Goal: Task Accomplishment & Management: Manage account settings

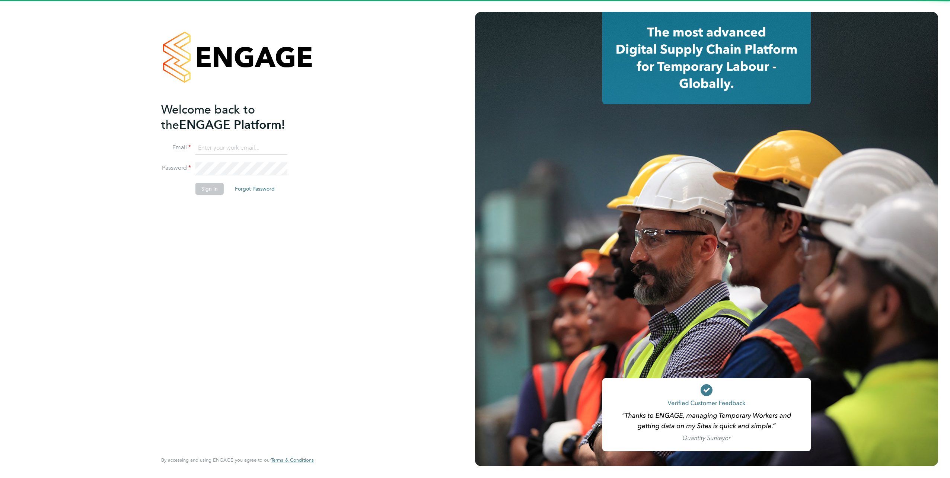
click at [251, 147] on input at bounding box center [241, 147] width 92 height 13
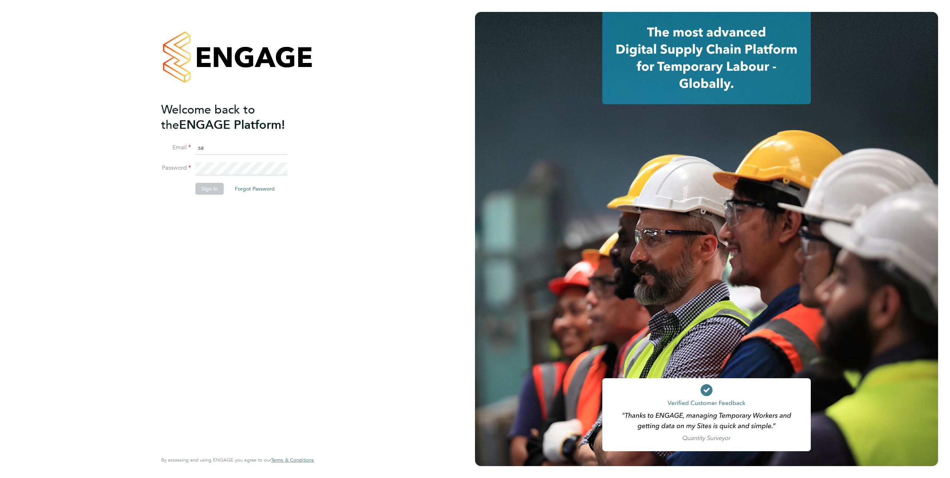
type input "s"
type input "engagemasterlogins@hays.com"
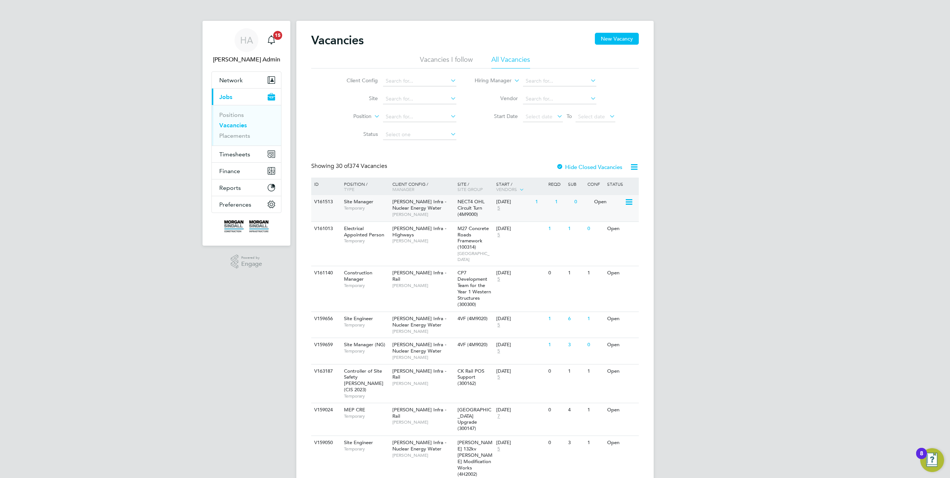
click at [326, 210] on div "V161513 Site Manager Temporary Morgan Sindall Infra - Nuclear Energy Water Darr…" at bounding box center [474, 208] width 327 height 26
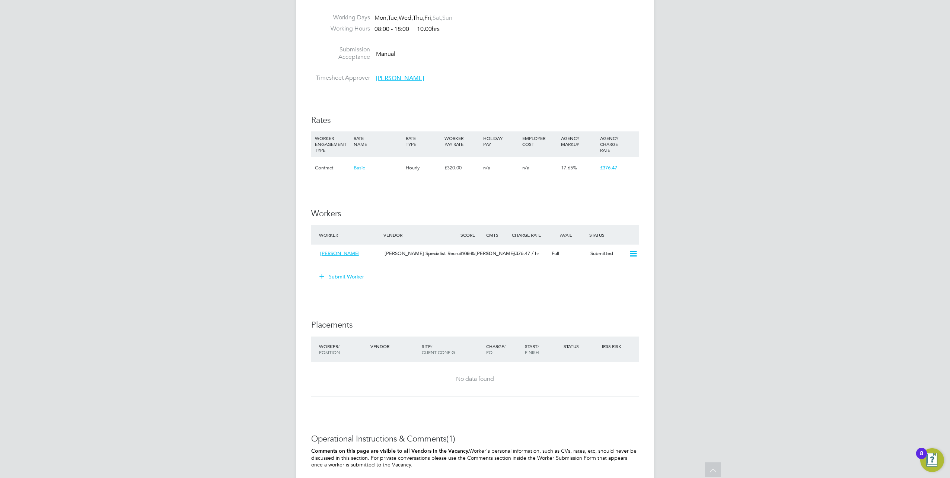
scroll to position [335, 0]
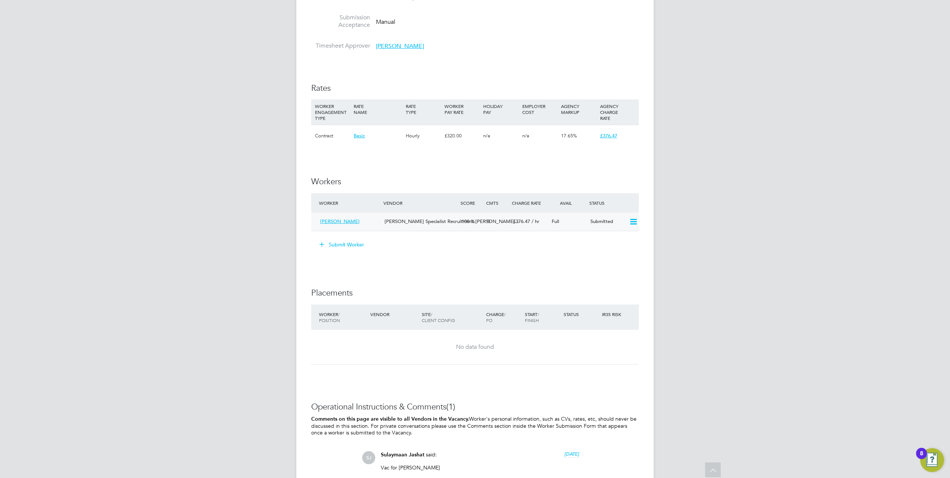
click at [635, 220] on icon at bounding box center [633, 222] width 9 height 6
click at [620, 235] on li "Offer" at bounding box center [624, 238] width 26 height 10
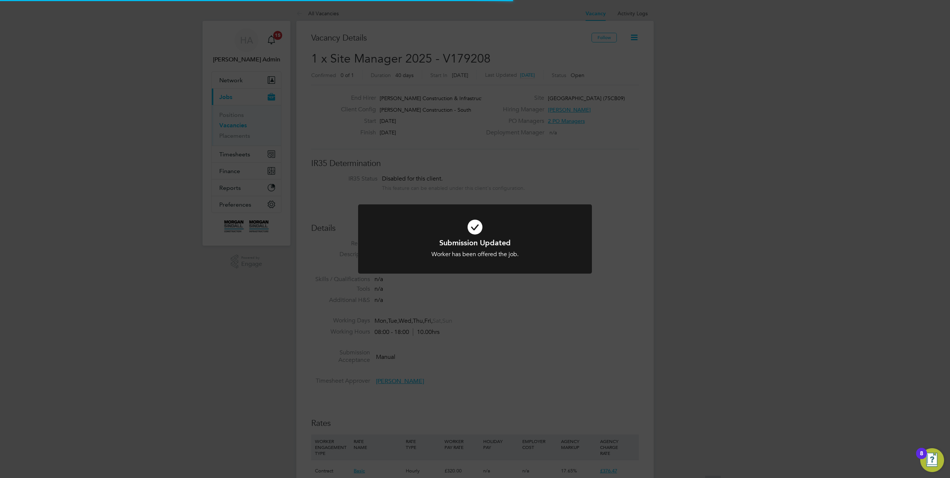
scroll to position [22, 52]
click at [541, 288] on div "Submission Updated Worker has been offered the job. Cancel Okay" at bounding box center [475, 239] width 950 height 478
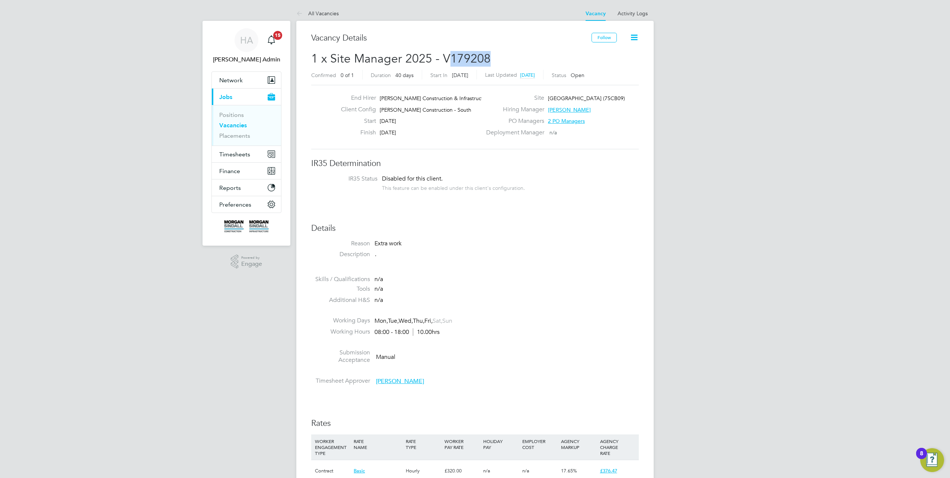
drag, startPoint x: 495, startPoint y: 55, endPoint x: 450, endPoint y: 59, distance: 44.5
click at [450, 59] on h2 "1 x Site Manager 2025 - V179208 Confirmed 0 of 1 Duration 40 days Start In 10 d…" at bounding box center [474, 66] width 327 height 31
copy span "179208"
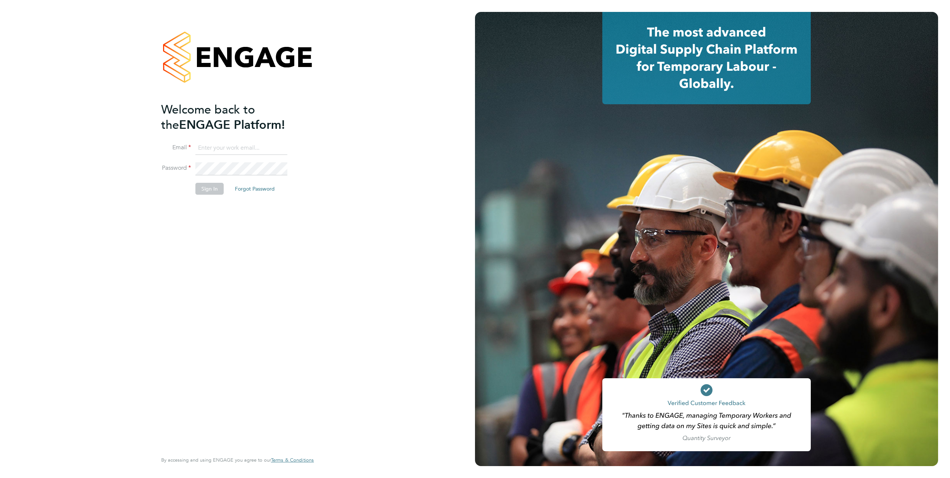
click at [205, 146] on input at bounding box center [241, 147] width 92 height 13
type input "samreet.thandi@hays.com"
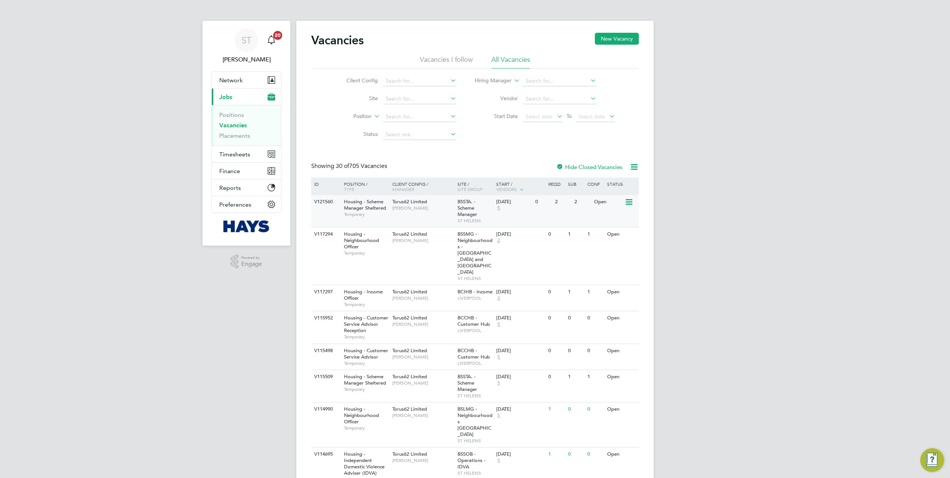
click at [342, 217] on div "Housing - Scheme Manager Sheltered Temporary" at bounding box center [364, 208] width 52 height 26
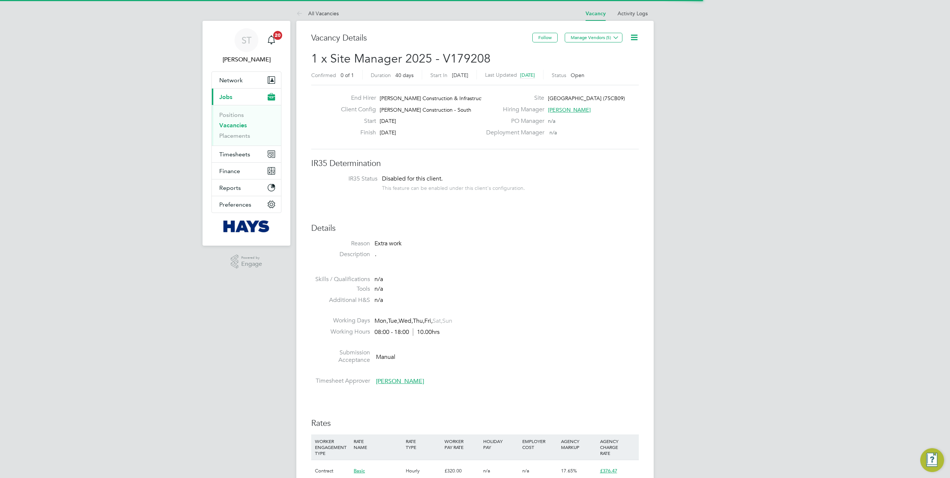
scroll to position [13, 64]
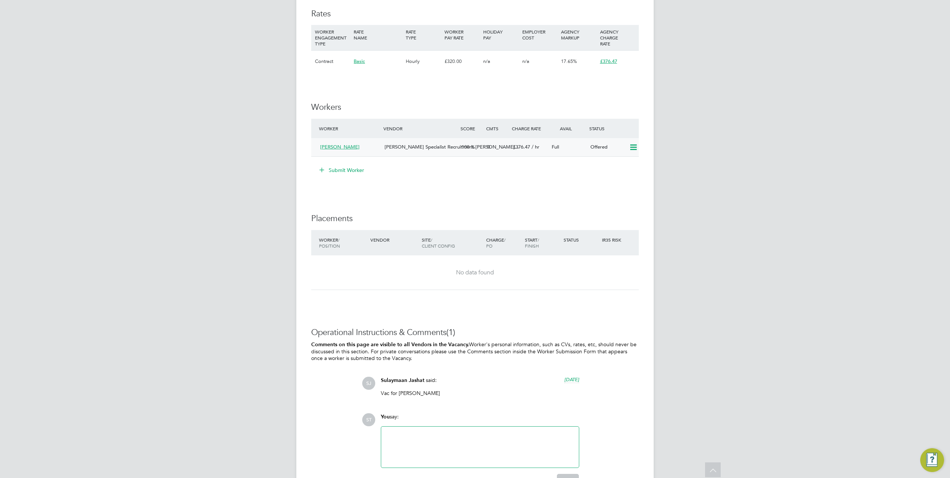
click at [633, 149] on icon at bounding box center [633, 147] width 9 height 6
click at [548, 176] on div "Submit Worker" at bounding box center [476, 170] width 325 height 12
click at [634, 146] on icon at bounding box center [633, 147] width 9 height 6
click at [621, 162] on li "Confirm" at bounding box center [622, 163] width 28 height 10
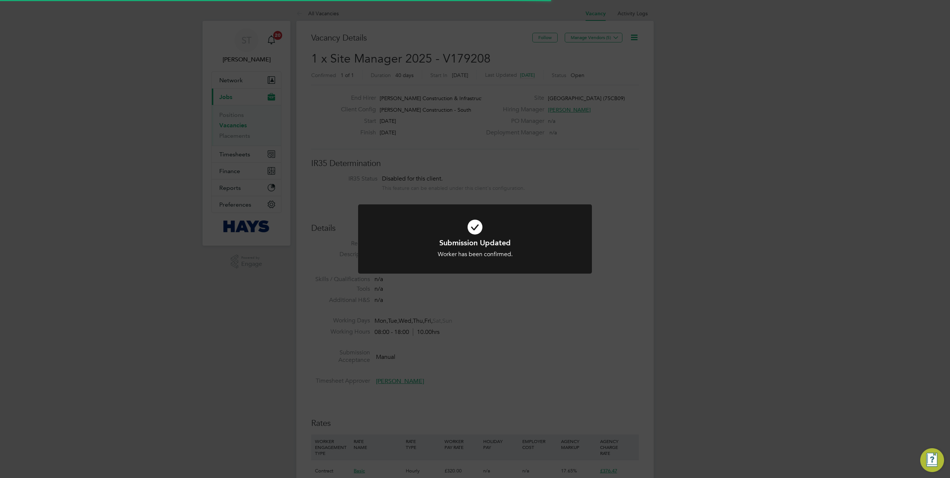
click at [552, 297] on div "Submission Updated Worker has been confirmed. Cancel Okay" at bounding box center [475, 239] width 950 height 478
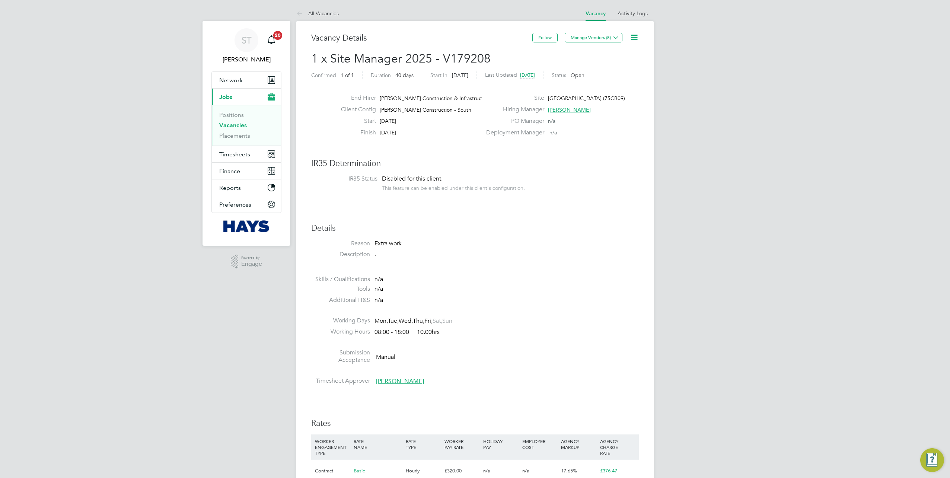
click at [633, 37] on icon at bounding box center [633, 37] width 9 height 9
click at [586, 274] on li at bounding box center [474, 271] width 327 height 10
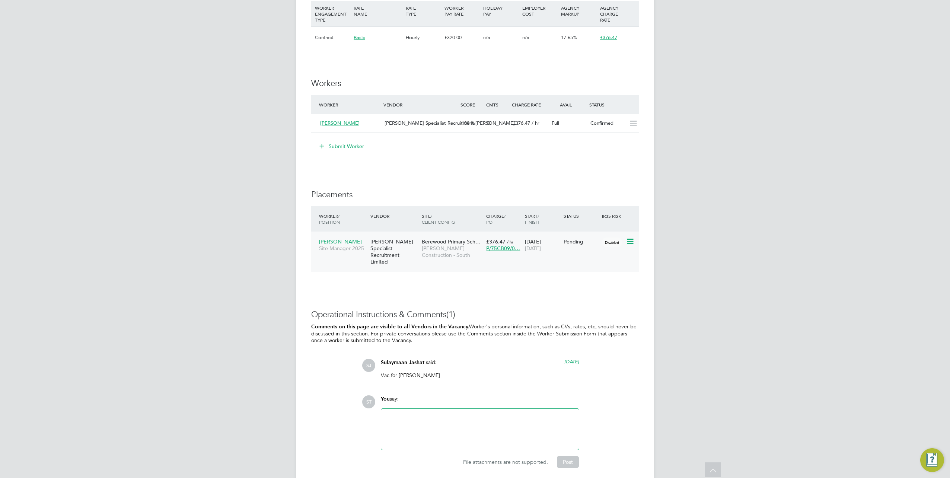
scroll to position [447, 0]
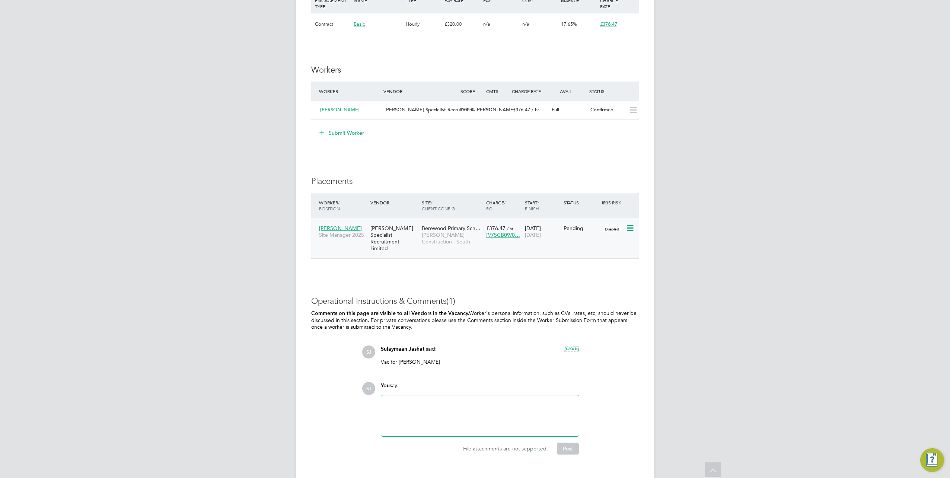
click at [630, 228] on icon at bounding box center [629, 228] width 7 height 9
click at [592, 272] on li "Start" at bounding box center [607, 274] width 53 height 10
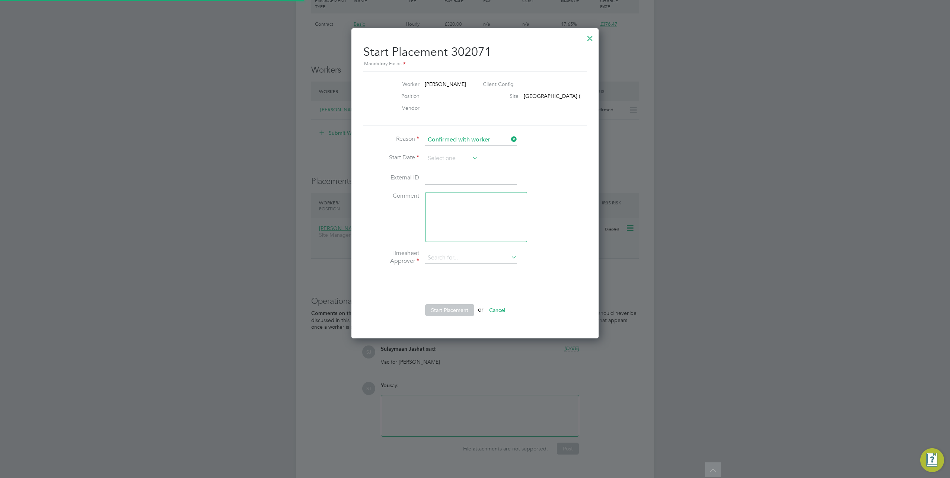
type input "James Morey"
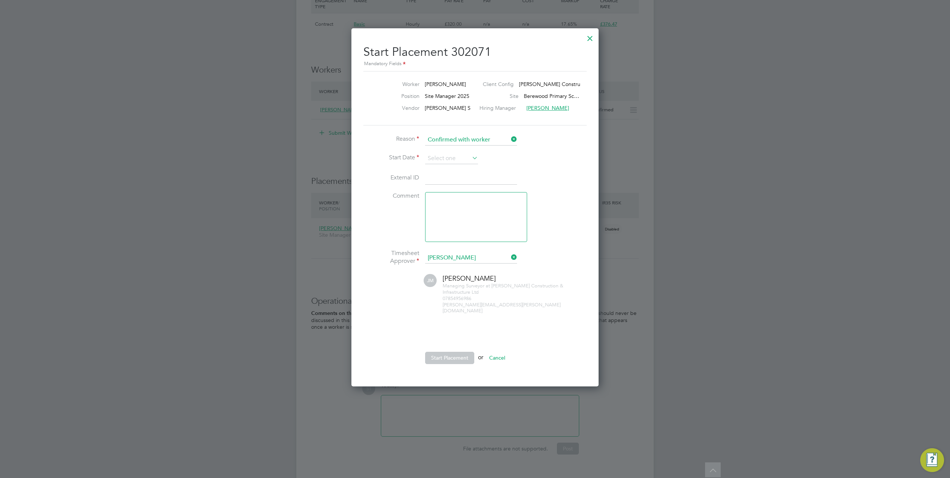
click at [591, 39] on div at bounding box center [589, 36] width 13 height 13
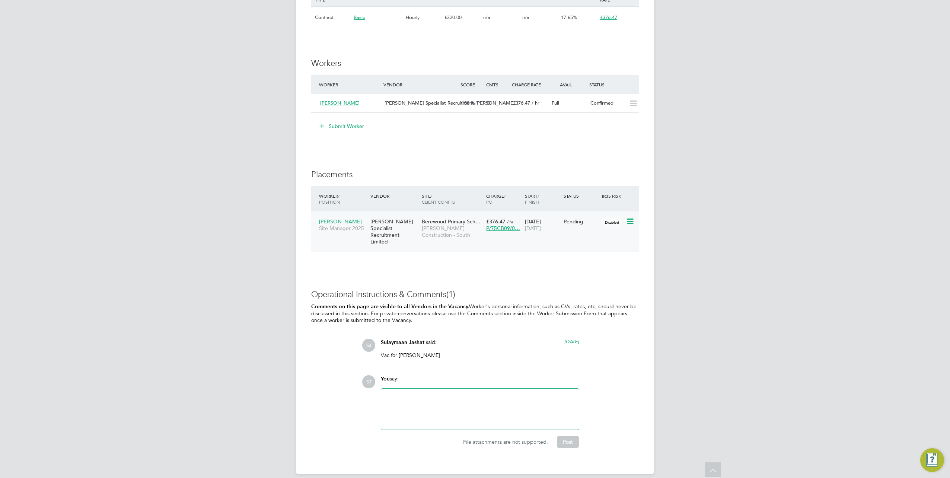
click at [629, 222] on icon at bounding box center [629, 221] width 7 height 9
click at [587, 264] on li "Start" at bounding box center [607, 267] width 53 height 10
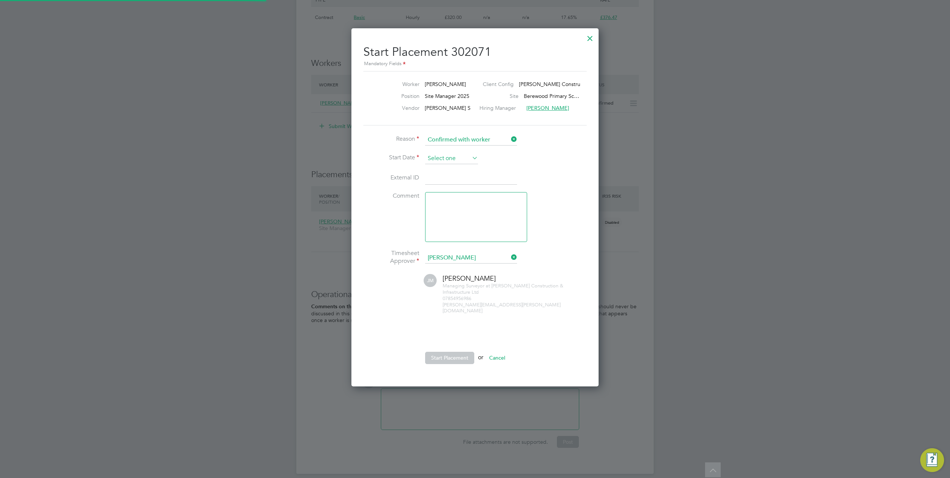
click at [463, 157] on input at bounding box center [451, 158] width 53 height 11
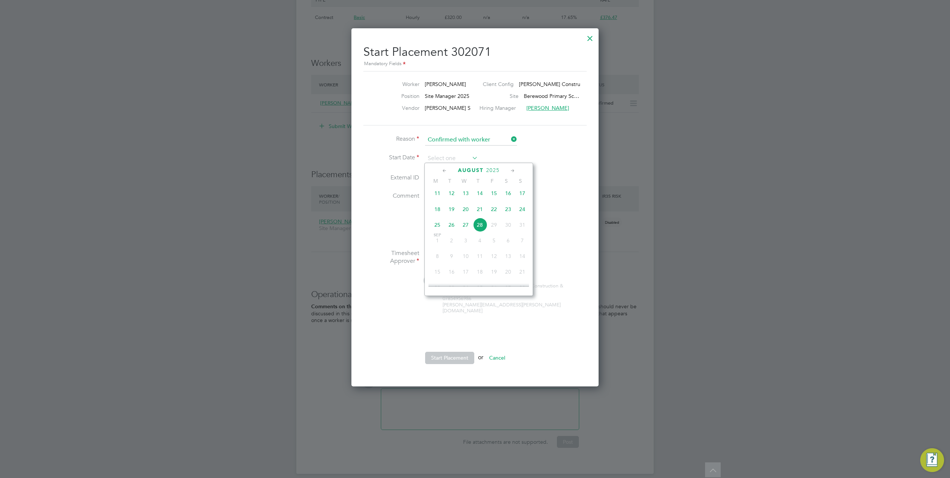
click at [438, 212] on span "18" at bounding box center [437, 209] width 14 height 14
type input "[DATE]"
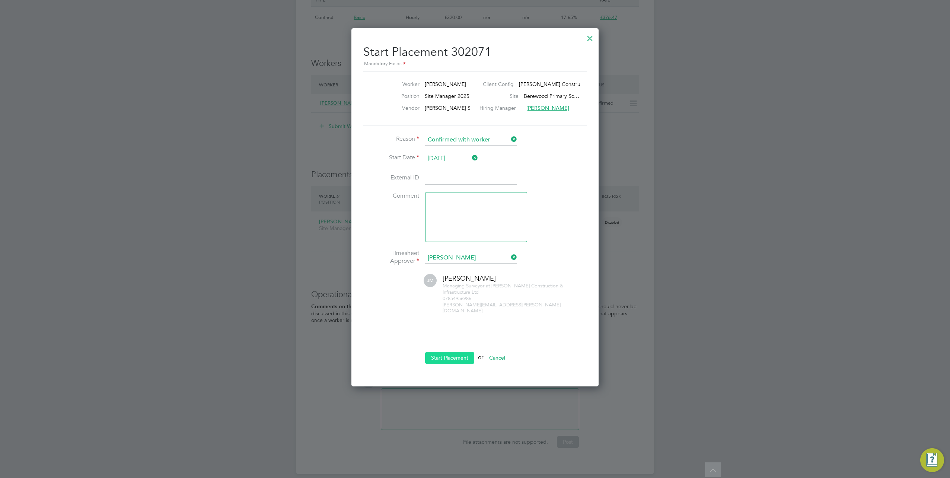
click at [444, 355] on button "Start Placement" at bounding box center [449, 358] width 49 height 12
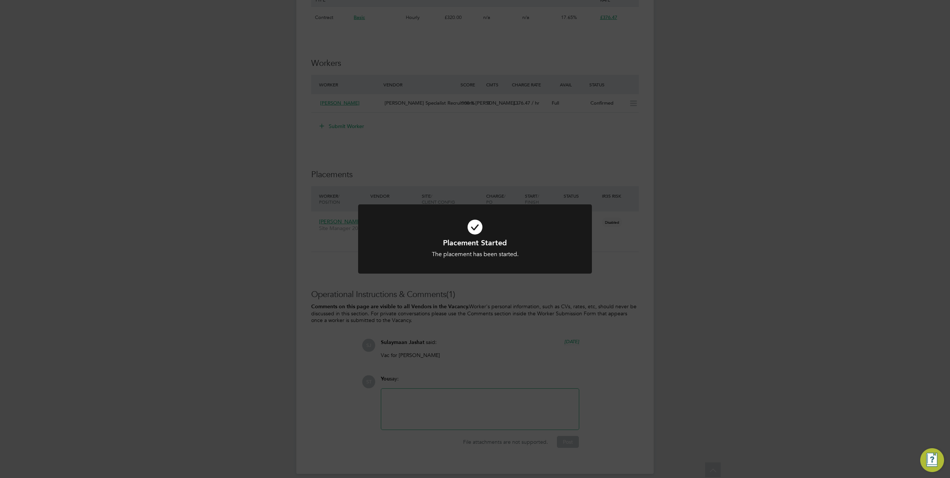
click at [564, 93] on div "Placement Started The placement has been started. Cancel Okay" at bounding box center [475, 239] width 950 height 478
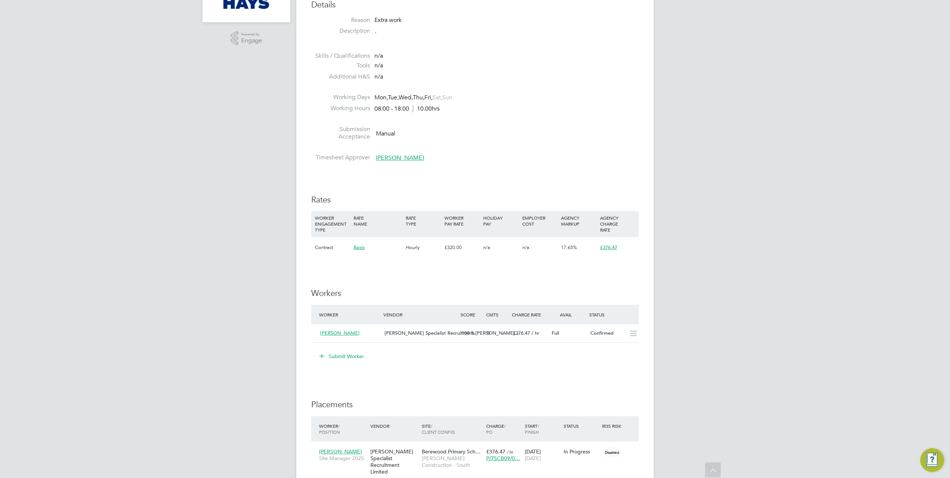
scroll to position [0, 0]
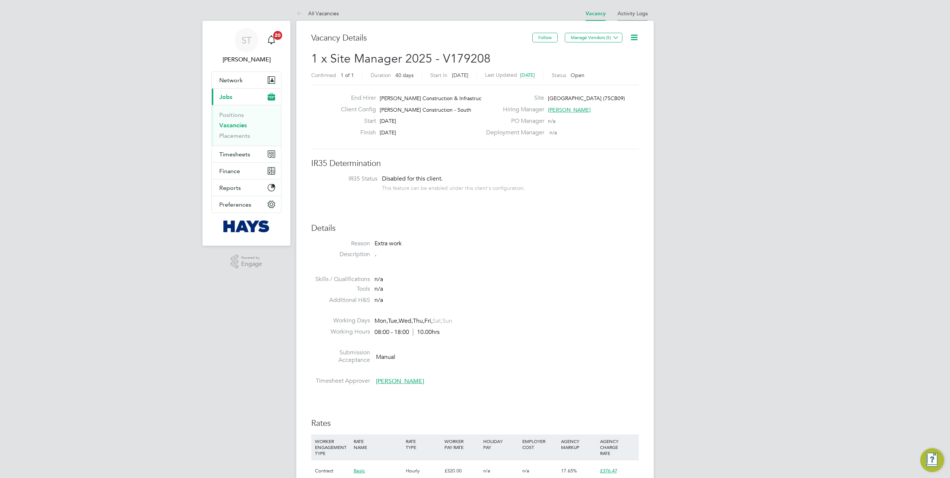
click at [629, 19] on li "Activity Logs" at bounding box center [632, 13] width 30 height 15
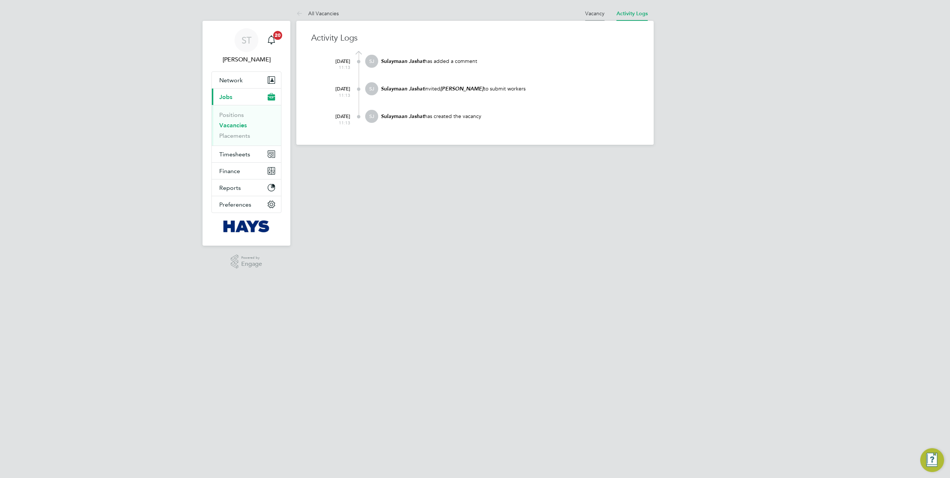
click at [589, 9] on li "Vacancy" at bounding box center [594, 13] width 19 height 15
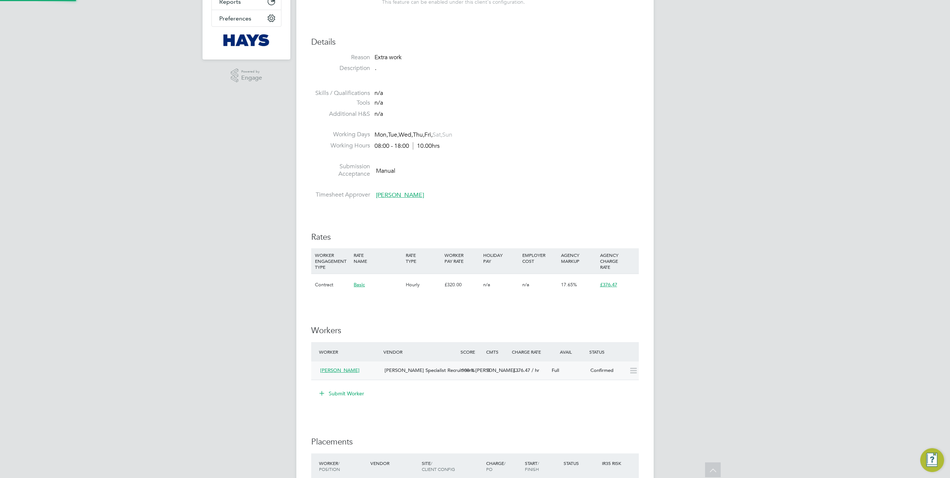
scroll to position [4, 4]
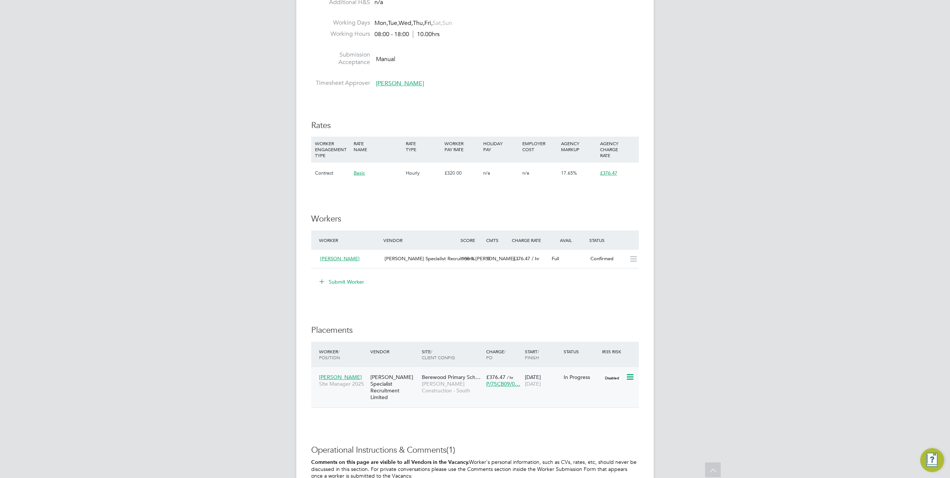
click at [474, 383] on span "[PERSON_NAME] Construction - South" at bounding box center [452, 386] width 61 height 13
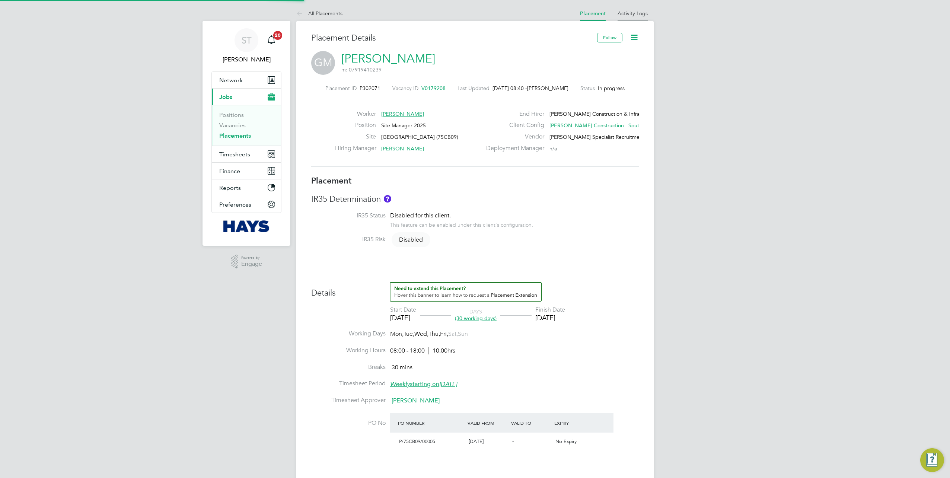
click at [637, 14] on link "Activity Logs" at bounding box center [632, 13] width 30 height 7
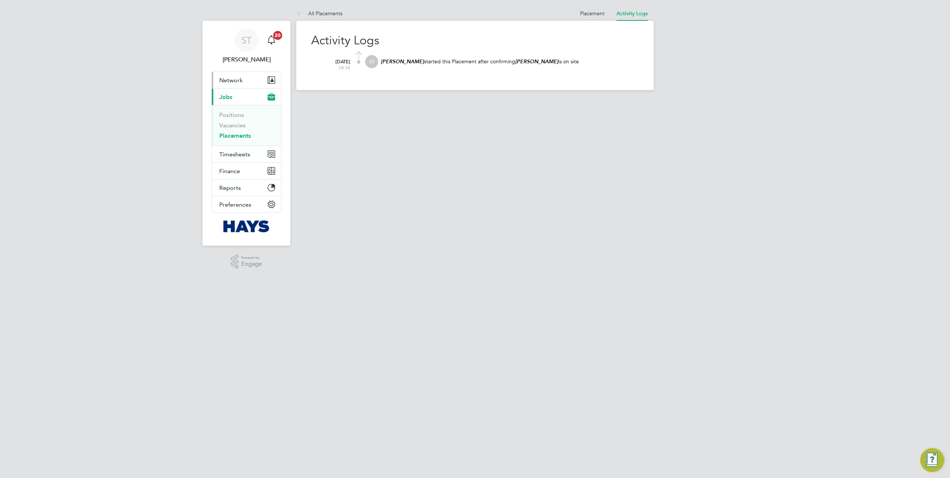
click at [236, 80] on span "Network" at bounding box center [230, 80] width 23 height 7
click at [226, 128] on link "Workers" at bounding box center [230, 129] width 23 height 7
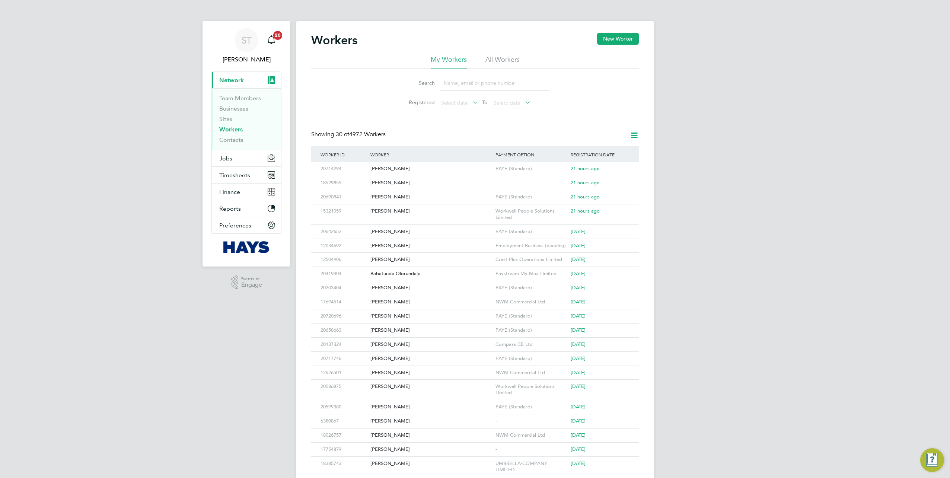
click at [473, 77] on input at bounding box center [494, 83] width 109 height 15
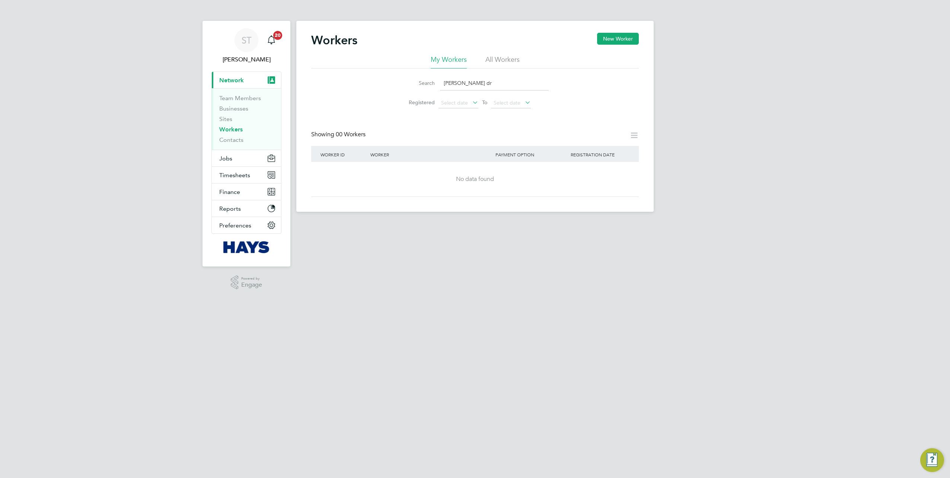
type input "Ellis dr"
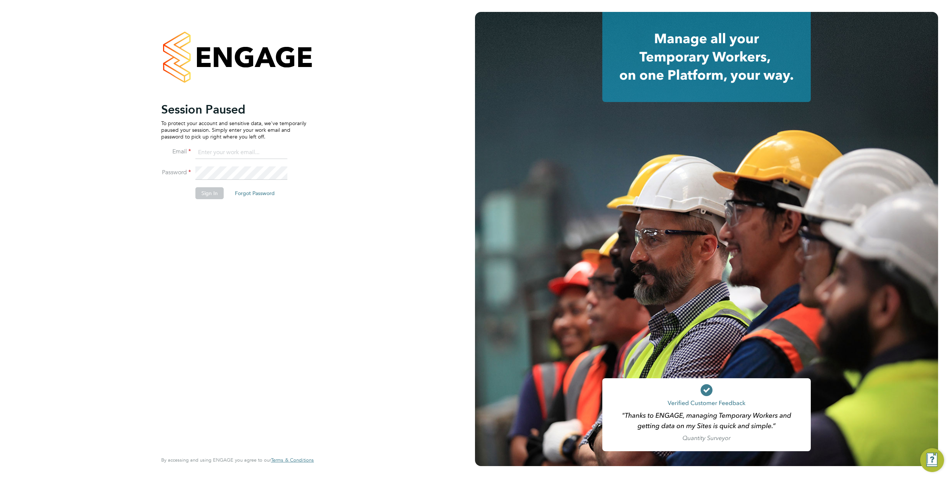
click at [219, 154] on input at bounding box center [241, 152] width 92 height 13
click at [223, 152] on input "samreet.;thandi@hays.com" at bounding box center [241, 152] width 92 height 13
type input "samreet.thandi@hays.com"
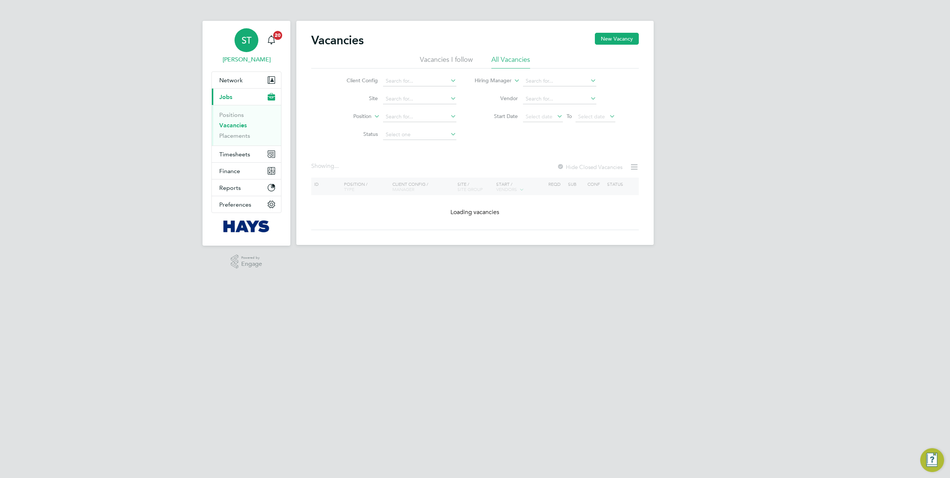
drag, startPoint x: 241, startPoint y: 44, endPoint x: 245, endPoint y: 44, distance: 4.5
click at [241, 44] on div "ST" at bounding box center [246, 40] width 24 height 24
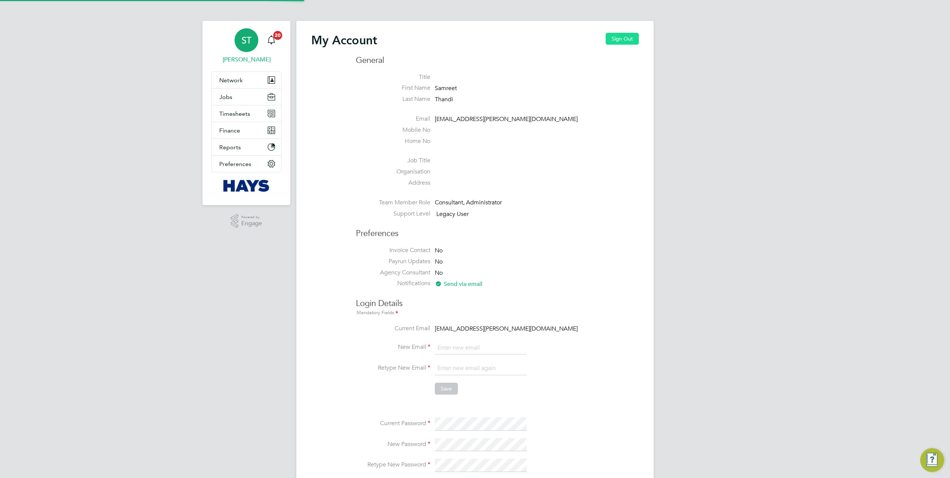
click at [624, 38] on button "Sign Out" at bounding box center [621, 39] width 33 height 12
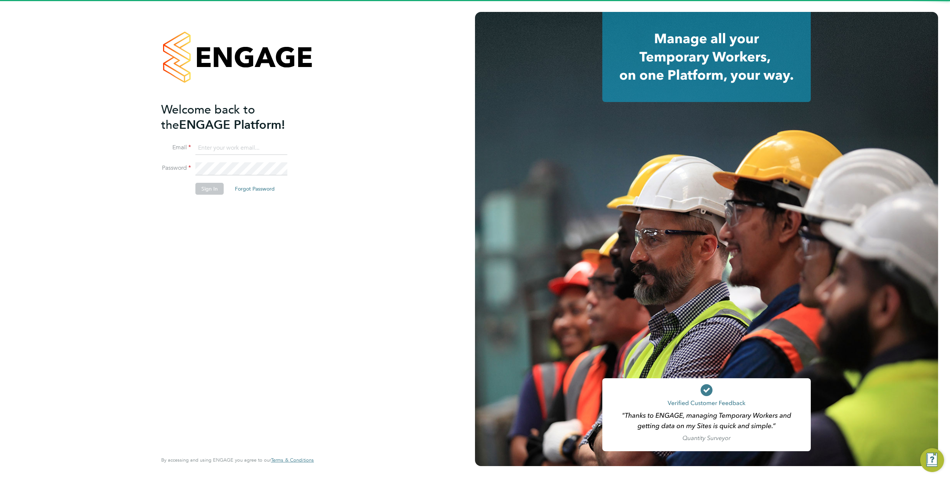
click at [234, 146] on input at bounding box center [241, 147] width 92 height 13
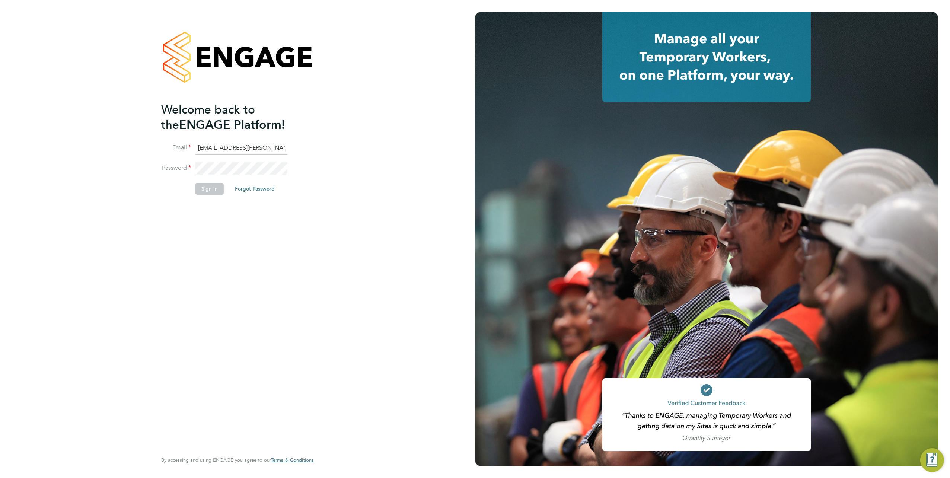
type input "[EMAIL_ADDRESS][PERSON_NAME][DOMAIN_NAME]"
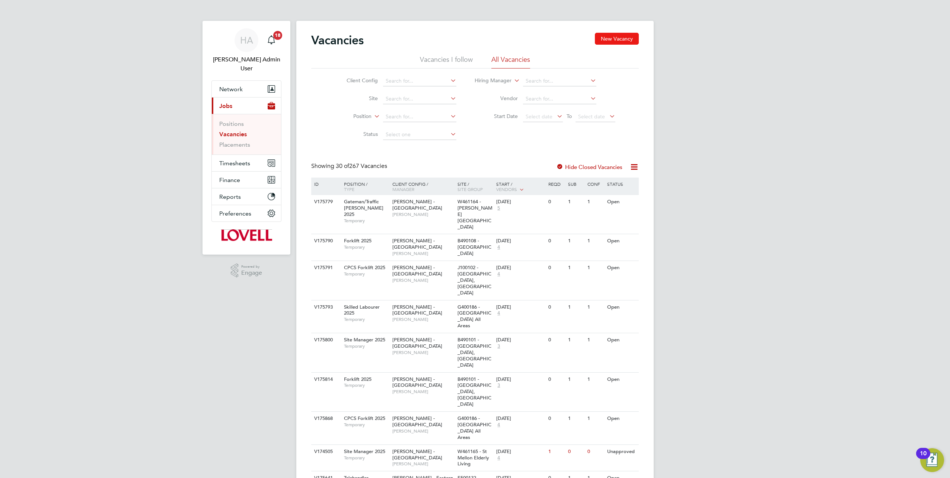
click at [624, 36] on button "New Vacancy" at bounding box center [617, 39] width 44 height 12
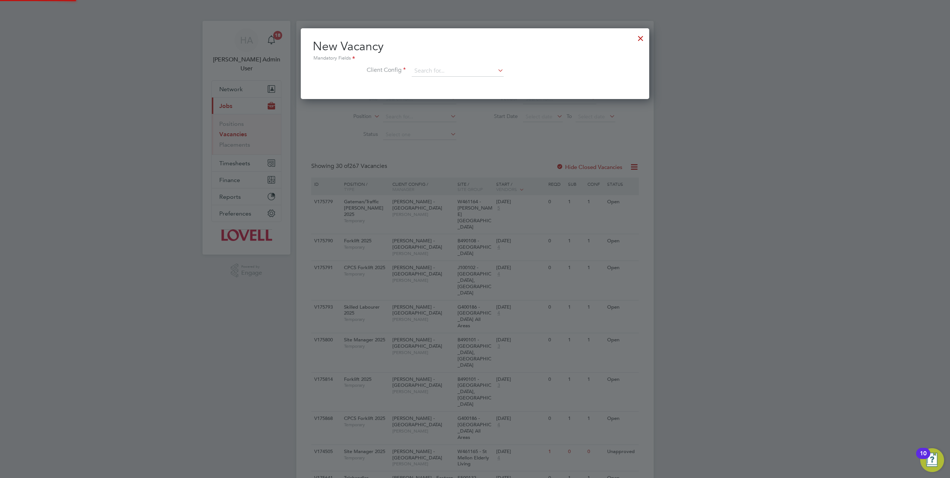
scroll to position [70, 348]
click at [422, 70] on input at bounding box center [458, 70] width 92 height 11
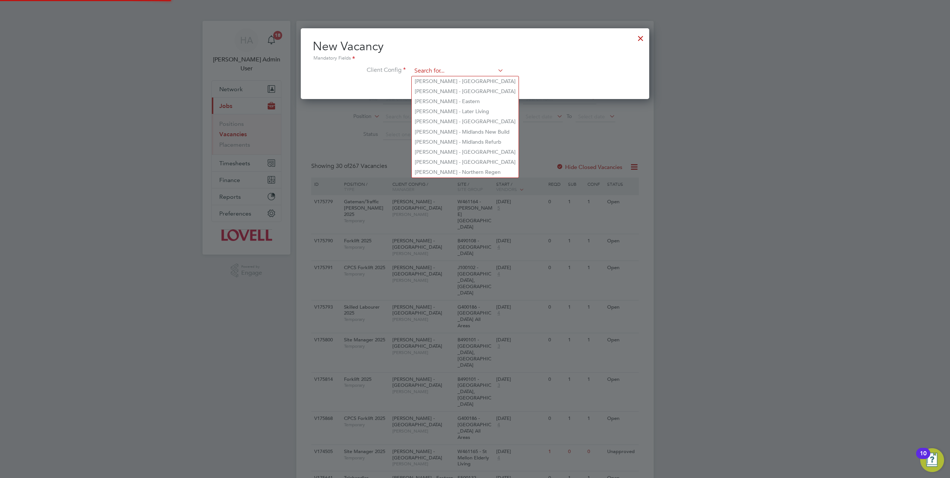
type input "E"
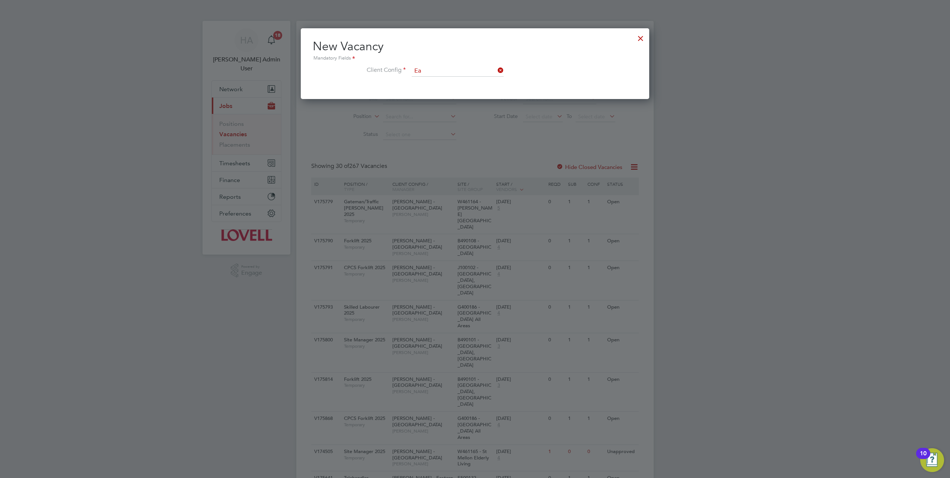
click at [460, 89] on b "Ea" at bounding box center [463, 91] width 6 height 6
type input "[PERSON_NAME] - [GEOGRAPHIC_DATA]"
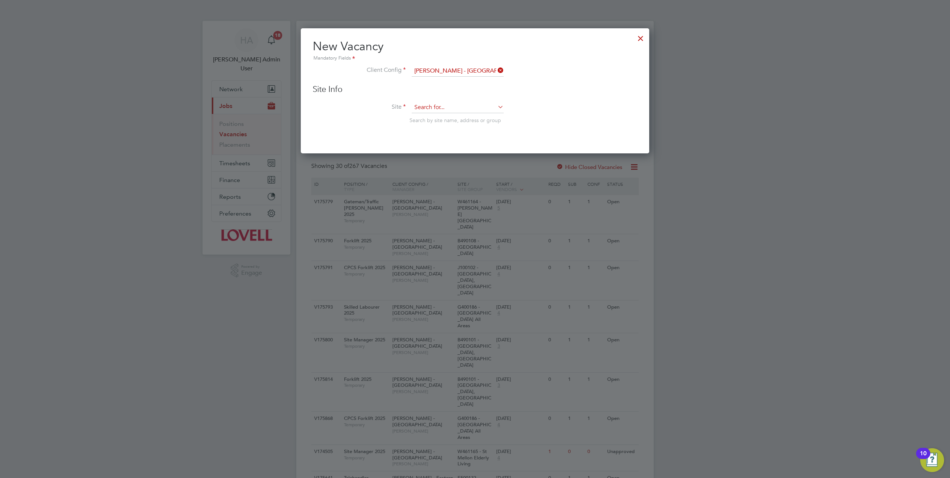
click at [416, 106] on input at bounding box center [458, 107] width 92 height 11
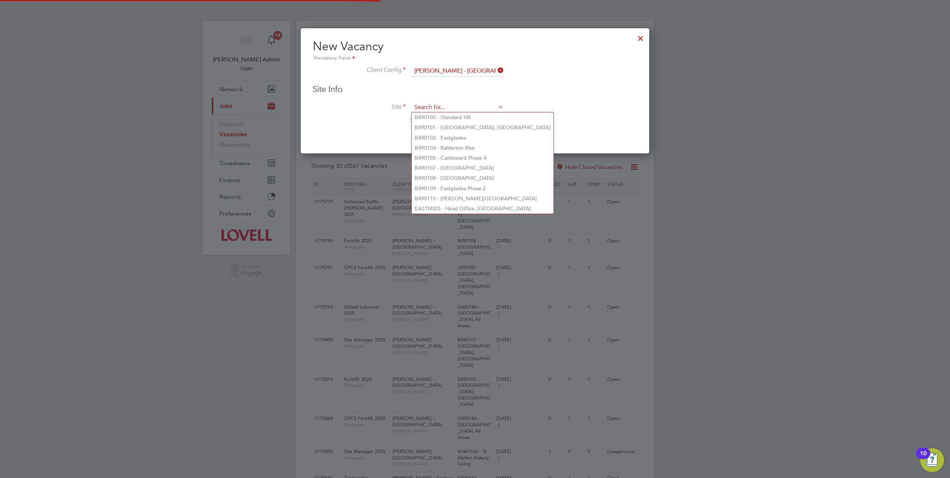
paste input "B490100"
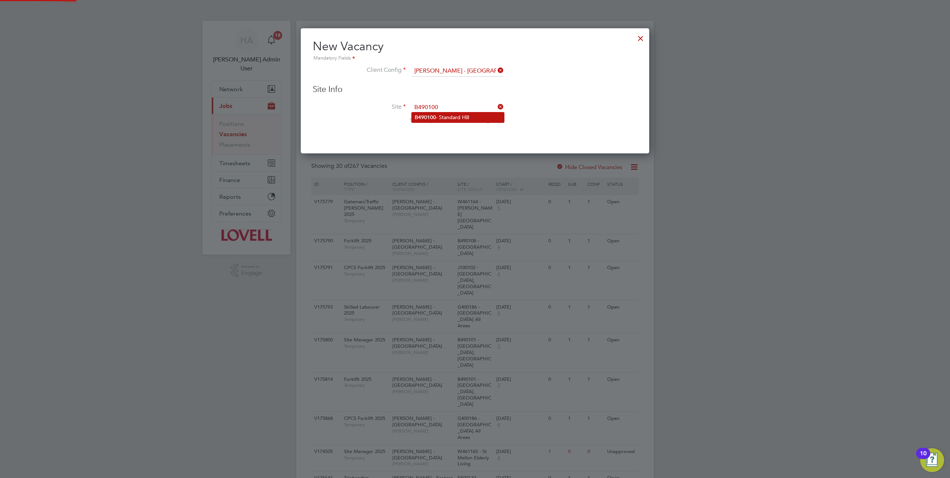
click at [455, 117] on li "B490100 - Standard Hill" at bounding box center [458, 117] width 92 height 10
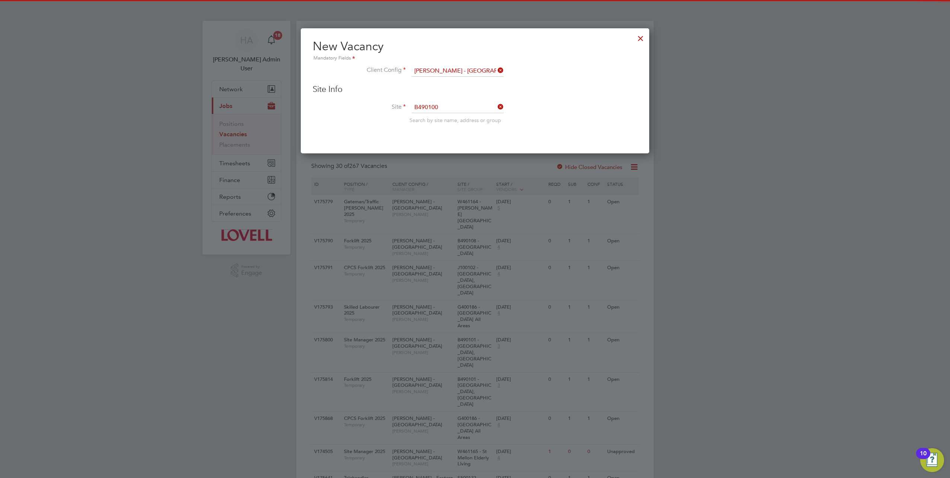
type input "B490100 - Standard Hill"
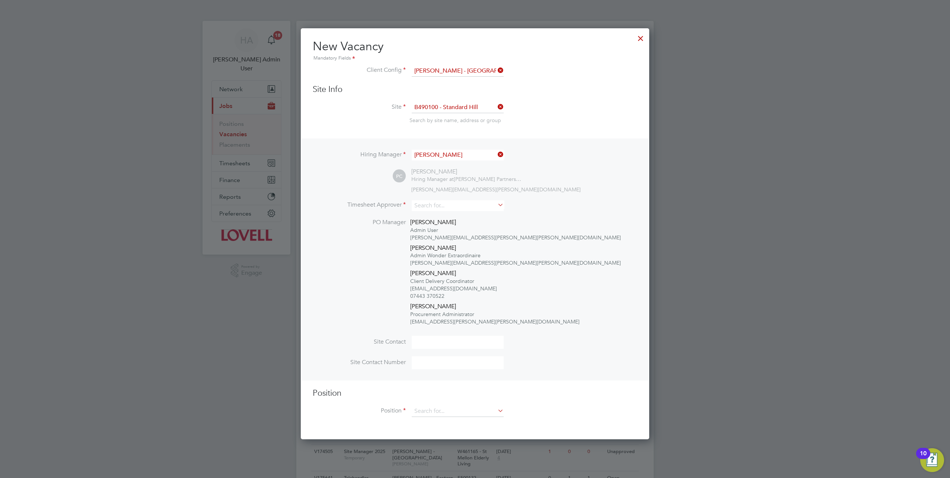
scroll to position [410, 348]
click at [468, 205] on input at bounding box center [458, 205] width 92 height 11
click at [441, 223] on li "Charlie Workman" at bounding box center [458, 225] width 92 height 10
type input "Charlie Workman"
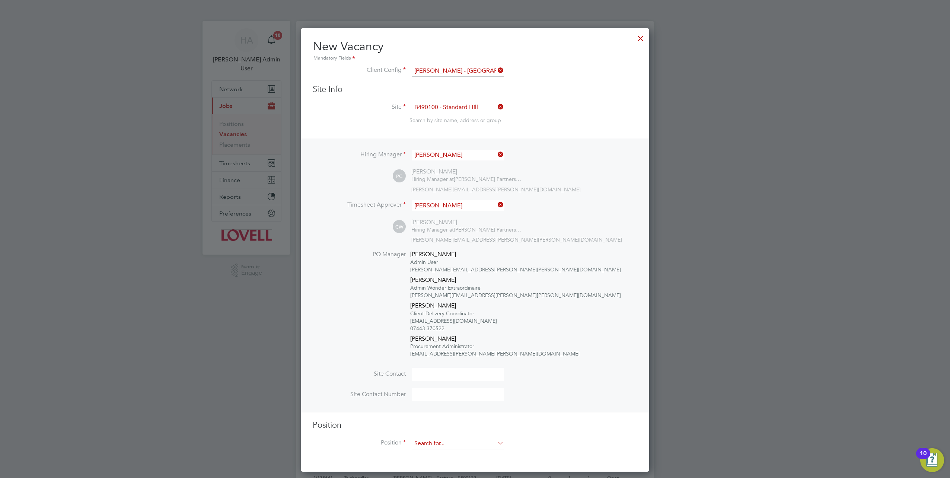
click at [419, 438] on input at bounding box center [458, 443] width 92 height 11
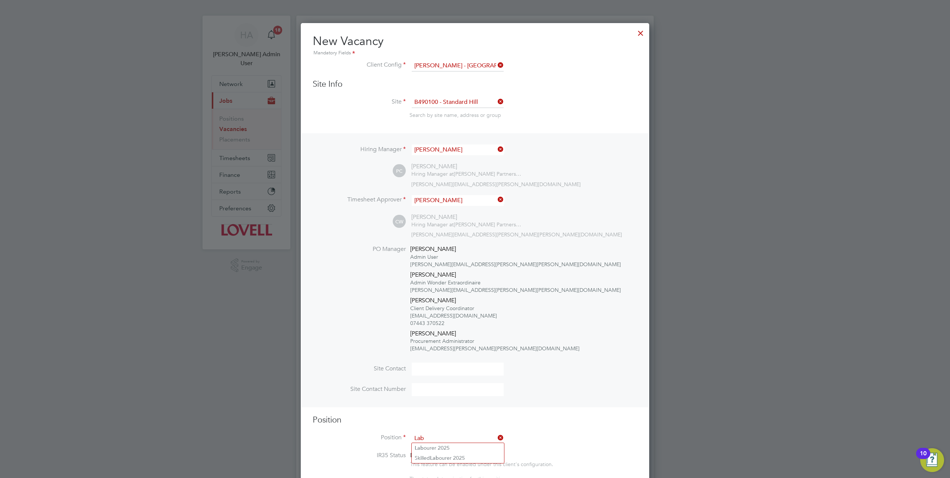
scroll to position [74, 0]
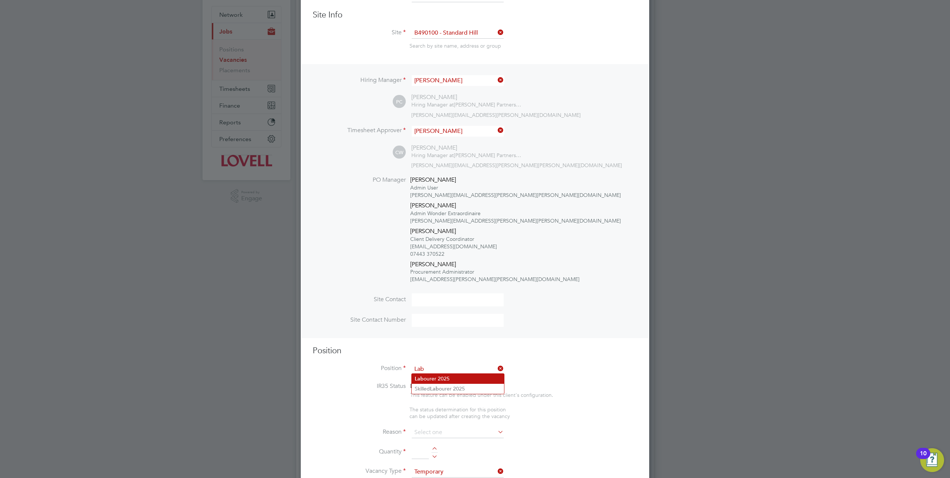
click at [441, 380] on li "Lab ourer 2025" at bounding box center [458, 379] width 92 height 10
type input "Labourer 2025"
type textarea "Sweeping site, removing rubbish, unloading and transporting material, equipment…"
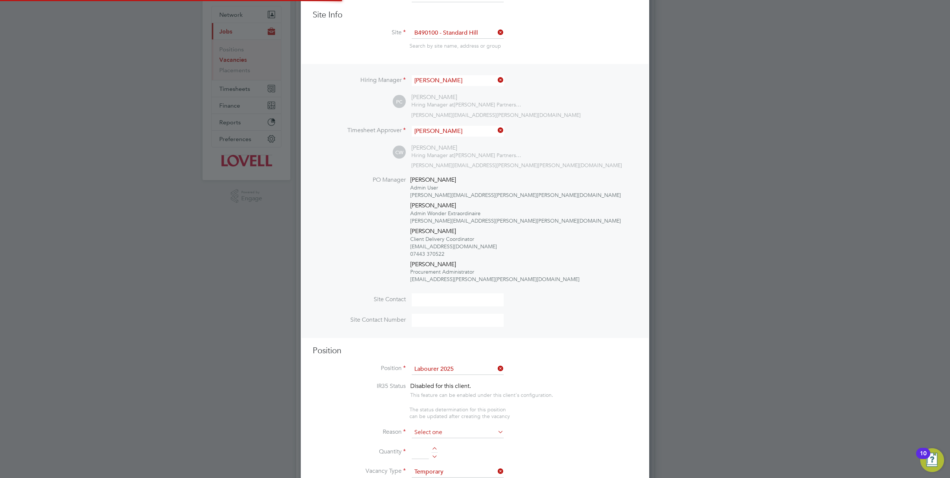
scroll to position [22, 39]
click at [445, 427] on input at bounding box center [458, 432] width 92 height 11
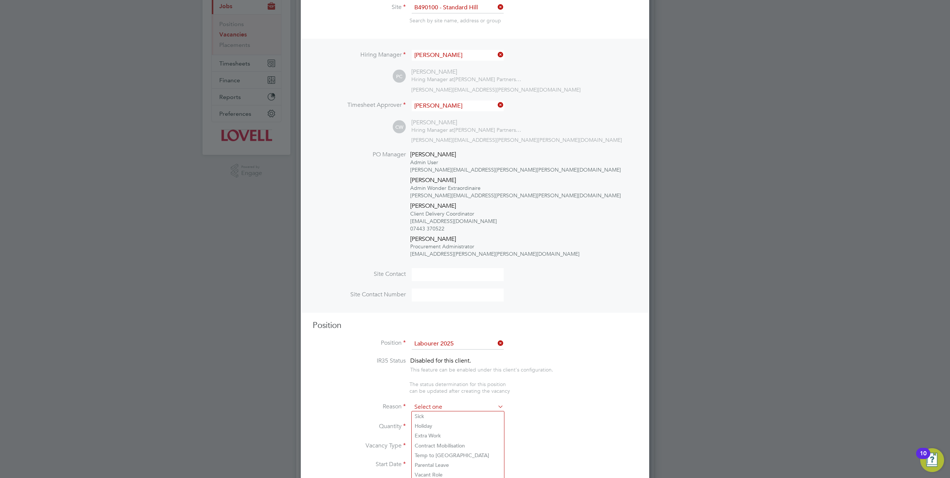
scroll to position [112, 0]
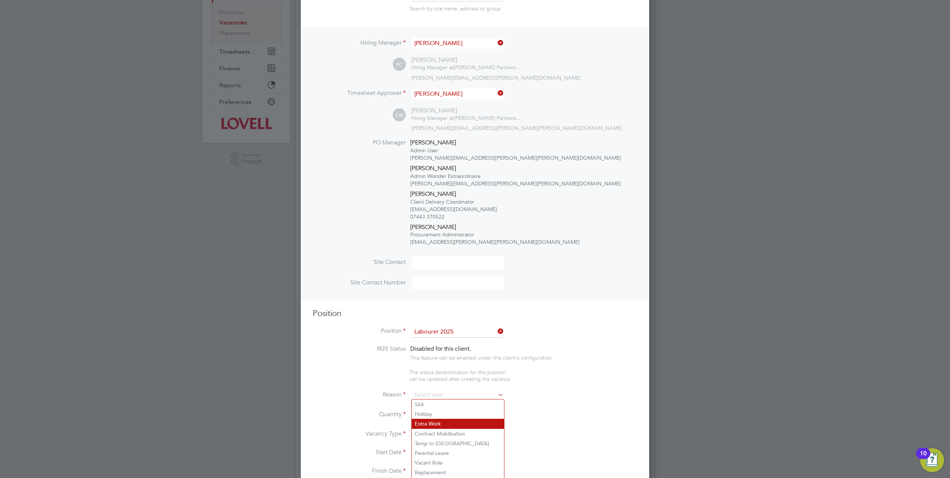
click at [434, 425] on li "Extra Work" at bounding box center [458, 424] width 92 height 10
type input "Extra Work"
click at [424, 414] on input at bounding box center [420, 414] width 17 height 13
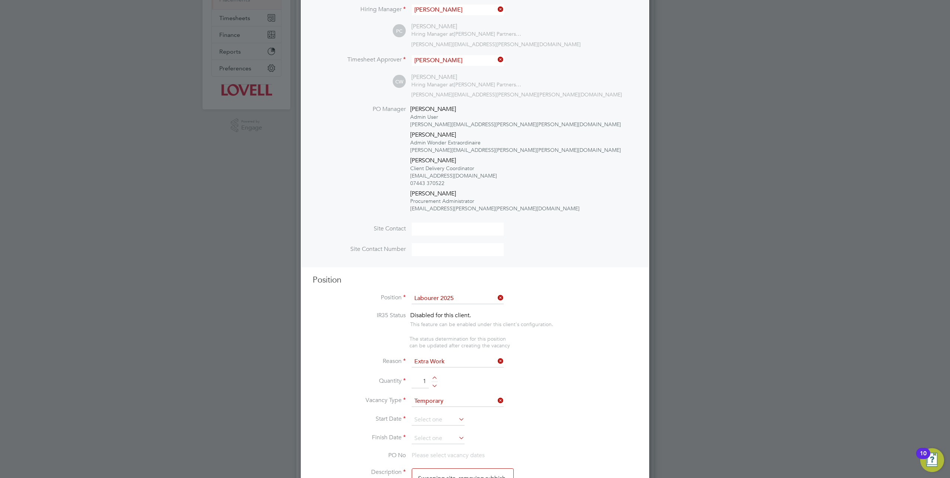
scroll to position [186, 0]
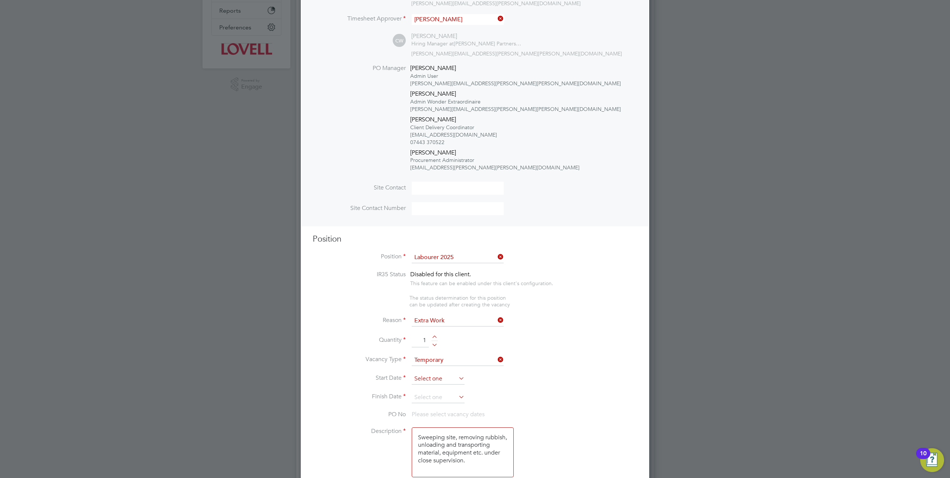
type input "1"
click at [448, 381] on input at bounding box center [438, 378] width 53 height 11
click at [467, 306] on span "28" at bounding box center [466, 300] width 14 height 14
type input "[DATE]"
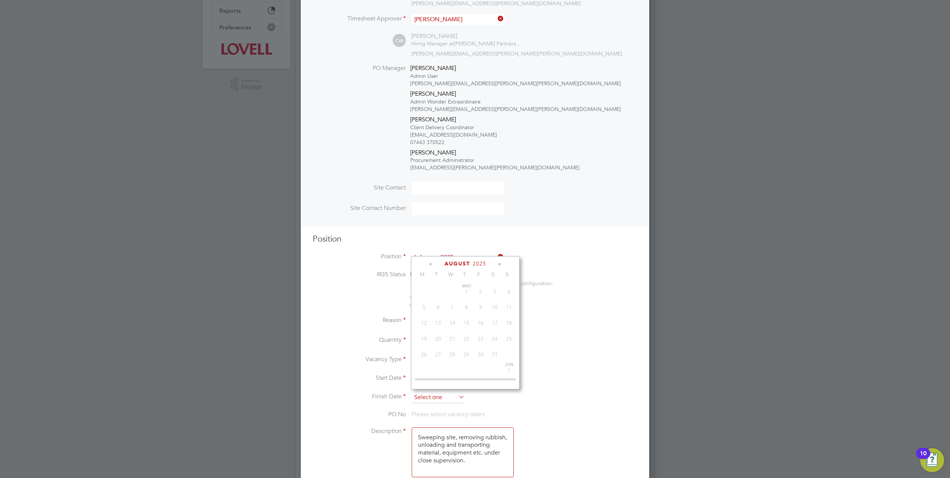
click at [438, 393] on input at bounding box center [438, 397] width 53 height 11
click at [478, 320] on span "29" at bounding box center [480, 318] width 14 height 14
type input "29 Aug 2025"
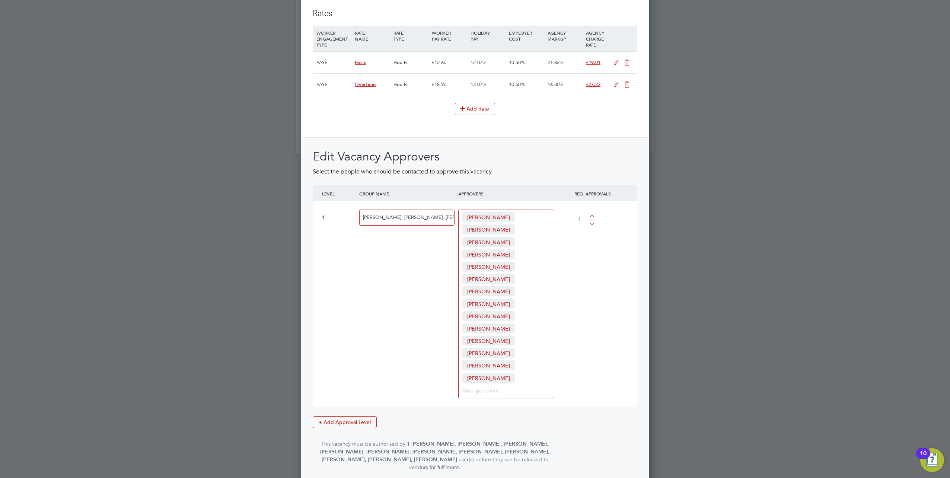
scroll to position [990, 0]
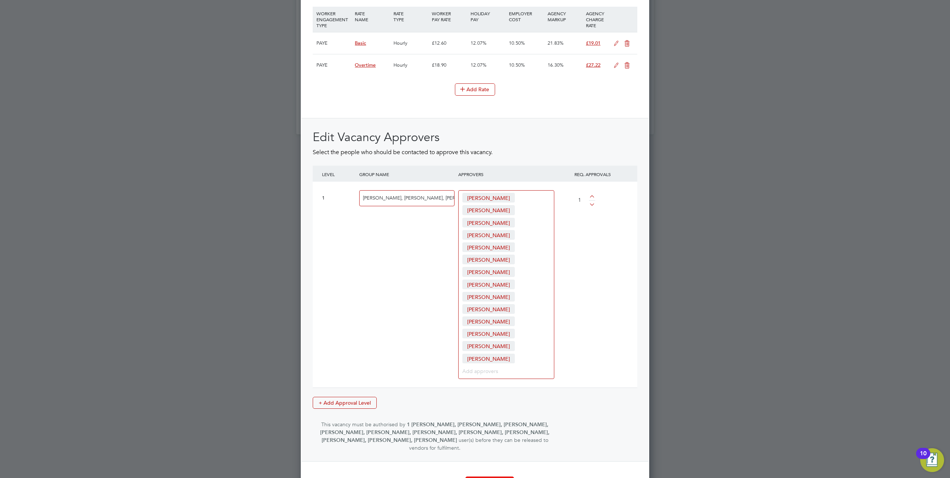
click at [490, 476] on button "Create Vacancy" at bounding box center [489, 482] width 49 height 12
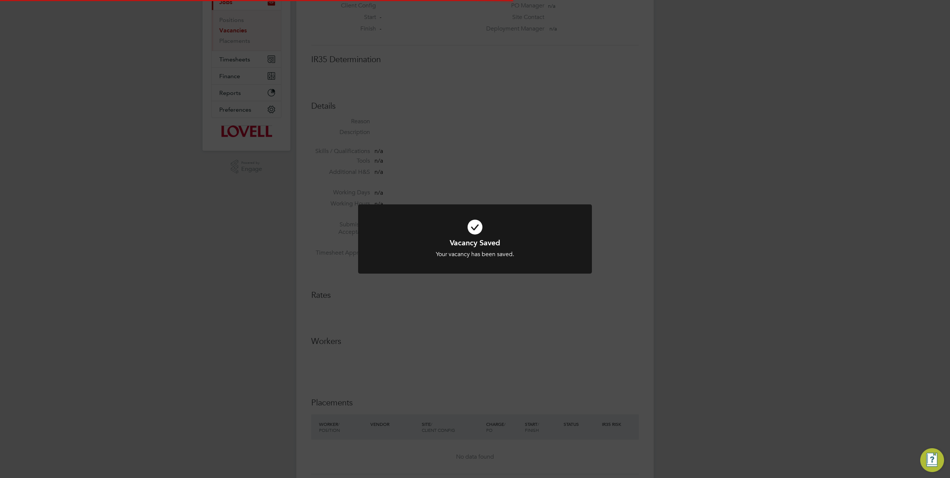
click at [690, 167] on div "Vacancy Saved Your vacancy has been saved. Cancel Okay" at bounding box center [475, 239] width 950 height 478
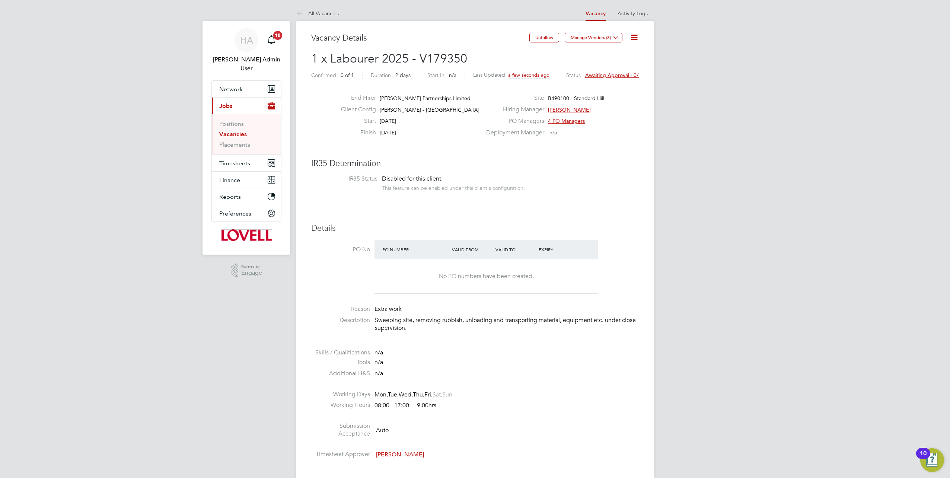
click at [621, 73] on span "Awaiting approval - 0/1" at bounding box center [613, 75] width 56 height 7
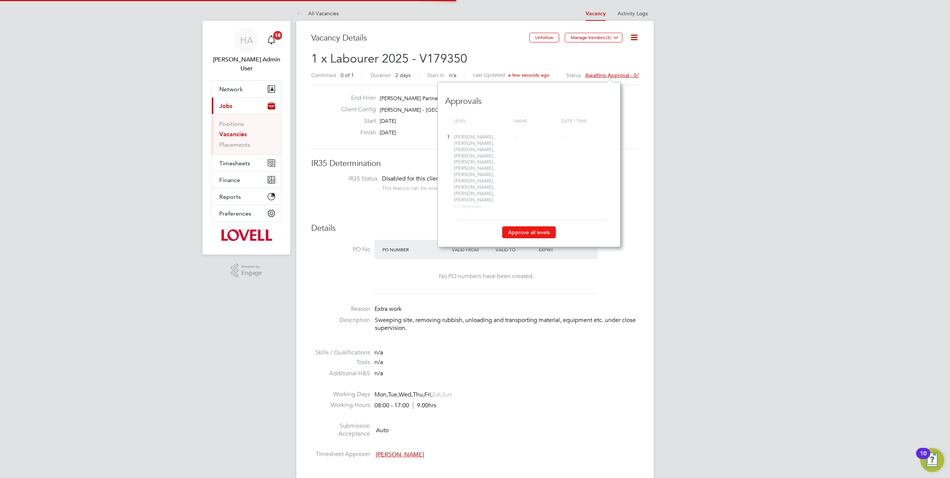
click at [528, 226] on button "Approve all levels" at bounding box center [529, 232] width 54 height 12
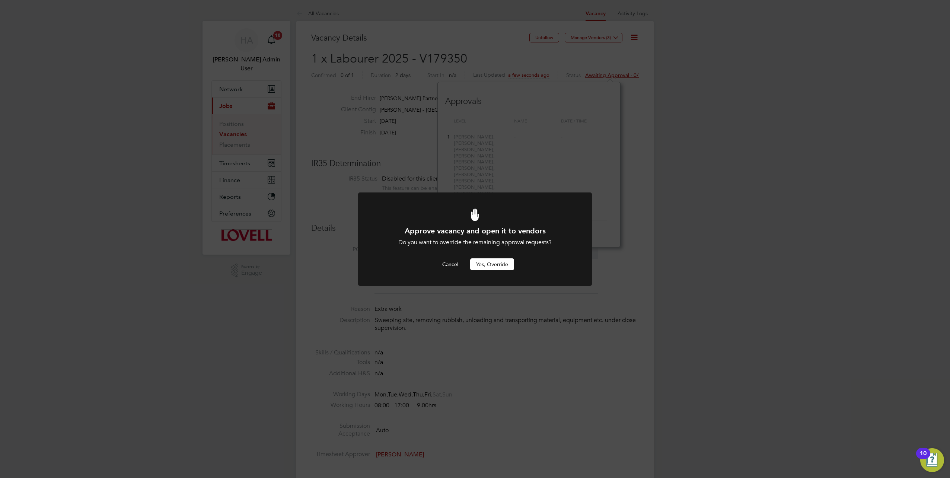
click at [486, 262] on button "Yes, Override" at bounding box center [492, 264] width 44 height 12
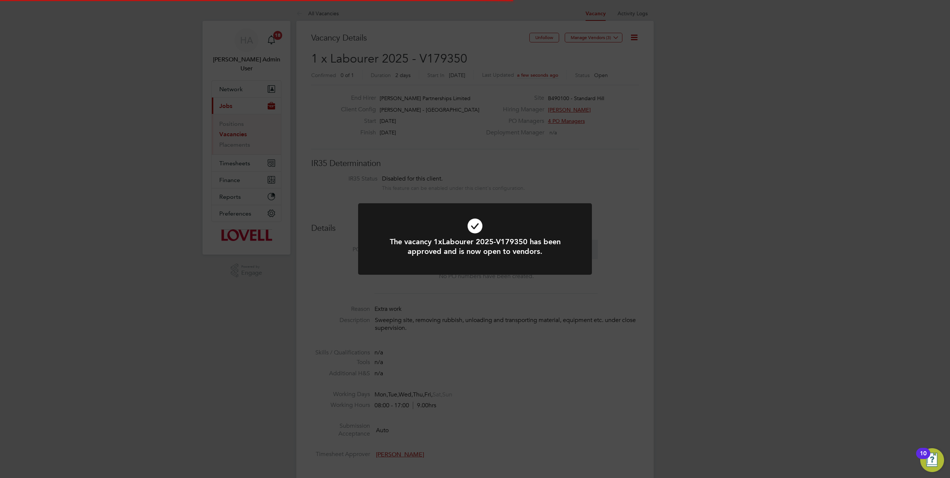
click at [576, 173] on div "The vacancy 1xLabourer 2025-V179350 has been approved and is now open to vendor…" at bounding box center [475, 239] width 950 height 478
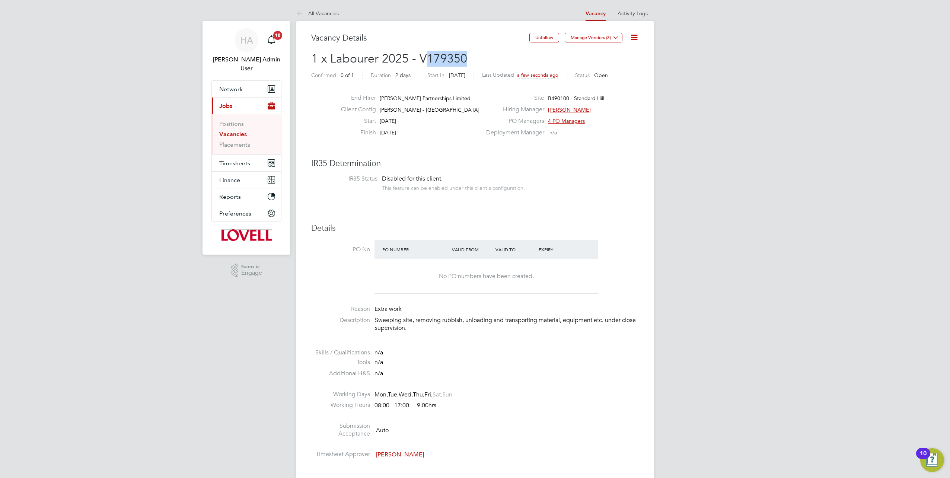
drag, startPoint x: 466, startPoint y: 59, endPoint x: 426, endPoint y: 64, distance: 40.1
click at [426, 64] on h2 "1 x Labourer 2025 - V179350 Confirmed 0 of 1 Duration 2 days Start In Today Las…" at bounding box center [474, 66] width 327 height 31
copy span "179350"
drag, startPoint x: 234, startPoint y: 126, endPoint x: 245, endPoint y: 126, distance: 10.4
click at [234, 131] on link "Vacancies" at bounding box center [233, 134] width 28 height 7
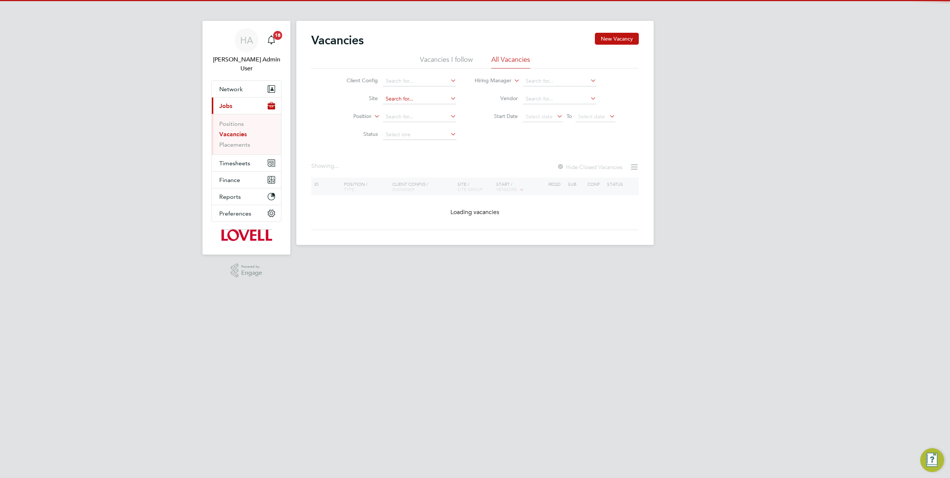
click at [395, 102] on input at bounding box center [419, 99] width 73 height 10
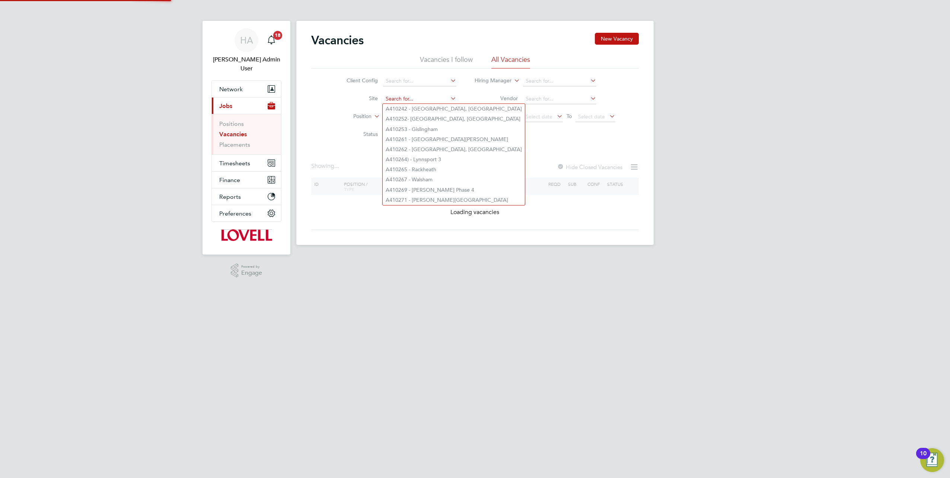
paste input "B490101"
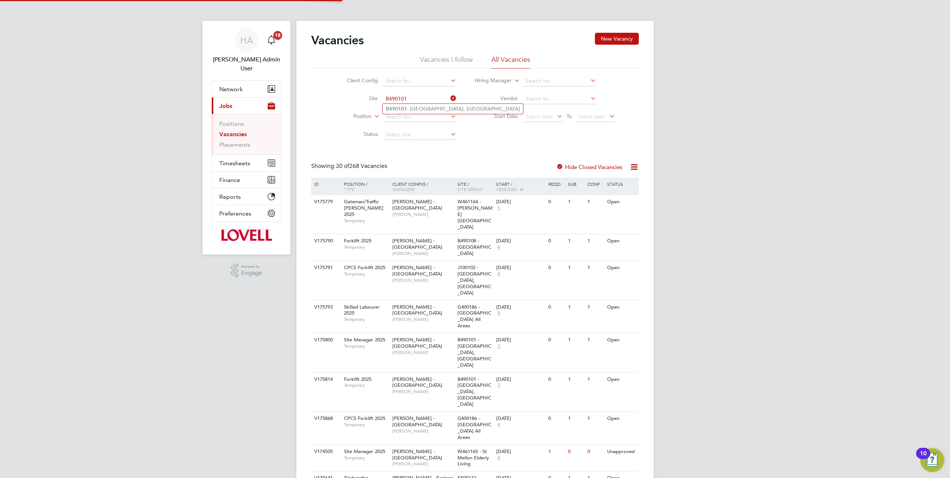
click at [412, 110] on li "B490101 - Castle Gresley, Swadlincote" at bounding box center [453, 109] width 140 height 10
type input "B490101 - [GEOGRAPHIC_DATA], [GEOGRAPHIC_DATA]"
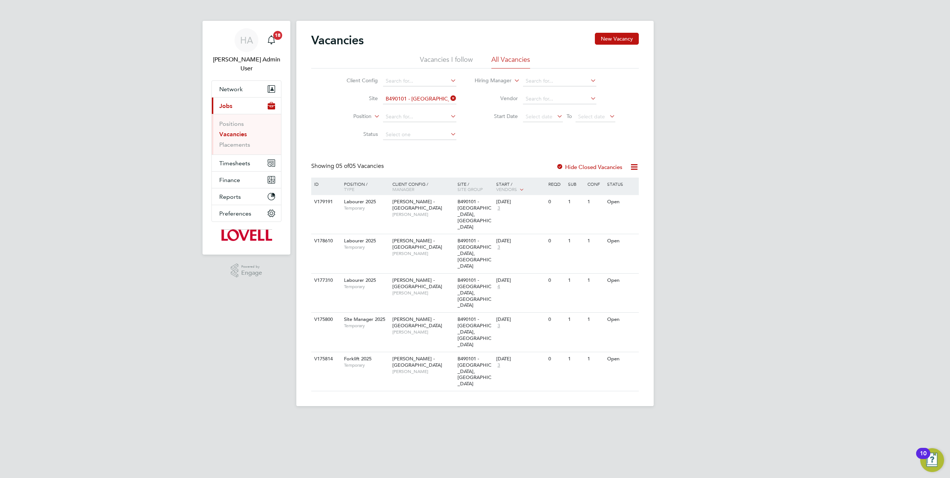
click at [613, 45] on div "Vacancies New Vacancy" at bounding box center [474, 44] width 327 height 22
click at [600, 41] on button "New Vacancy" at bounding box center [617, 39] width 44 height 12
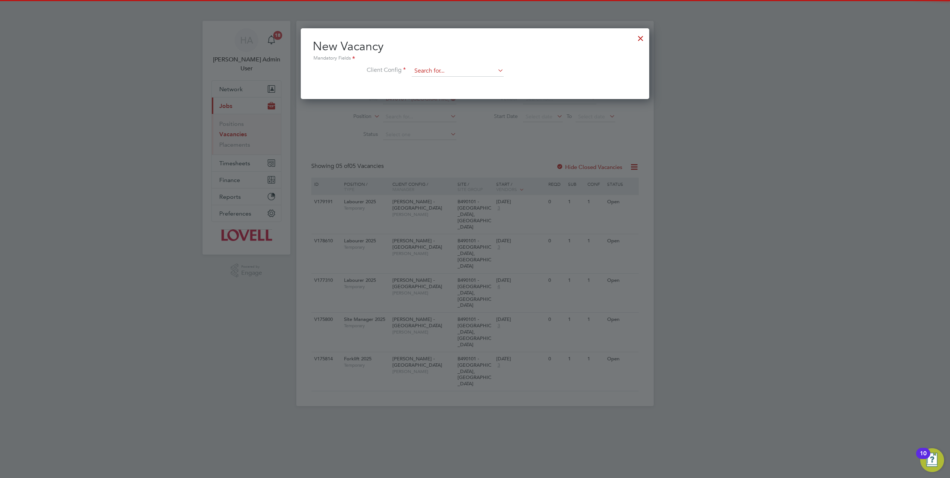
click at [429, 70] on input at bounding box center [458, 70] width 92 height 11
click at [460, 90] on b "Eas" at bounding box center [464, 91] width 9 height 6
type input "[PERSON_NAME] - [GEOGRAPHIC_DATA]"
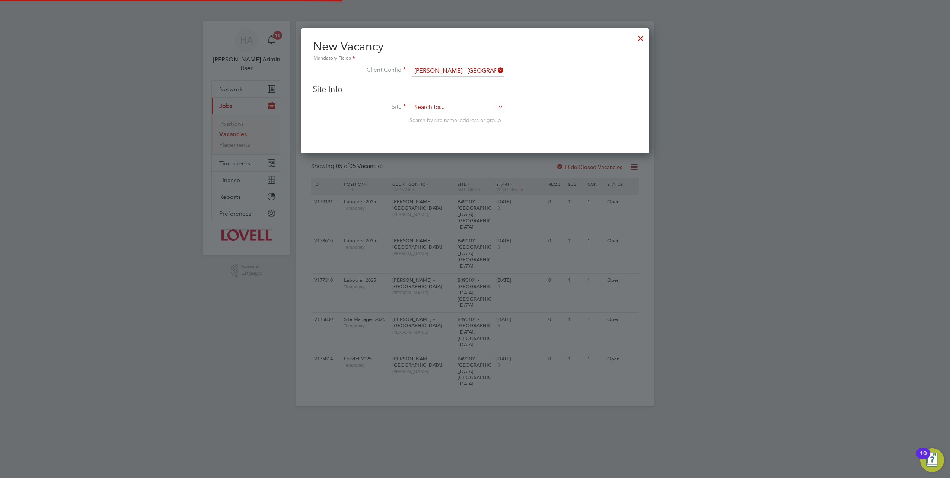
click at [437, 111] on input at bounding box center [458, 107] width 92 height 11
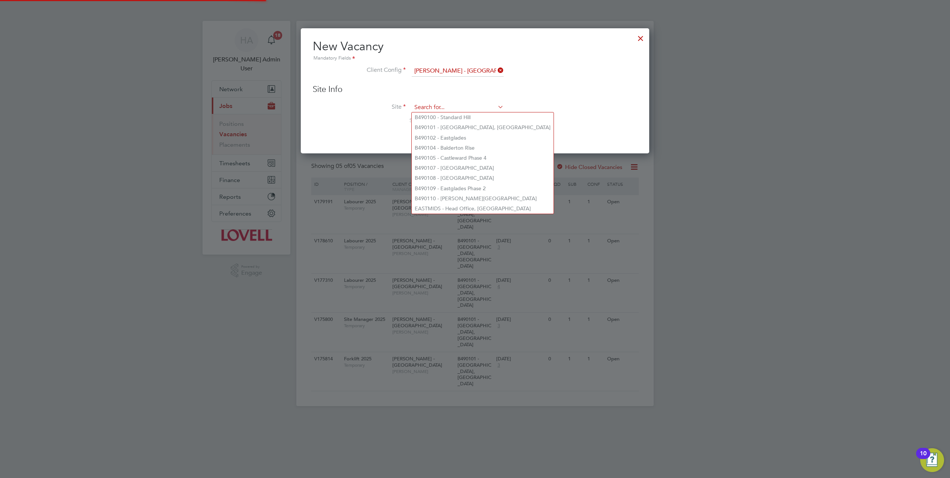
click at [441, 106] on input at bounding box center [458, 107] width 92 height 11
paste input "B490101"
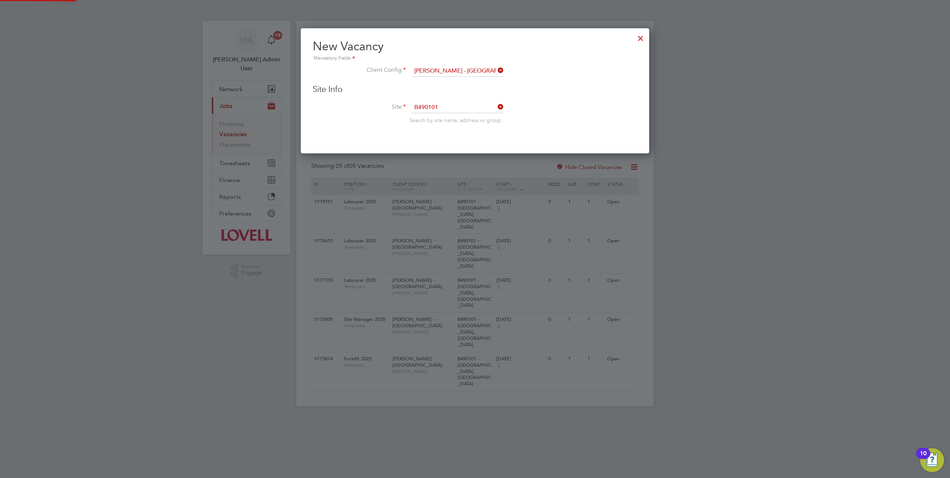
click at [438, 117] on li "B490101 - Castle Gresley, Swadlincote" at bounding box center [482, 117] width 140 height 10
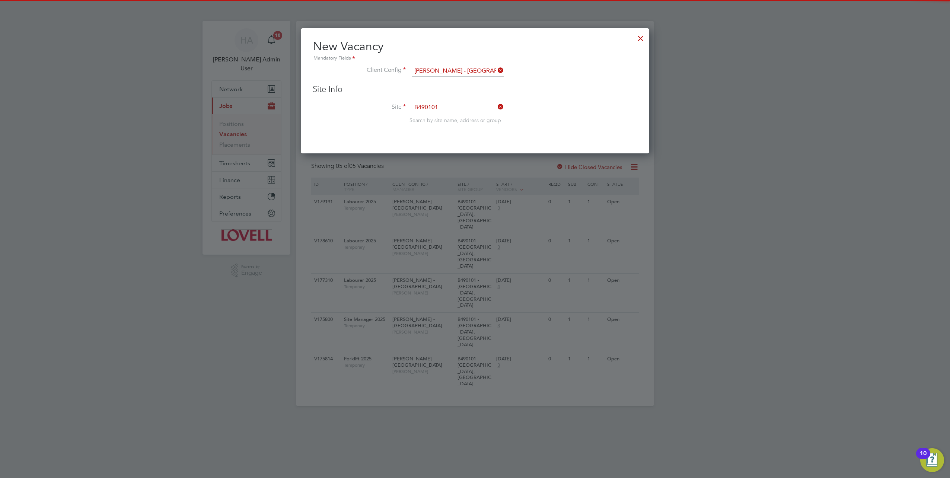
type input "B490101 - [GEOGRAPHIC_DATA], [GEOGRAPHIC_DATA]"
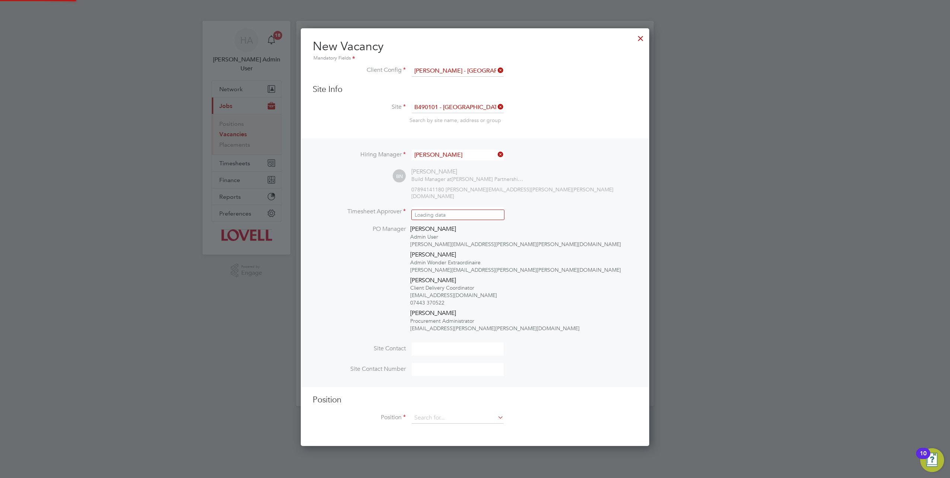
click at [425, 207] on input at bounding box center [458, 212] width 92 height 11
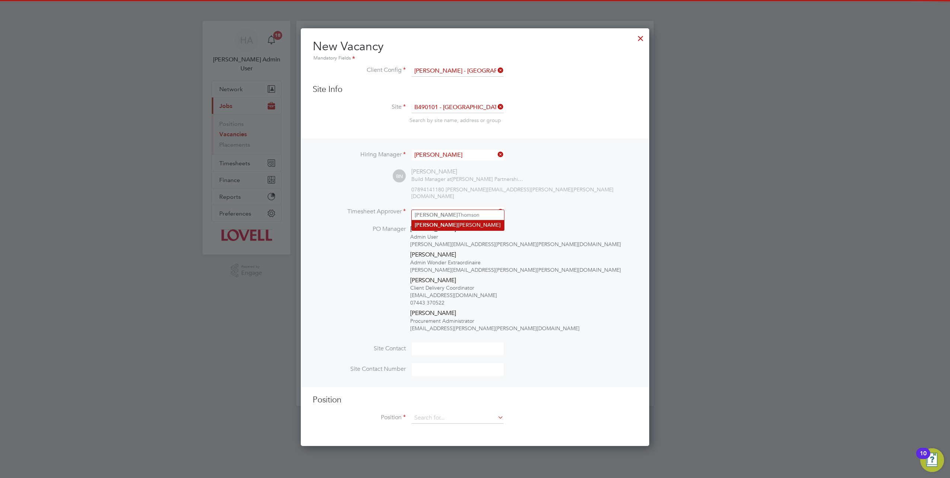
click at [425, 224] on b "Brian" at bounding box center [436, 225] width 43 height 6
type input "Brian Sheerin"
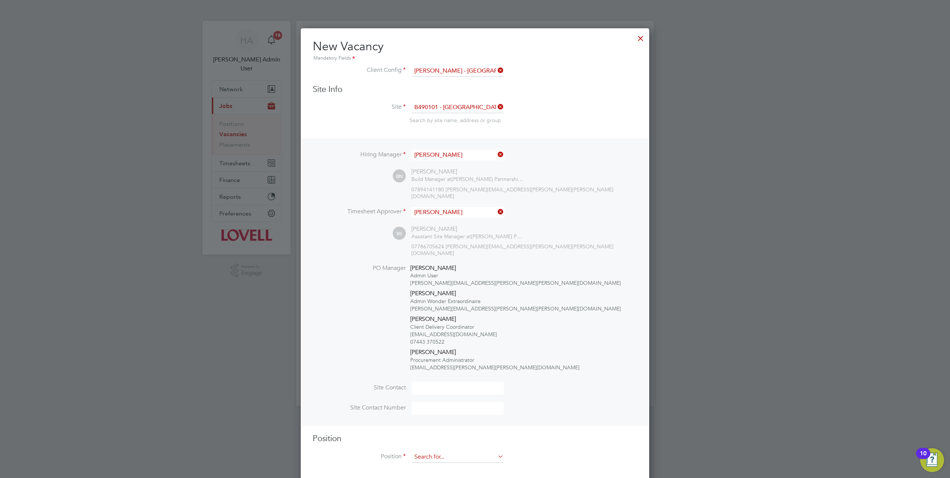
click at [441, 451] on input at bounding box center [458, 456] width 92 height 11
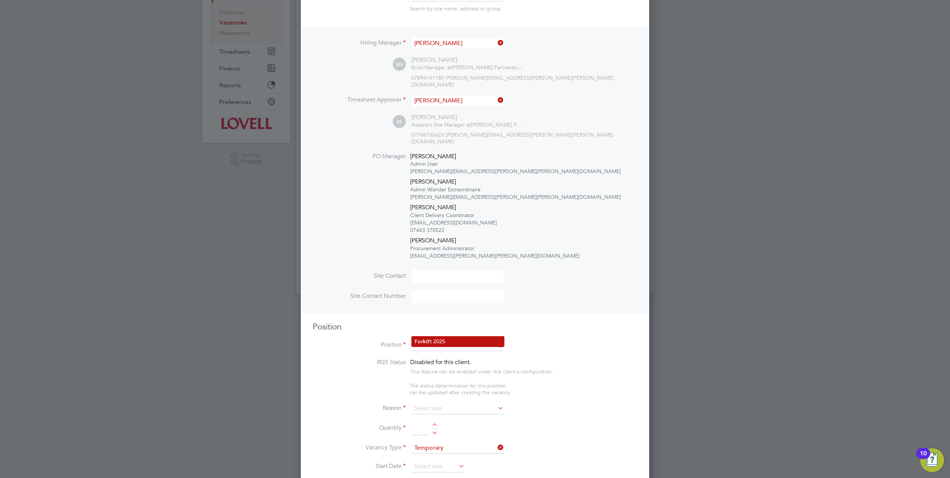
click at [434, 338] on li "Fork lift 2025" at bounding box center [458, 341] width 92 height 10
type input "Forklift 2025"
type textarea "Full understanding of all aspects and responsibilities associated with the oper…"
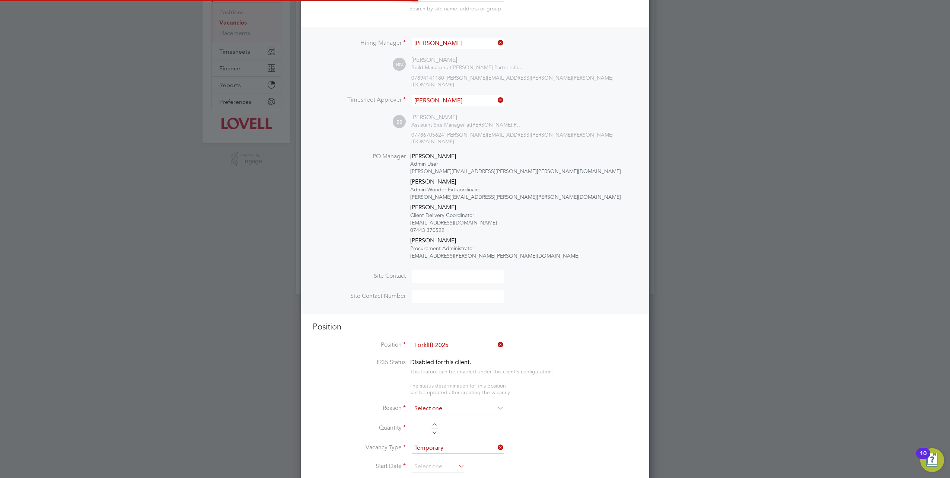
click at [455, 403] on input at bounding box center [458, 408] width 92 height 11
click at [435, 426] on li "Extra Work" at bounding box center [458, 424] width 92 height 10
type input "Extra Work"
click at [420, 422] on input at bounding box center [420, 428] width 17 height 13
type input "1"
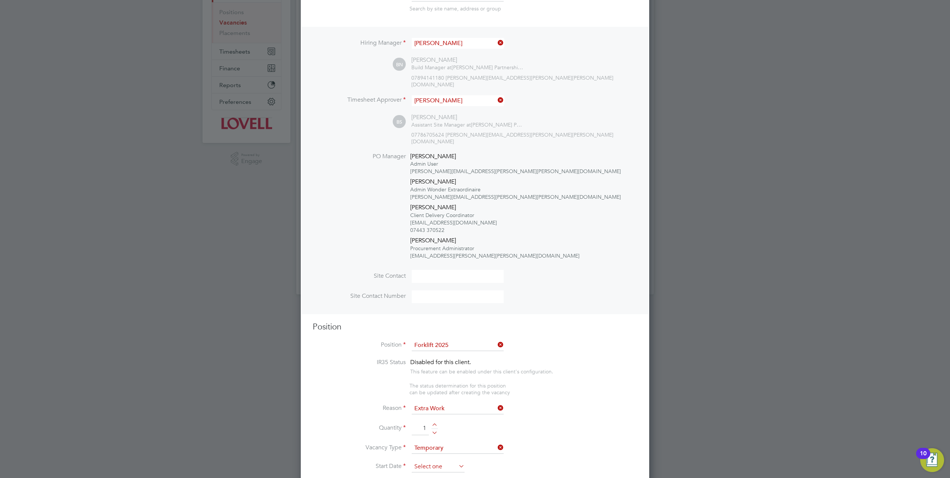
click at [456, 461] on input at bounding box center [438, 466] width 53 height 11
click at [467, 378] on span "28" at bounding box center [466, 374] width 14 height 14
type input "28 Aug 2025"
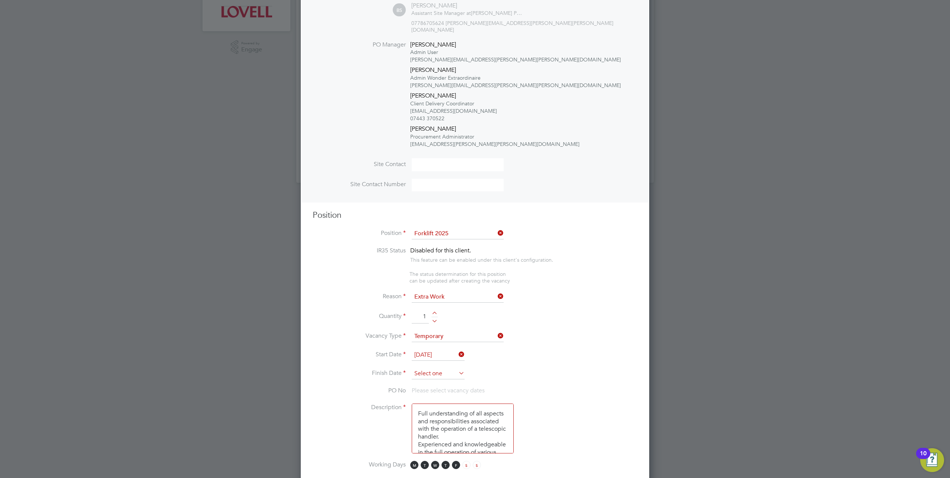
click at [442, 368] on input at bounding box center [438, 373] width 53 height 11
click at [467, 313] on span "25" at bounding box center [466, 307] width 14 height 14
type input "25 Sep 2025"
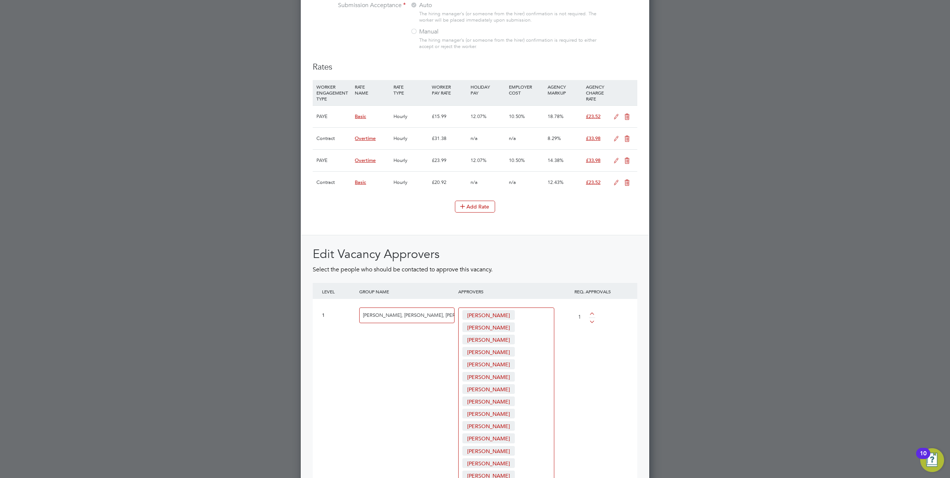
scroll to position [1034, 0]
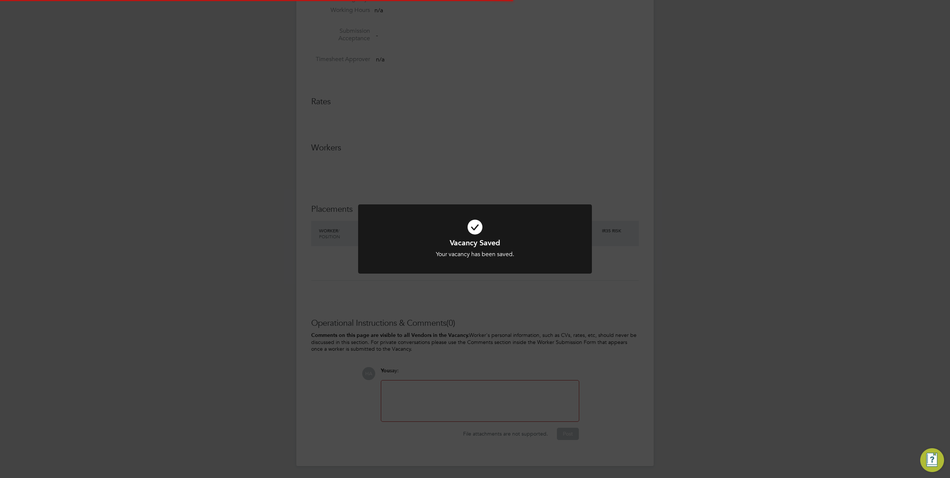
scroll to position [4, 4]
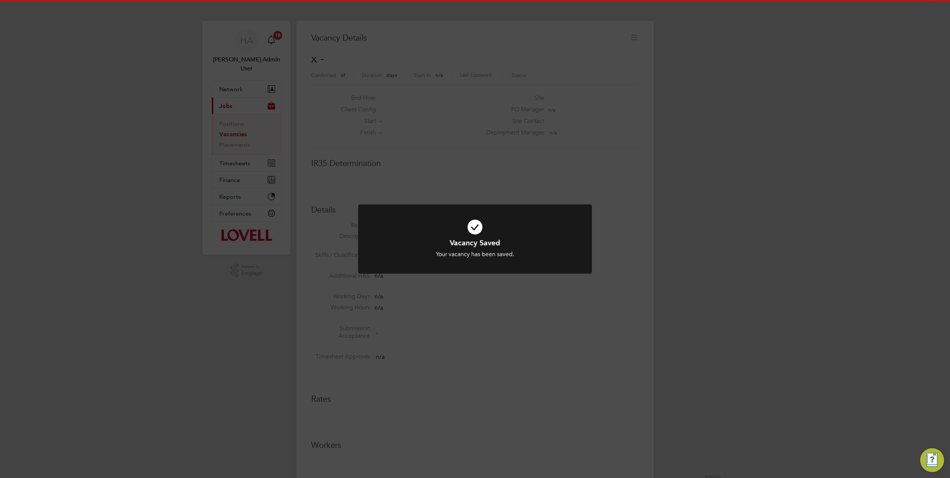
click at [719, 260] on div "Vacancy Saved Your vacancy has been saved. Cancel Okay" at bounding box center [475, 239] width 950 height 478
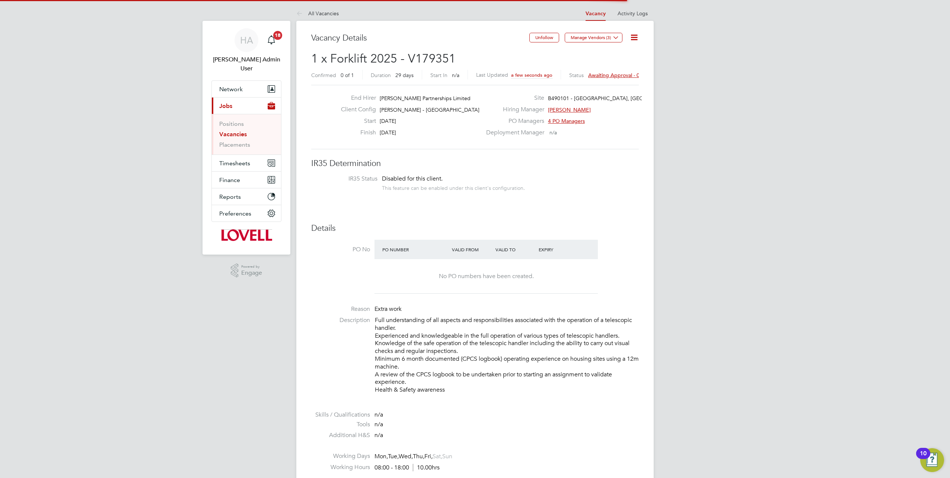
click at [613, 75] on span "Awaiting approval - 0/1" at bounding box center [616, 75] width 56 height 7
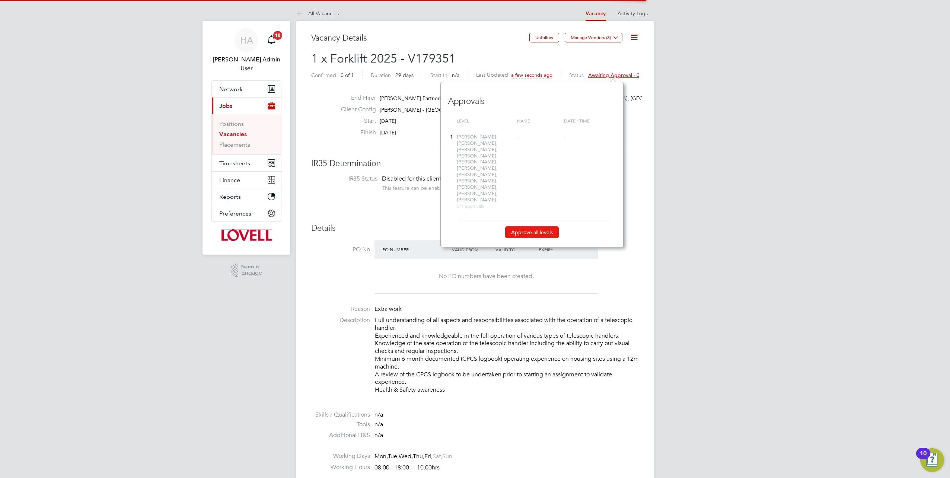
click at [534, 226] on button "Approve all levels" at bounding box center [532, 232] width 54 height 12
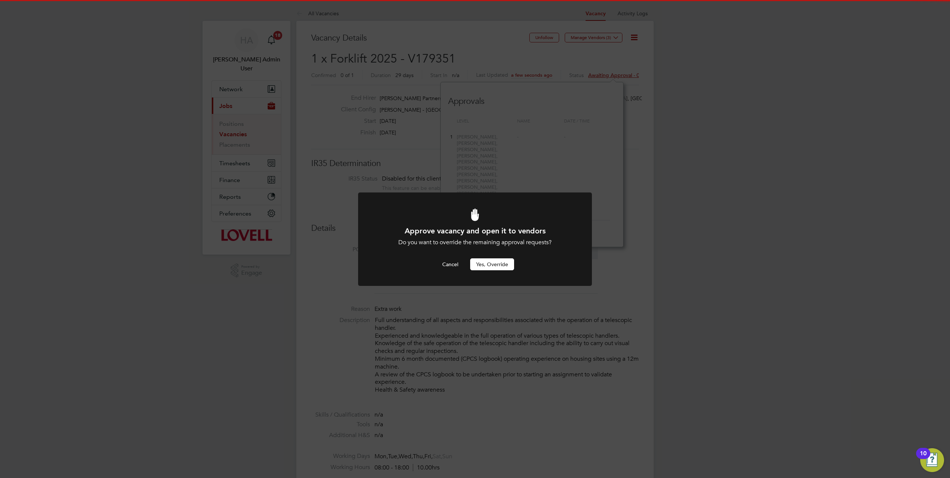
click at [484, 260] on button "Yes, Override" at bounding box center [492, 264] width 44 height 12
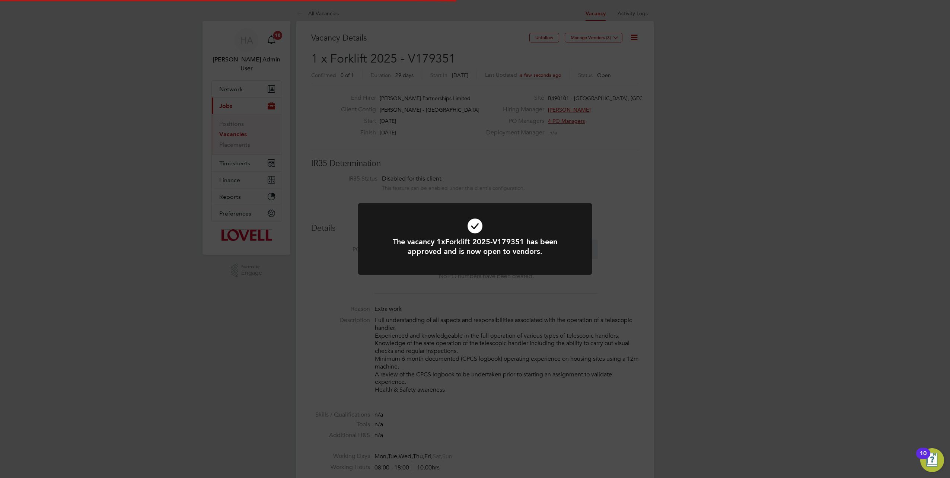
click at [468, 51] on div "The vacancy 1xForklift 2025-V179351 has been approved and is now open to vendor…" at bounding box center [475, 239] width 950 height 478
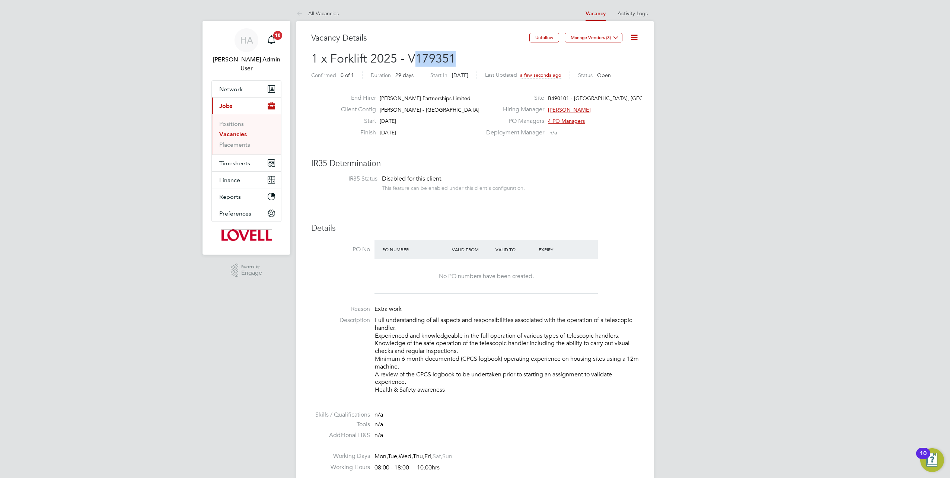
drag, startPoint x: 464, startPoint y: 54, endPoint x: 416, endPoint y: 60, distance: 48.7
click at [416, 60] on h2 "1 x Forklift 2025 - V179351 Confirmed 0 of 1 Duration 29 days Start In Today La…" at bounding box center [474, 66] width 327 height 31
copy span "179351"
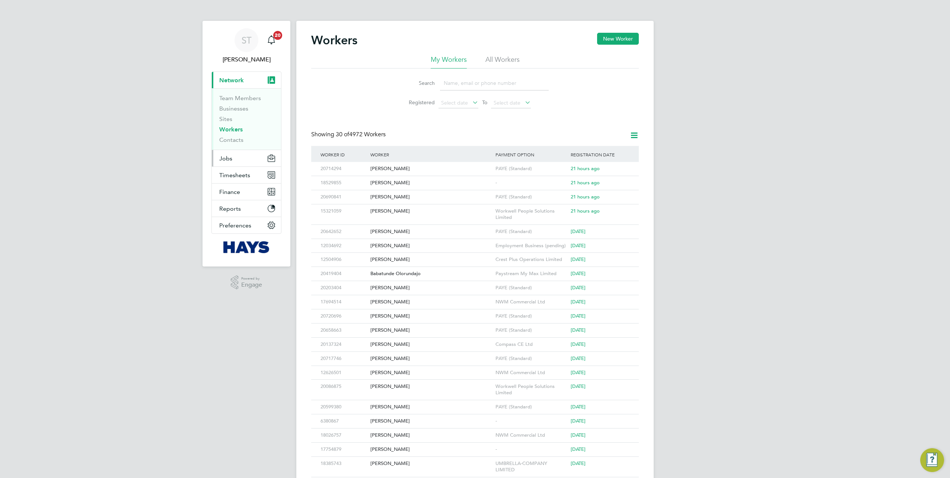
click at [234, 156] on button "Jobs" at bounding box center [246, 158] width 69 height 16
click at [227, 123] on link "Vacancies" at bounding box center [232, 125] width 26 height 7
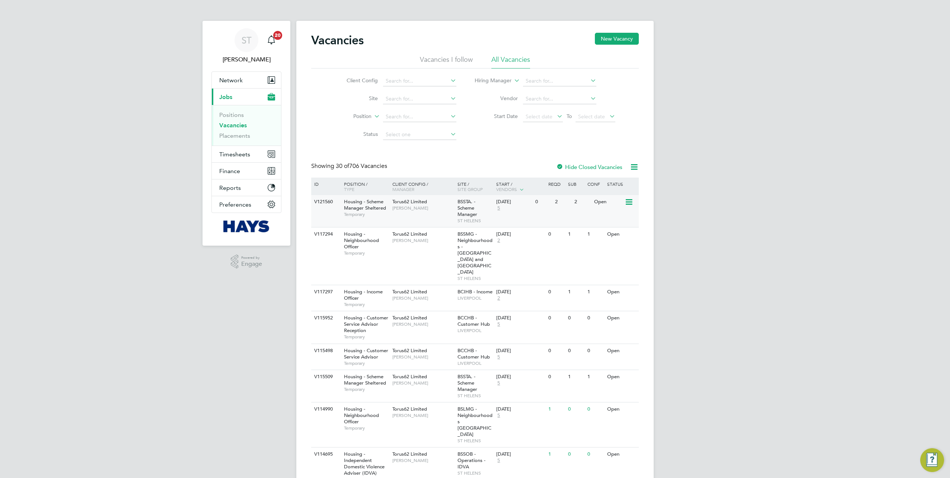
click at [330, 216] on div "V121560 Housing - Scheme Manager Sheltered Temporary Torus62 Limited [PERSON_NA…" at bounding box center [474, 211] width 327 height 32
drag, startPoint x: 232, startPoint y: 135, endPoint x: 255, endPoint y: 145, distance: 24.9
click at [232, 135] on link "Placements" at bounding box center [234, 135] width 31 height 7
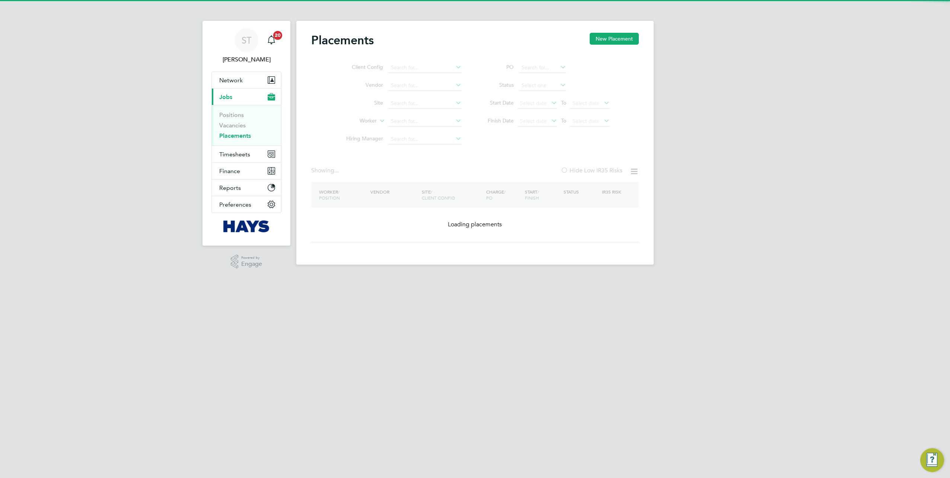
click at [415, 135] on ul "Client Config Vendor Site Worker Hiring Manager" at bounding box center [401, 103] width 140 height 89
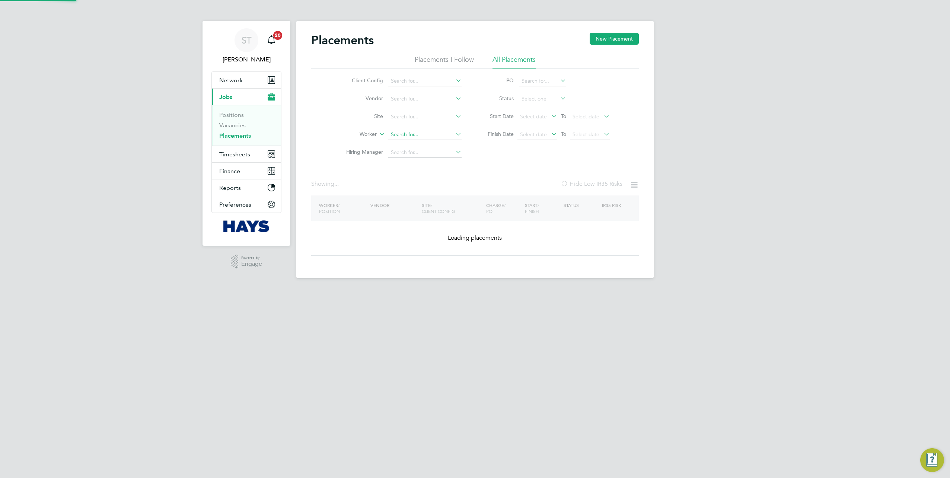
click at [397, 139] on input at bounding box center [424, 135] width 73 height 10
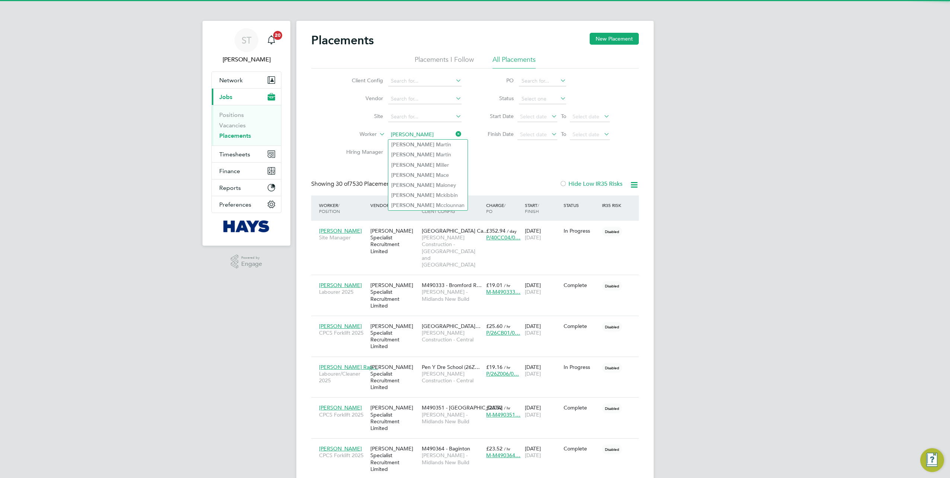
click at [436, 144] on b "M" at bounding box center [438, 144] width 5 height 6
type input "[PERSON_NAME]"
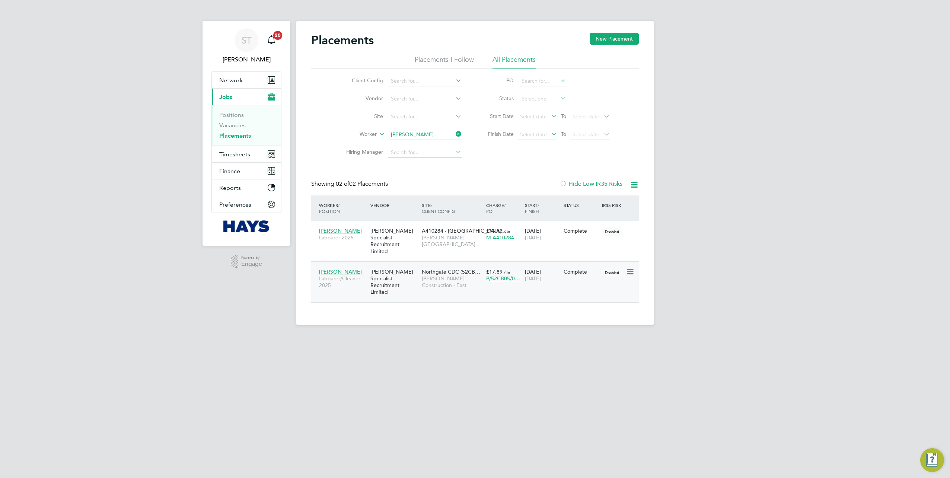
click at [441, 275] on span "Morgan Sindall Construction - East" at bounding box center [452, 281] width 61 height 13
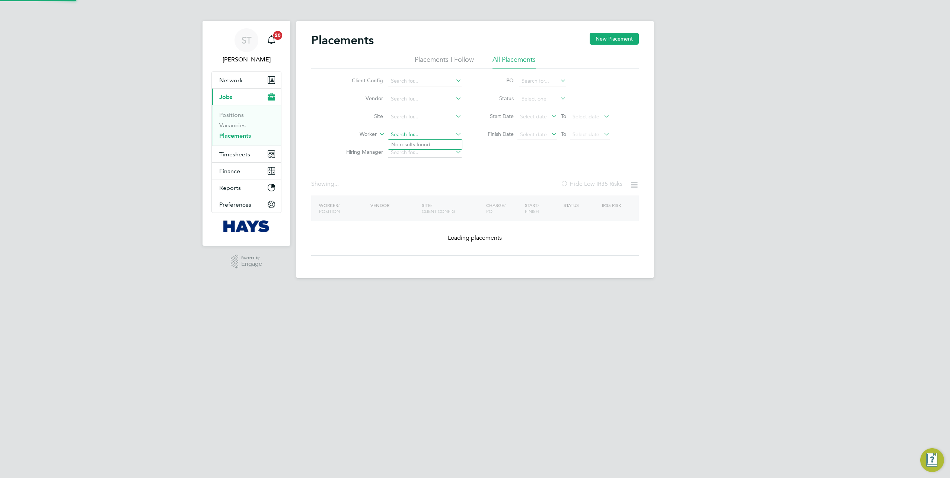
click at [447, 133] on input at bounding box center [424, 135] width 73 height 10
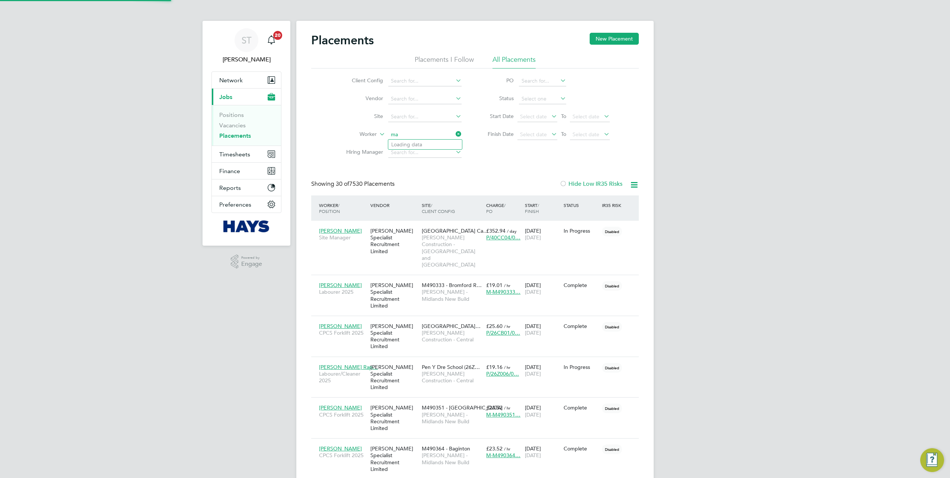
type input "m"
click at [400, 153] on b "Gary" at bounding box center [412, 154] width 43 height 6
type input "[PERSON_NAME]"
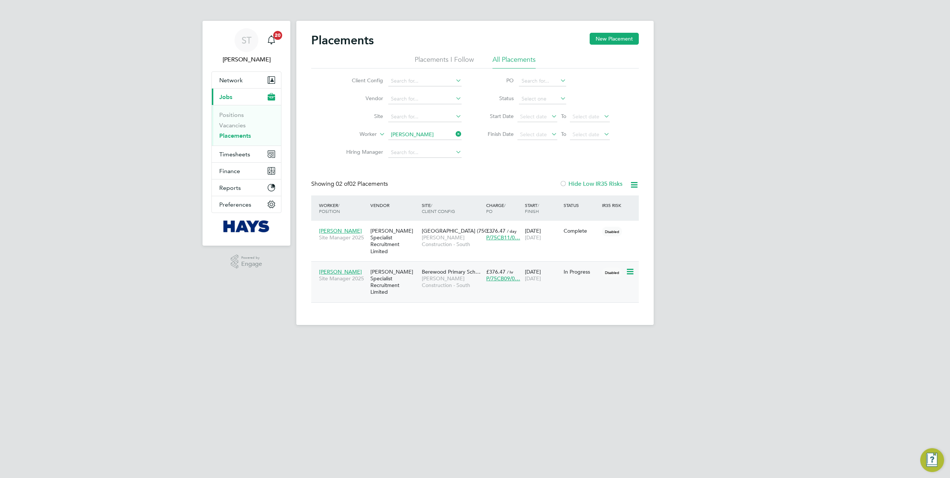
click at [437, 277] on span "[PERSON_NAME] Construction - South" at bounding box center [452, 281] width 61 height 13
click at [414, 236] on div "[PERSON_NAME] Specialist Recruitment Limited" at bounding box center [393, 241] width 51 height 35
click at [226, 74] on button "Network" at bounding box center [246, 80] width 69 height 16
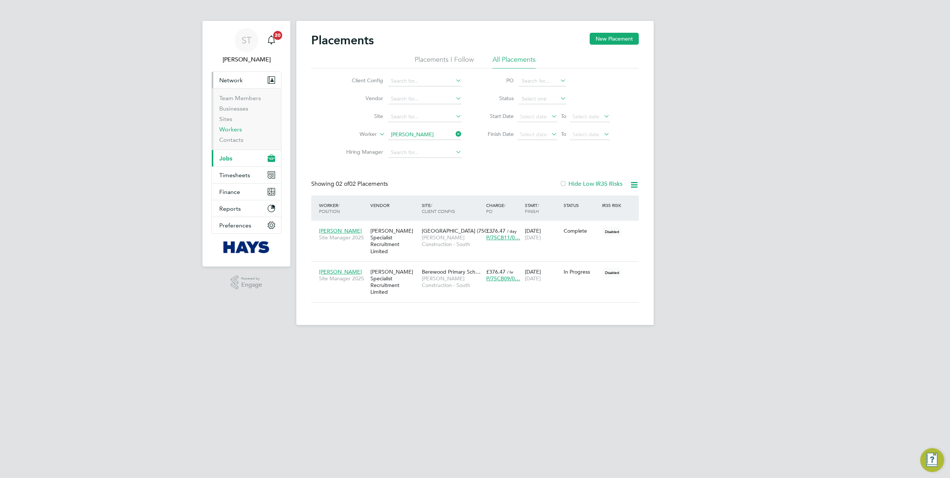
click at [225, 130] on link "Workers" at bounding box center [230, 129] width 23 height 7
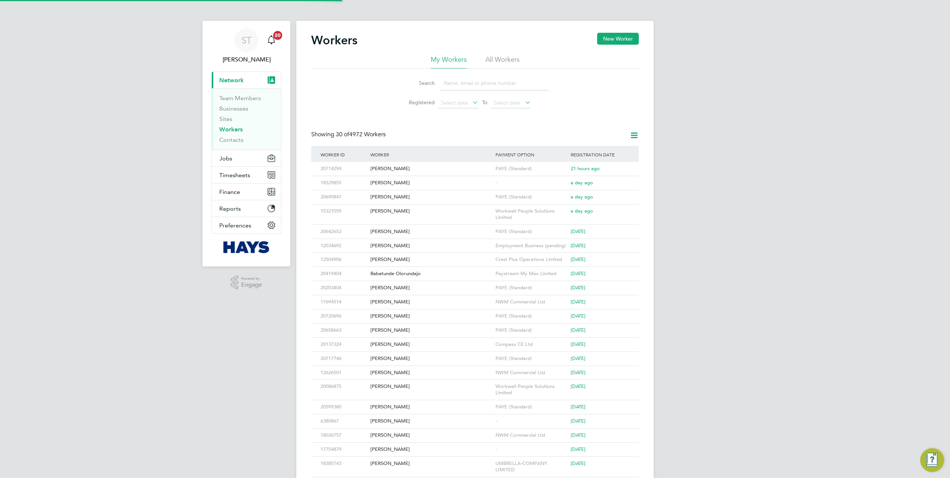
click at [452, 87] on input at bounding box center [494, 83] width 109 height 15
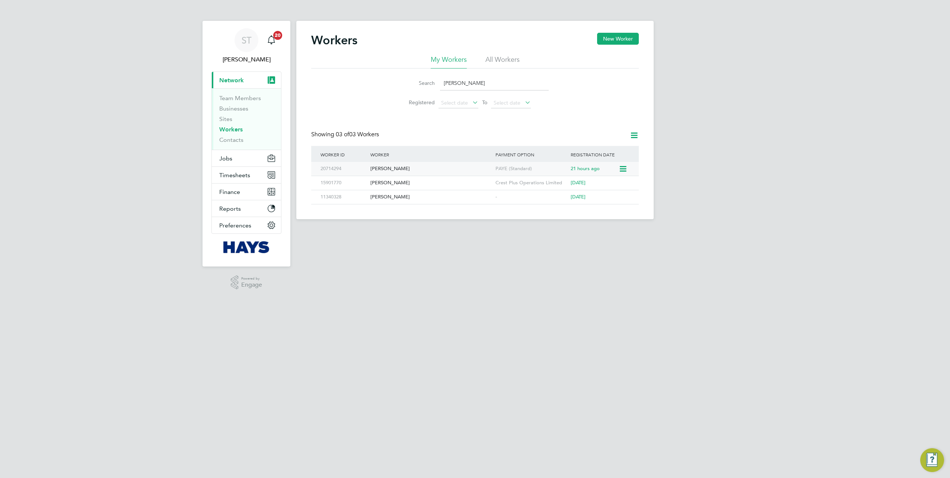
type input "Dominik"
click at [392, 167] on div "Dominik Ksiazek" at bounding box center [430, 169] width 125 height 14
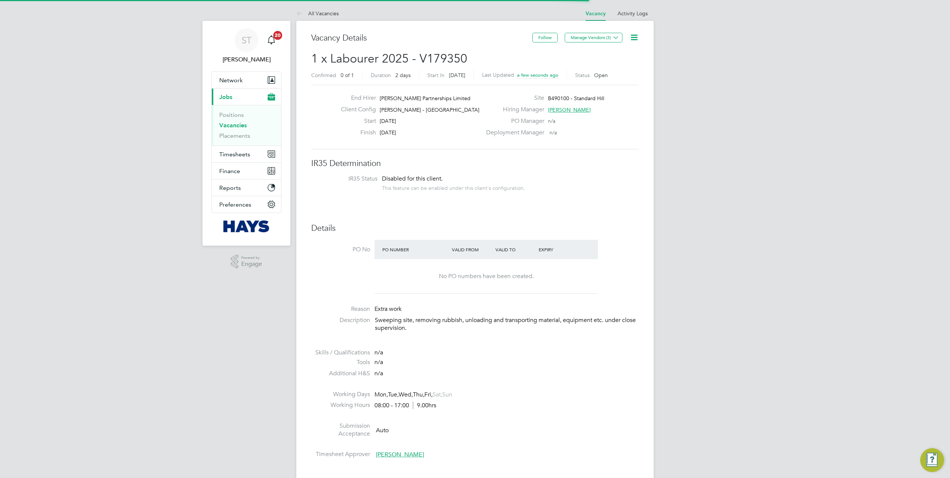
scroll to position [22, 52]
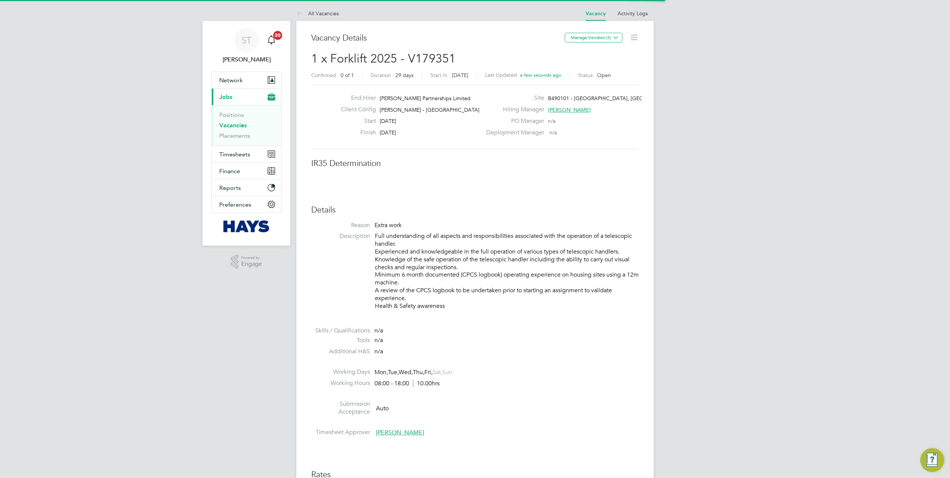
scroll to position [22, 52]
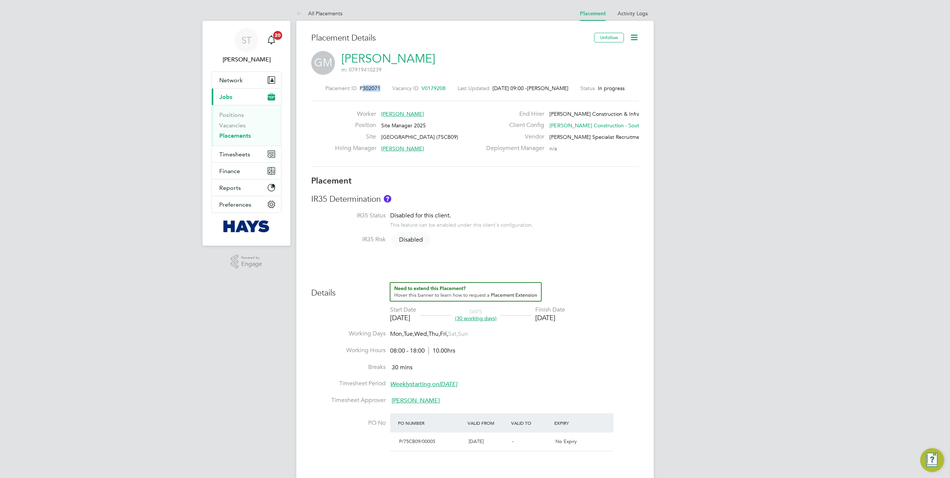
drag, startPoint x: 376, startPoint y: 87, endPoint x: 360, endPoint y: 89, distance: 16.2
click at [360, 89] on div "Placement ID P302071" at bounding box center [352, 88] width 55 height 7
copy span "302071"
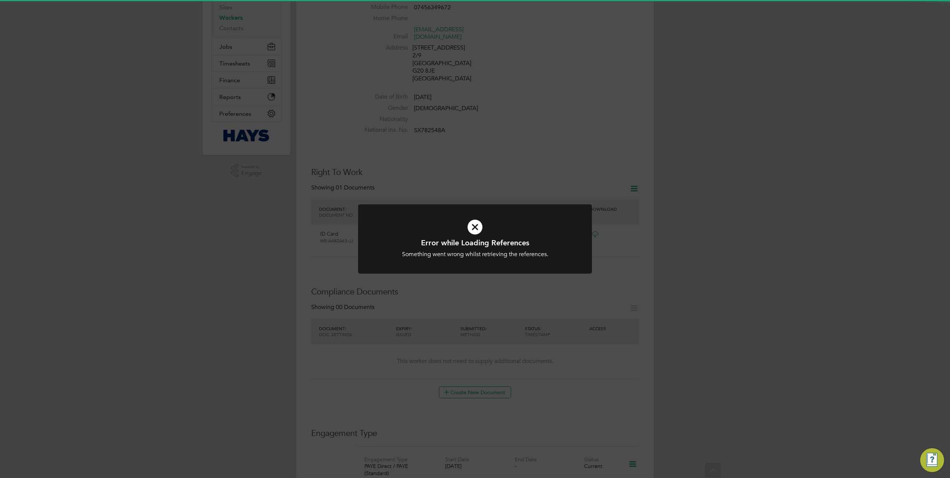
click at [494, 325] on div "Error while Loading References Something went wrong whilst retrieving the refer…" at bounding box center [475, 239] width 950 height 478
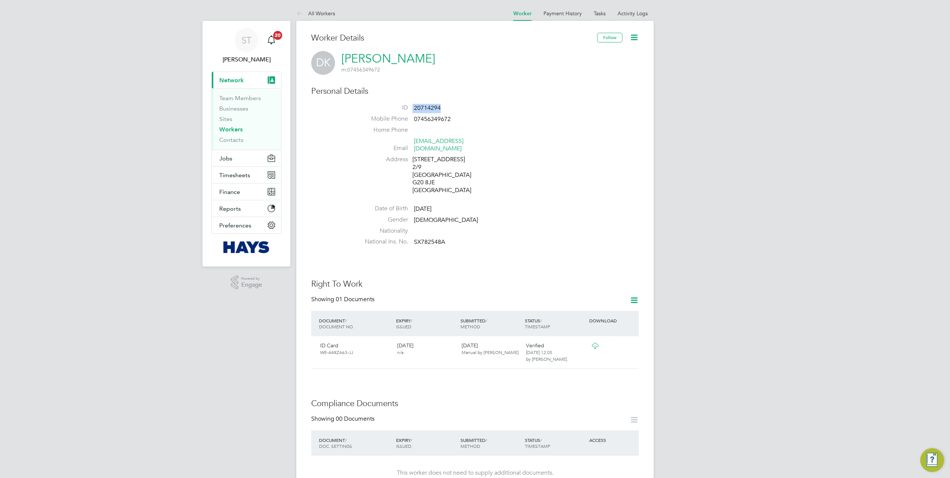
drag, startPoint x: 448, startPoint y: 106, endPoint x: 412, endPoint y: 106, distance: 35.4
click at [412, 106] on li "ID 20714294" at bounding box center [497, 109] width 283 height 11
copy li "20714294"
click at [223, 131] on link "Workers" at bounding box center [230, 129] width 23 height 7
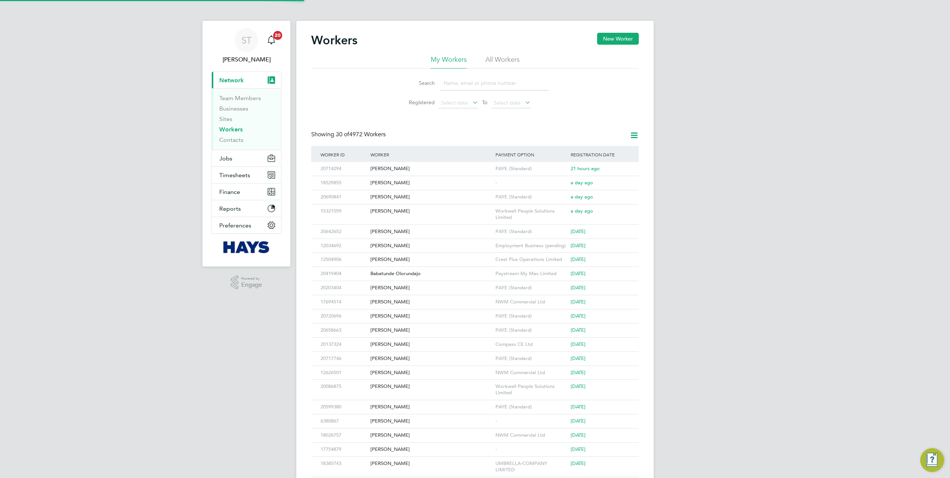
click at [469, 87] on input at bounding box center [494, 83] width 109 height 15
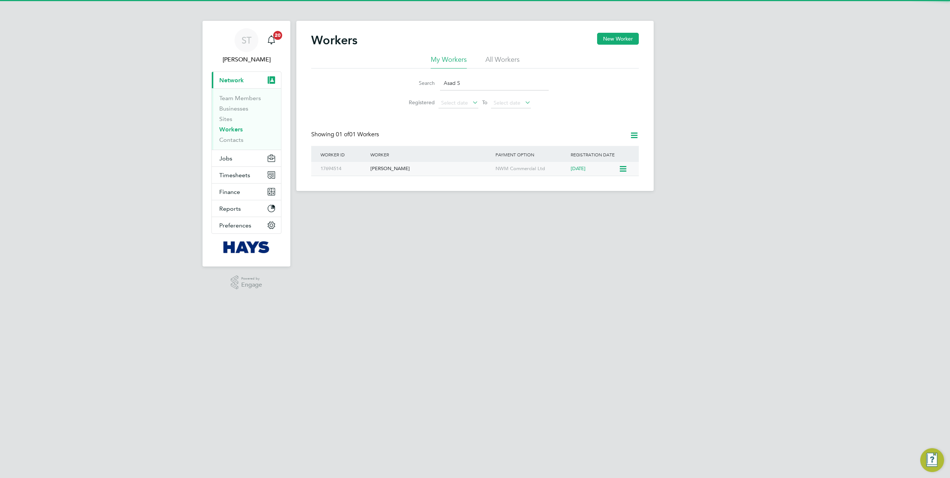
type input "Asad S"
click at [398, 167] on div "[PERSON_NAME]" at bounding box center [430, 169] width 125 height 14
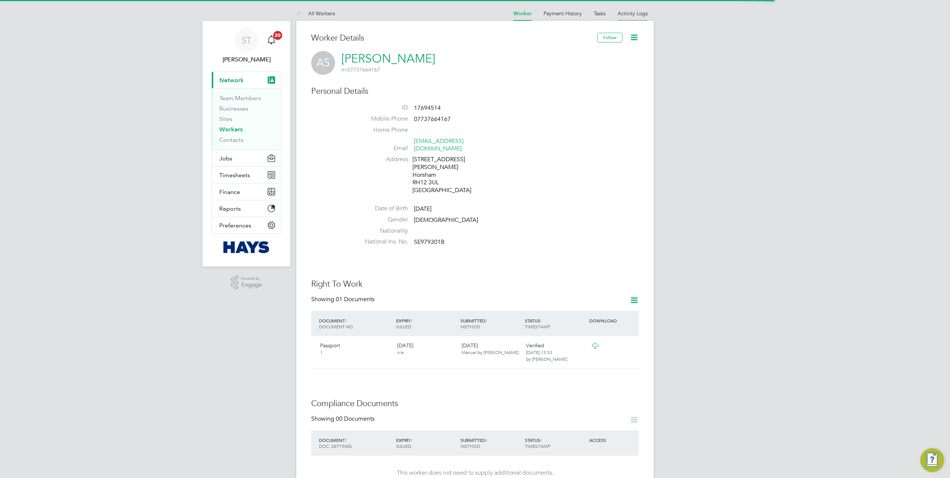
click at [633, 16] on link "Activity Logs" at bounding box center [632, 13] width 30 height 7
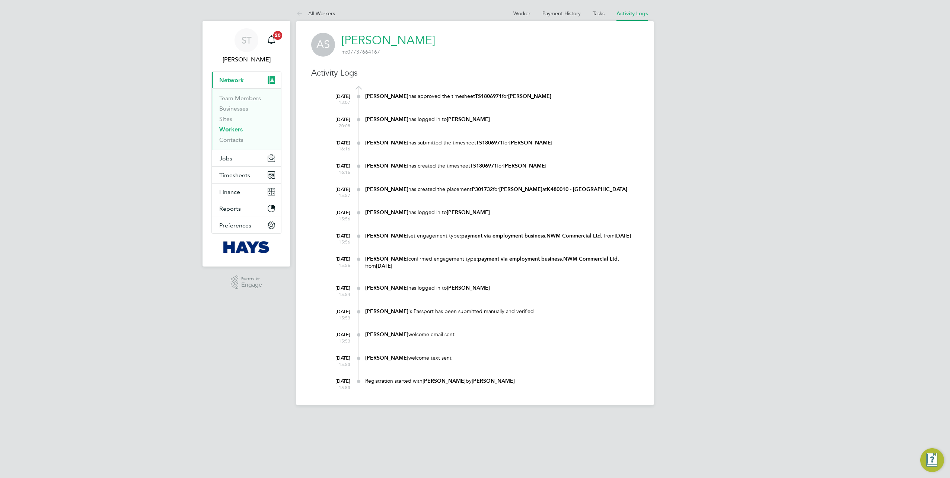
click at [512, 11] on at-navigation-tab "Worker" at bounding box center [521, 12] width 29 height 7
click at [519, 13] on link "Worker" at bounding box center [521, 13] width 17 height 7
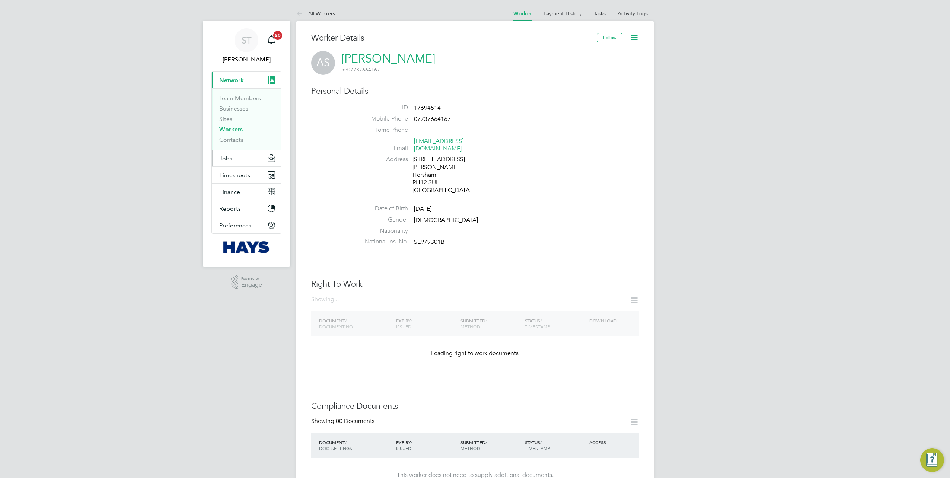
click at [228, 161] on span "Jobs" at bounding box center [225, 158] width 13 height 7
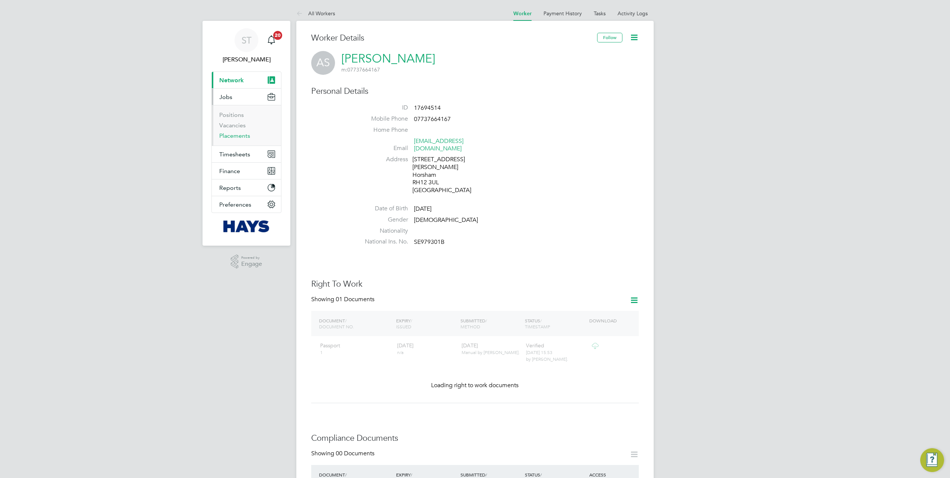
click at [236, 132] on link "Placements" at bounding box center [234, 135] width 31 height 7
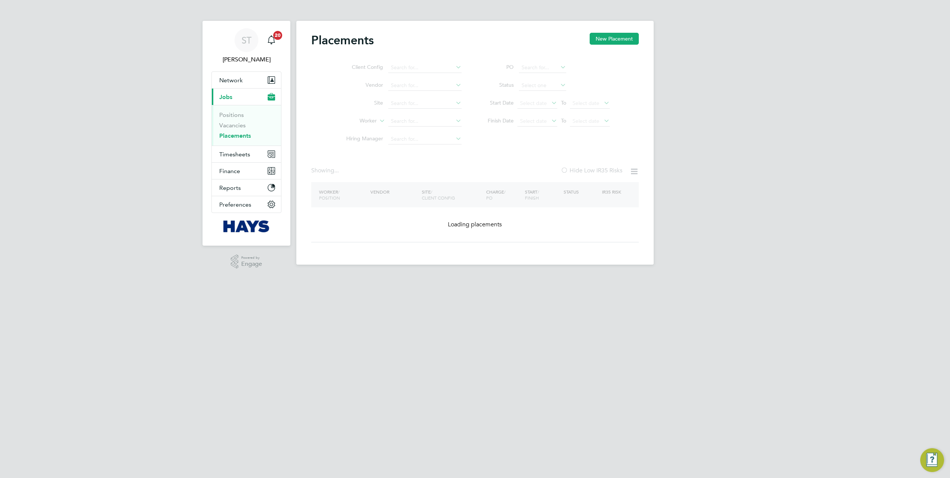
click at [403, 122] on ul "Client Config Vendor Site Worker Hiring Manager" at bounding box center [401, 103] width 140 height 89
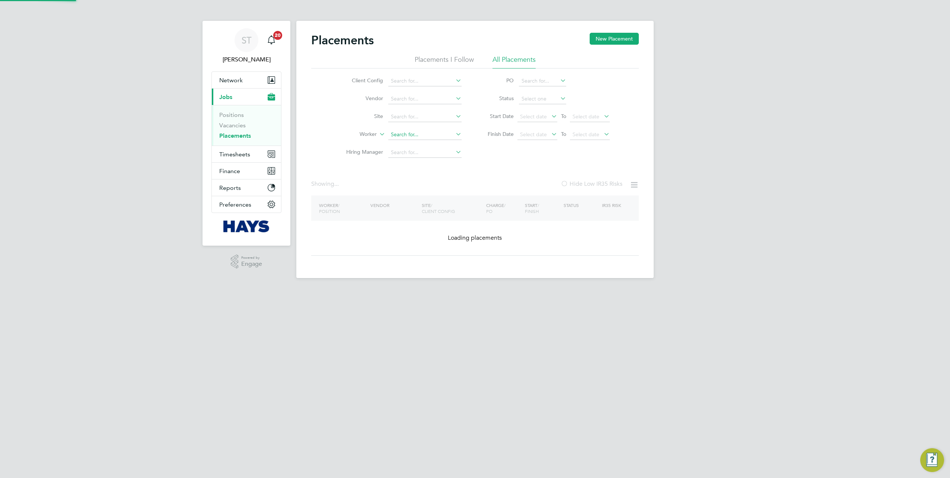
click at [399, 135] on input at bounding box center [424, 135] width 73 height 10
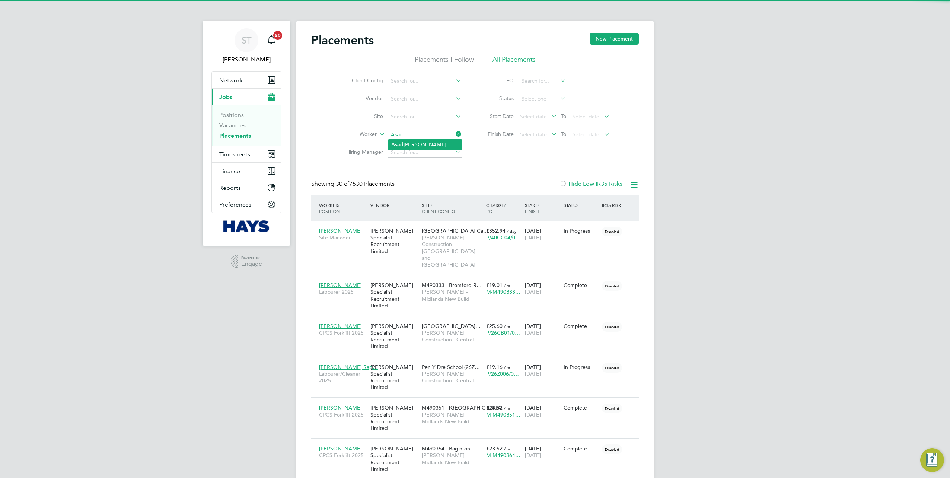
click at [413, 147] on li "[PERSON_NAME]" at bounding box center [425, 145] width 74 height 10
type input "[PERSON_NAME]"
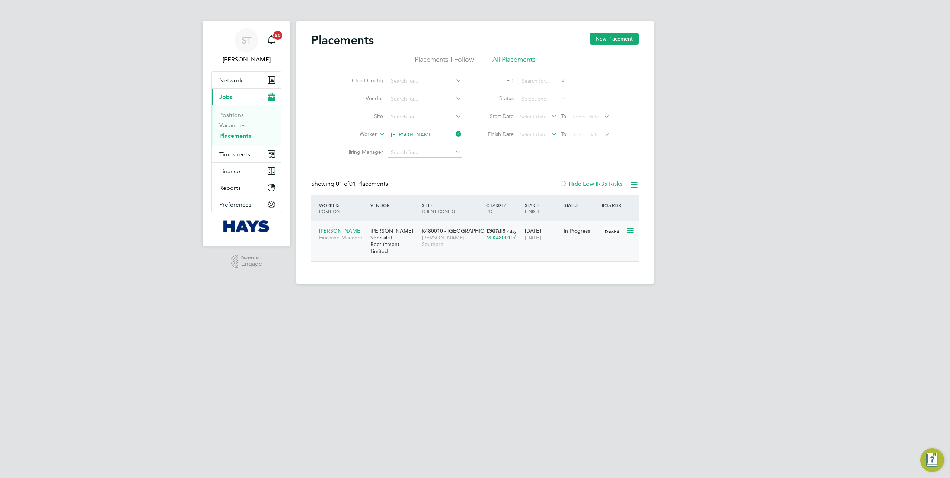
click at [425, 241] on div "K480010 - North Bersted Lovell - Southern" at bounding box center [452, 238] width 64 height 28
click at [454, 134] on icon at bounding box center [454, 134] width 0 height 10
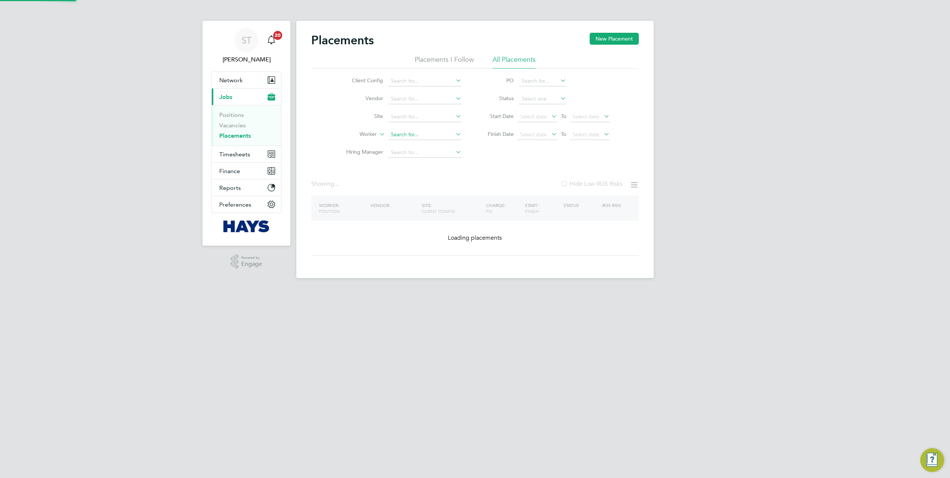
click at [432, 135] on input at bounding box center [424, 135] width 73 height 10
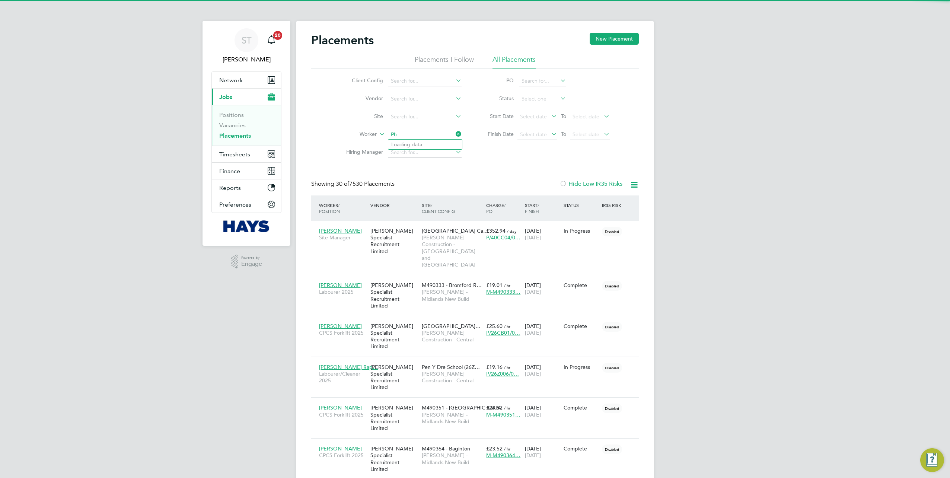
scroll to position [28, 64]
type input "Phillip Morris"
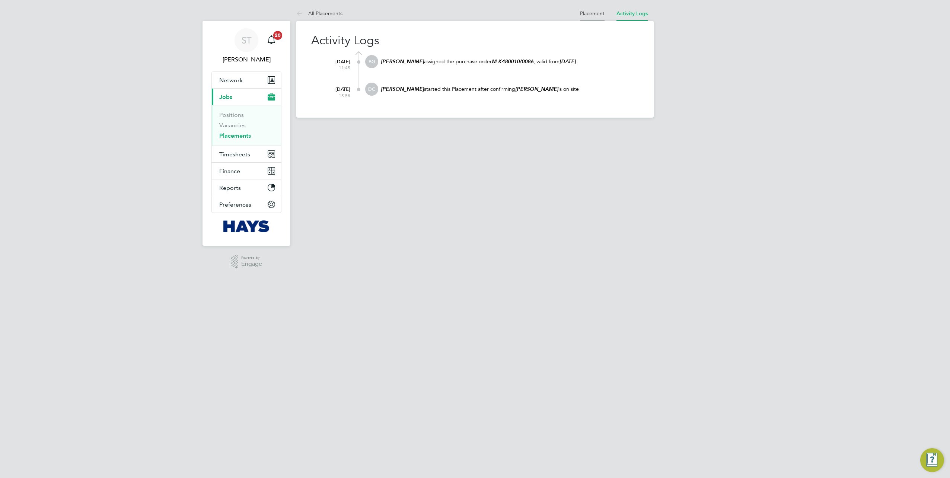
click at [581, 9] on li "Placement" at bounding box center [592, 13] width 25 height 15
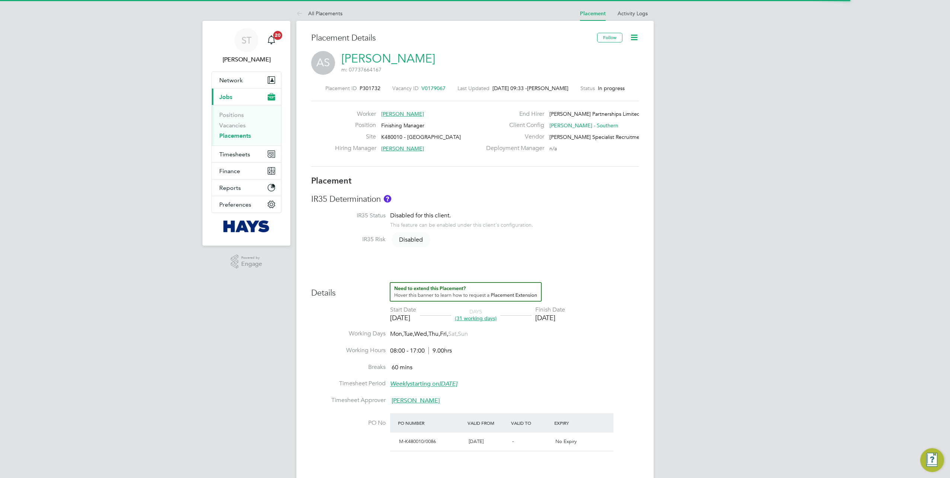
click at [634, 40] on icon at bounding box center [633, 37] width 9 height 9
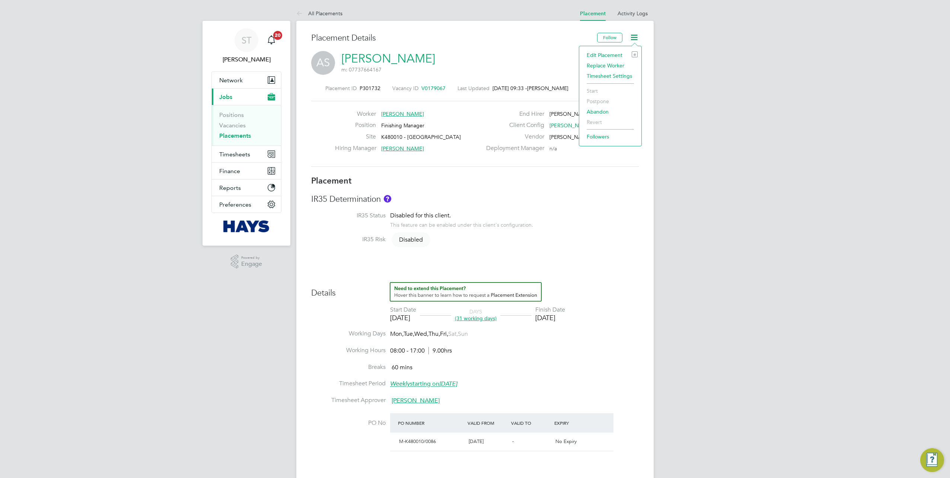
click at [595, 54] on li "Edit Placement e" at bounding box center [610, 55] width 55 height 10
type input "[PERSON_NAME]"
type input "[DATE]"
type input "03 Oct 2025"
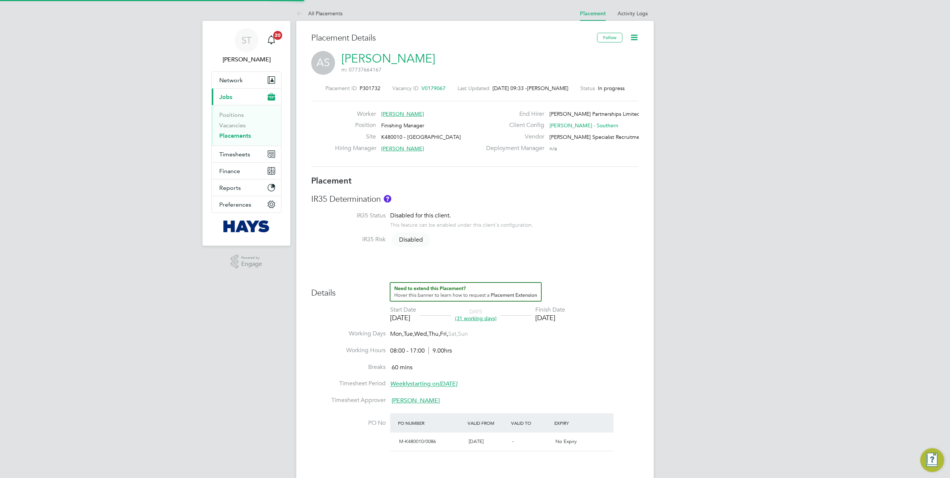
type input "08:00"
type input "17:00"
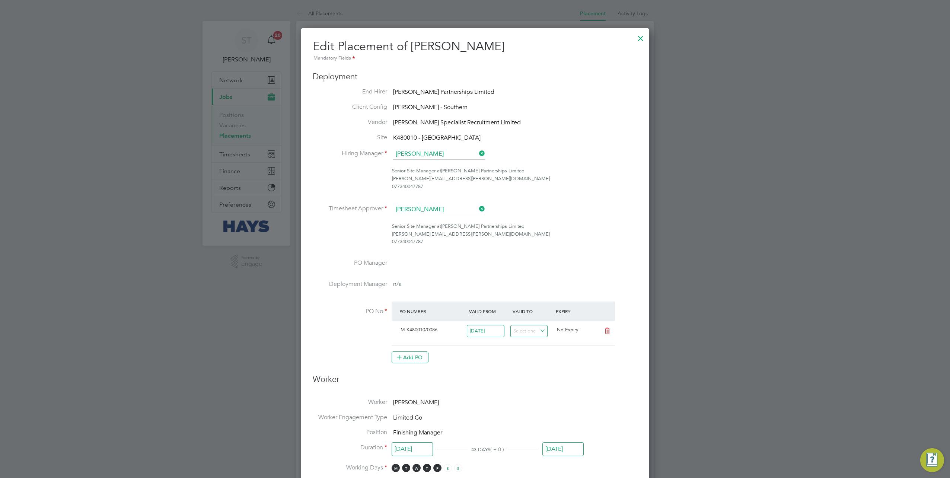
click at [643, 40] on div at bounding box center [640, 36] width 13 height 13
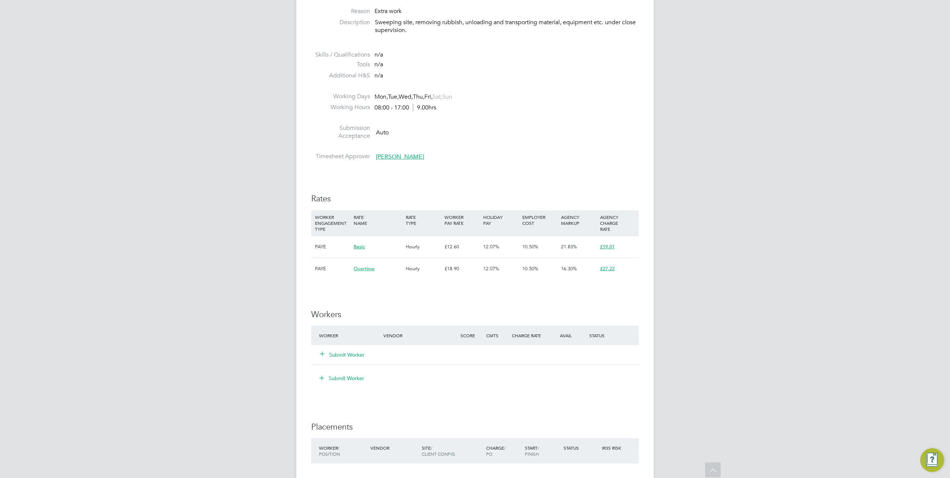
click at [340, 354] on button "Submit Worker" at bounding box center [342, 354] width 45 height 7
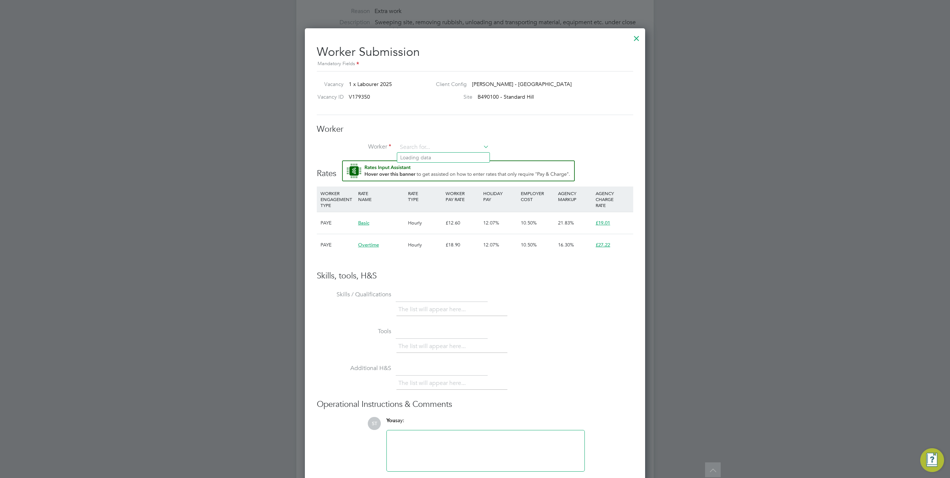
scroll to position [480, 340]
click at [412, 144] on input at bounding box center [443, 147] width 92 height 11
paste input "20757866"
type input "20757866"
click at [410, 164] on li "+ Add new" at bounding box center [443, 167] width 92 height 10
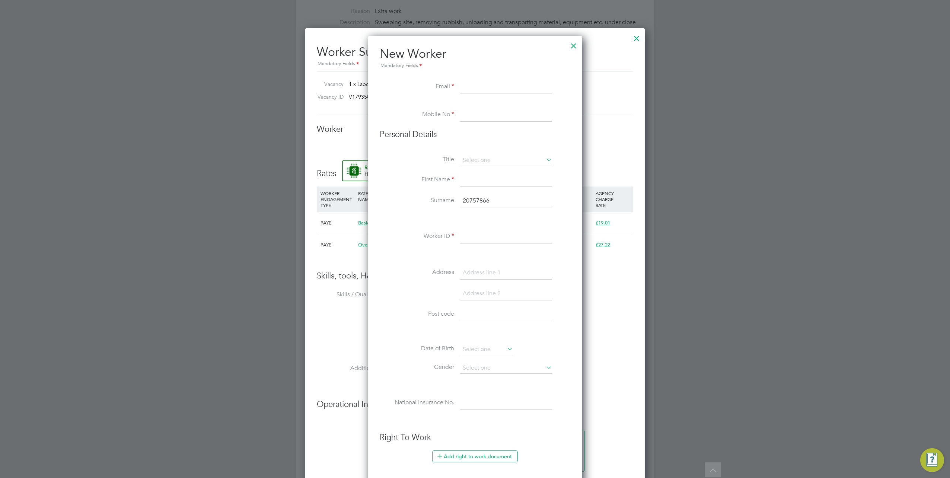
scroll to position [664, 214]
click at [482, 85] on input at bounding box center [506, 86] width 92 height 13
paste input "ellisdrescher1997@gmail.com"
type input "ellisdrescher1997@gmail.com"
click at [459, 118] on li "Mobile No" at bounding box center [475, 118] width 191 height 21
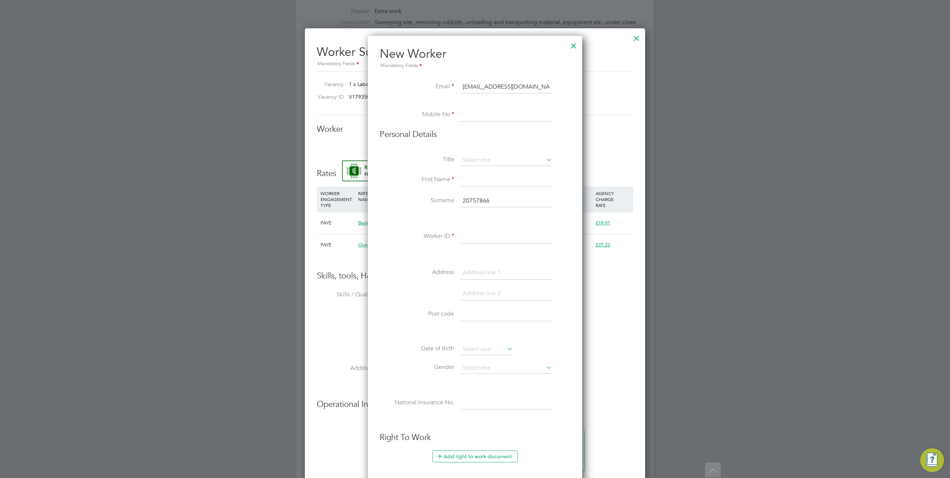
click at [479, 120] on input at bounding box center [506, 114] width 92 height 13
paste input "07464129760"
type input "07464129760"
click at [493, 161] on input at bounding box center [506, 160] width 92 height 11
click at [488, 172] on li "Mr" at bounding box center [506, 170] width 92 height 10
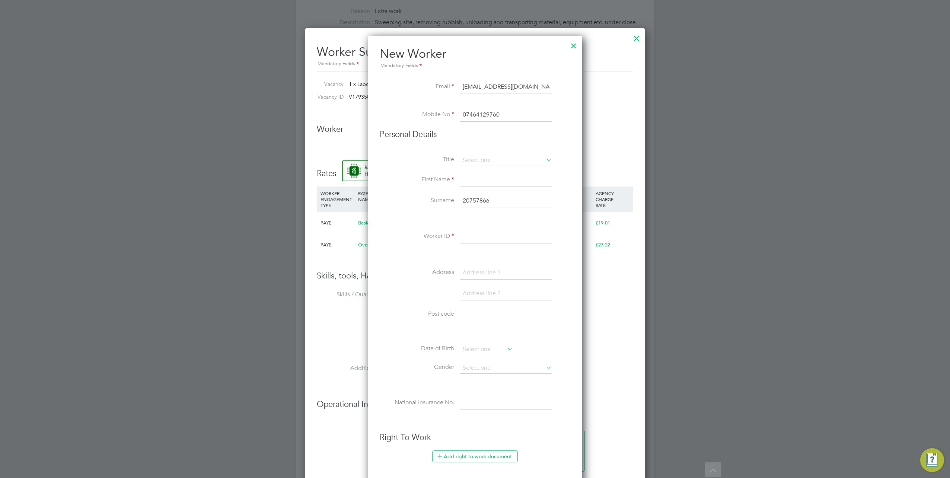
type input "Mr"
click at [472, 181] on input at bounding box center [506, 179] width 92 height 13
type input "Ellis"
drag, startPoint x: 500, startPoint y: 195, endPoint x: 432, endPoint y: 197, distance: 67.8
click at [432, 197] on li "Surname 20757866" at bounding box center [475, 204] width 191 height 21
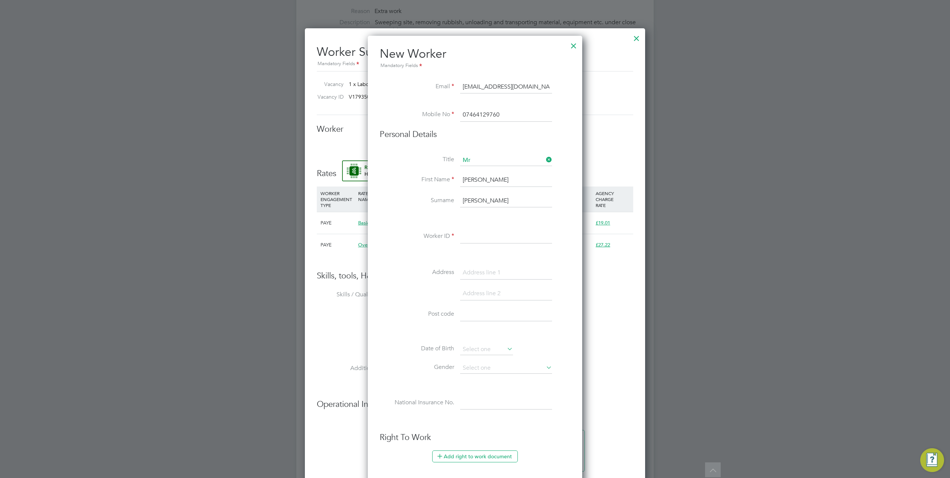
type input "Drescher"
click at [474, 234] on input at bounding box center [506, 236] width 92 height 13
paste input "20757866"
type input "20757866"
click at [476, 277] on input at bounding box center [506, 272] width 92 height 13
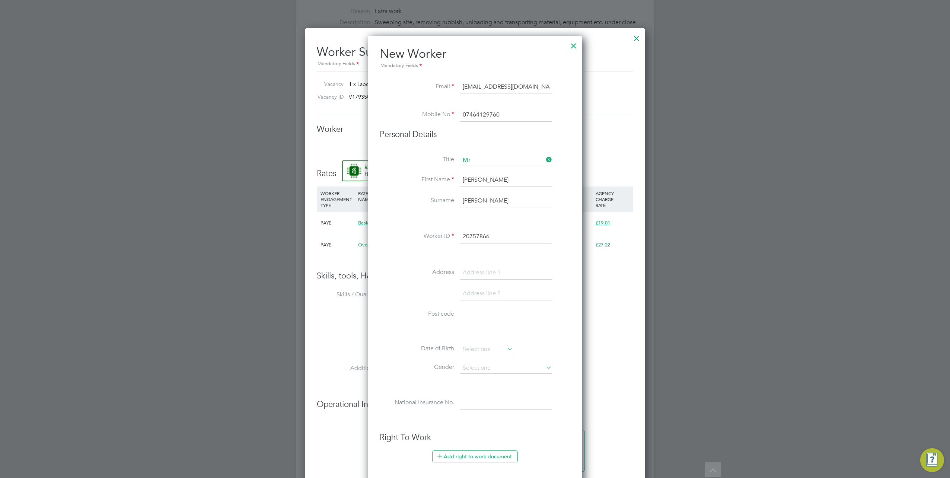
click at [480, 279] on li "Address" at bounding box center [475, 276] width 191 height 21
click at [481, 271] on input at bounding box center [506, 272] width 92 height 13
paste input "1 Upperton Road"
type input "1 Upperton Road"
click at [485, 291] on input at bounding box center [506, 293] width 92 height 13
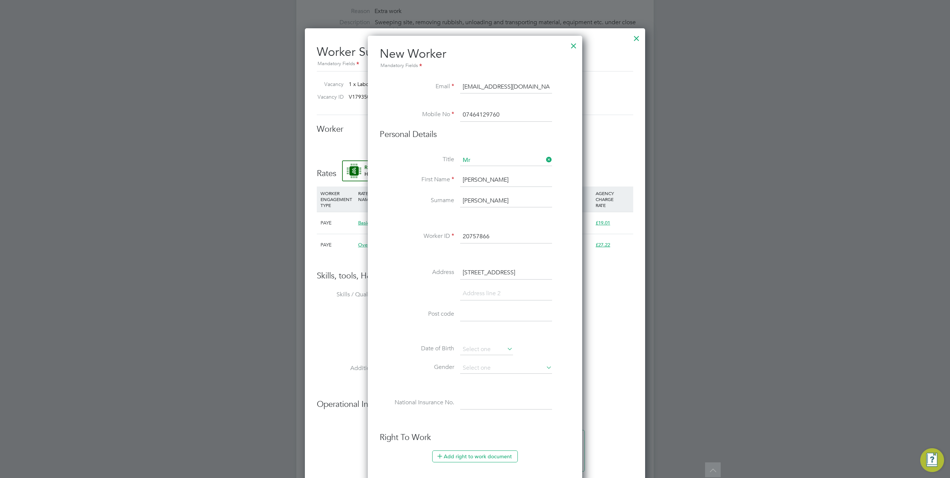
drag, startPoint x: 522, startPoint y: 270, endPoint x: 462, endPoint y: 270, distance: 59.5
click at [462, 270] on input "1 Upperton Road" at bounding box center [506, 272] width 92 height 13
paste input "Ground Floor Flat"
type input "Ground Floor Flat"
click at [483, 290] on input at bounding box center [506, 293] width 92 height 13
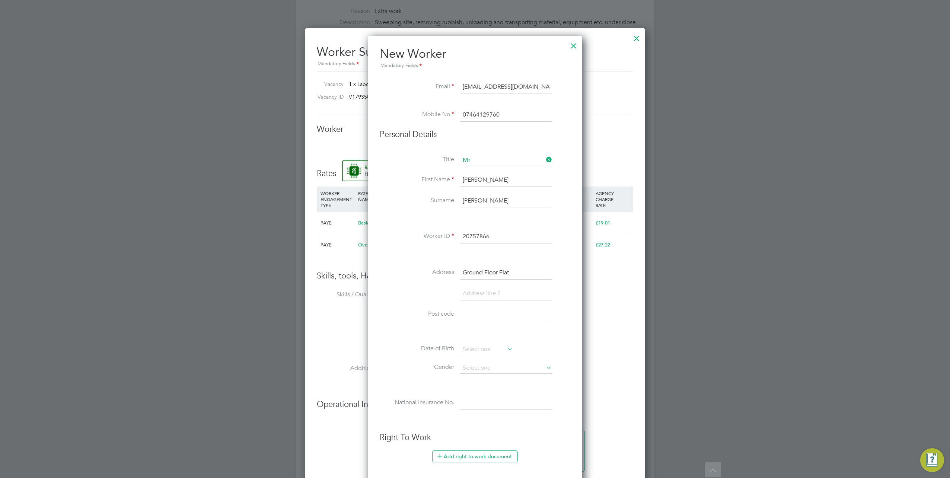
paste input "1 Upperton Road"
type input "1 Upperton Road"
click at [484, 316] on input at bounding box center [506, 314] width 92 height 13
click at [480, 337] on input at bounding box center [506, 335] width 92 height 13
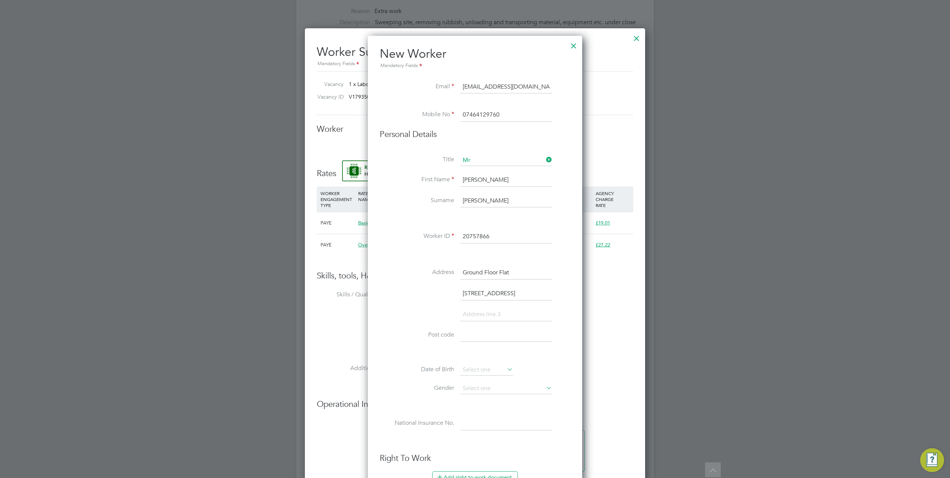
paste input "LE3 0BH"
type input "LE3 0BH"
click at [488, 316] on input at bounding box center [506, 314] width 92 height 13
paste input "Leicester"
type input "Leicester"
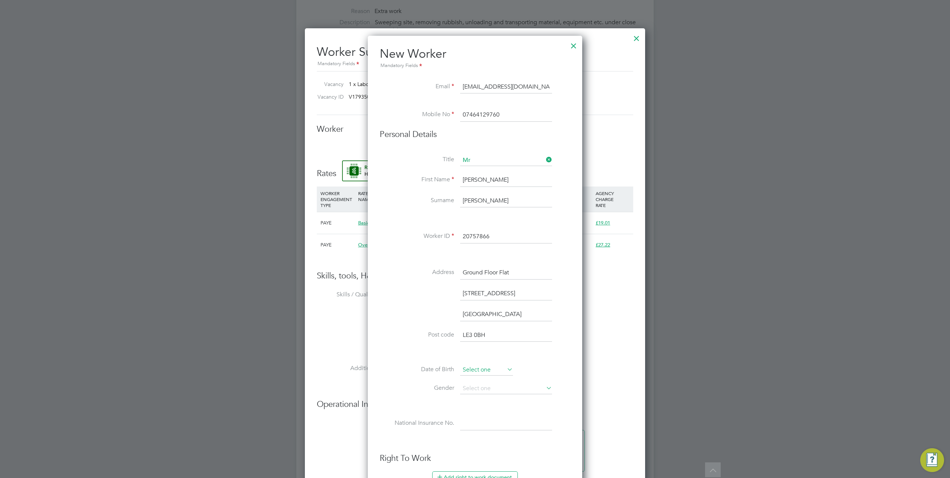
click at [484, 365] on input at bounding box center [486, 369] width 53 height 11
click at [531, 235] on span "2012" at bounding box center [527, 237] width 13 height 6
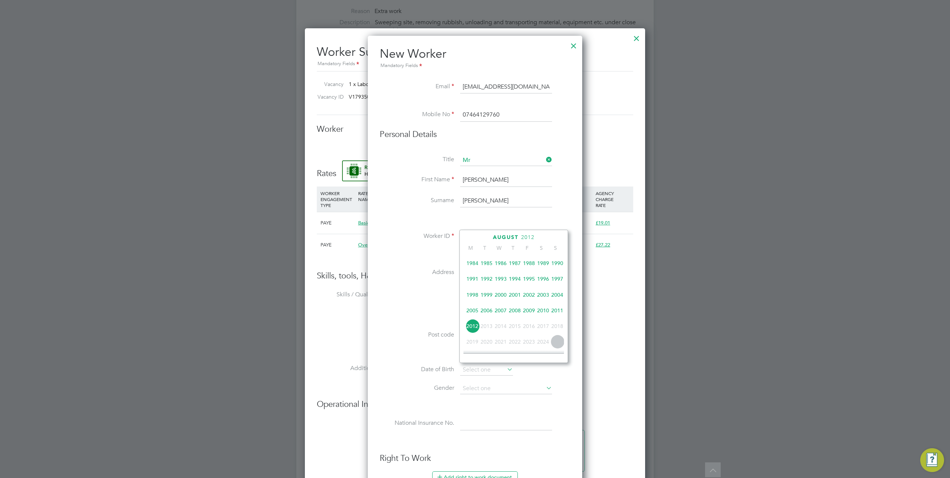
scroll to position [157, 0]
click at [557, 299] on span "1997" at bounding box center [557, 296] width 14 height 14
click at [546, 237] on icon at bounding box center [547, 238] width 7 height 8
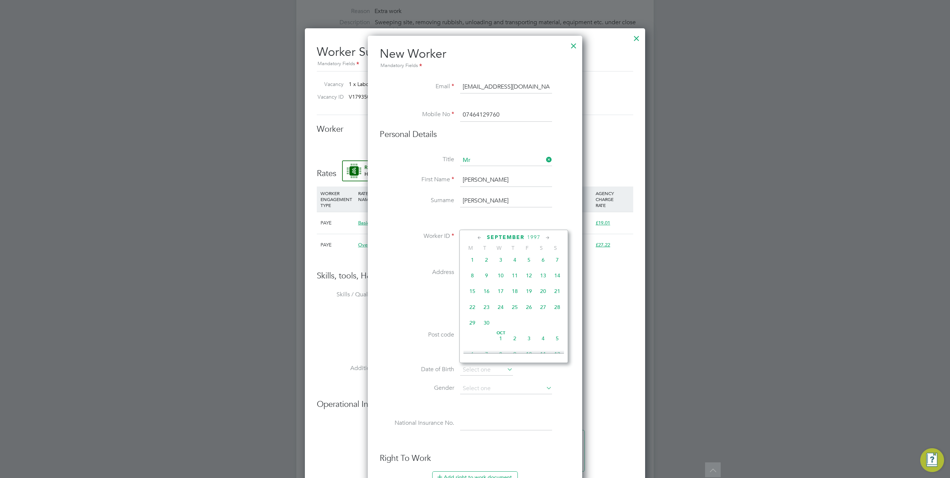
click at [516, 264] on span "4" at bounding box center [515, 260] width 14 height 14
type input "04 Sep 1997"
click at [515, 383] on input at bounding box center [506, 388] width 92 height 11
click at [491, 398] on li "Male" at bounding box center [506, 397] width 92 height 10
type input "Male"
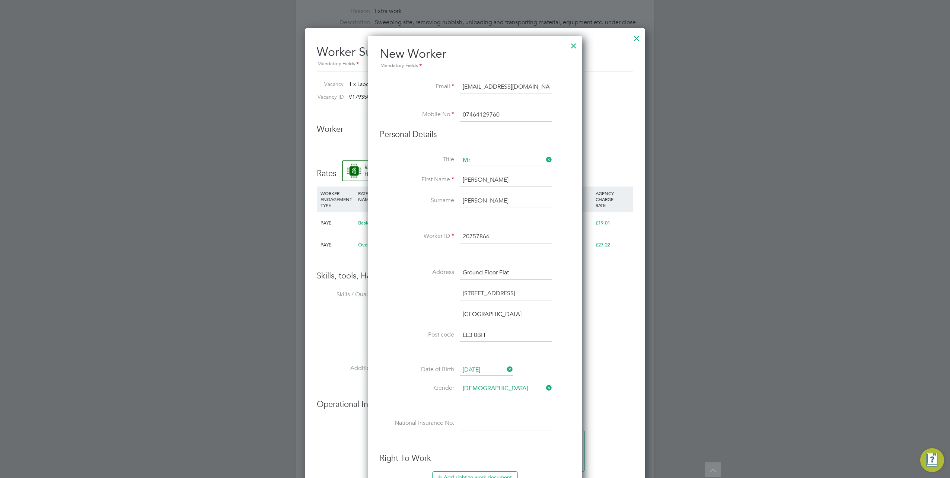
click at [476, 417] on input at bounding box center [506, 423] width 92 height 13
click at [470, 425] on input at bounding box center [506, 423] width 92 height 13
paste input "PC299810C"
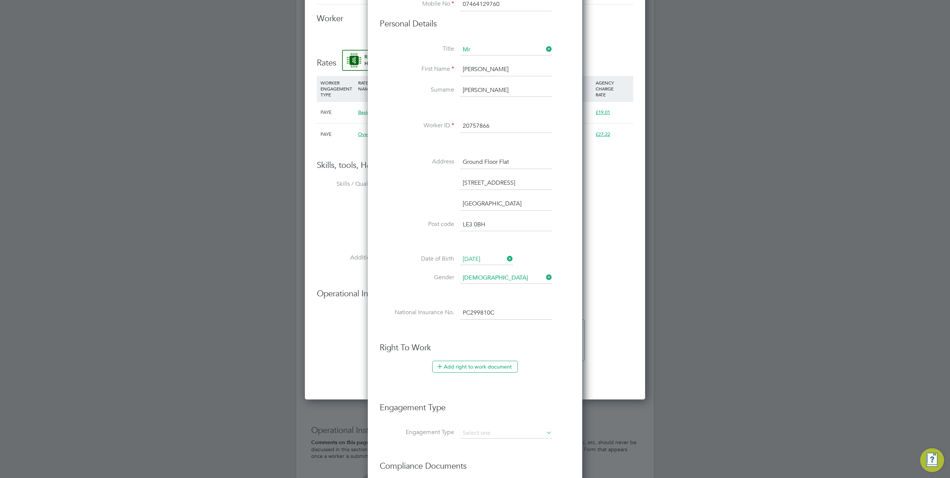
scroll to position [409, 0]
type input "PC 29 98 10 C"
click at [449, 367] on button "Add right to work document" at bounding box center [475, 365] width 86 height 12
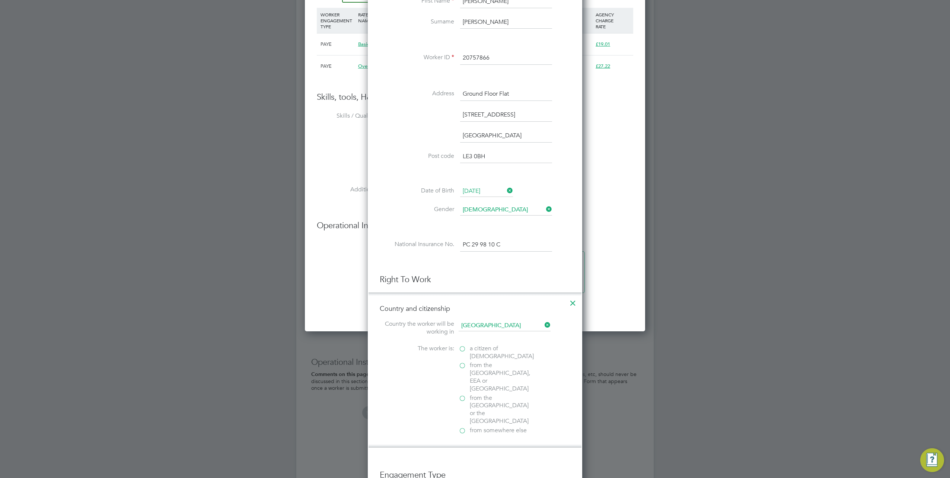
scroll to position [484, 0]
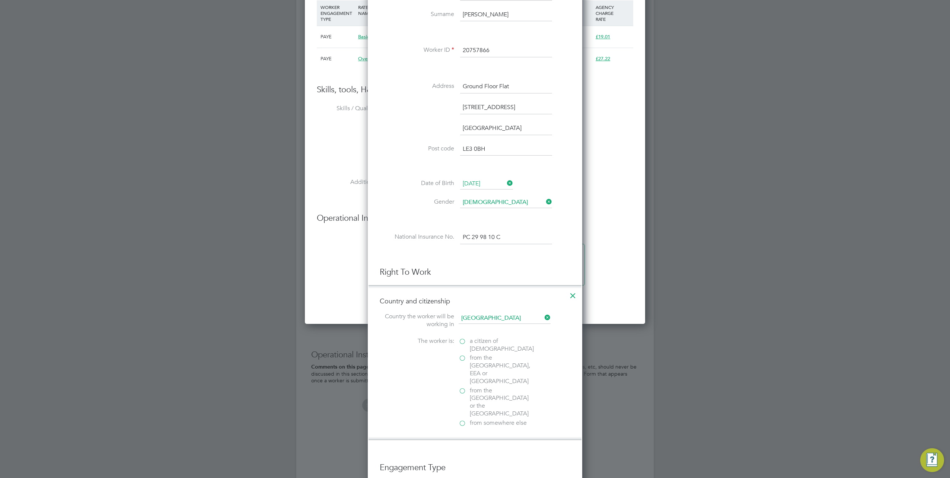
click at [464, 340] on label "a citizen of United Kingdom" at bounding box center [495, 345] width 74 height 16
click at [0, 0] on input "a citizen of United Kingdom" at bounding box center [0, 0] width 0 height 0
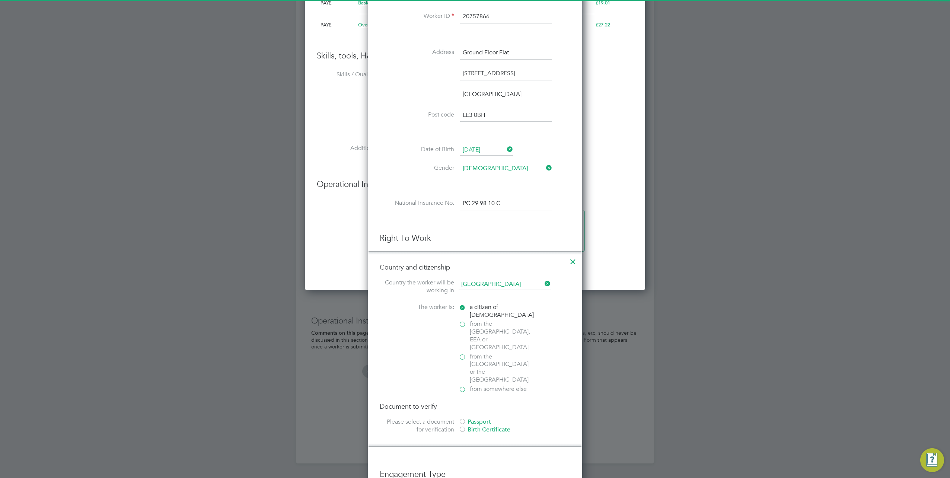
scroll to position [558, 0]
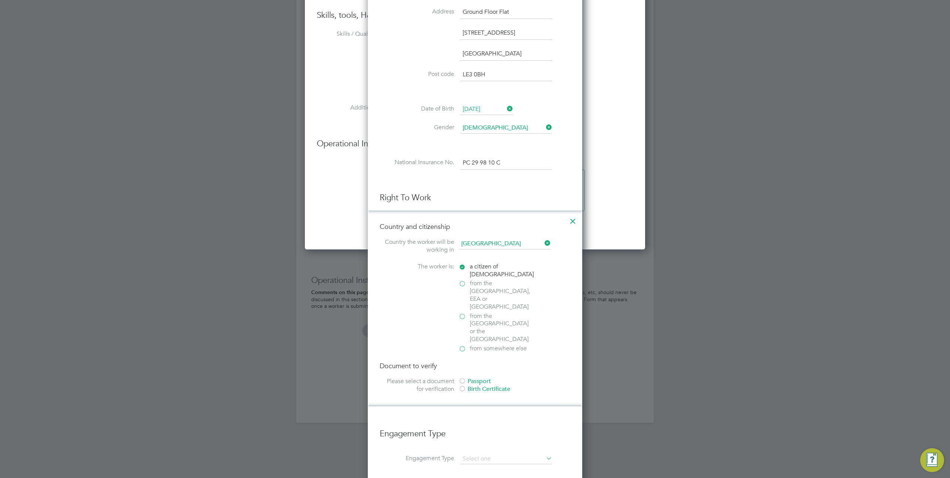
click at [460, 378] on div at bounding box center [461, 381] width 7 height 7
click at [480, 418] on input "file" at bounding box center [492, 429] width 117 height 22
type input "C:\fakepath\Passport+(Front).jpg"
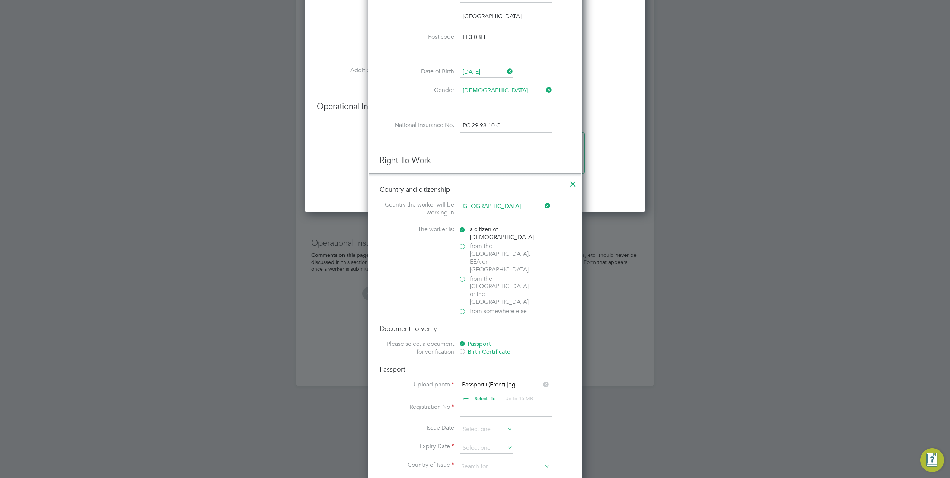
click at [471, 403] on input at bounding box center [506, 409] width 92 height 13
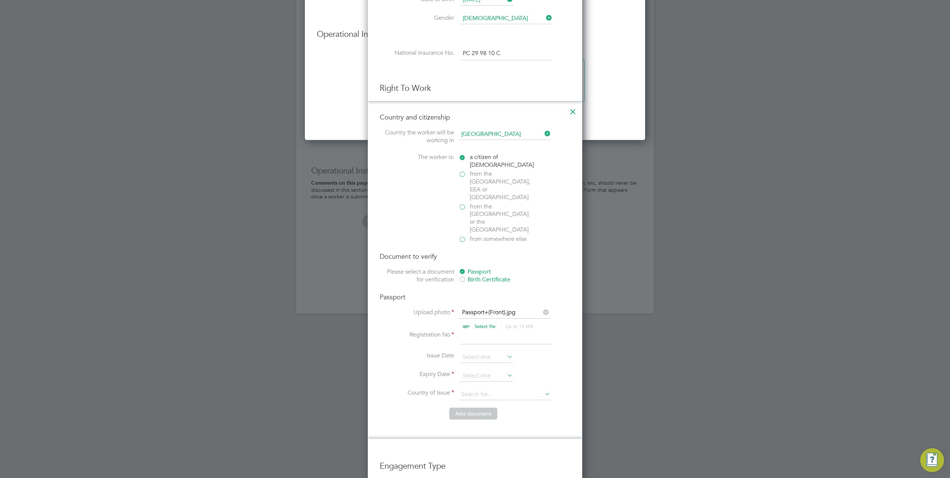
scroll to position [670, 0]
type input "558199425"
click at [474, 368] on input at bounding box center [486, 373] width 53 height 11
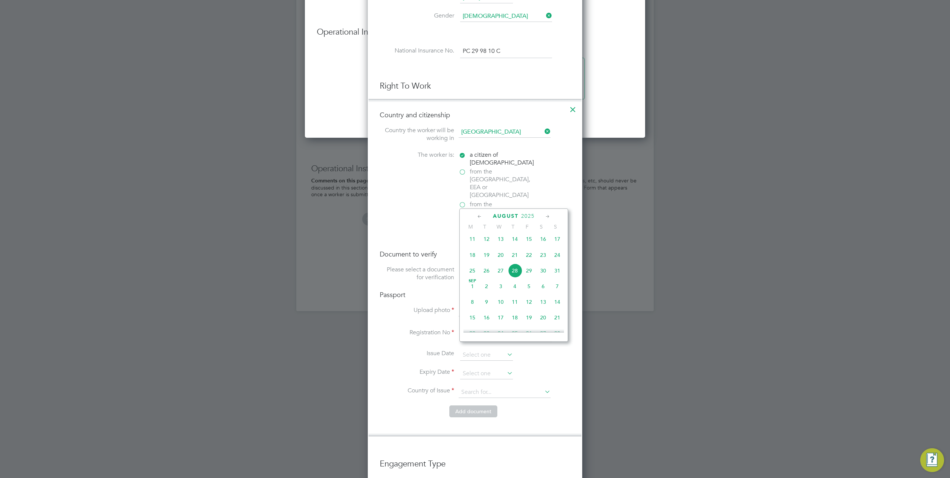
click at [524, 213] on span "2025" at bounding box center [527, 216] width 13 height 6
click at [528, 288] on span "2029" at bounding box center [529, 285] width 14 height 14
click at [478, 217] on icon at bounding box center [479, 216] width 7 height 8
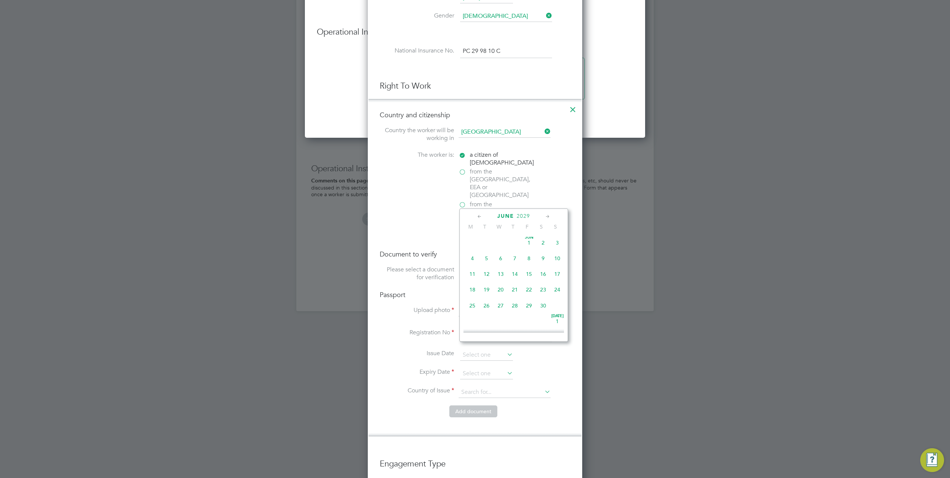
click at [478, 217] on icon at bounding box center [479, 216] width 7 height 8
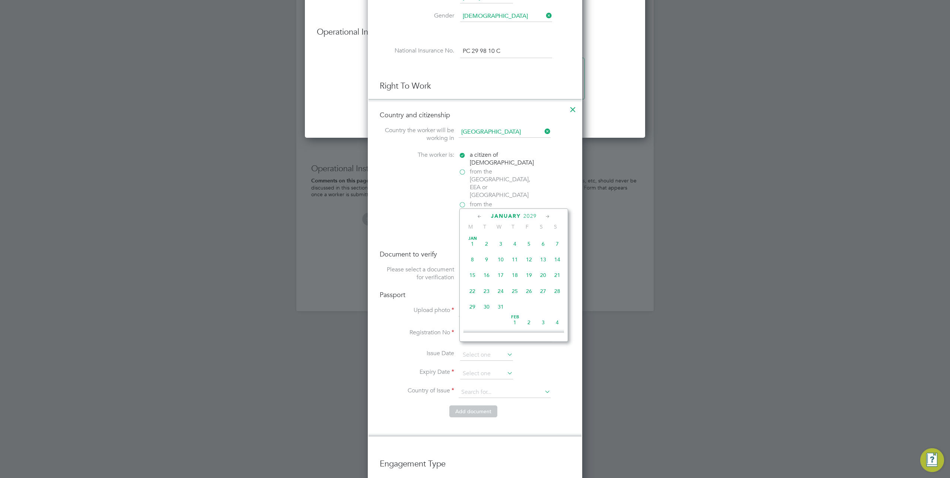
click at [497, 243] on span "3" at bounding box center [500, 244] width 14 height 14
type input "03 Jan 2029"
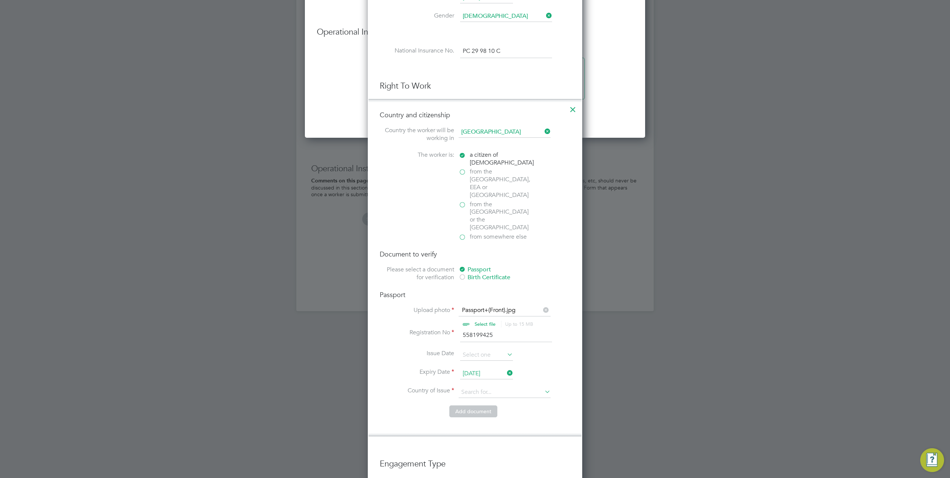
click at [495, 387] on li "Country of Issue" at bounding box center [475, 396] width 191 height 19
click at [500, 387] on li "Country of Issue" at bounding box center [475, 396] width 191 height 19
click at [508, 387] on input at bounding box center [504, 392] width 92 height 11
click at [502, 373] on li "United K ingdom" at bounding box center [504, 376] width 92 height 10
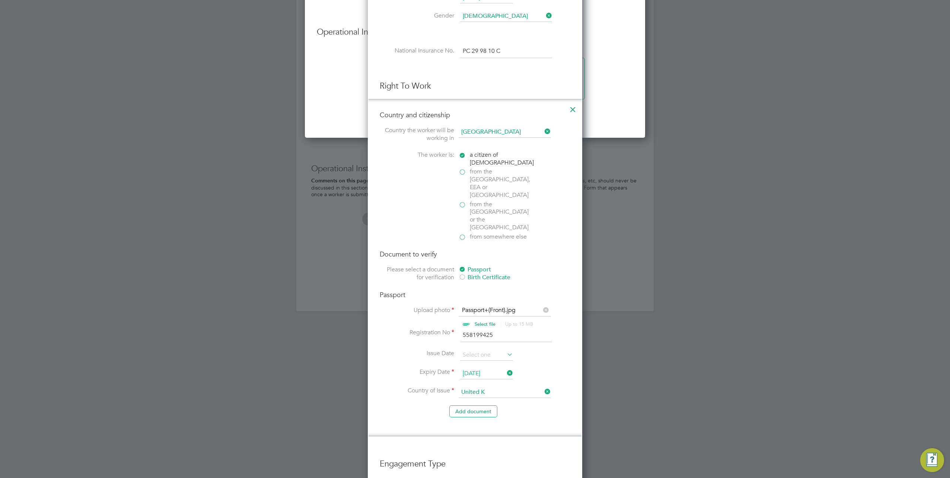
type input "[GEOGRAPHIC_DATA]"
click at [480, 405] on button "Add document" at bounding box center [473, 411] width 48 height 12
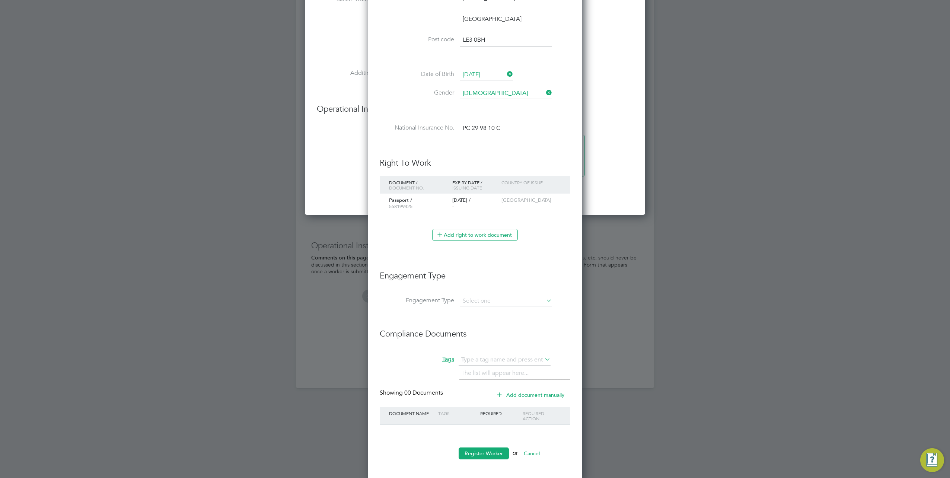
scroll to position [738, 214]
click at [485, 296] on input at bounding box center [506, 301] width 92 height 10
click at [487, 321] on li "PAYE Direct" at bounding box center [506, 319] width 92 height 11
type input "PAYE Direct"
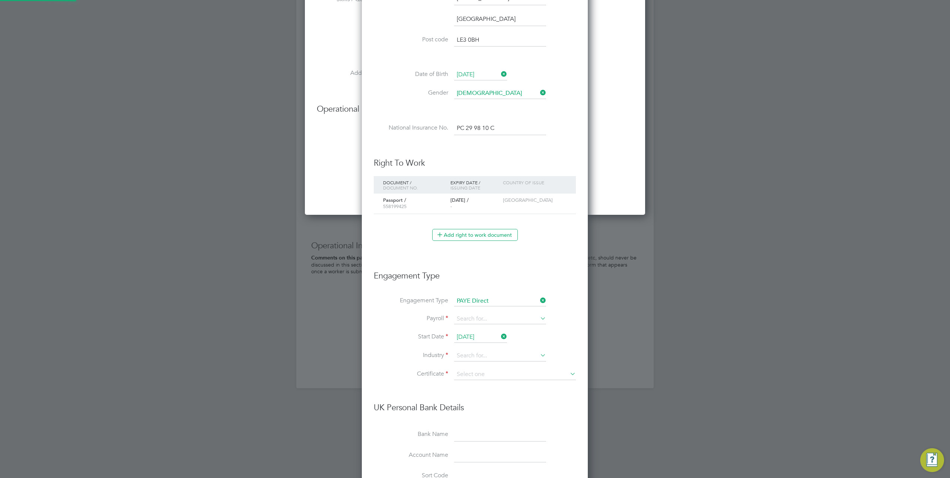
scroll to position [954, 226]
click at [475, 322] on li "Payroll" at bounding box center [475, 323] width 202 height 18
click at [476, 320] on input at bounding box center [500, 319] width 92 height 10
click at [475, 326] on li "PAYE (Standard)" at bounding box center [500, 327] width 92 height 11
type input "PAYE (Standard)"
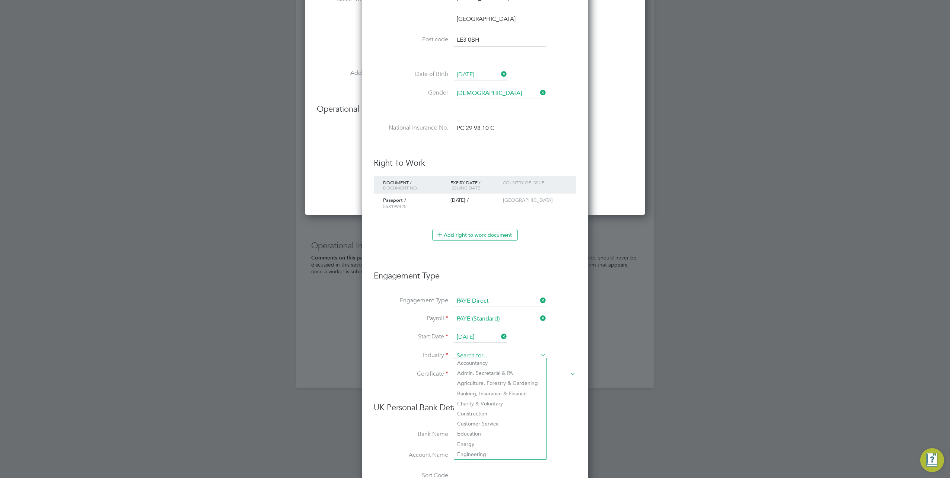
click at [473, 350] on input at bounding box center [500, 355] width 92 height 11
click at [470, 359] on li "Cons truction" at bounding box center [500, 363] width 92 height 10
type input "Construction"
click at [487, 372] on input at bounding box center [515, 374] width 122 height 11
click at [482, 402] on li "Don't know" at bounding box center [515, 401] width 122 height 10
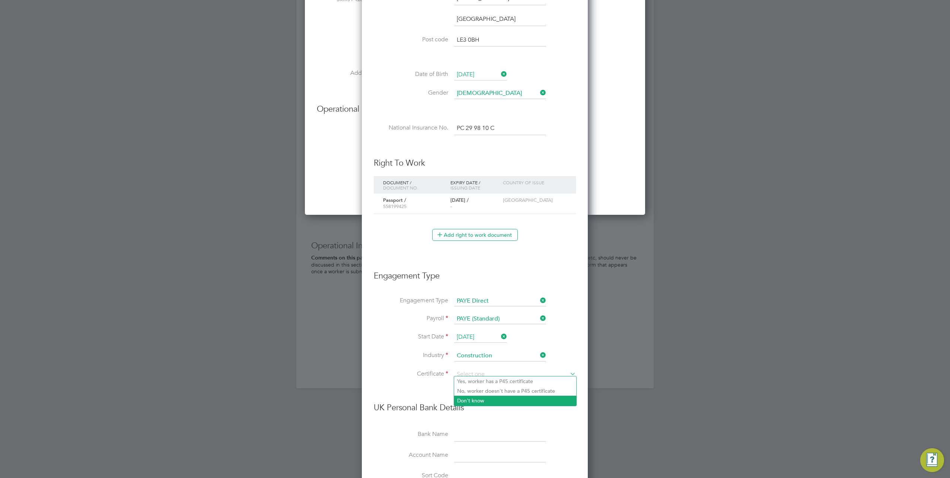
type input "Don't know"
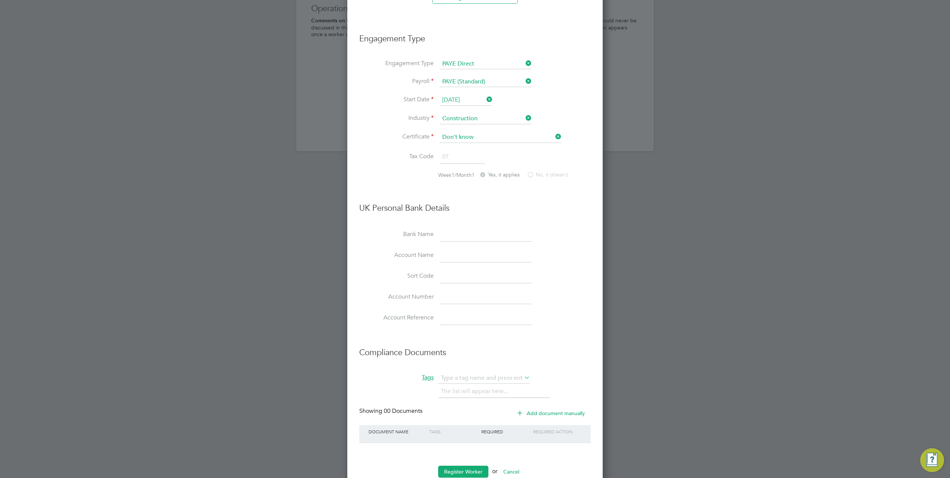
scroll to position [846, 0]
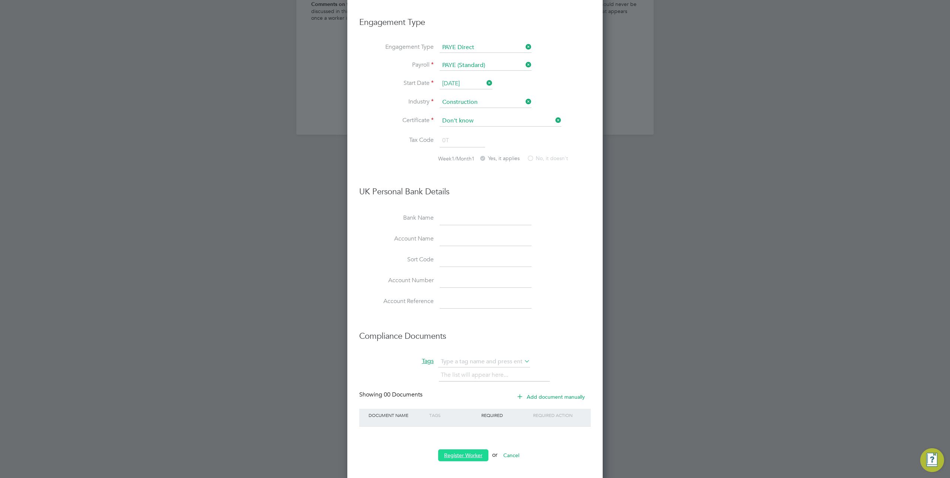
drag, startPoint x: 457, startPoint y: 448, endPoint x: 483, endPoint y: 421, distance: 37.4
click at [457, 449] on button "Register Worker" at bounding box center [463, 455] width 50 height 12
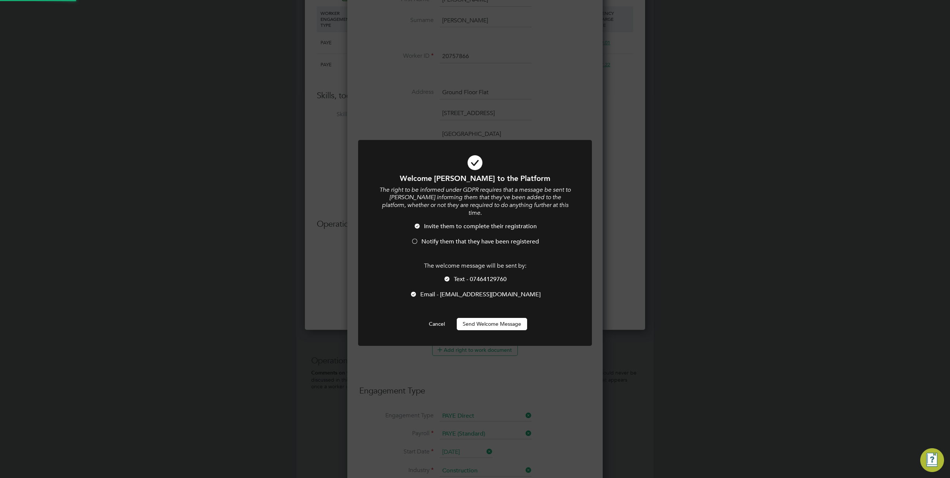
scroll to position [3, 4]
click at [484, 318] on button "Send Welcome Message" at bounding box center [492, 324] width 70 height 12
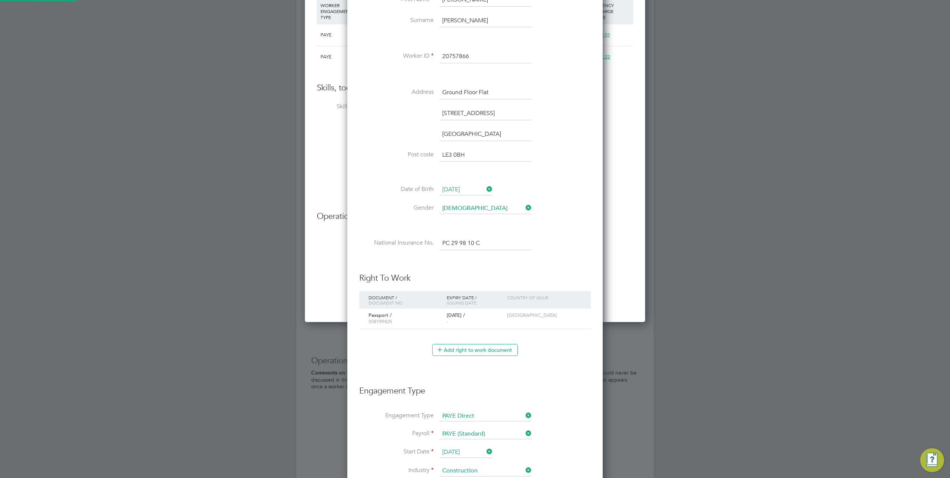
scroll to position [480, 340]
type input "Ellis Drescher (20757866)"
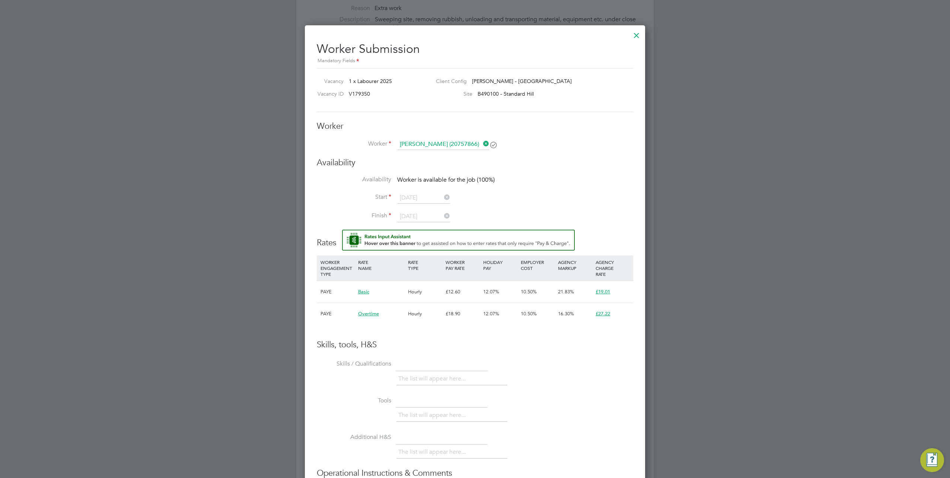
scroll to position [298, 0]
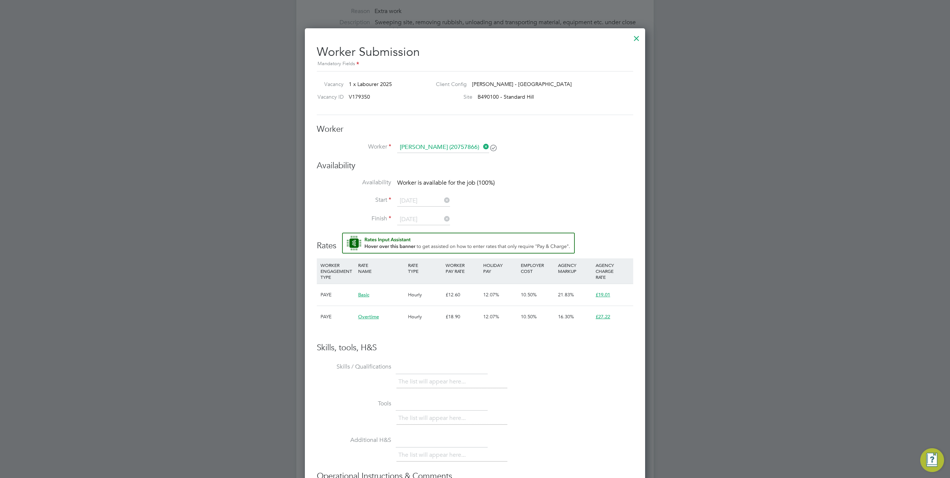
click at [482, 144] on icon at bounding box center [482, 146] width 0 height 10
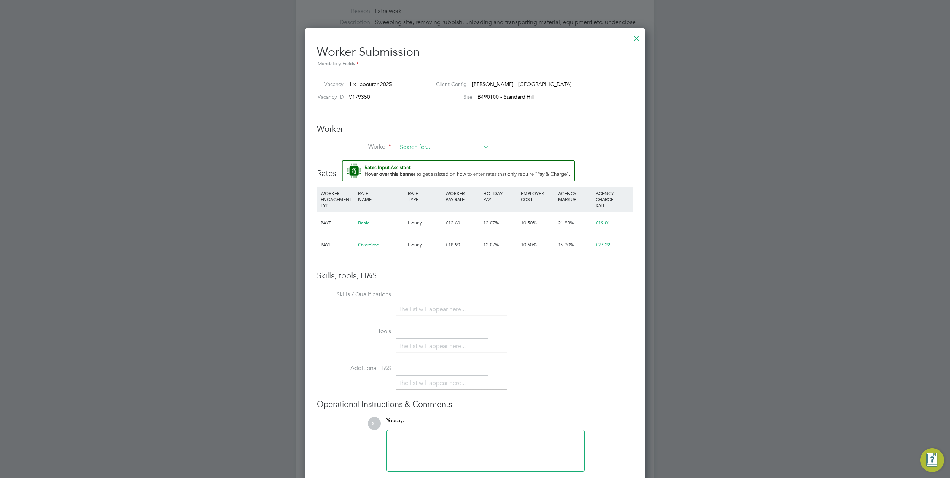
click at [452, 150] on input at bounding box center [443, 147] width 92 height 11
click at [437, 165] on li "Ellis D rescher (20757866)" at bounding box center [447, 168] width 100 height 10
type input "Ellis Drescher (20757866)"
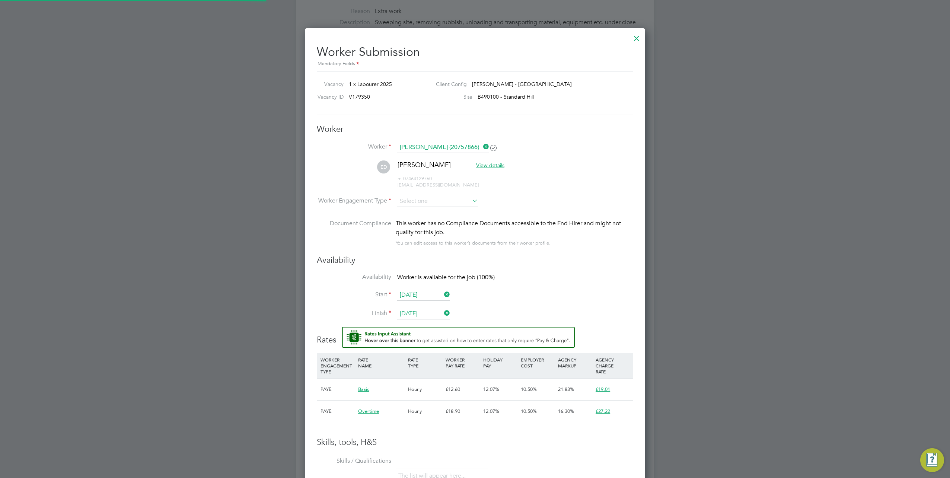
scroll to position [645, 340]
click at [409, 199] on input at bounding box center [437, 201] width 81 height 11
click at [417, 224] on li "PAYE" at bounding box center [437, 220] width 81 height 10
type input "PAYE"
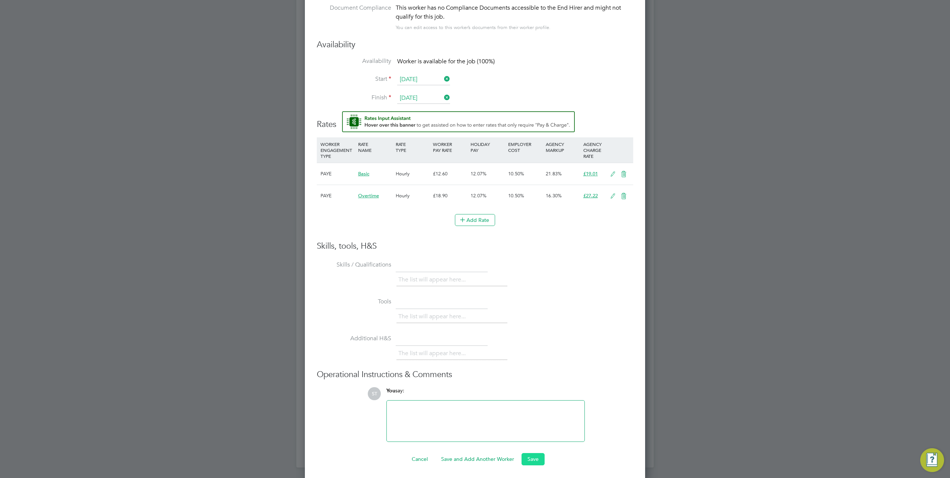
click at [530, 458] on button "Save" at bounding box center [532, 459] width 23 height 12
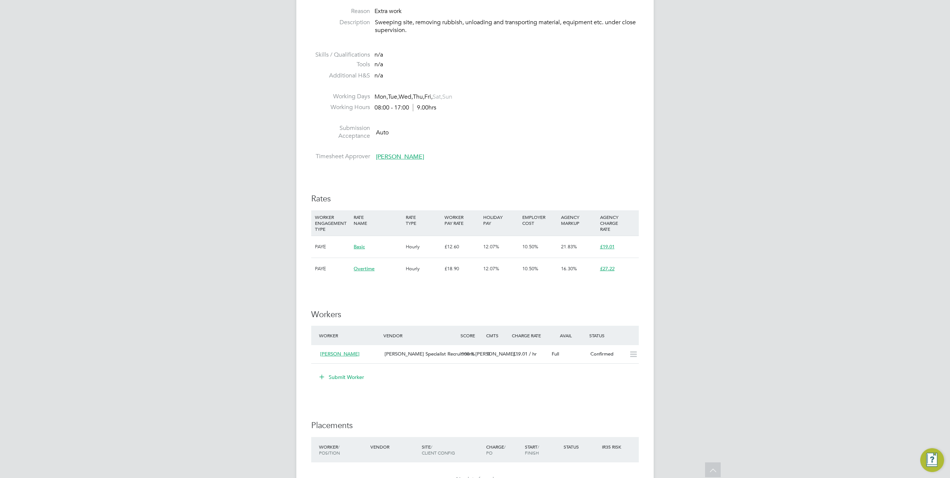
click at [671, 260] on div "ST Samreet Thandi Notifications 20 Applications: Network Team Members Businesse…" at bounding box center [475, 198] width 950 height 992
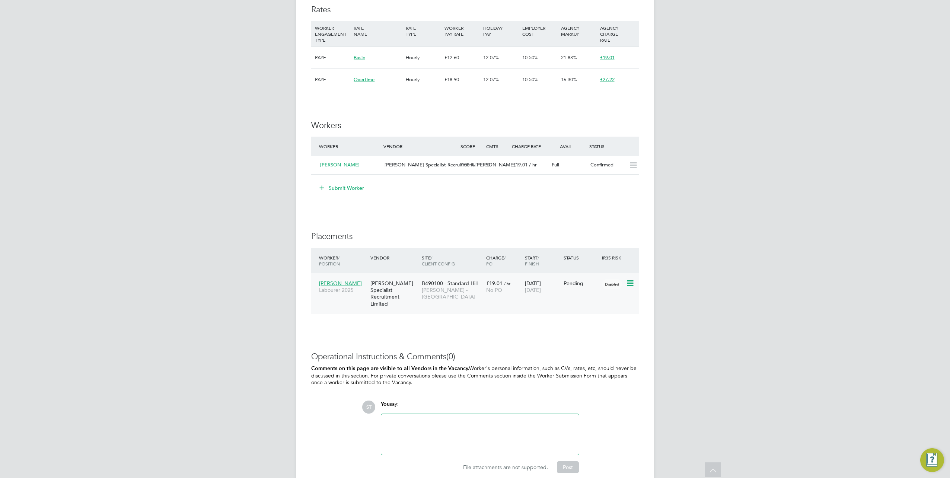
click at [629, 284] on icon at bounding box center [629, 283] width 7 height 9
click at [585, 328] on li "Start" at bounding box center [607, 329] width 53 height 10
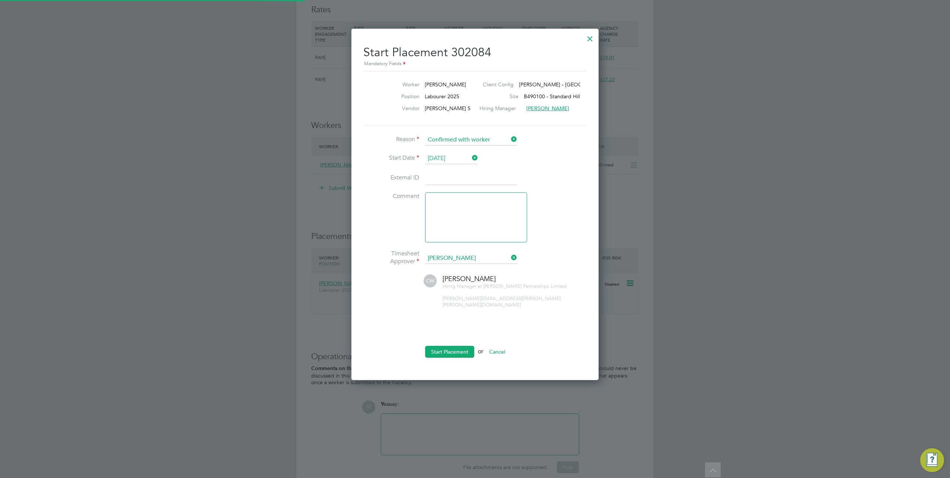
scroll to position [4, 4]
click at [444, 346] on button "Start Placement" at bounding box center [449, 352] width 49 height 12
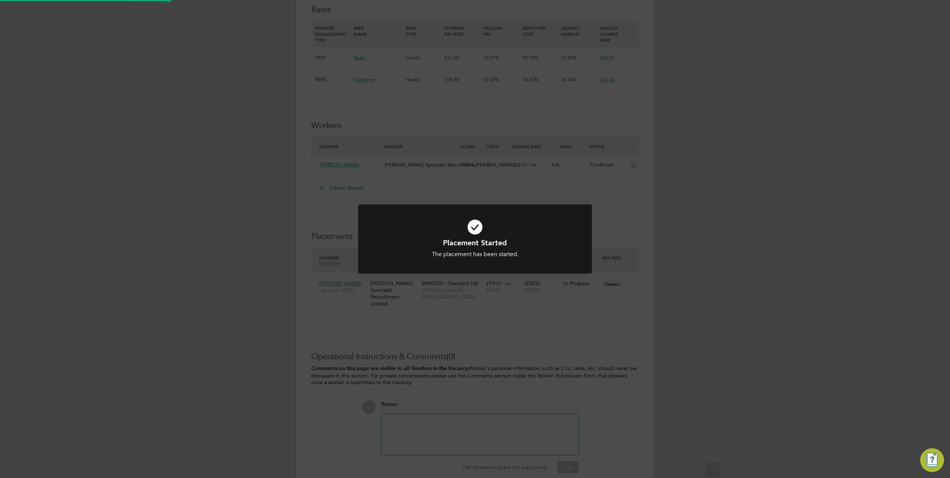
click at [621, 346] on div "Placement Started The placement has been started. Cancel Okay" at bounding box center [475, 239] width 950 height 478
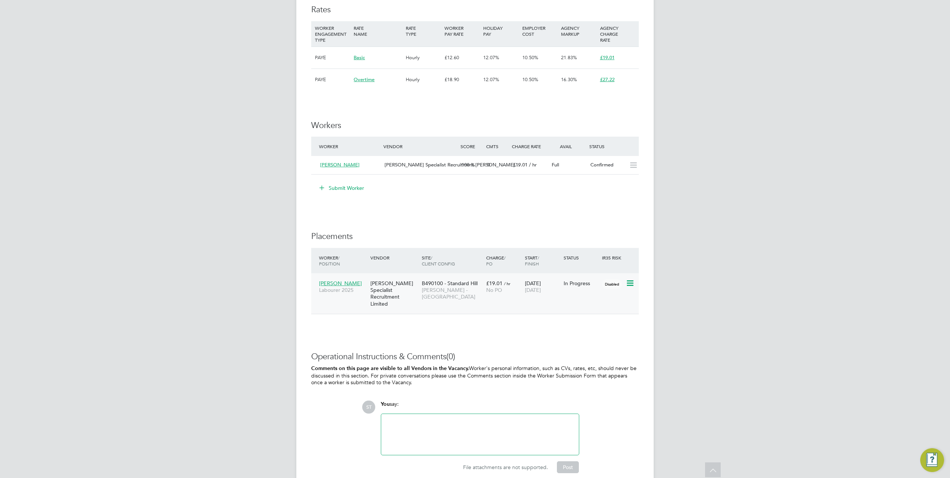
click at [435, 287] on span "[PERSON_NAME] - [GEOGRAPHIC_DATA]" at bounding box center [452, 293] width 61 height 13
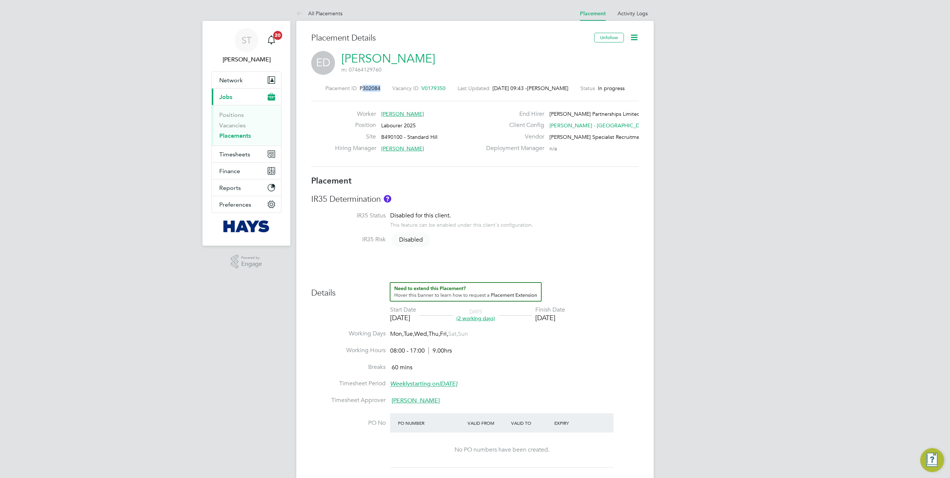
drag, startPoint x: 375, startPoint y: 87, endPoint x: 358, endPoint y: 90, distance: 16.9
click at [359, 90] on span "P302084" at bounding box center [369, 88] width 21 height 7
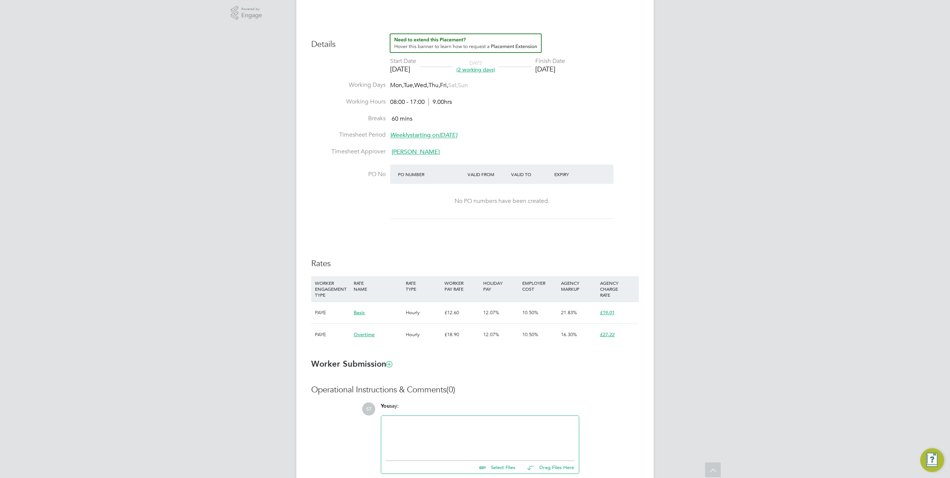
scroll to position [298, 0]
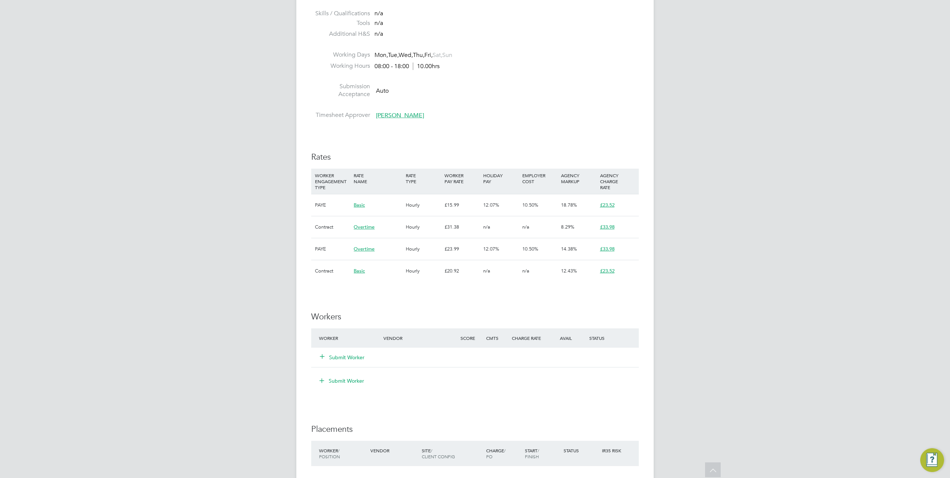
scroll to position [484, 0]
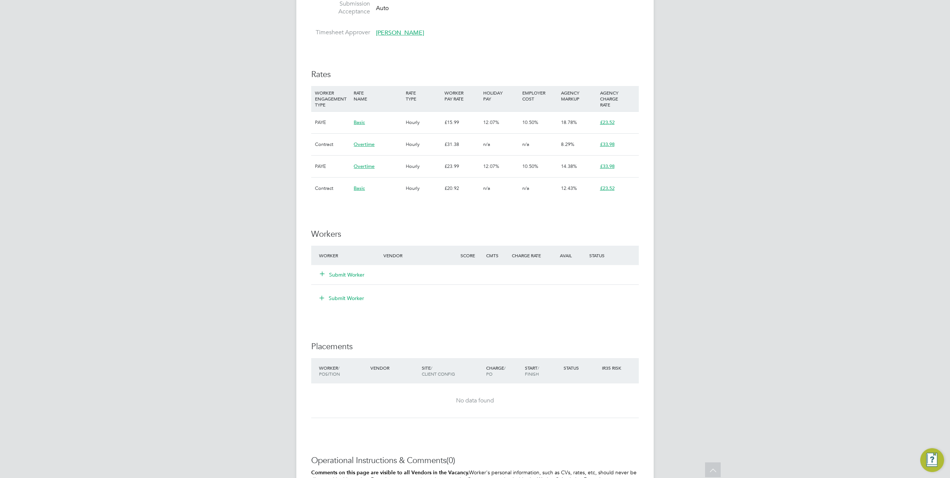
click at [322, 272] on icon at bounding box center [322, 274] width 6 height 6
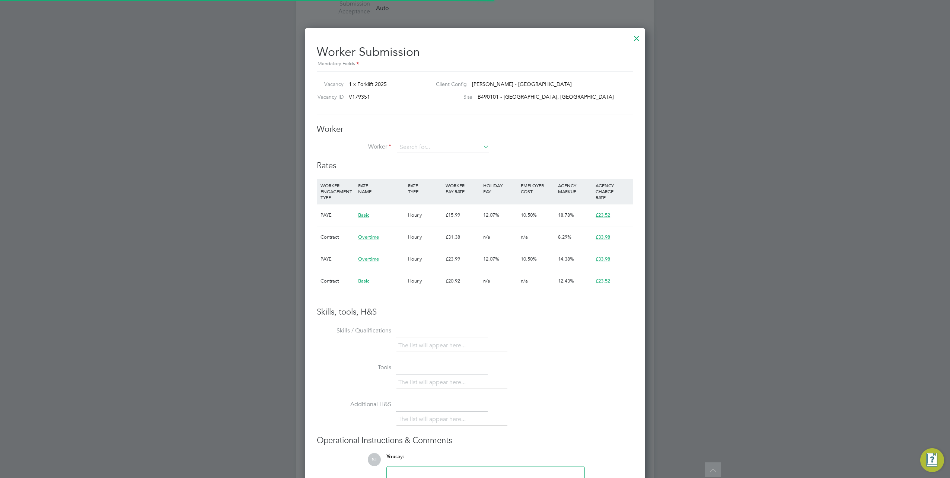
scroll to position [11, 194]
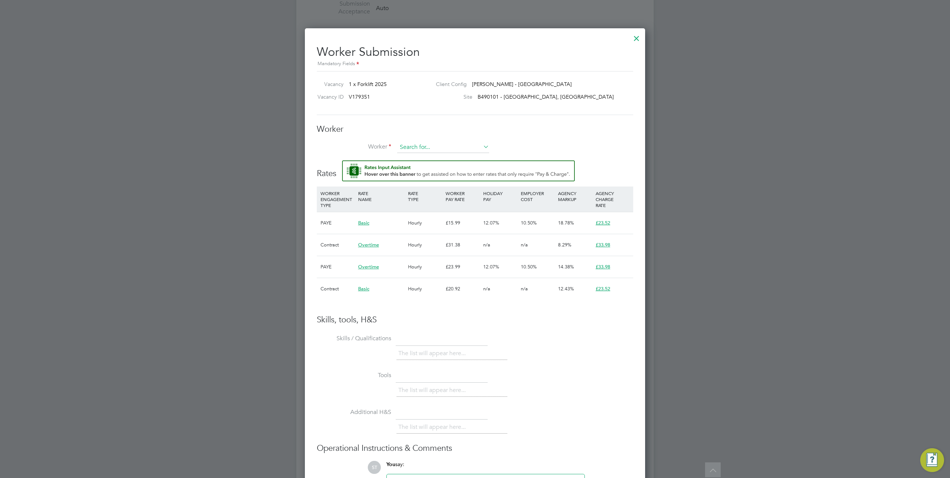
click at [446, 147] on input at bounding box center [443, 147] width 92 height 11
paste input "20750804"
type input "20750804"
click at [409, 167] on li "+ Add new" at bounding box center [443, 167] width 92 height 10
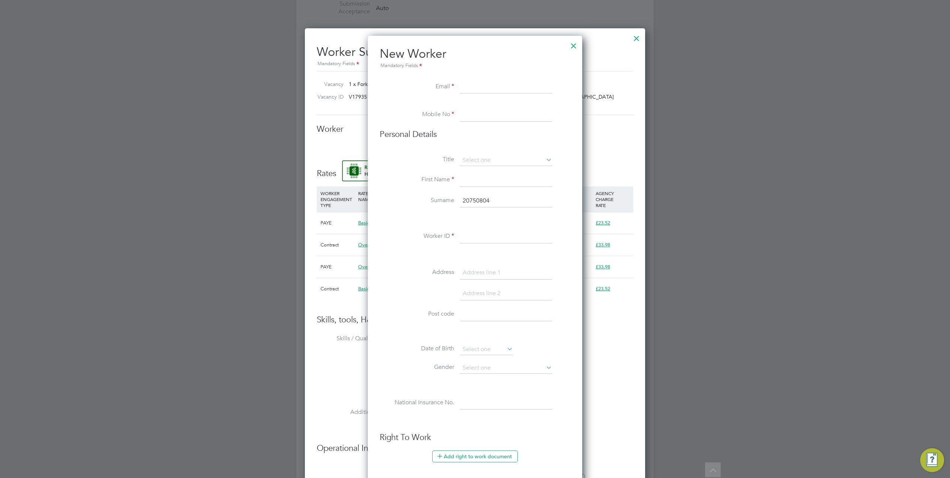
click at [474, 82] on input at bounding box center [506, 86] width 92 height 13
paste input "mattneedham@hotmail.co.uk"
type input "mattneedham@hotmail.co.uk"
click at [470, 112] on input at bounding box center [506, 114] width 92 height 13
click at [502, 112] on input at bounding box center [506, 114] width 92 height 13
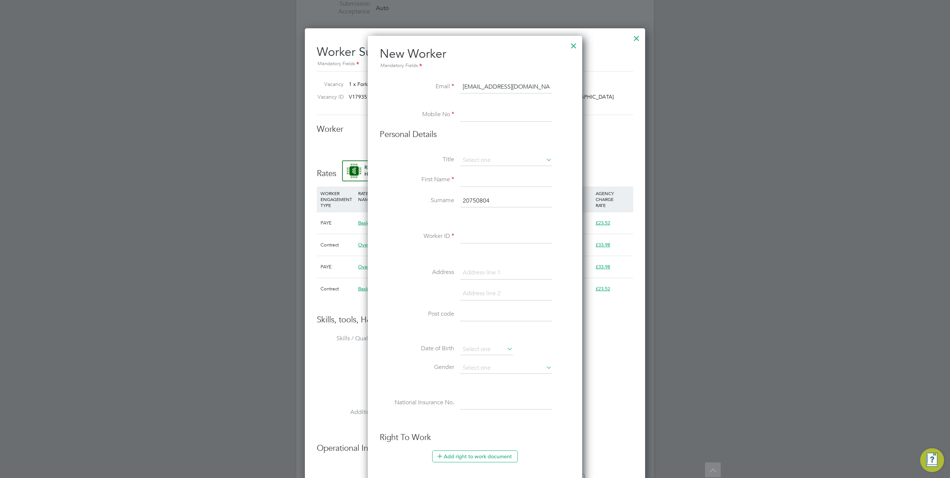
paste input "07716221268"
type input "07716221268"
click at [474, 165] on div "All Vacancies Vacancy Activity Logs Vacancy Activity Logs All Vacancies Vacancy…" at bounding box center [474, 62] width 357 height 1081
click at [476, 172] on li "Mr" at bounding box center [506, 170] width 92 height 10
type input "Mr"
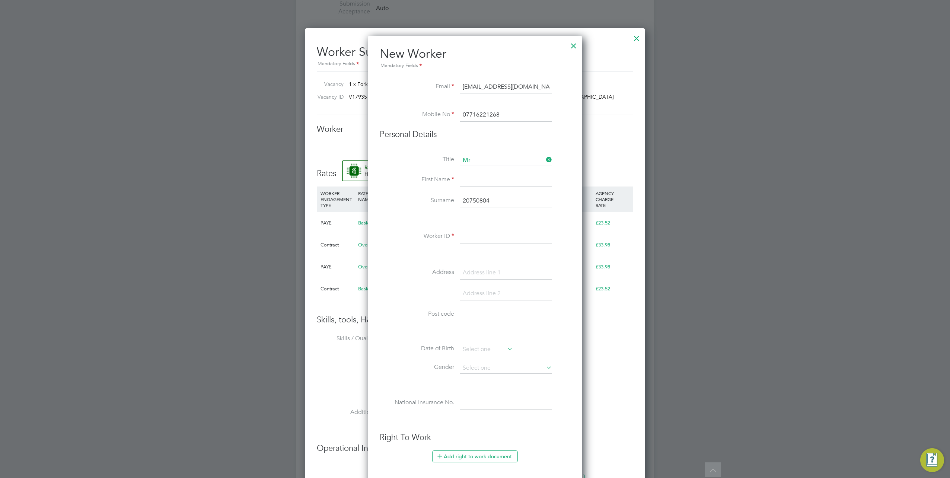
click at [477, 186] on input at bounding box center [506, 179] width 92 height 13
type input "Matt"
drag, startPoint x: 505, startPoint y: 204, endPoint x: 442, endPoint y: 206, distance: 63.3
click at [442, 206] on li "Surname 20750804" at bounding box center [475, 204] width 191 height 21
type input "Marchbank"
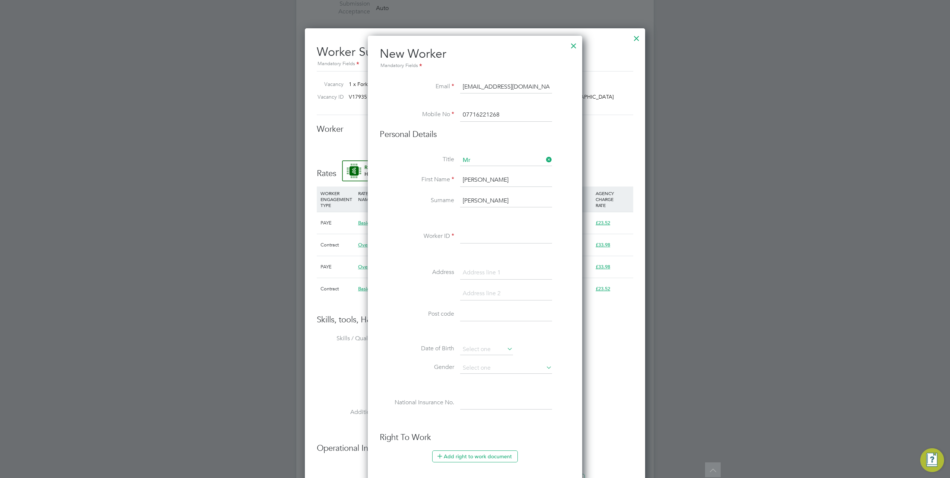
click at [476, 235] on input at bounding box center [506, 236] width 92 height 13
paste input "20750804"
type input "20750804"
click at [474, 271] on input at bounding box center [506, 272] width 92 height 13
click at [499, 266] on input at bounding box center [506, 272] width 92 height 13
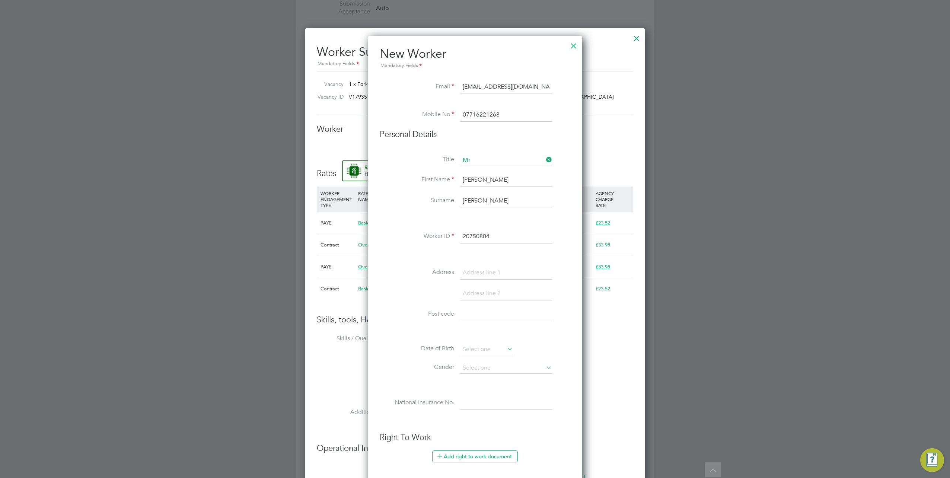
paste input "38 CrossKeys Green"
type input "38 CrossKeys Green"
click at [484, 292] on input at bounding box center [506, 293] width 92 height 13
click at [491, 294] on input at bounding box center [506, 293] width 92 height 13
paste input "Leicester"
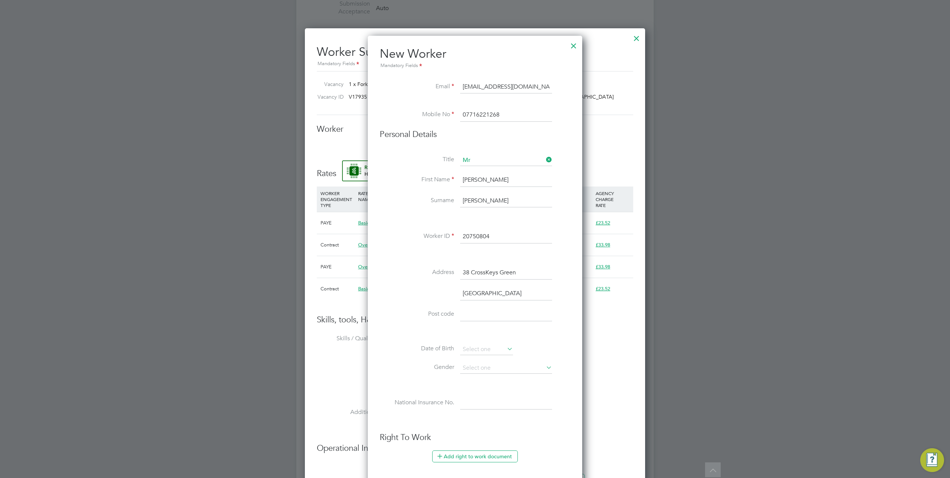
scroll to position [685, 214]
type input "Leicester"
click at [472, 334] on input at bounding box center [506, 335] width 92 height 13
click at [499, 339] on input at bounding box center [506, 335] width 92 height 13
paste input "LE5 2PG"
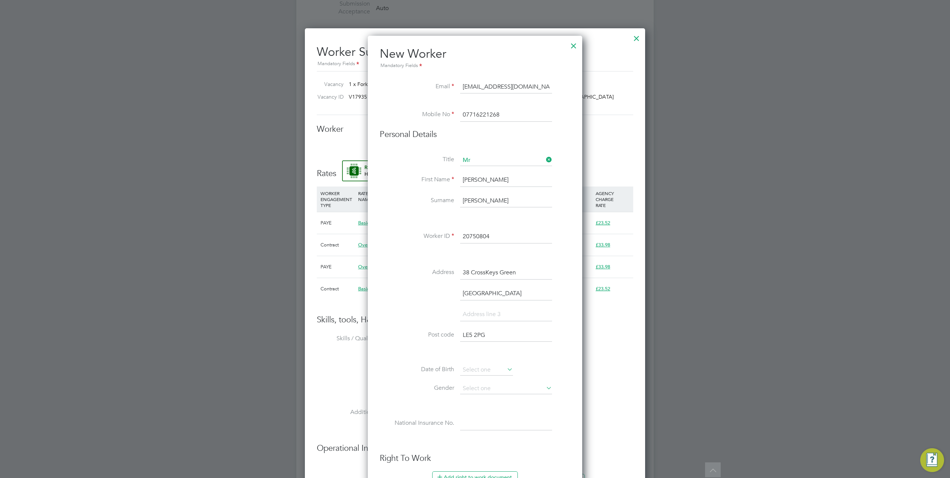
type input "LE5 2PG"
click at [528, 386] on input at bounding box center [506, 388] width 92 height 11
click at [502, 397] on li "Male" at bounding box center [506, 397] width 92 height 10
type input "Male"
click at [496, 366] on input at bounding box center [486, 369] width 53 height 11
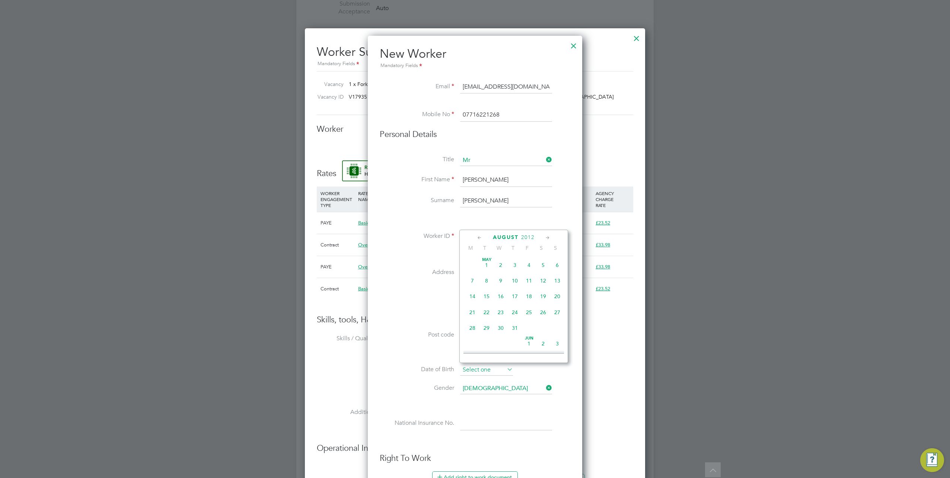
scroll to position [287, 0]
click at [523, 240] on span "2012" at bounding box center [527, 237] width 13 height 6
click at [470, 290] on span "1970" at bounding box center [472, 286] width 14 height 14
click at [503, 321] on span "8" at bounding box center [500, 317] width 14 height 14
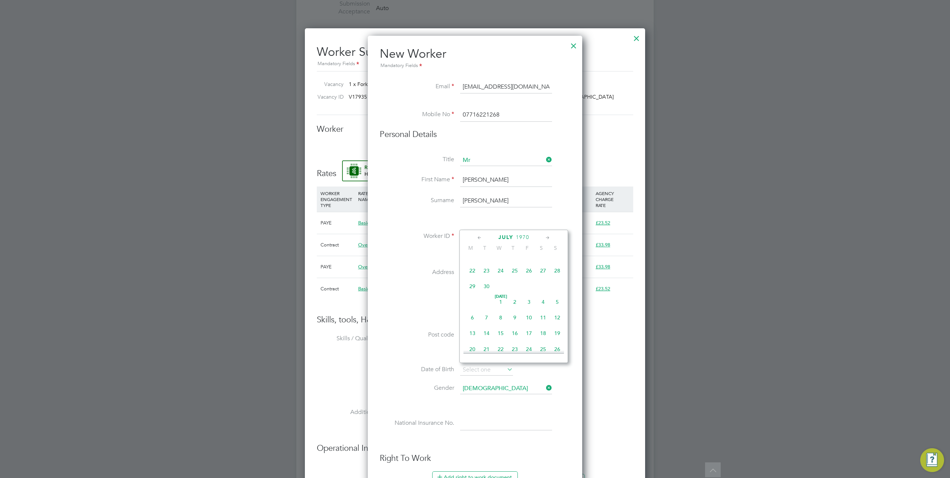
type input "08 Jul 1970"
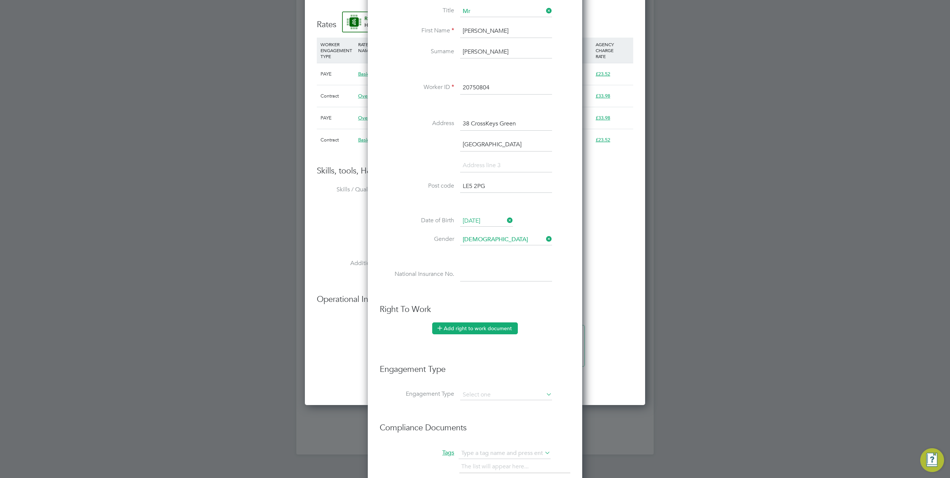
click at [461, 324] on button "Add right to work document" at bounding box center [475, 328] width 86 height 12
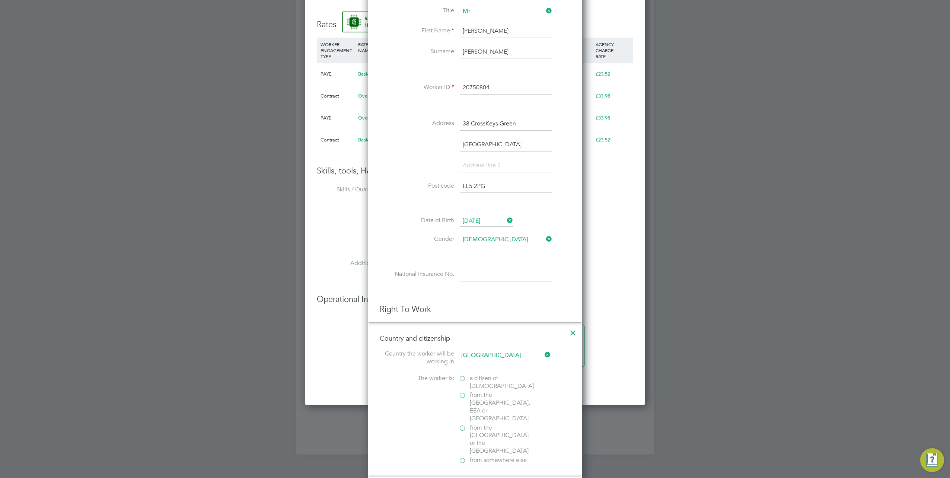
scroll to position [797, 214]
click at [469, 378] on label "a citizen of United Kingdom" at bounding box center [495, 382] width 74 height 16
click at [0, 0] on input "a citizen of United Kingdom" at bounding box center [0, 0] width 0 height 0
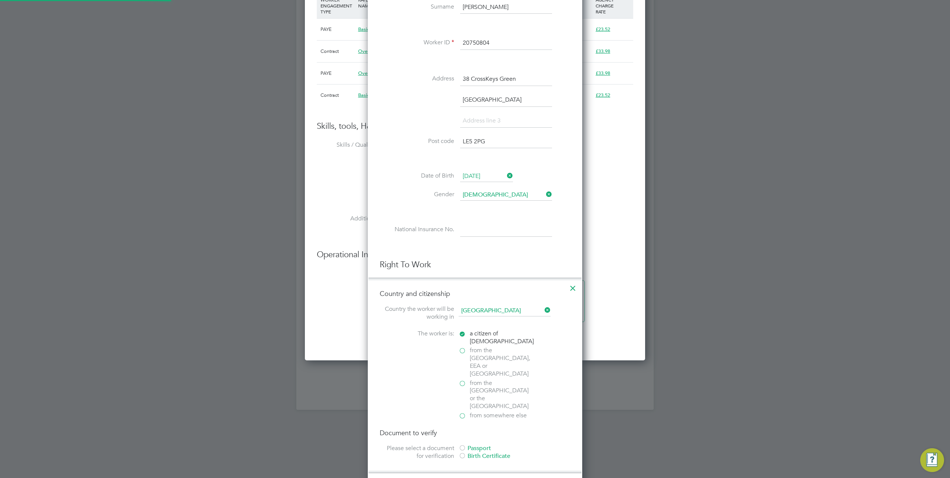
scroll to position [744, 0]
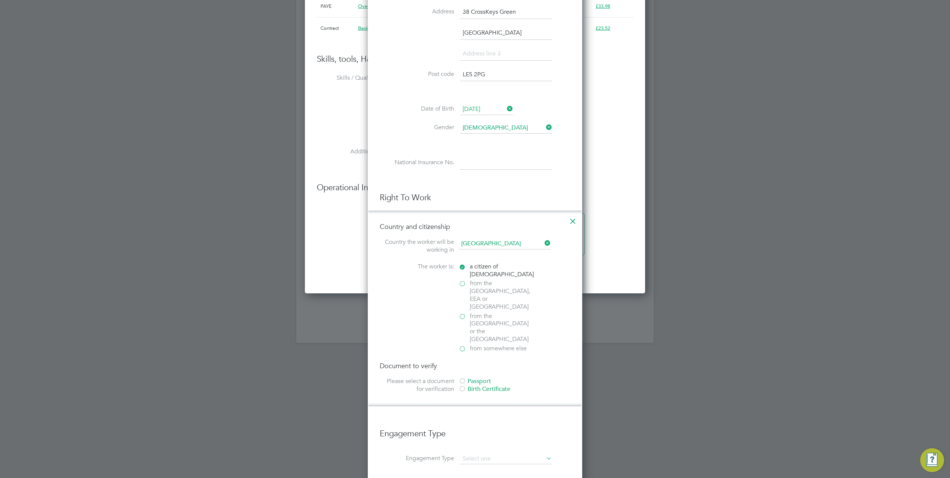
click at [476, 377] on div "Passport" at bounding box center [514, 381] width 112 height 8
click at [470, 418] on input "file" at bounding box center [492, 429] width 117 height 22
type input "C:\fakepath\Passport (Front).jpg"
click at [481, 440] on input at bounding box center [506, 446] width 92 height 13
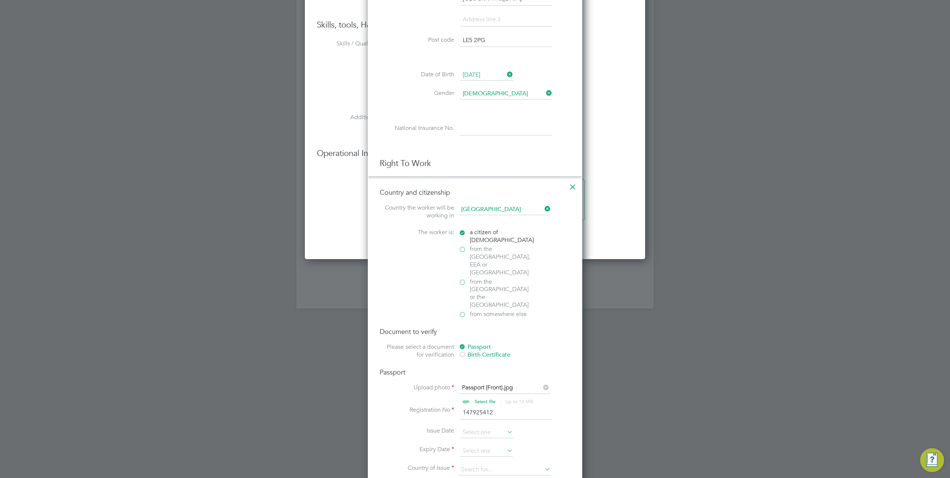
scroll to position [819, 0]
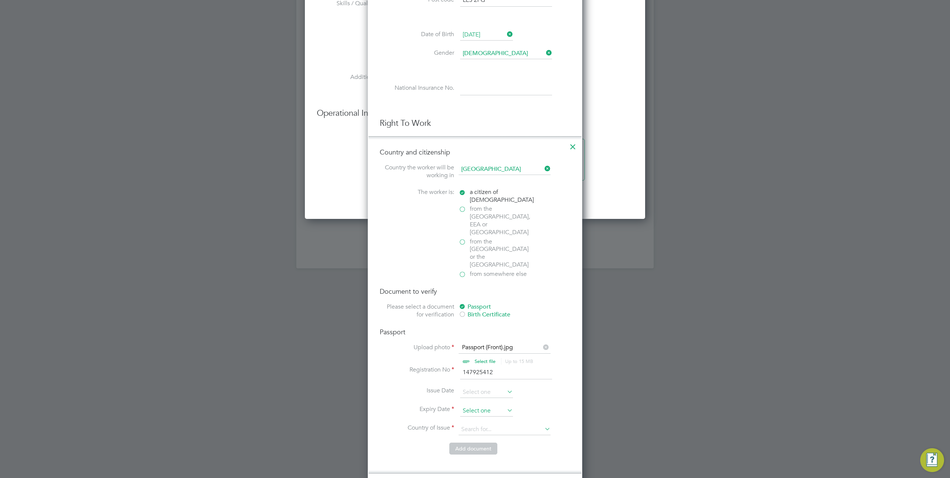
type input "147925412"
click at [495, 405] on input at bounding box center [486, 410] width 53 height 11
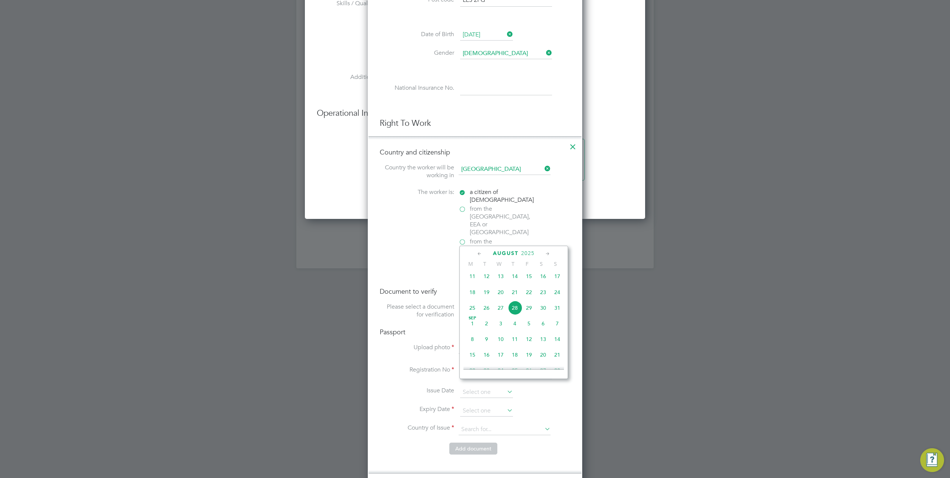
click at [527, 252] on span "2025" at bounding box center [527, 253] width 13 height 6
click at [499, 342] on span "2034" at bounding box center [500, 337] width 14 height 14
click at [481, 253] on icon at bounding box center [479, 254] width 7 height 8
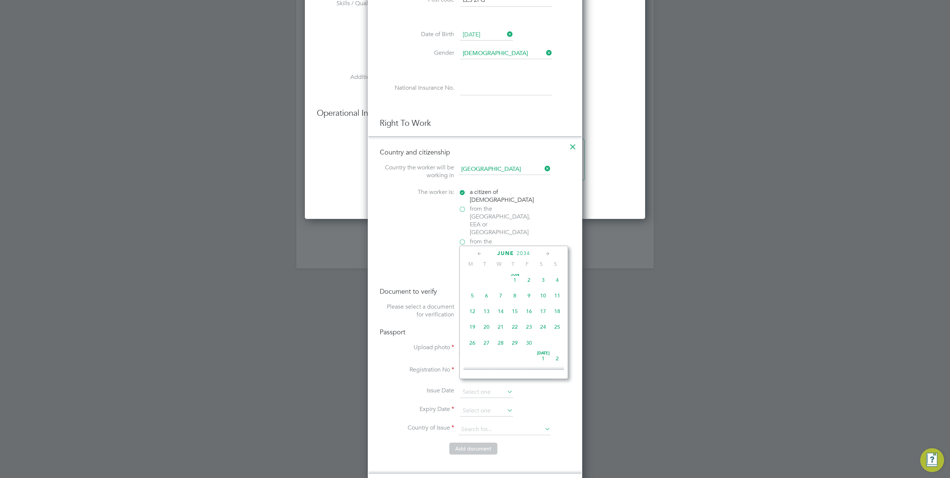
click at [481, 253] on icon at bounding box center [479, 254] width 7 height 8
click at [474, 345] on span "27" at bounding box center [472, 344] width 14 height 14
type input "27 Mar 2034"
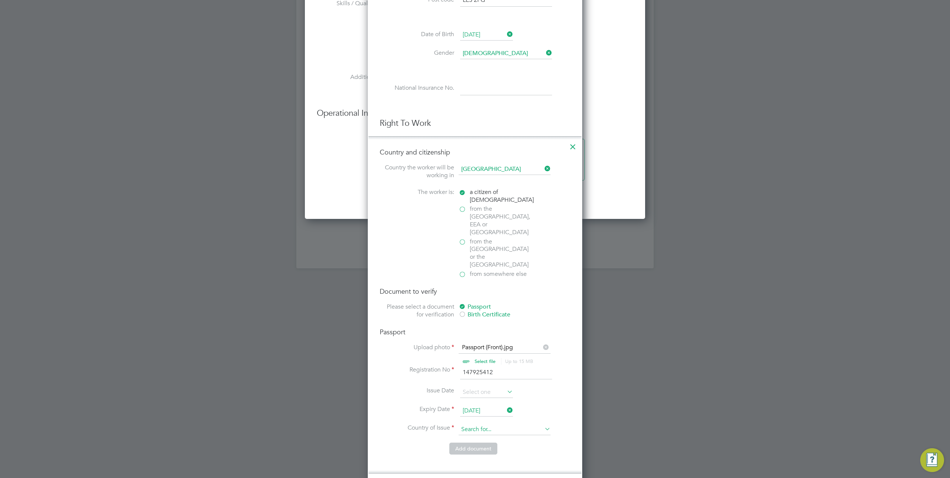
click at [496, 424] on input at bounding box center [504, 429] width 92 height 11
click at [494, 410] on li "United Kin gdom" at bounding box center [504, 413] width 92 height 10
type input "United Kingdom"
click at [472, 442] on button "Add document" at bounding box center [473, 448] width 48 height 12
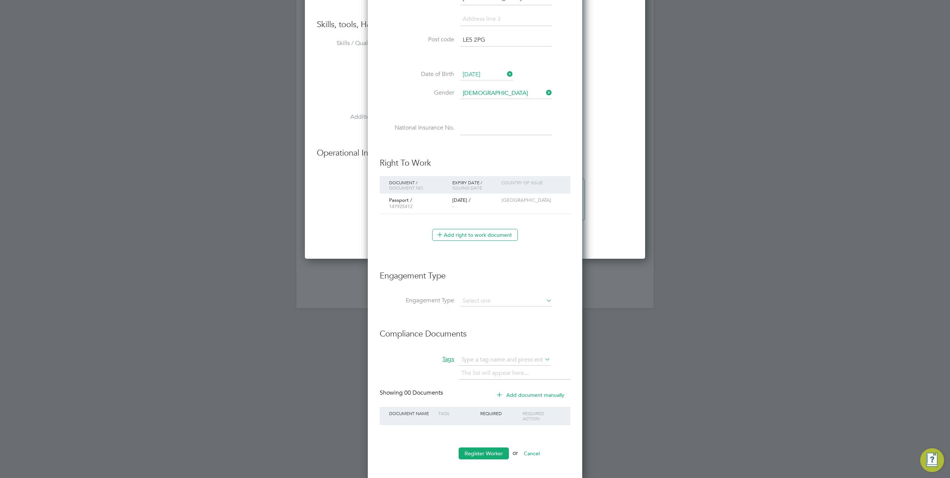
scroll to position [738, 214]
click at [508, 300] on input at bounding box center [506, 301] width 92 height 10
click at [486, 320] on li "PAYE Direct" at bounding box center [506, 319] width 92 height 11
type input "PAYE Direct"
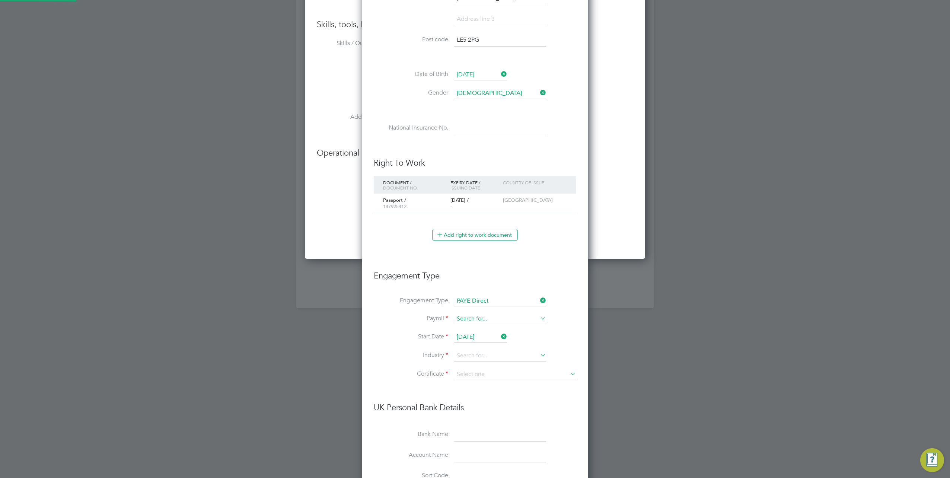
scroll to position [954, 226]
click at [475, 317] on input at bounding box center [500, 319] width 92 height 10
click at [483, 328] on li "PAYE (Standard)" at bounding box center [500, 327] width 92 height 11
type input "PAYE (Standard)"
click at [469, 351] on input at bounding box center [500, 355] width 92 height 11
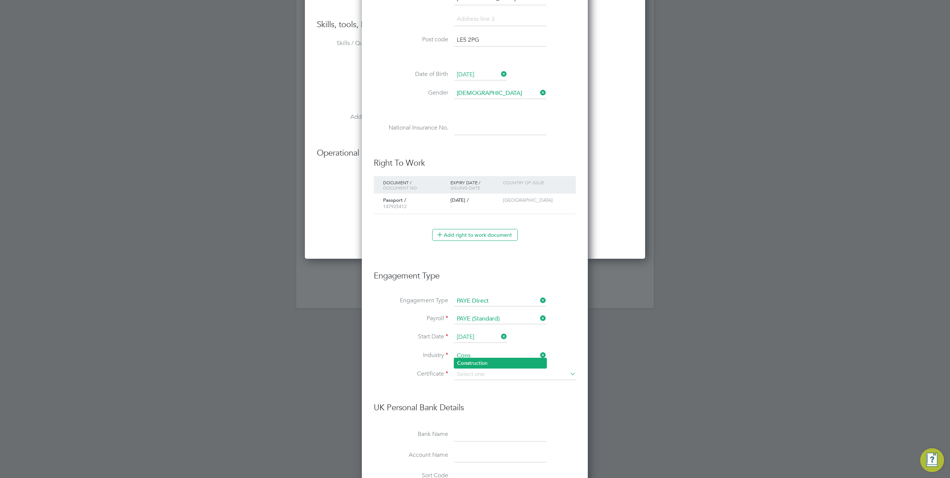
click at [471, 364] on li "Cons truction" at bounding box center [500, 363] width 92 height 10
type input "Construction"
click at [470, 370] on input at bounding box center [515, 374] width 122 height 11
click at [473, 398] on li "Don't know" at bounding box center [515, 401] width 122 height 10
type input "Don't know"
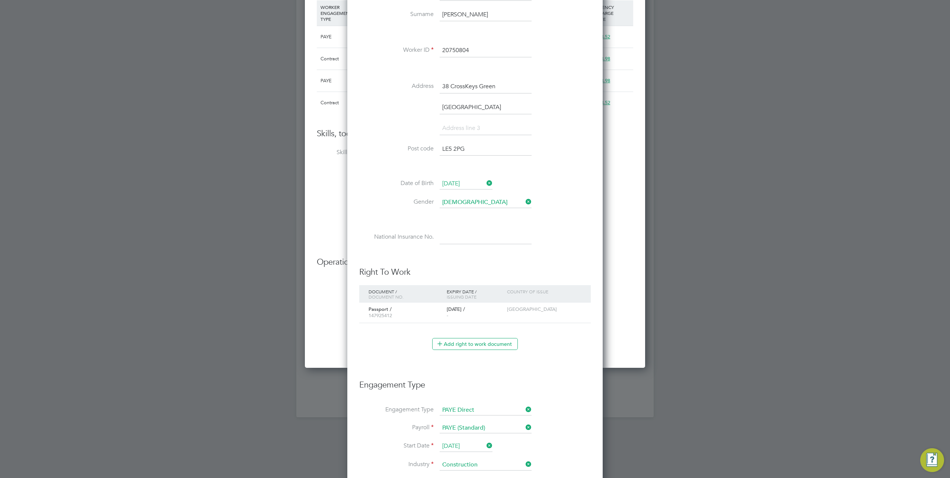
scroll to position [660, 0]
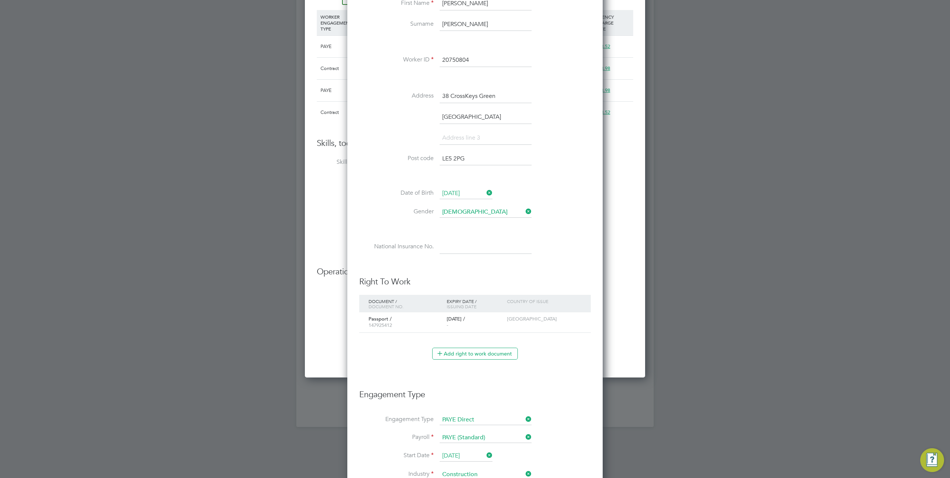
click at [477, 249] on input at bounding box center [485, 246] width 92 height 13
paste input "PC299810C"
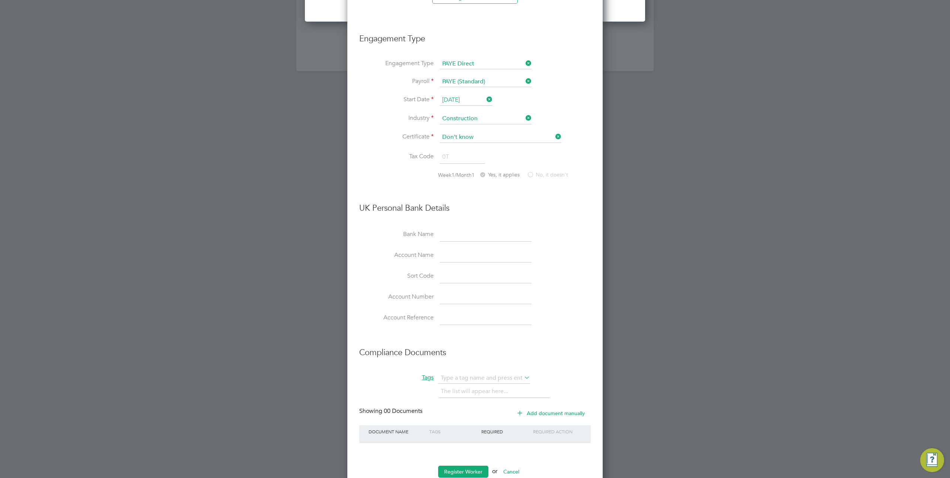
scroll to position [1032, 0]
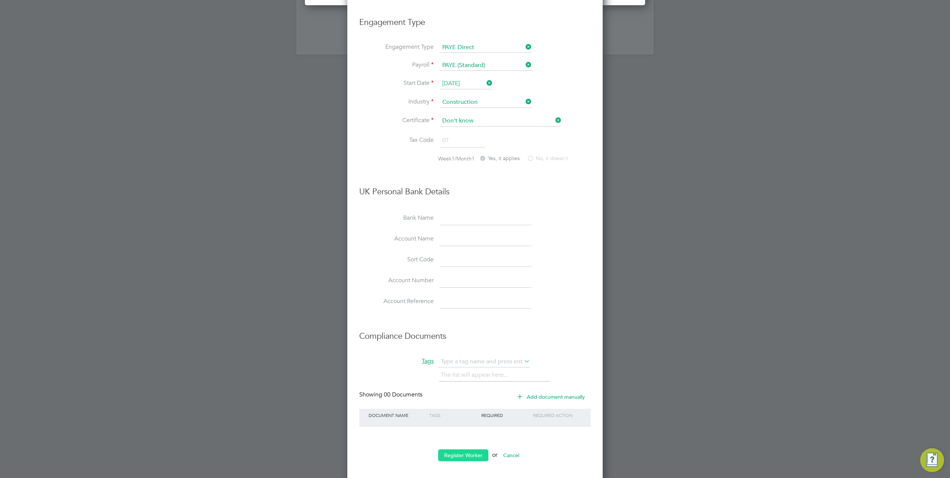
type input "PC 29 98 10 C"
click at [462, 450] on button "Register Worker" at bounding box center [463, 455] width 50 height 12
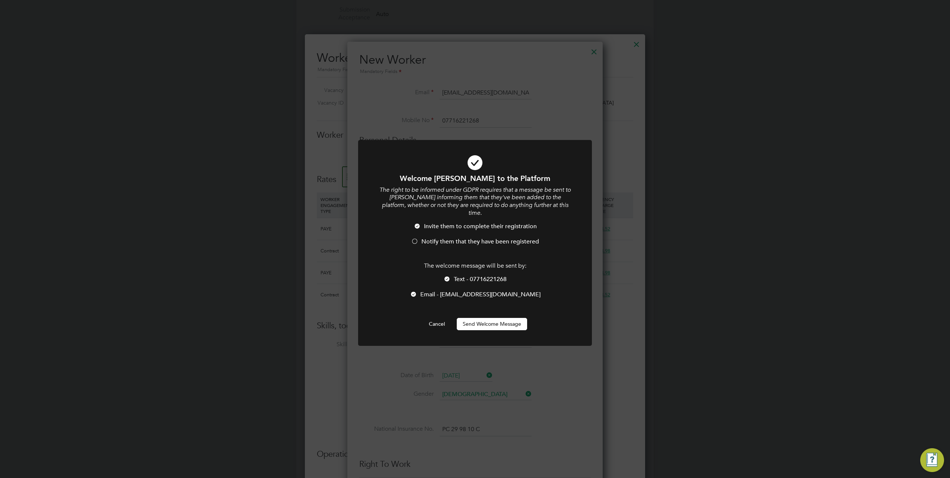
click at [483, 318] on button "Send Welcome Message" at bounding box center [492, 324] width 70 height 12
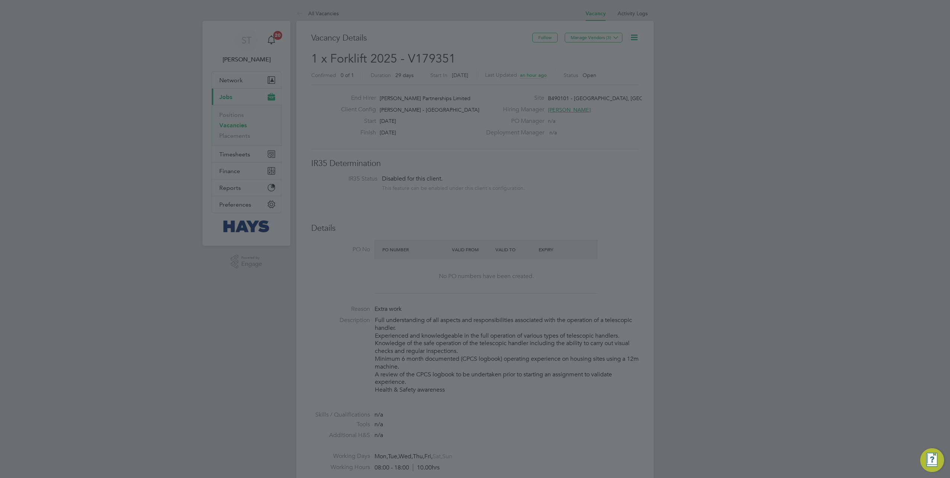
scroll to position [478, 0]
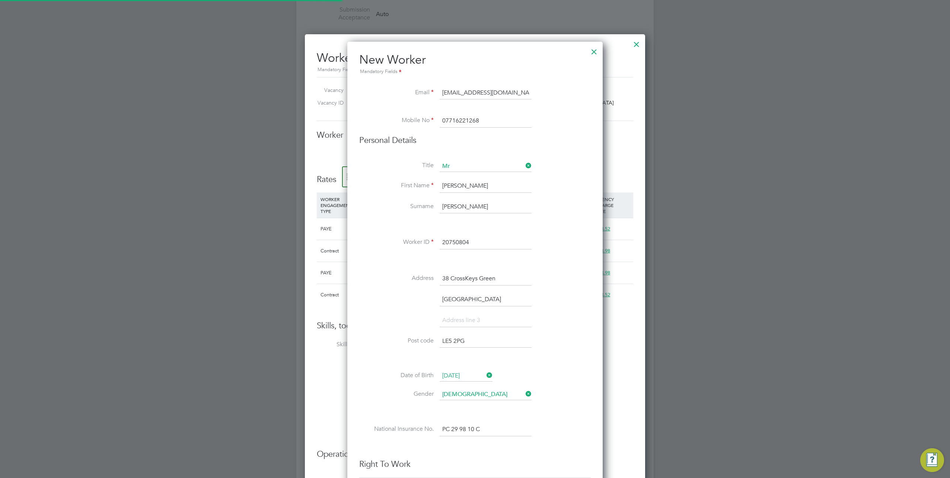
type input "Matt Marchbank (20750804)"
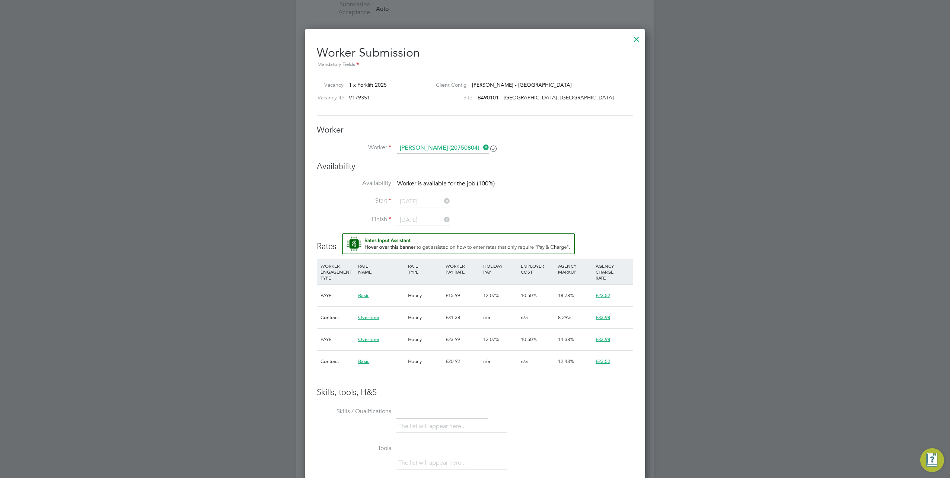
scroll to position [484, 0]
click at [482, 145] on icon at bounding box center [482, 146] width 0 height 10
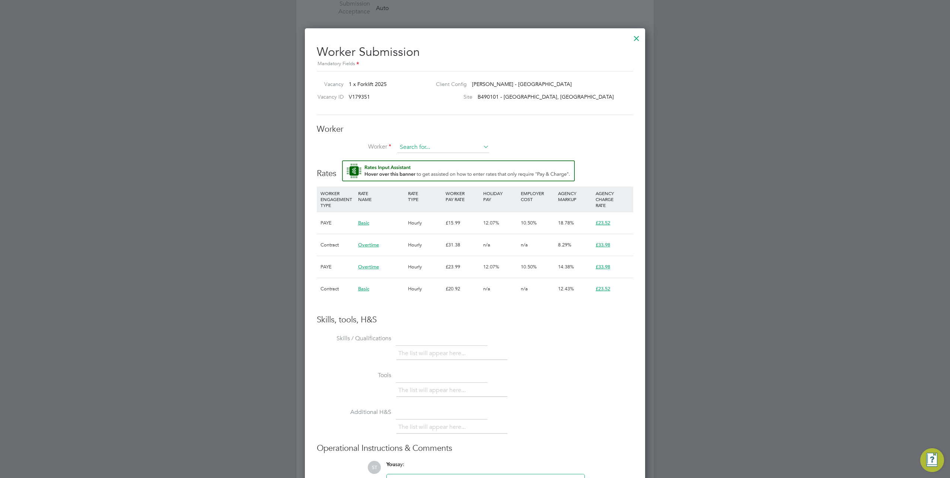
scroll to position [524, 340]
click at [452, 151] on input at bounding box center [443, 147] width 92 height 11
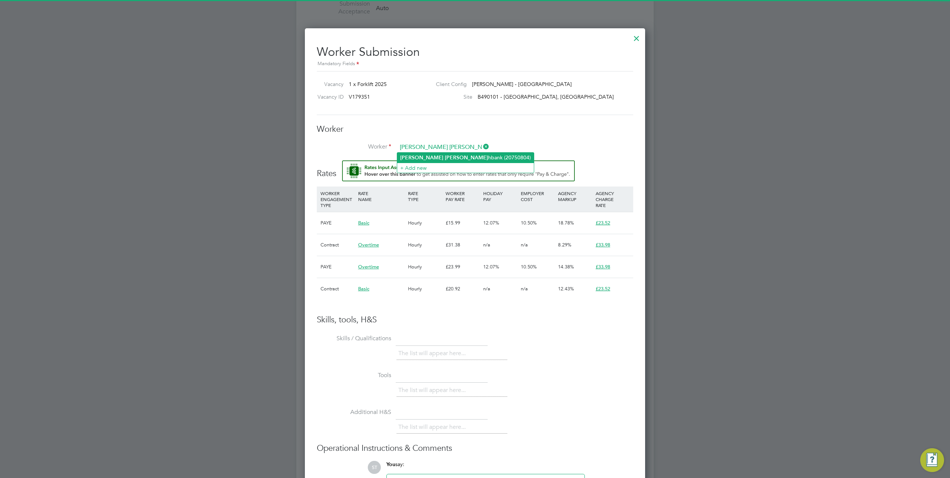
click at [439, 156] on li "Matt Marc hbank (20750804)" at bounding box center [465, 158] width 137 height 10
type input "Matt Marchbank (20750804)"
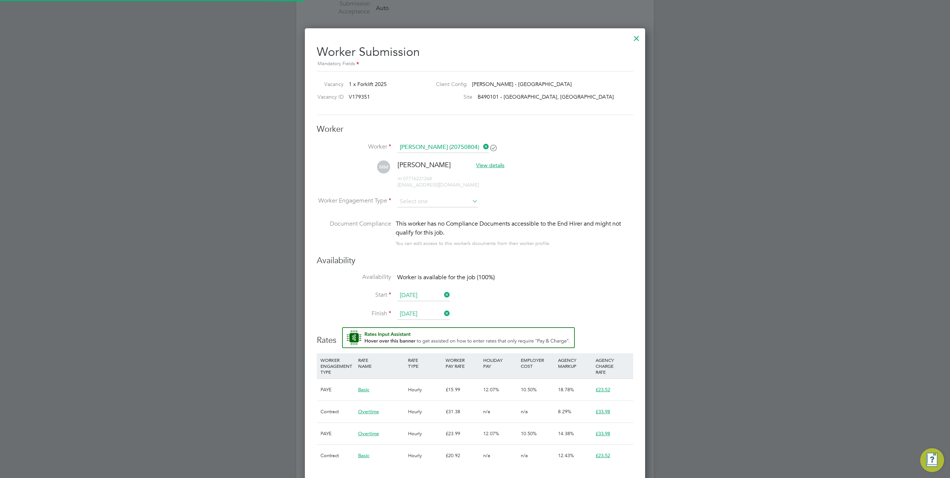
scroll to position [690, 340]
click at [414, 202] on input at bounding box center [437, 201] width 81 height 11
click at [415, 220] on li "PAYE" at bounding box center [437, 220] width 81 height 10
type input "PAYE"
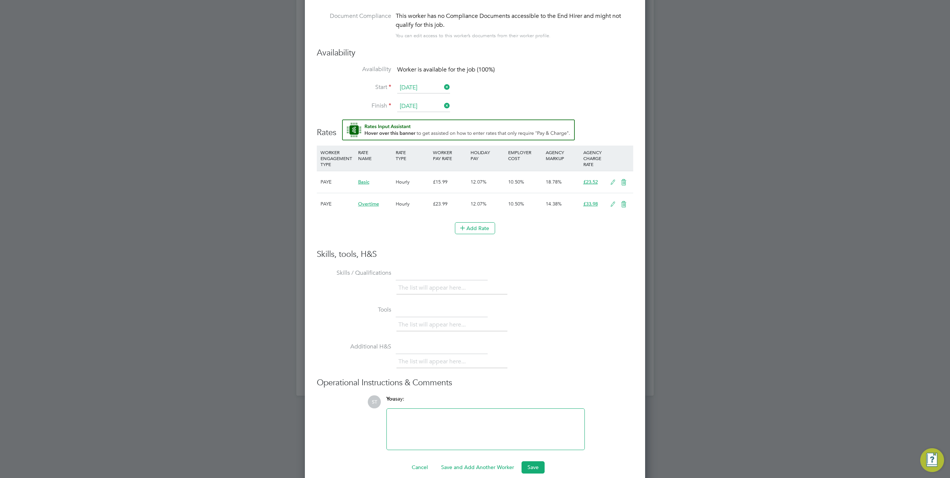
scroll to position [699, 0]
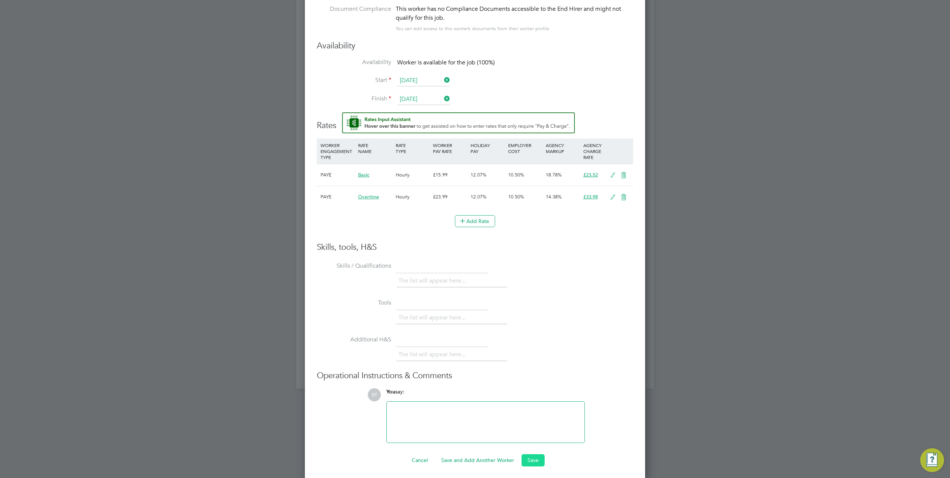
click at [536, 454] on button "Save" at bounding box center [532, 460] width 23 height 12
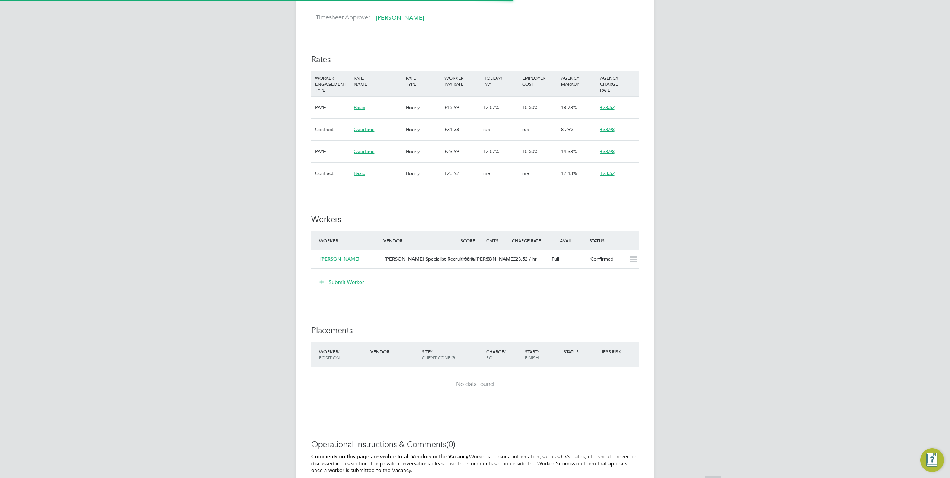
scroll to position [4, 4]
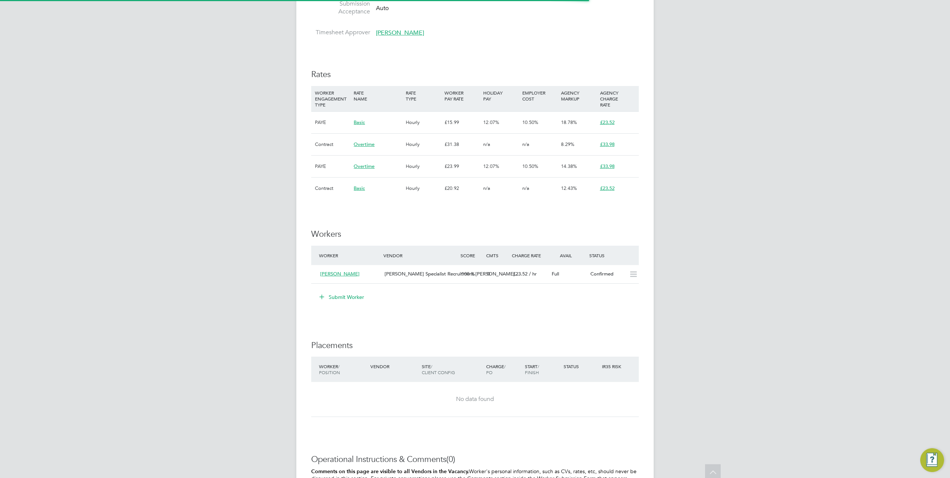
drag, startPoint x: 634, startPoint y: 320, endPoint x: 631, endPoint y: 330, distance: 9.7
click at [634, 320] on div "IR35 Determination IR35 Status Disabled for this client. This feature can be en…" at bounding box center [474, 130] width 327 height 912
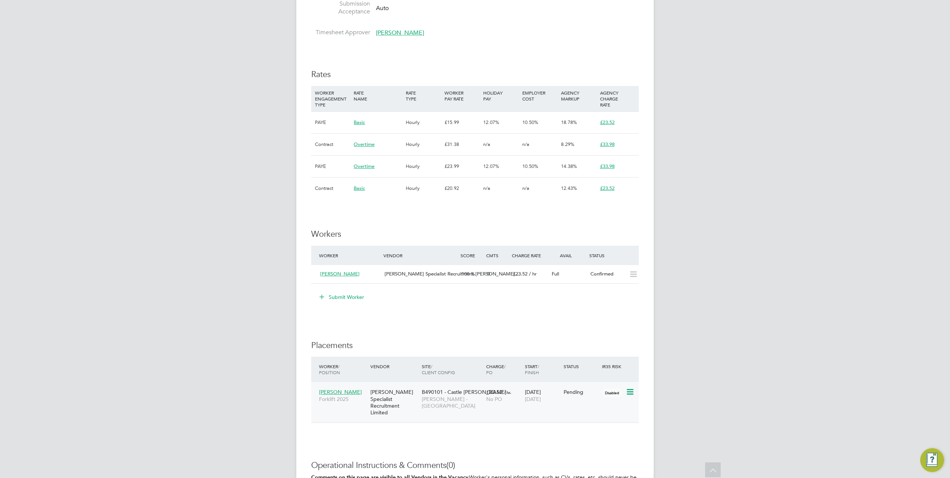
click at [632, 389] on icon at bounding box center [629, 391] width 7 height 9
click at [584, 437] on li "Start" at bounding box center [607, 438] width 53 height 10
type input "Brian Sheerin"
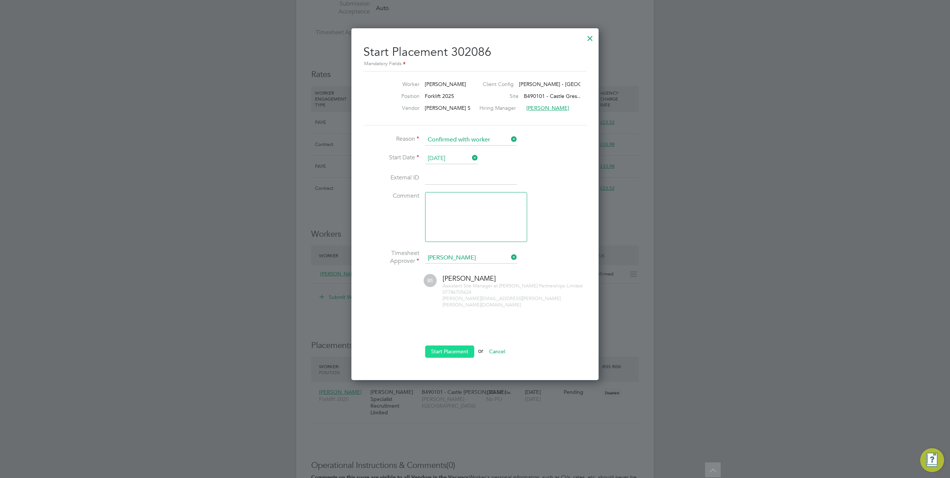
click at [446, 345] on button "Start Placement" at bounding box center [449, 351] width 49 height 12
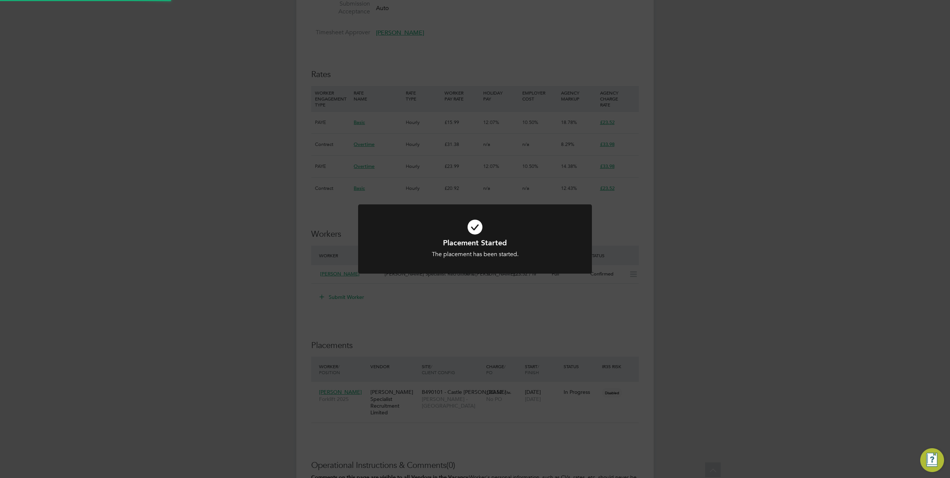
click at [429, 396] on div "Placement Started The placement has been started. Cancel Okay" at bounding box center [475, 239] width 950 height 478
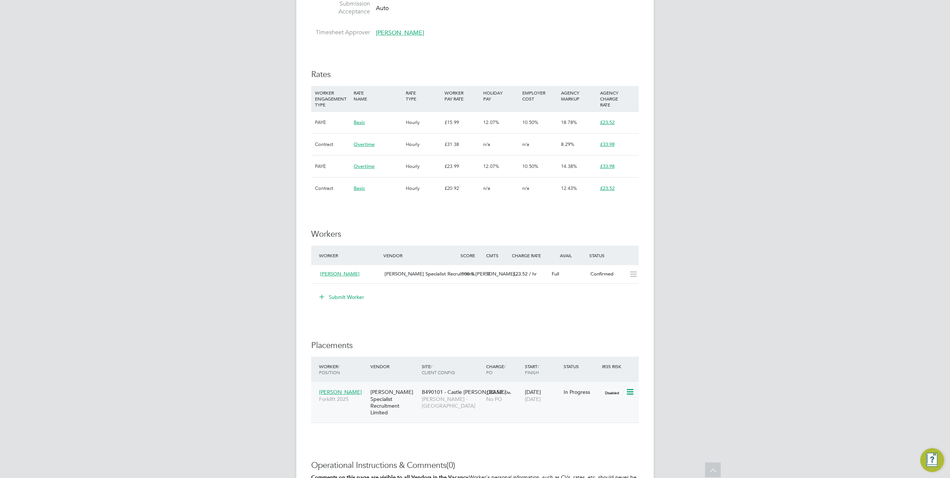
click at [410, 398] on div "Hays Specialist Recruitment Limited" at bounding box center [393, 402] width 51 height 35
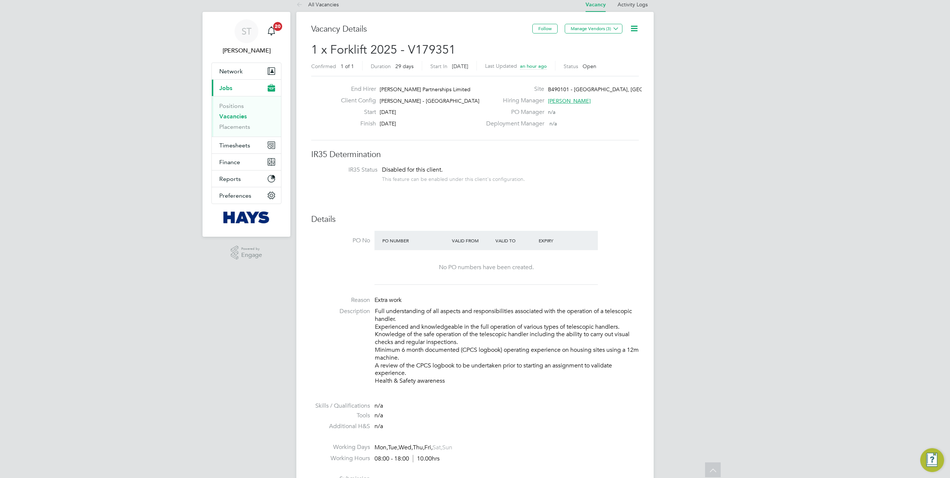
scroll to position [0, 0]
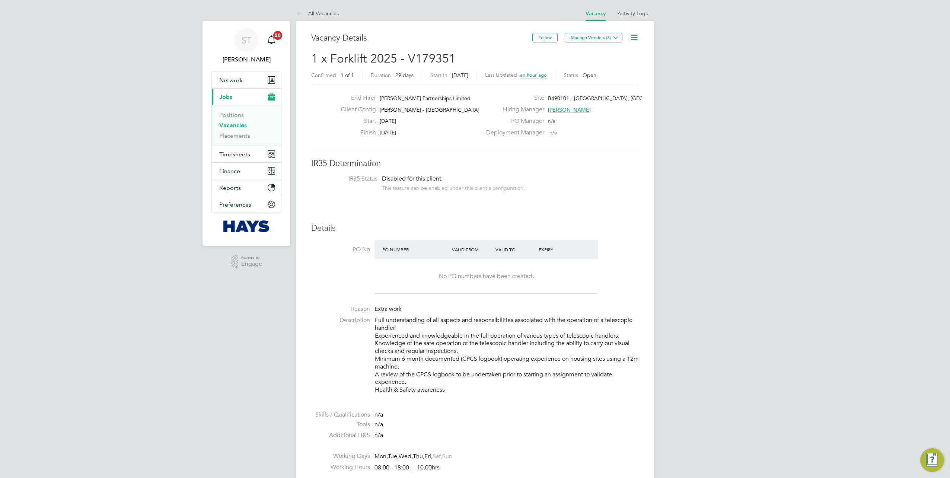
click at [231, 127] on link "Vacancies" at bounding box center [233, 125] width 28 height 7
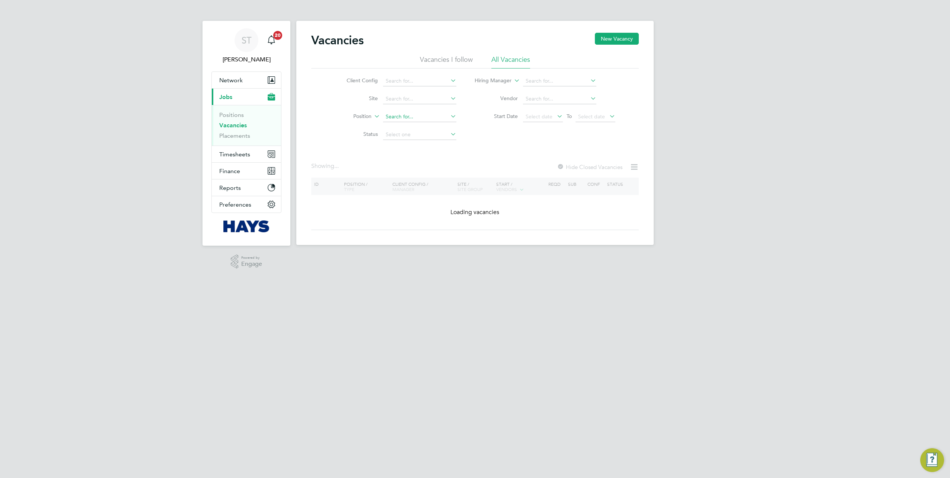
click at [396, 118] on input at bounding box center [419, 117] width 73 height 10
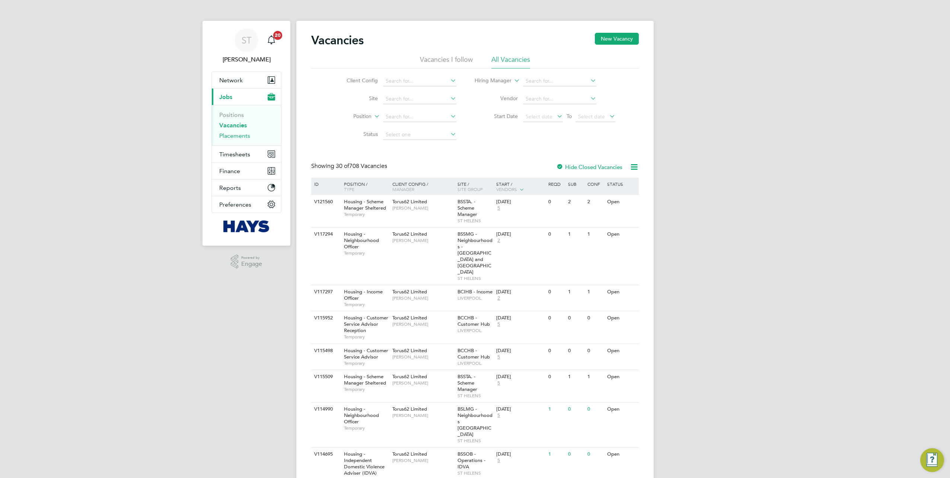
click at [228, 132] on link "Placements" at bounding box center [234, 135] width 31 height 7
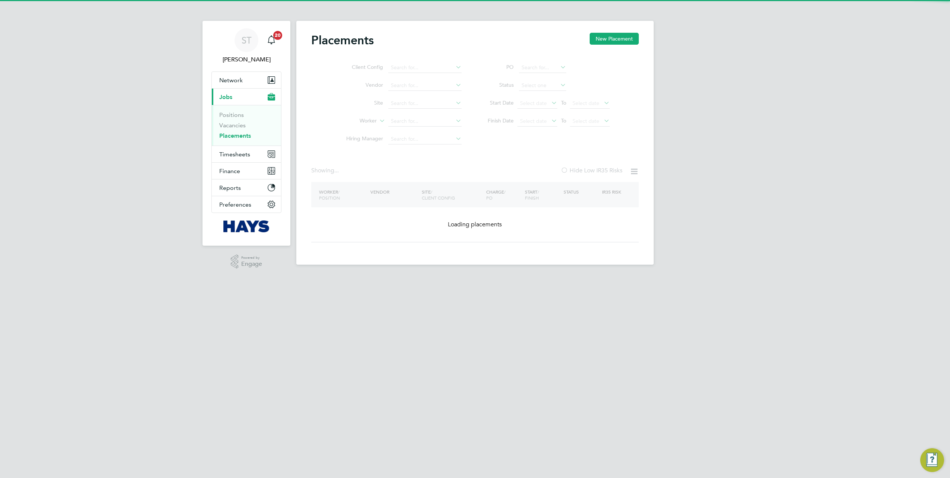
click at [401, 121] on ul "Client Config Vendor Site Worker Hiring Manager" at bounding box center [401, 103] width 140 height 89
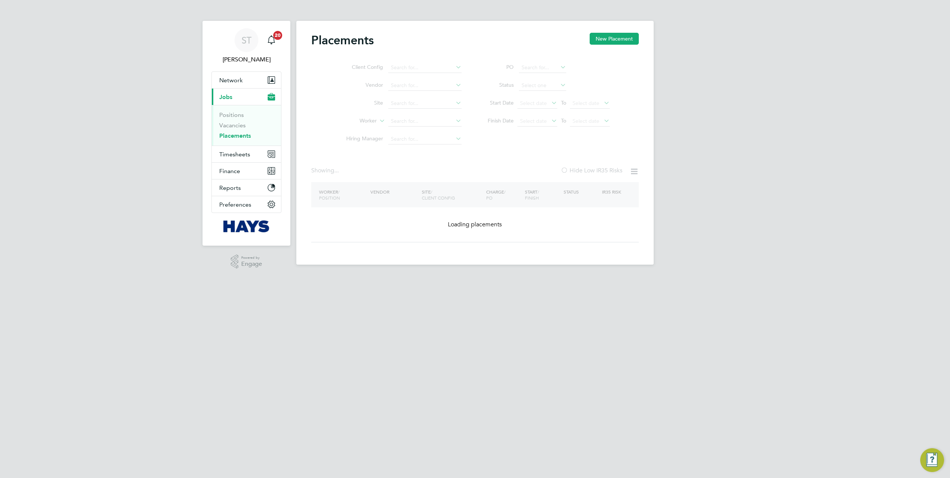
click at [401, 121] on ul "Client Config Vendor Site Worker Hiring Manager" at bounding box center [401, 103] width 140 height 89
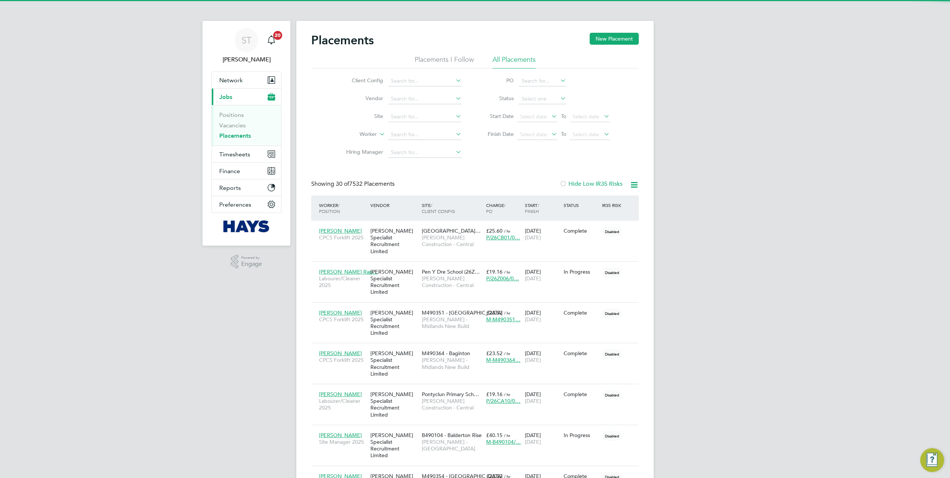
scroll to position [21, 52]
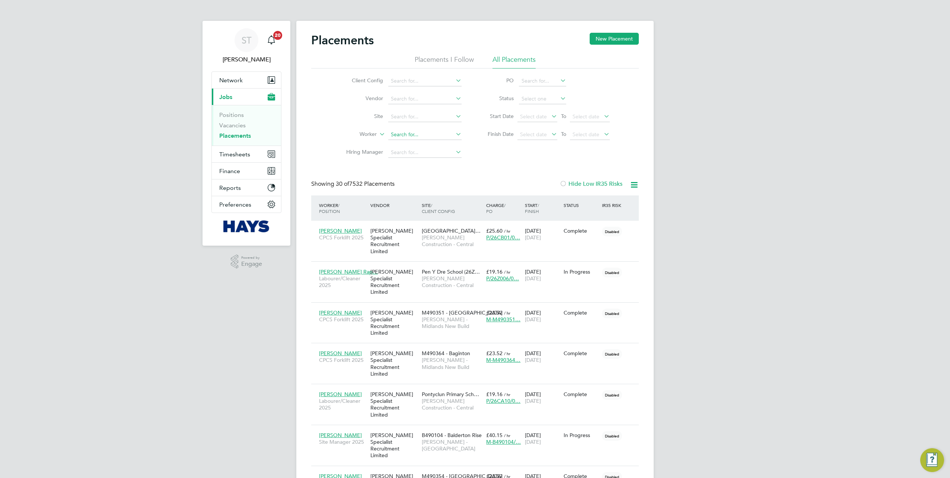
click at [394, 130] on input at bounding box center [424, 135] width 73 height 10
type input "Philip Morris"
click at [237, 124] on link "Vacancies" at bounding box center [232, 125] width 26 height 7
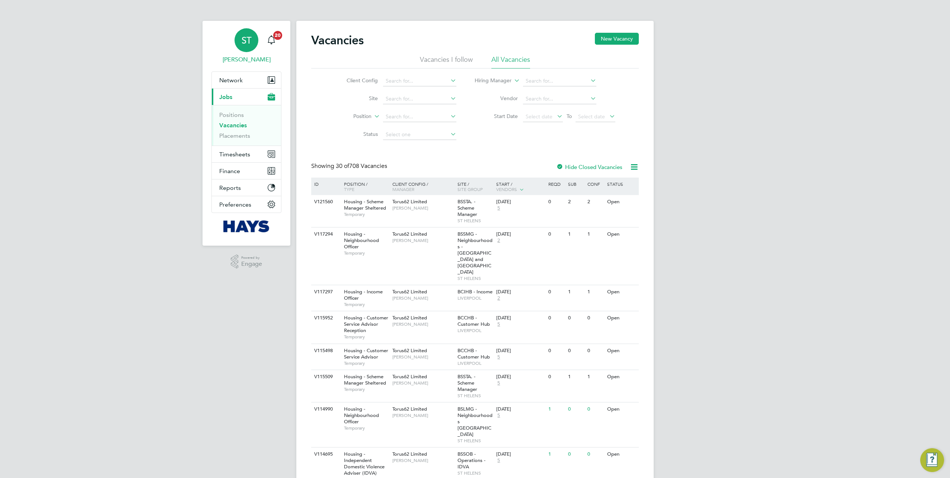
click at [226, 55] on span "Samreet Thandi" at bounding box center [246, 59] width 70 height 9
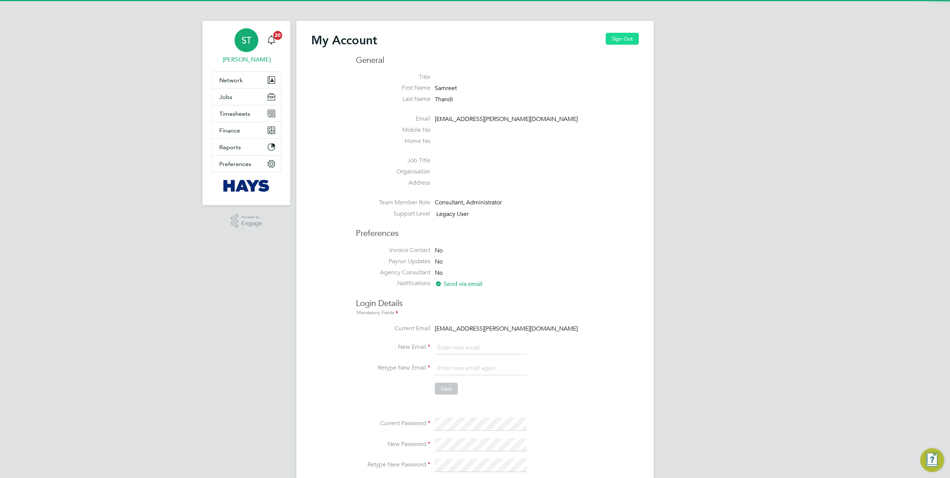
click at [616, 42] on button "Sign Out" at bounding box center [621, 39] width 33 height 12
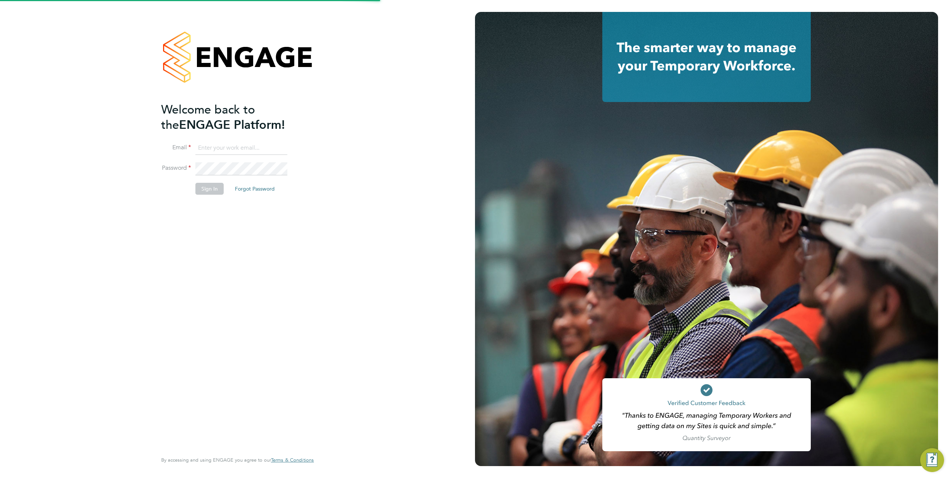
click at [245, 145] on input at bounding box center [241, 147] width 92 height 13
type input "s"
type input "[EMAIL_ADDRESS][PERSON_NAME][DOMAIN_NAME]"
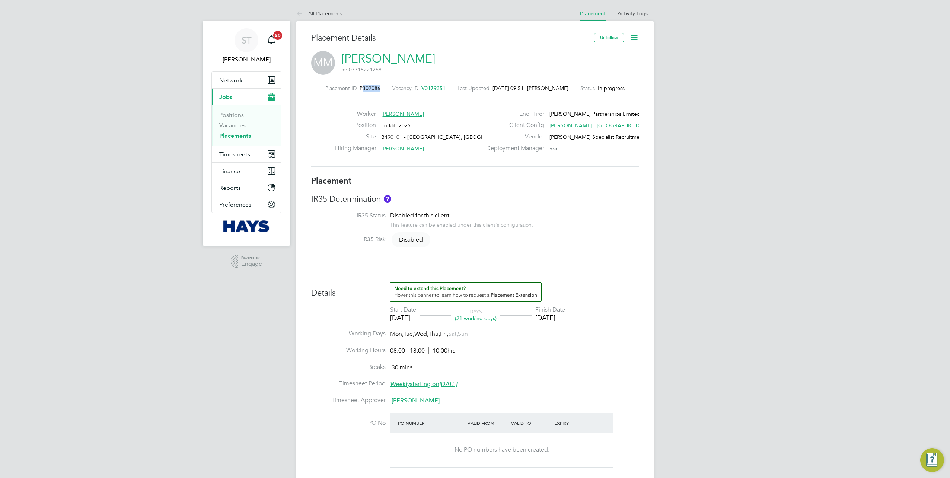
drag, startPoint x: 375, startPoint y: 89, endPoint x: 359, endPoint y: 88, distance: 16.4
click at [359, 88] on span "P302086" at bounding box center [369, 88] width 21 height 7
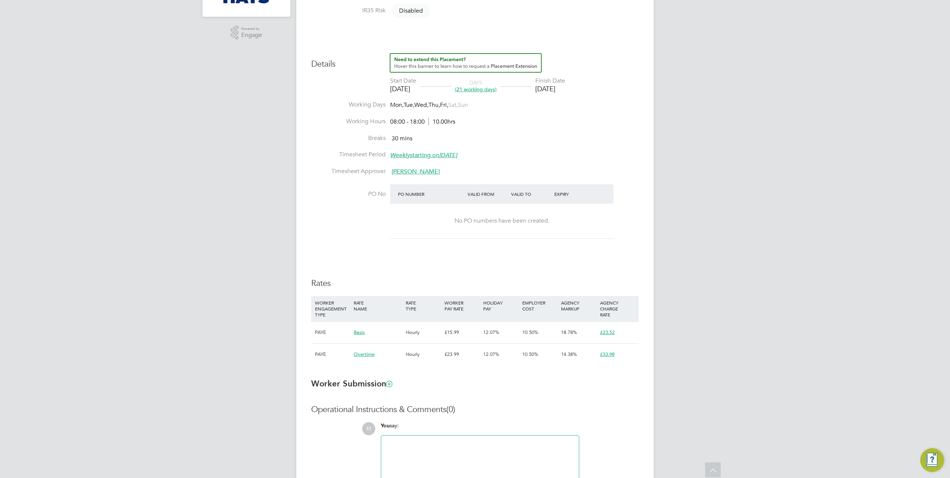
scroll to position [300, 0]
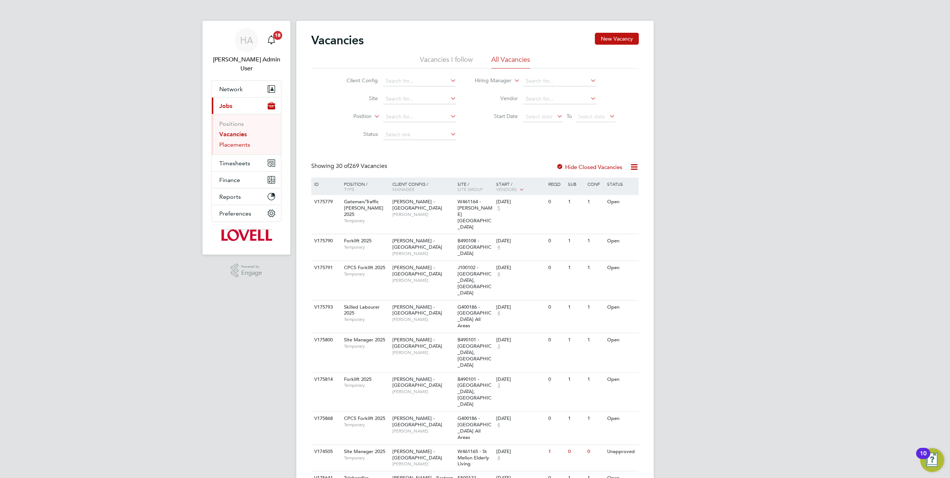
click at [237, 141] on link "Placements" at bounding box center [234, 144] width 31 height 7
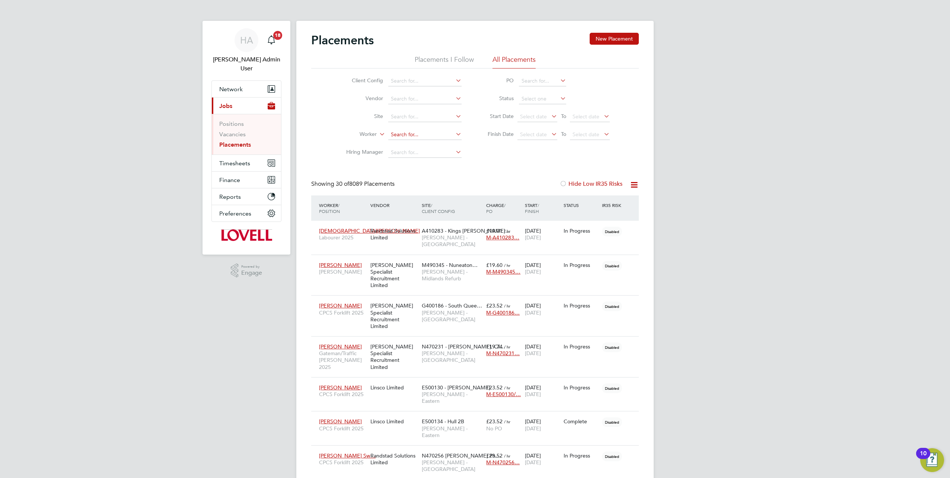
click at [402, 132] on input at bounding box center [424, 135] width 73 height 10
click at [421, 116] on input at bounding box center [424, 117] width 73 height 10
click at [426, 129] on b "Bran" at bounding box center [422, 127] width 11 height 6
type input "M490335 - Branston Locks"
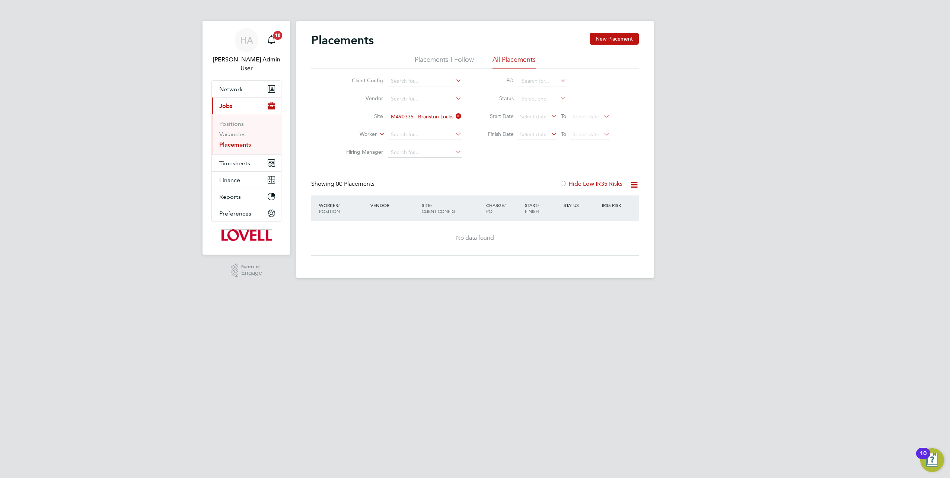
click at [454, 115] on icon at bounding box center [454, 116] width 0 height 10
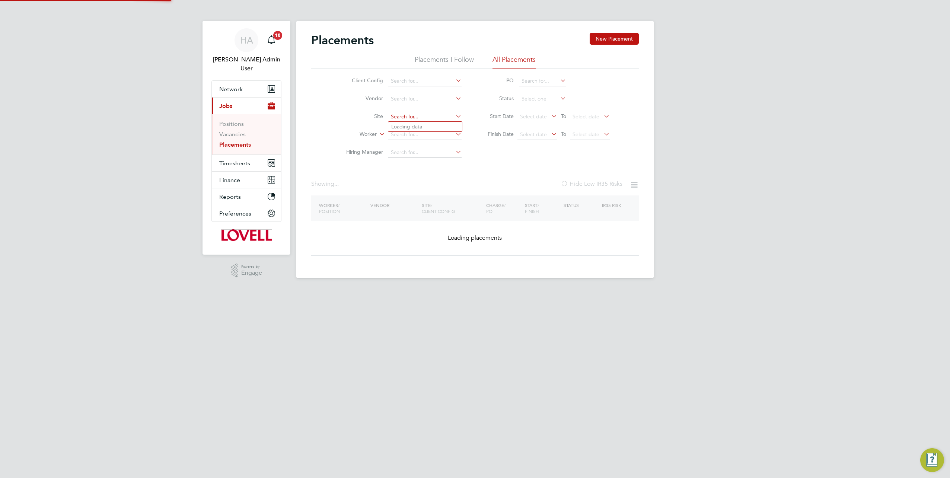
click at [434, 115] on input at bounding box center [424, 117] width 73 height 10
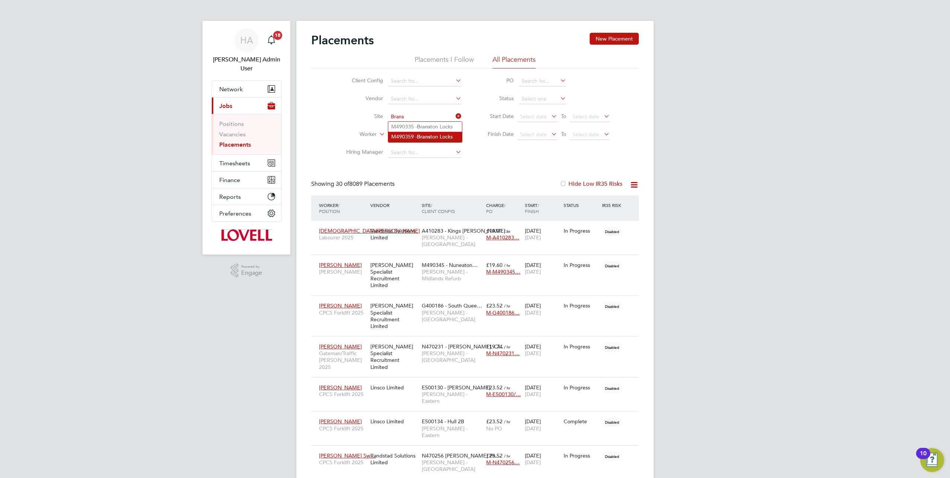
click at [426, 137] on b "Brans" at bounding box center [423, 137] width 13 height 6
type input "M490359 - Branston Locks"
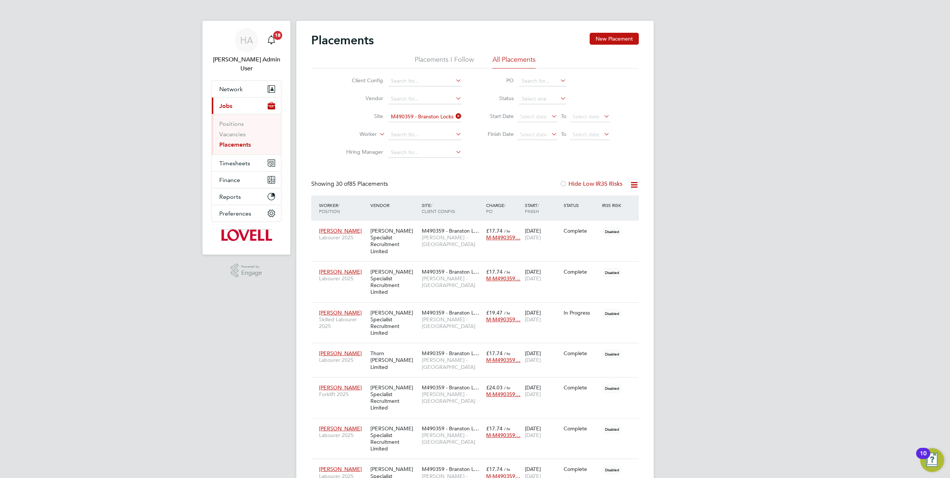
click at [454, 115] on icon at bounding box center [454, 116] width 0 height 10
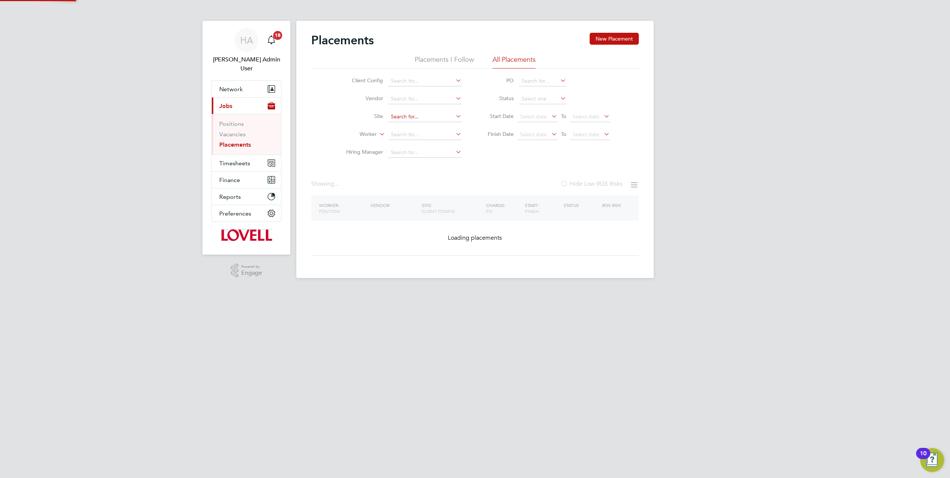
click at [431, 115] on input at bounding box center [424, 117] width 73 height 10
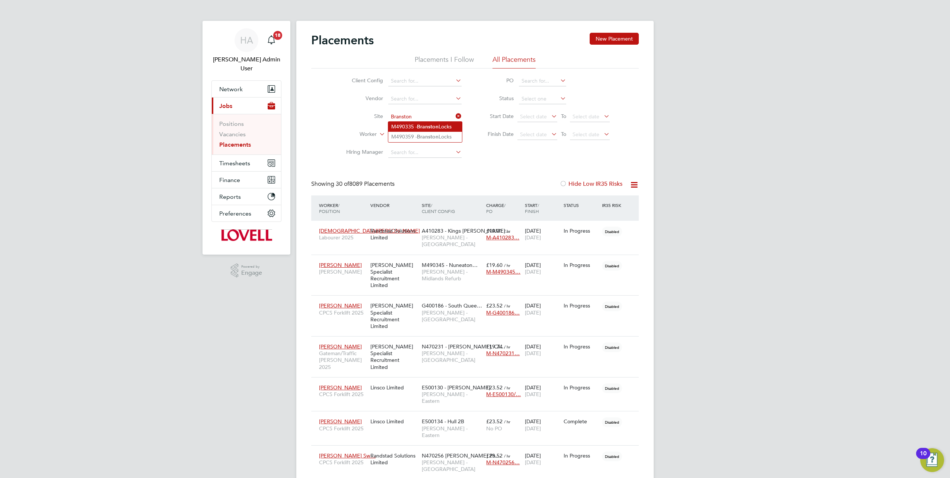
click at [423, 125] on b "Branston" at bounding box center [428, 127] width 22 height 6
type input "M490335 - Branston Locks"
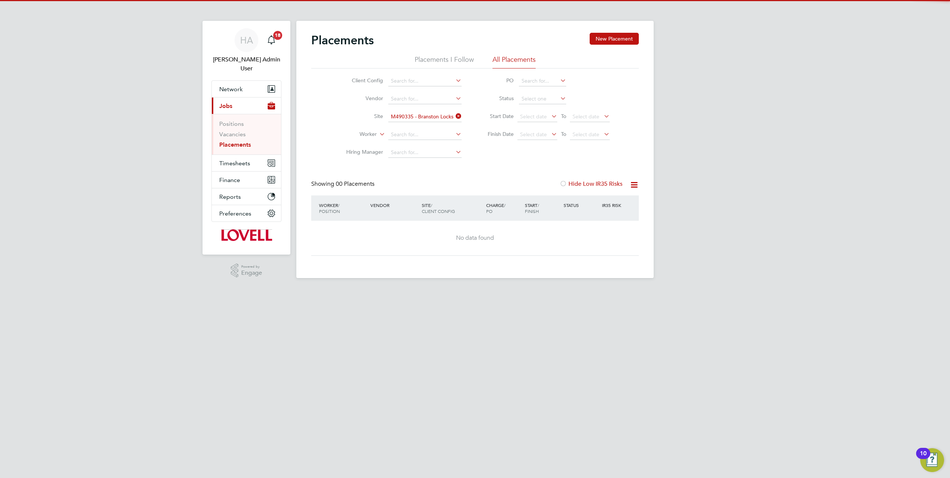
click at [454, 118] on icon at bounding box center [454, 116] width 0 height 10
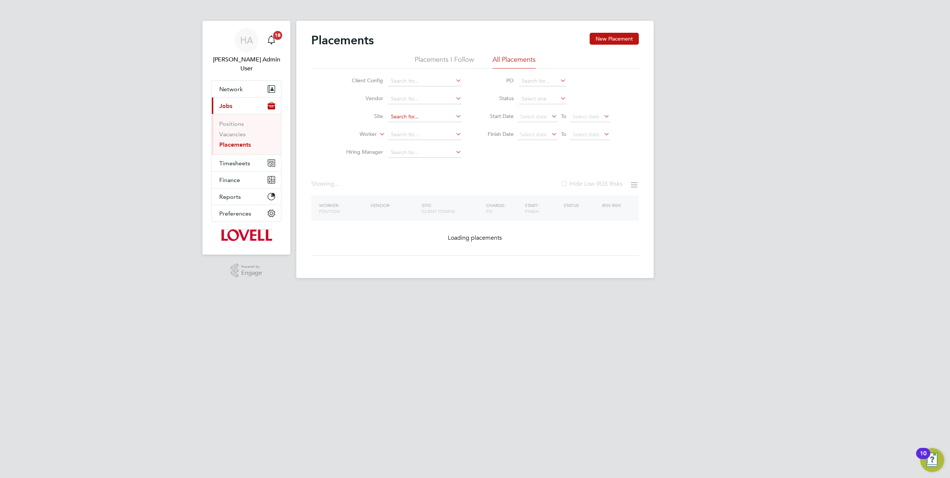
click at [438, 117] on input at bounding box center [424, 117] width 73 height 10
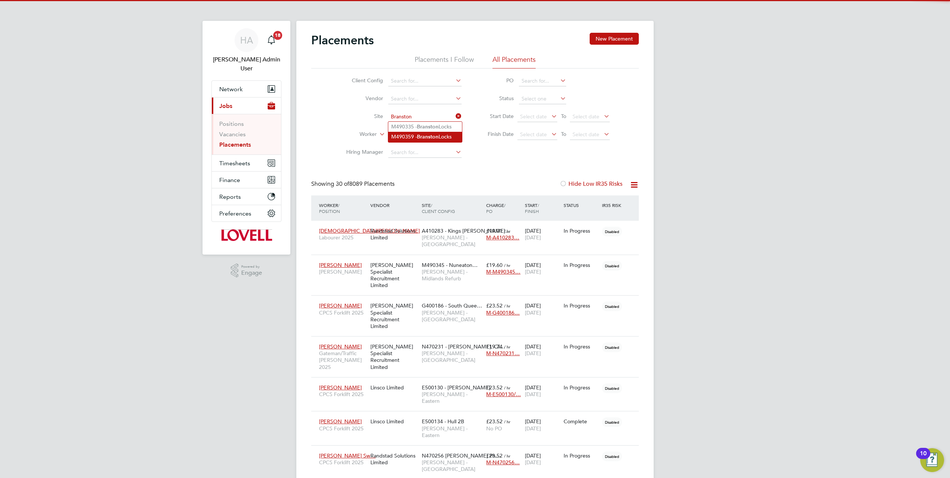
click at [430, 136] on b "Branston" at bounding box center [428, 137] width 22 height 6
type input "M490359 - Branston Locks"
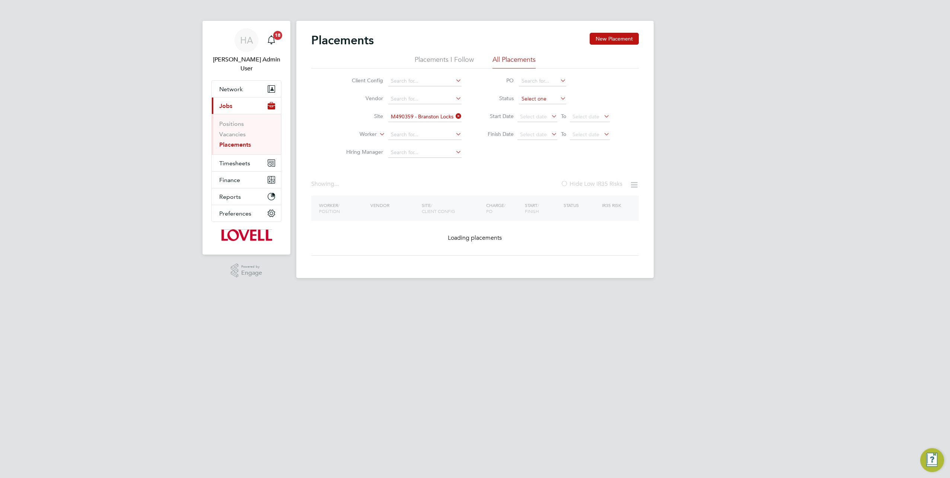
click at [543, 103] on input at bounding box center [542, 99] width 47 height 10
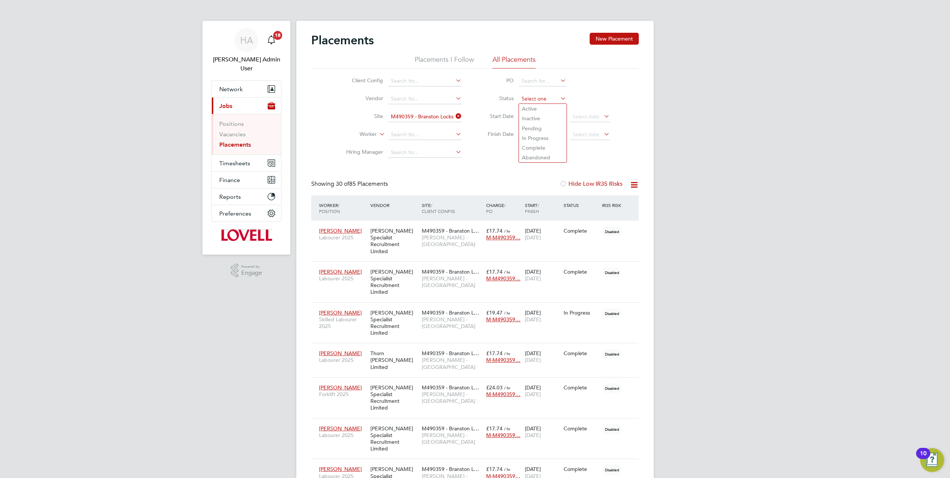
click at [543, 101] on input at bounding box center [542, 99] width 47 height 10
click at [526, 135] on li "In Progress" at bounding box center [543, 138] width 48 height 10
type input "In Progress"
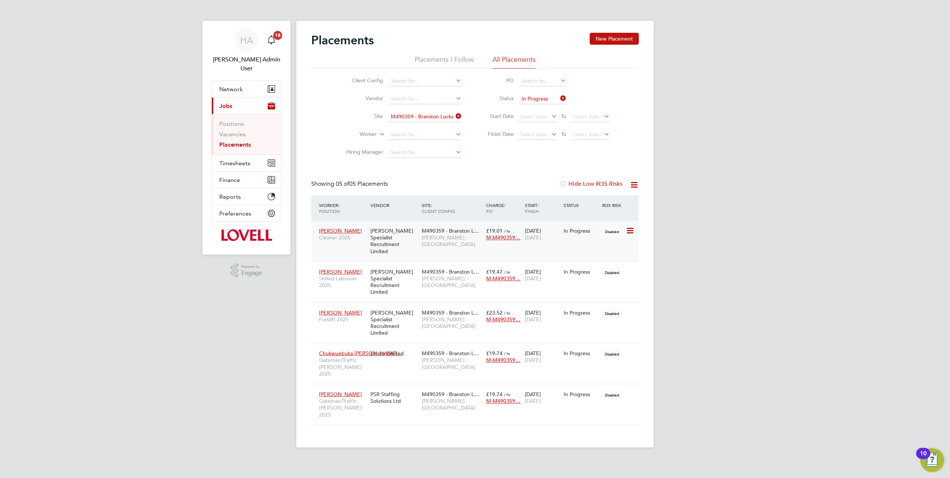
click at [333, 232] on span "[PERSON_NAME]" at bounding box center [340, 230] width 43 height 7
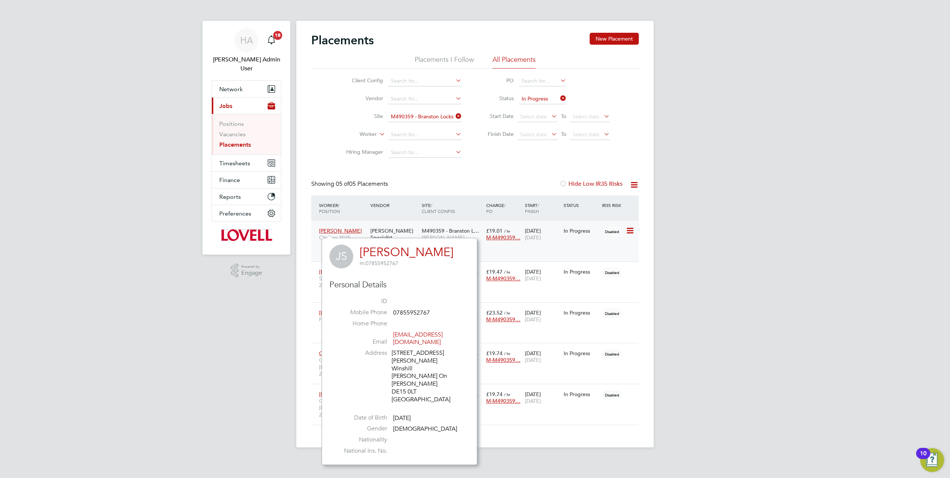
click at [432, 234] on span "M490359 - Branston L…" at bounding box center [450, 230] width 57 height 7
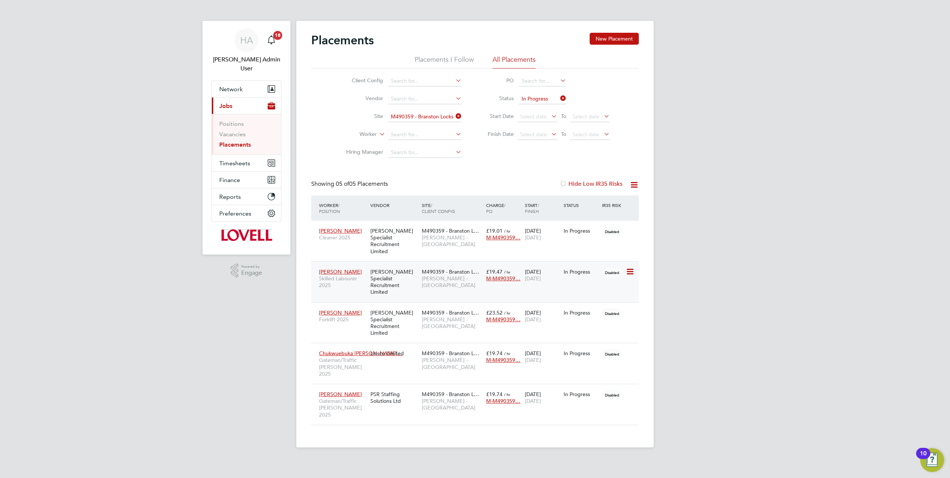
click at [373, 268] on div "[PERSON_NAME] Specialist Recruitment Limited" at bounding box center [393, 282] width 51 height 35
click at [371, 306] on div "[PERSON_NAME] Specialist Recruitment Limited" at bounding box center [393, 323] width 51 height 35
click at [380, 344] on div "Chukwuebuka [PERSON_NAME]… Gateman/Traffic [PERSON_NAME] 2025 Linsco Limited M4…" at bounding box center [474, 363] width 327 height 41
click at [351, 357] on span "Gateman/Traffic [PERSON_NAME] 2025" at bounding box center [343, 367] width 48 height 20
click at [406, 387] on div "PSR Staffing Solutions Ltd" at bounding box center [393, 397] width 51 height 21
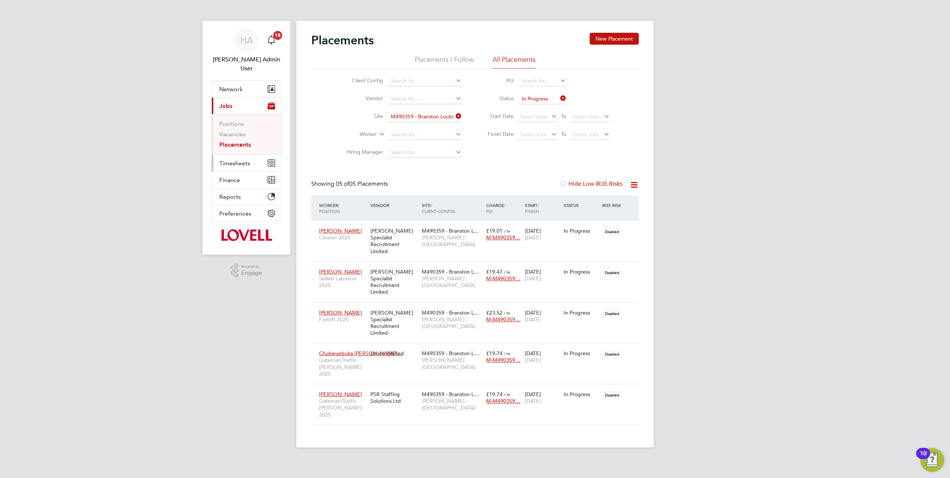
click at [246, 160] on span "Timesheets" at bounding box center [234, 163] width 31 height 7
click at [241, 137] on link "Timesheets" at bounding box center [234, 140] width 31 height 7
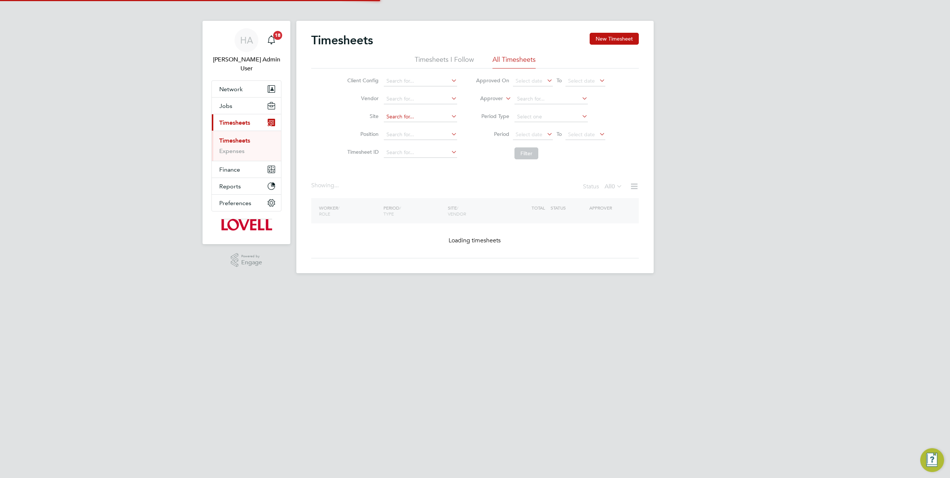
click at [428, 114] on input at bounding box center [420, 117] width 73 height 10
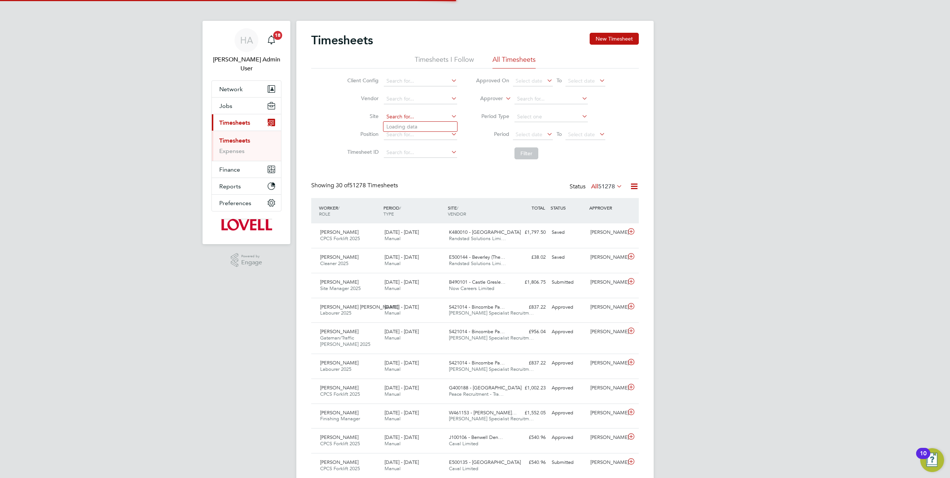
scroll to position [19, 64]
click at [419, 134] on b "Branston" at bounding box center [423, 137] width 22 height 6
type input "M490359 - Branston Locks"
click at [530, 148] on button "Filter" at bounding box center [526, 153] width 24 height 12
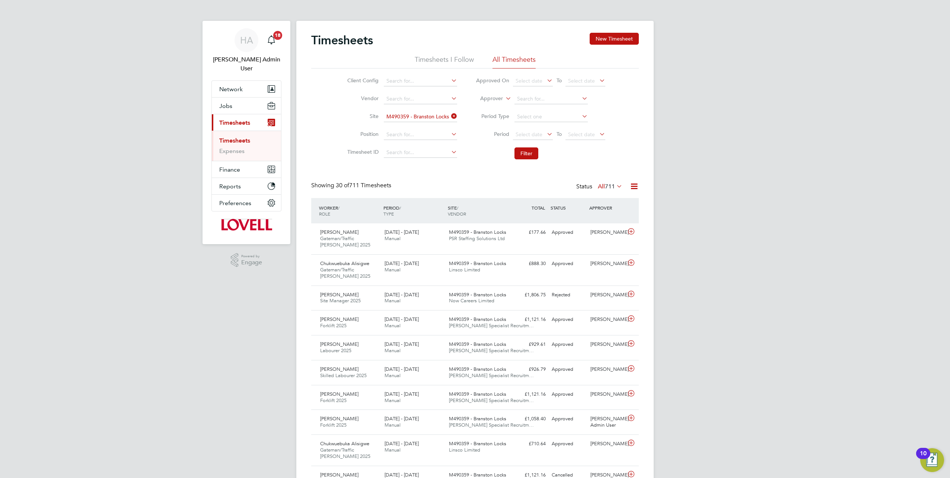
click at [615, 186] on icon at bounding box center [615, 186] width 0 height 10
click at [450, 116] on icon at bounding box center [450, 116] width 0 height 10
click at [444, 116] on input at bounding box center [420, 117] width 73 height 10
click at [430, 134] on li "M490359 - Branst on Locks" at bounding box center [420, 137] width 74 height 10
type input "M490359 - Branston Locks"
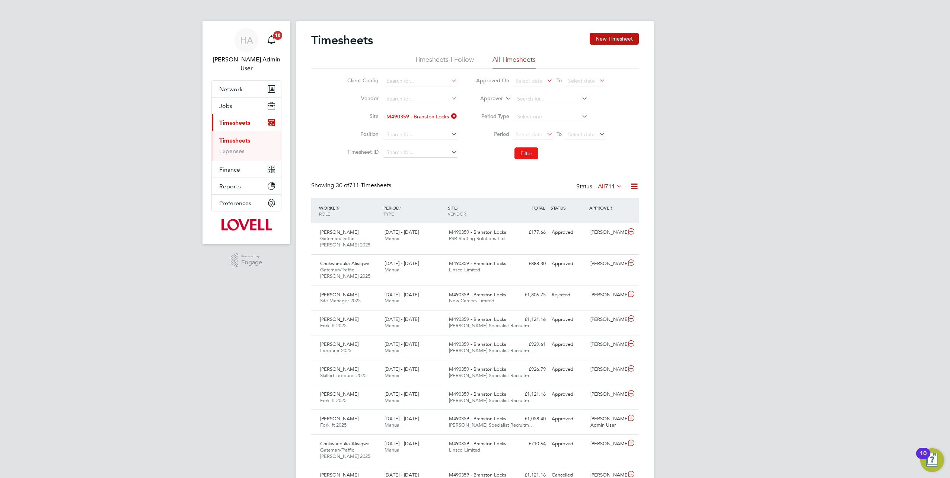
click at [521, 154] on button "Filter" at bounding box center [526, 153] width 24 height 12
click at [608, 187] on span "711" at bounding box center [610, 186] width 10 height 7
click at [604, 228] on li "Approved" at bounding box center [603, 231] width 34 height 10
click at [597, 187] on label "Approved 620" at bounding box center [599, 186] width 45 height 7
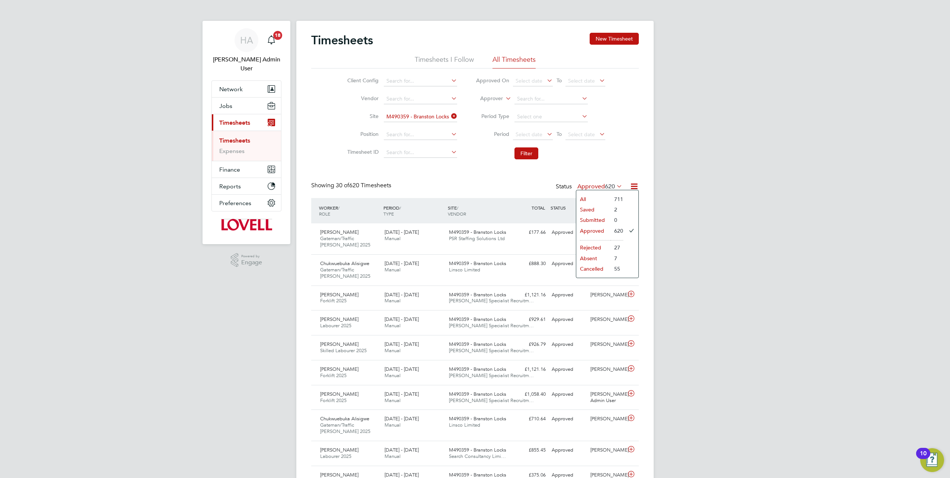
click at [594, 209] on li "Saved" at bounding box center [593, 209] width 34 height 10
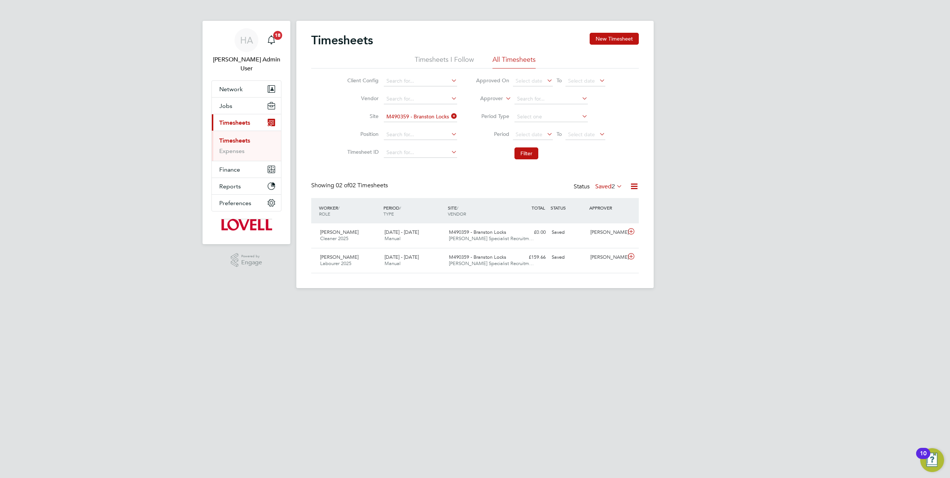
click at [597, 189] on label "Saved 2" at bounding box center [608, 186] width 27 height 7
click at [596, 201] on li "All" at bounding box center [602, 199] width 34 height 10
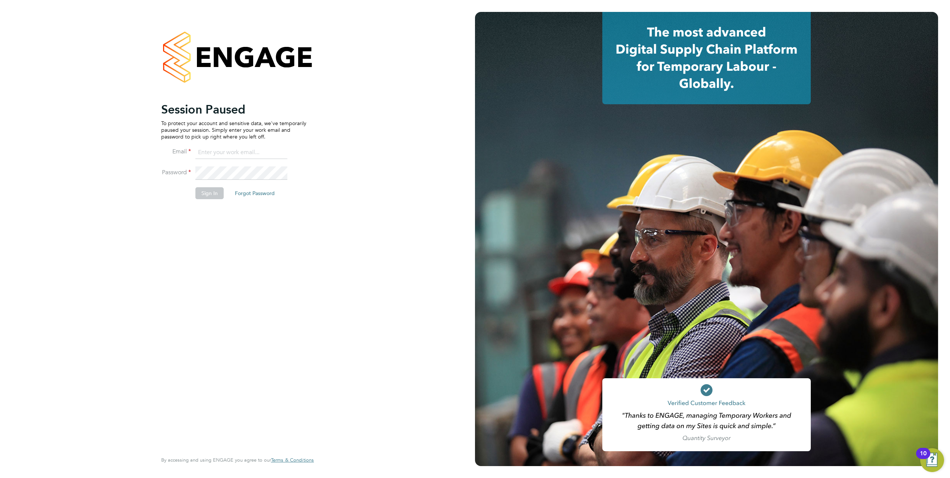
click at [211, 150] on input at bounding box center [241, 152] width 92 height 13
type input "[EMAIL_ADDRESS][PERSON_NAME][DOMAIN_NAME]"
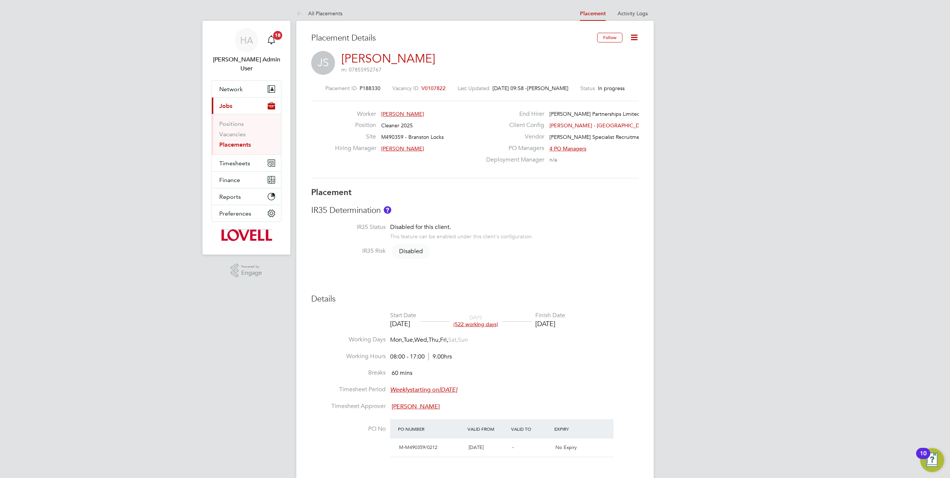
click at [637, 38] on icon at bounding box center [633, 37] width 9 height 9
click at [599, 54] on li "Edit Placement e" at bounding box center [610, 55] width 55 height 10
type input "[PERSON_NAME]"
type input "[DATE]"
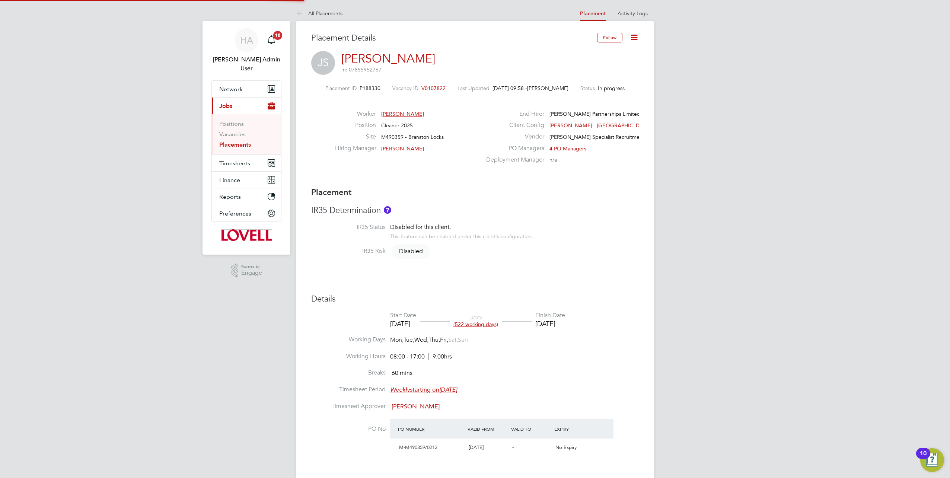
type input "[DATE]"
type input "08:00"
type input "17:00"
type input "18442630"
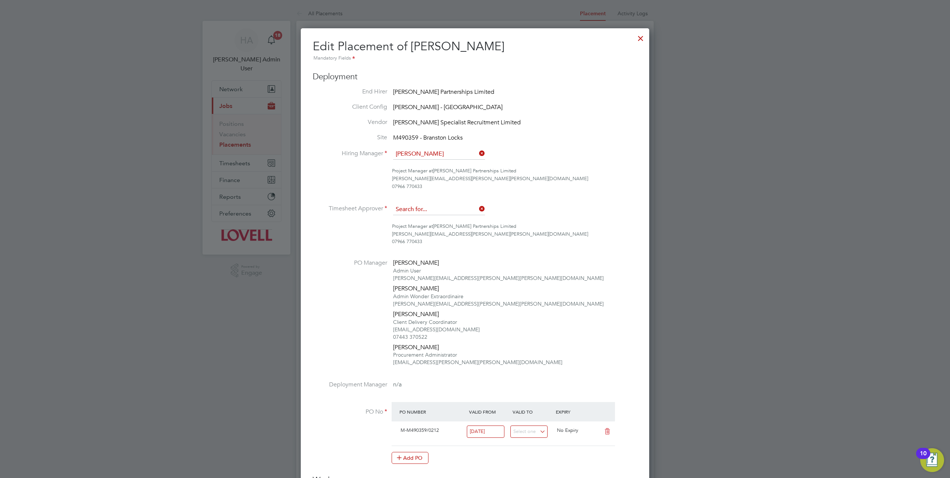
click at [475, 209] on input at bounding box center [439, 209] width 92 height 11
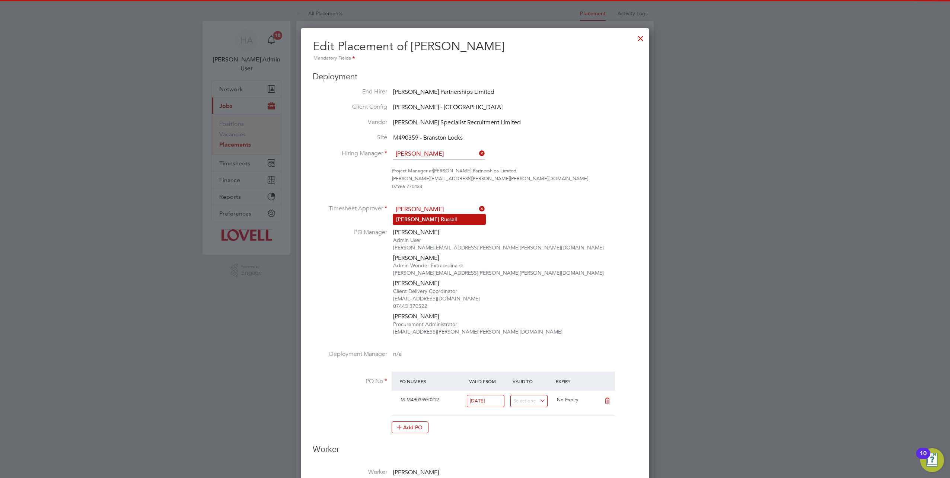
click at [445, 217] on li "[PERSON_NAME]" at bounding box center [439, 219] width 92 height 10
type input "[PERSON_NAME]"
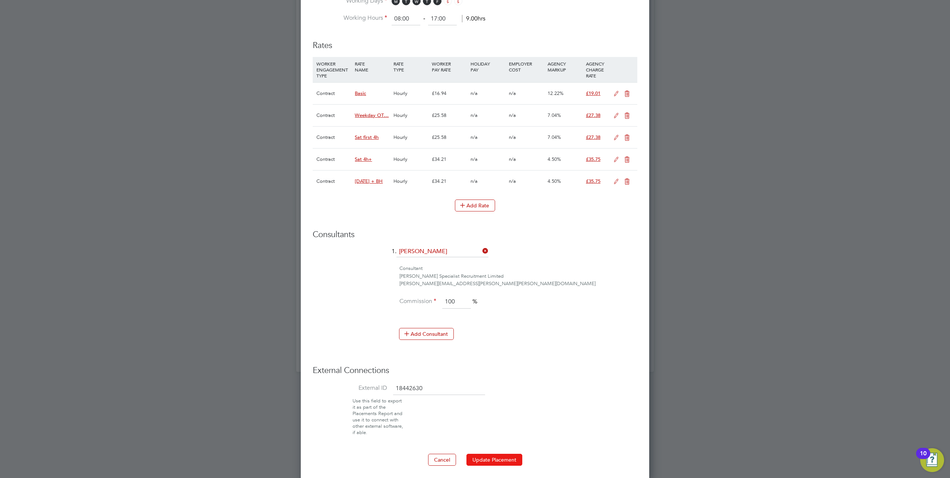
click at [486, 455] on button "Update Placement" at bounding box center [494, 460] width 56 height 12
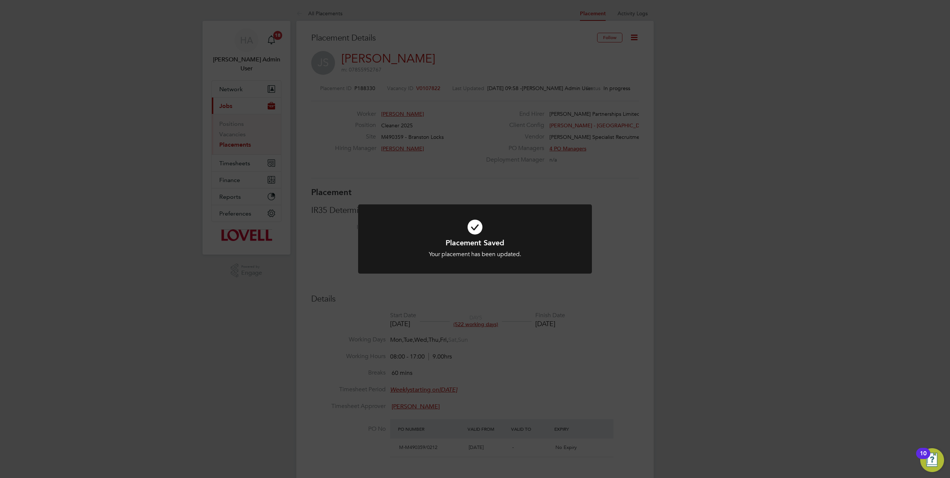
click at [313, 140] on div "Placement Saved Your placement has been updated. Cancel Okay" at bounding box center [475, 239] width 950 height 478
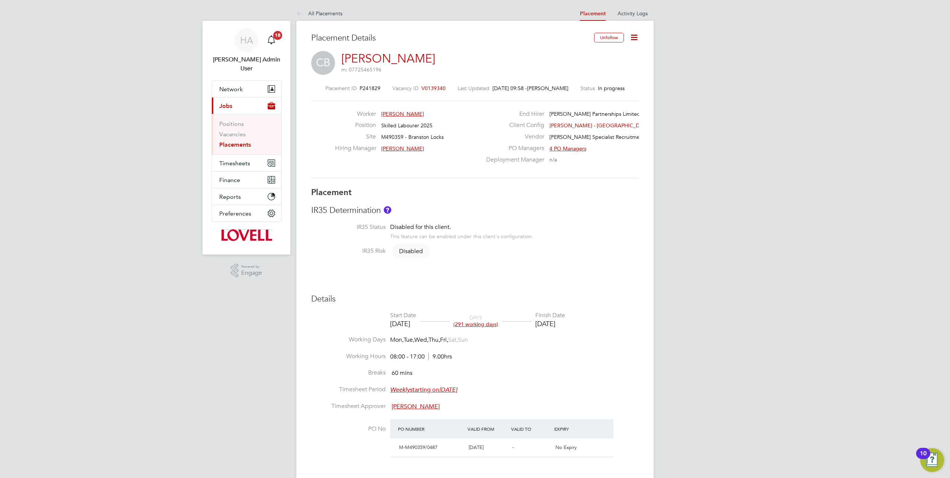
click at [635, 38] on icon at bounding box center [633, 37] width 9 height 9
click at [592, 55] on li "Edit Placement e" at bounding box center [610, 55] width 55 height 10
type input "[PERSON_NAME]"
type input "[DATE]"
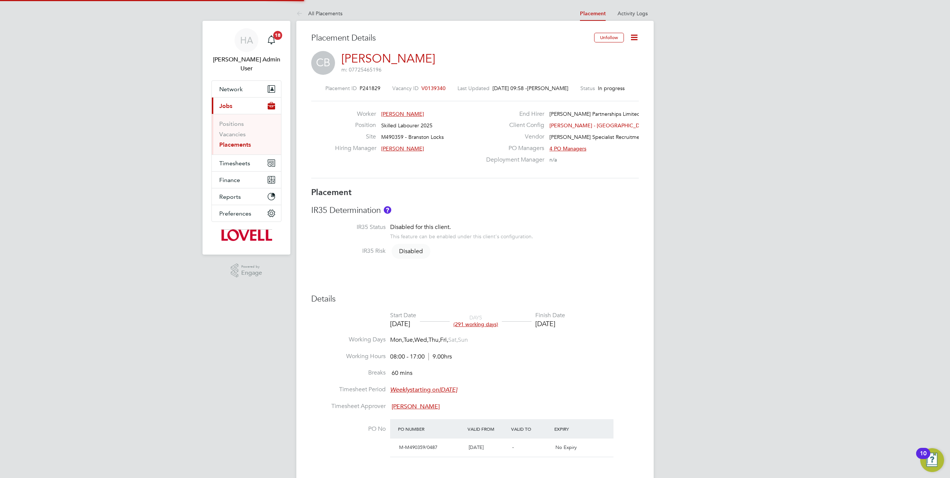
type input "27 Oct 2025"
type input "08:00"
type input "17:00"
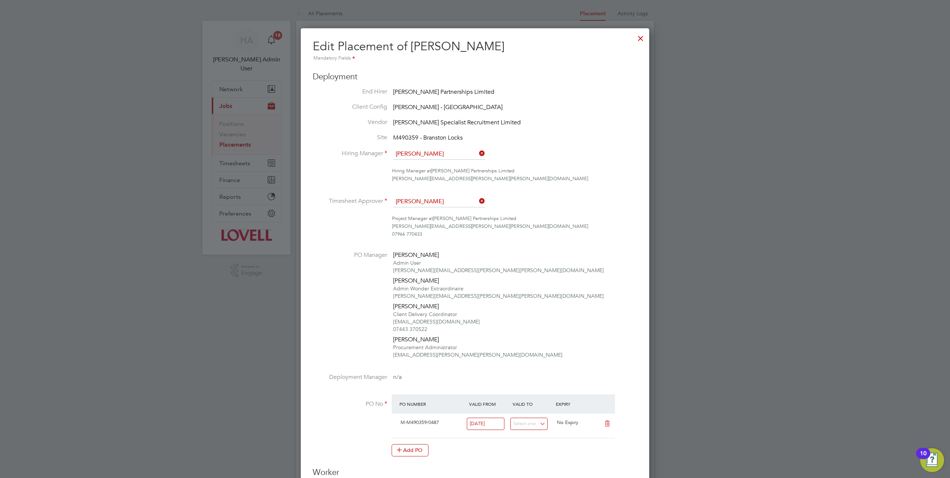
click at [488, 201] on li "Timesheet Approver Gary Dickenson" at bounding box center [475, 205] width 325 height 19
click at [469, 203] on input at bounding box center [439, 201] width 92 height 11
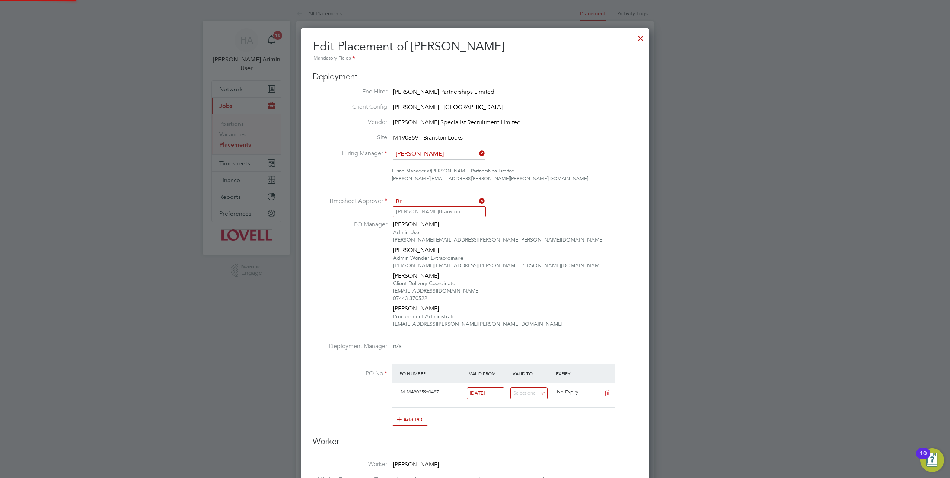
type input "B"
click at [448, 209] on li "Andy R ussell" at bounding box center [439, 212] width 92 height 10
type input "[PERSON_NAME]"
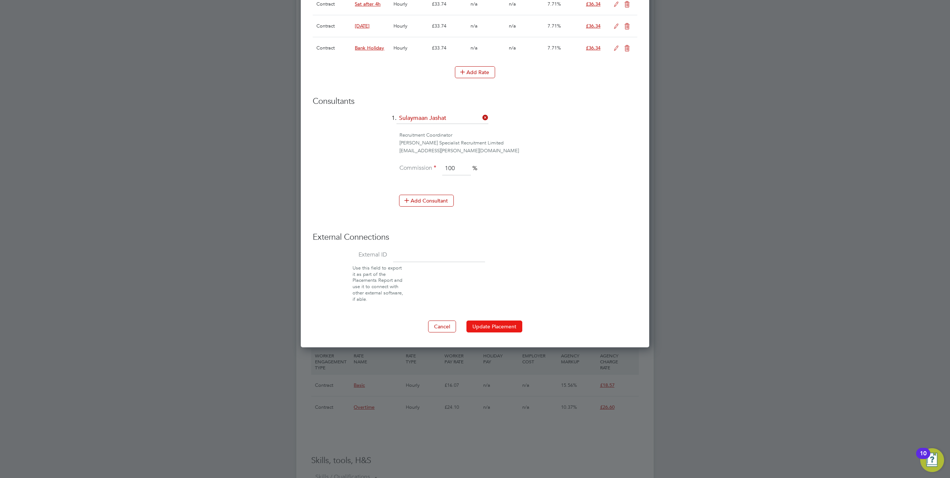
click at [486, 324] on button "Update Placement" at bounding box center [494, 326] width 56 height 12
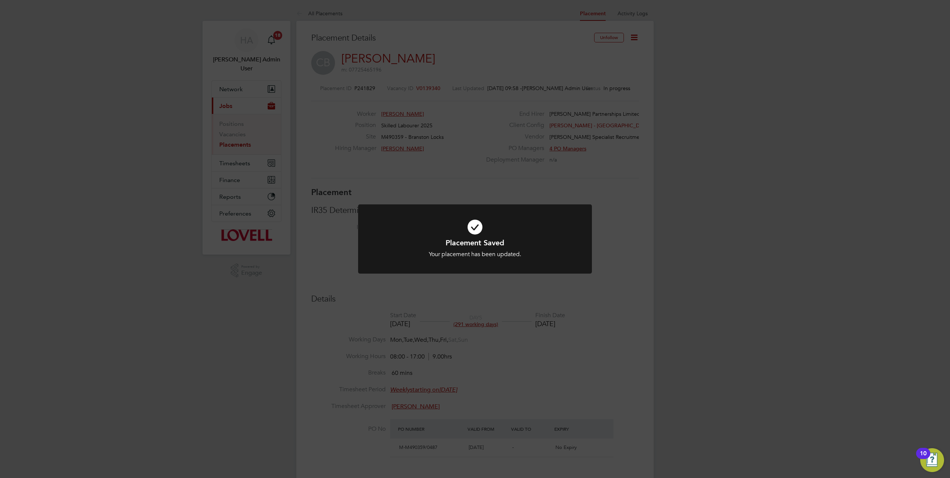
click at [587, 274] on div "Placement Saved Your placement has been updated. Cancel Okay" at bounding box center [475, 243] width 234 height 79
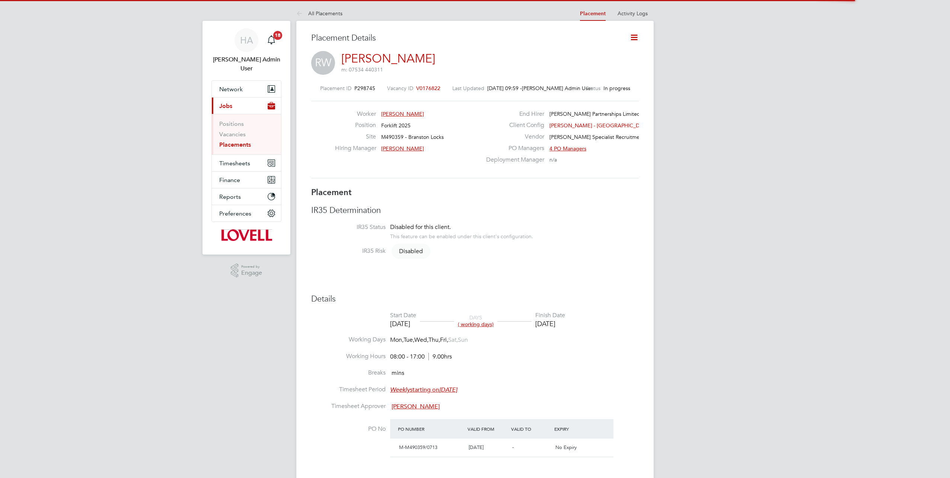
click at [634, 41] on icon at bounding box center [633, 37] width 9 height 9
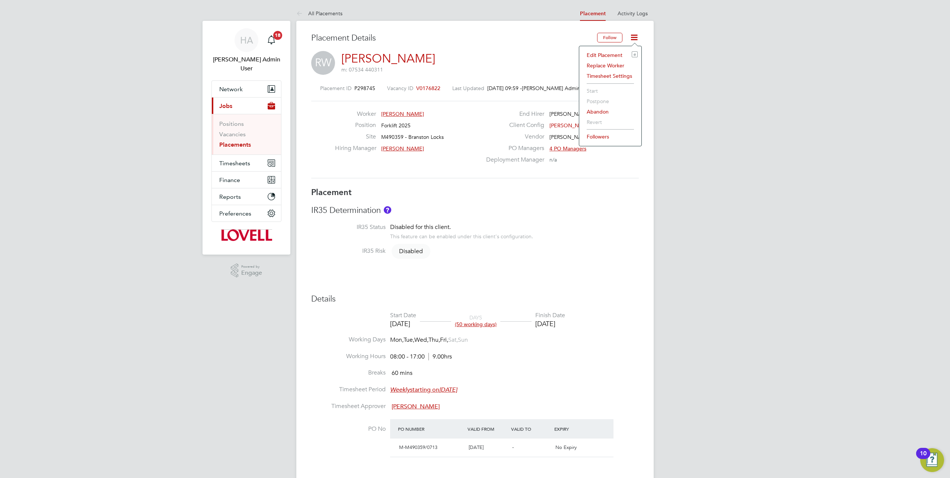
click at [598, 54] on li "Edit Placement e" at bounding box center [610, 55] width 55 height 10
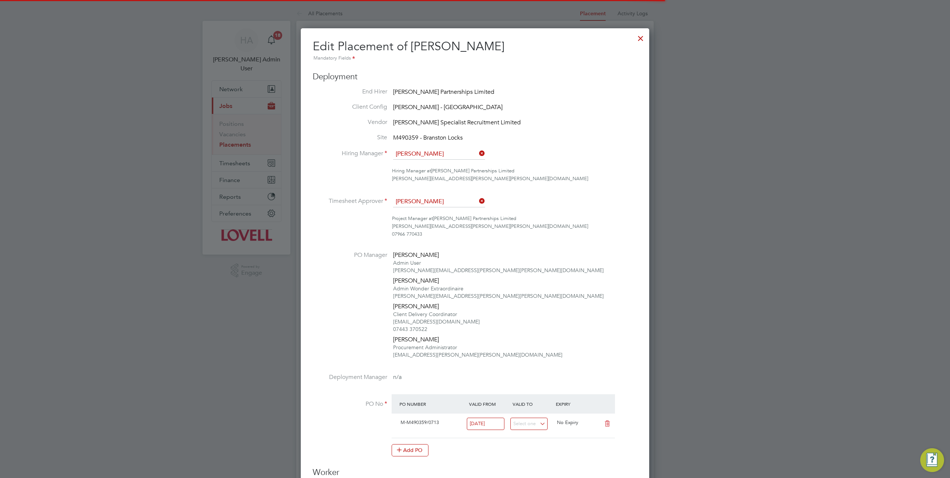
click at [477, 200] on icon at bounding box center [477, 201] width 0 height 10
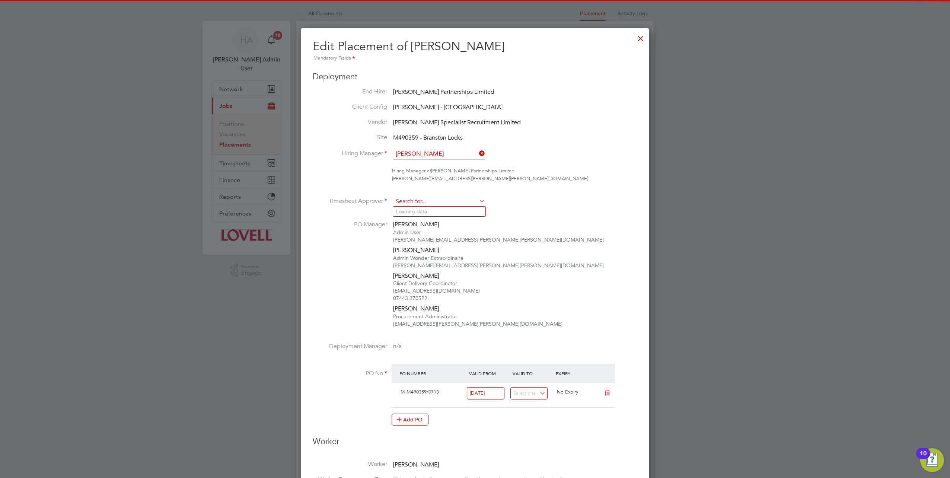
click at [450, 200] on input at bounding box center [439, 201] width 92 height 11
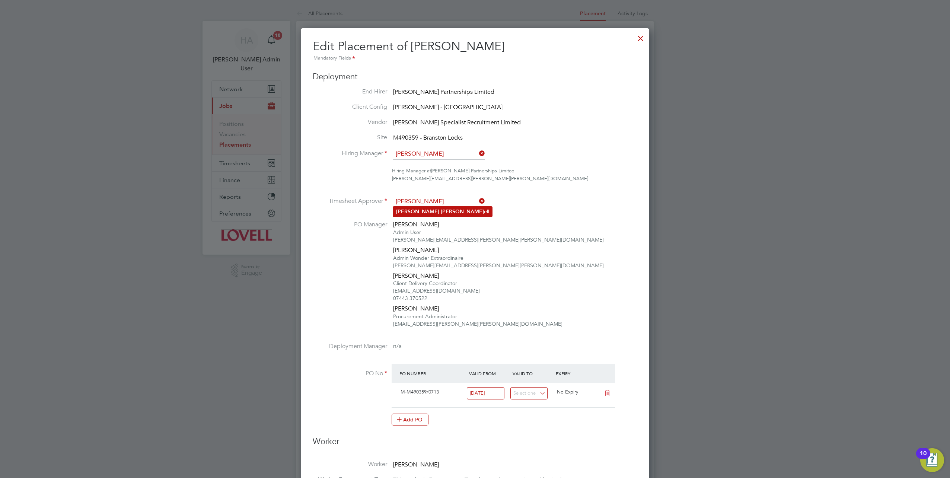
click at [438, 209] on li "Andy Russ ell" at bounding box center [442, 212] width 99 height 10
type input "Andy Russell"
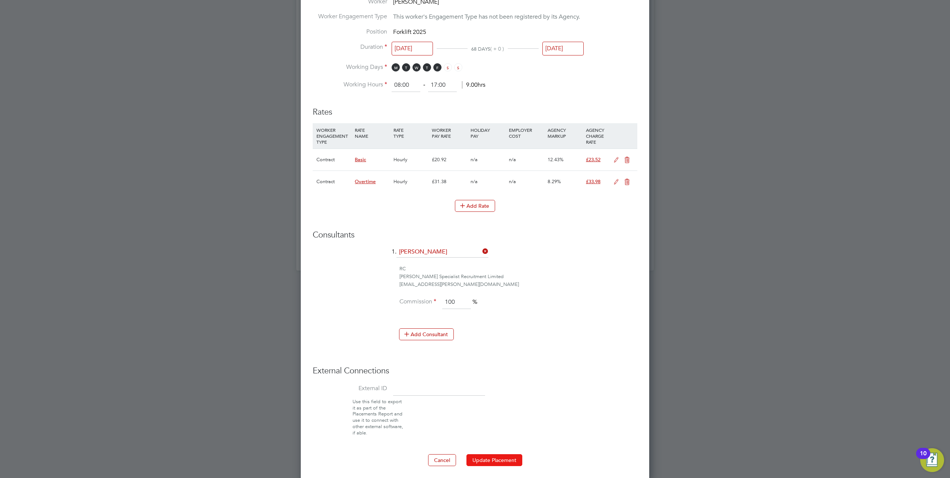
click at [491, 455] on button "Update Placement" at bounding box center [494, 460] width 56 height 12
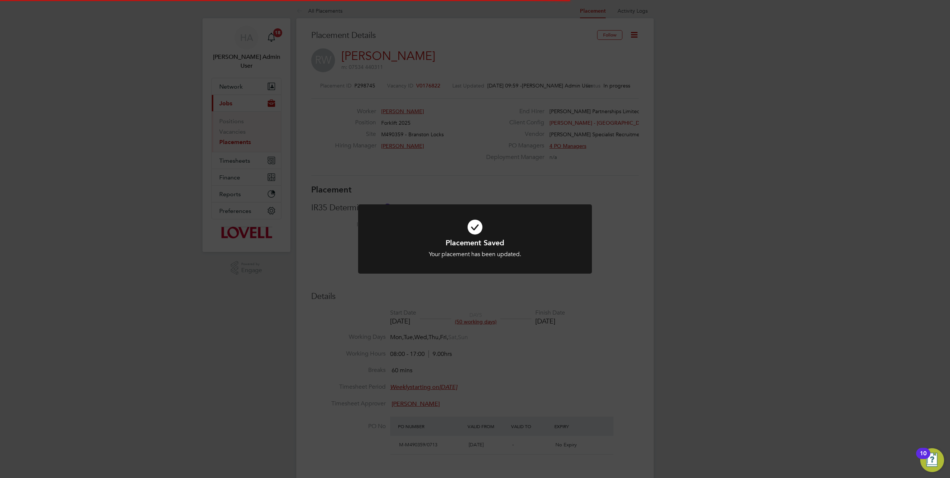
click at [231, 160] on div "Placement Saved Your placement has been updated. Cancel Okay" at bounding box center [475, 239] width 950 height 478
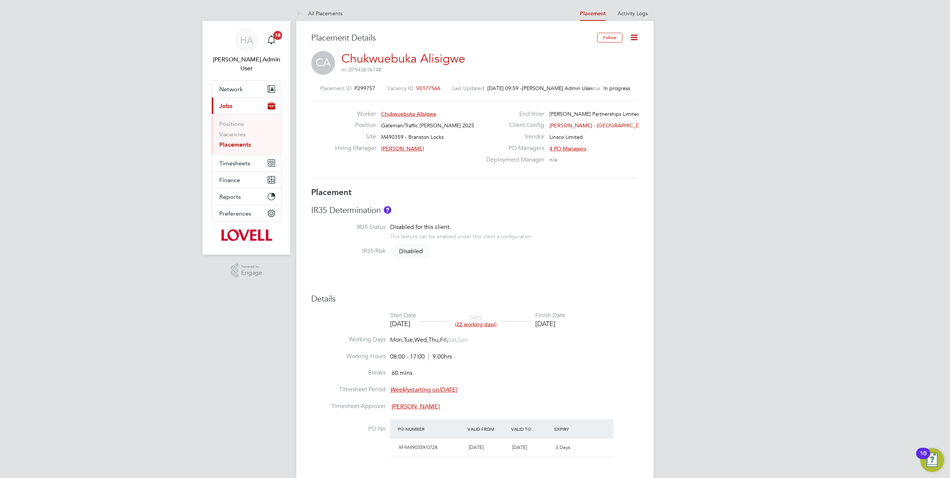
click at [635, 35] on icon at bounding box center [633, 37] width 9 height 9
click at [606, 55] on li "Edit Placement e" at bounding box center [610, 55] width 55 height 10
type input "[PERSON_NAME]"
type input "31 Jul 2025"
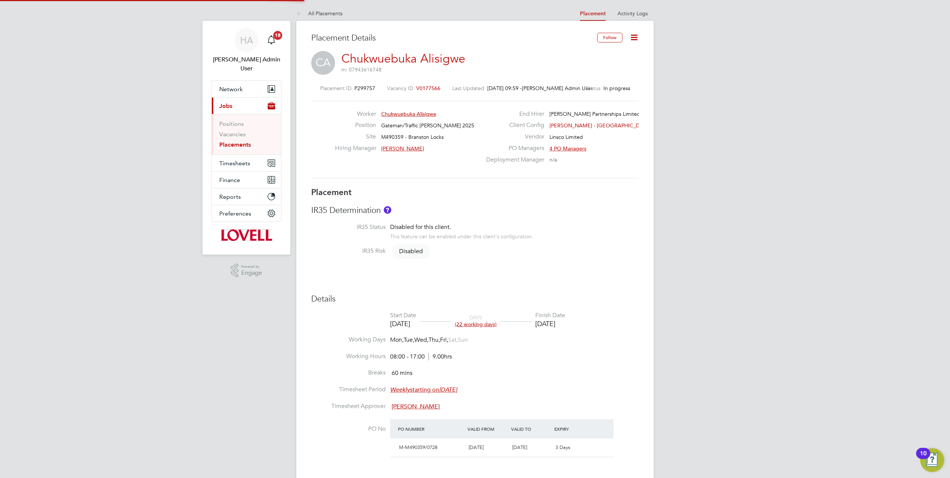
type input "29 Aug 2025"
type input "08:00"
type input "17:00"
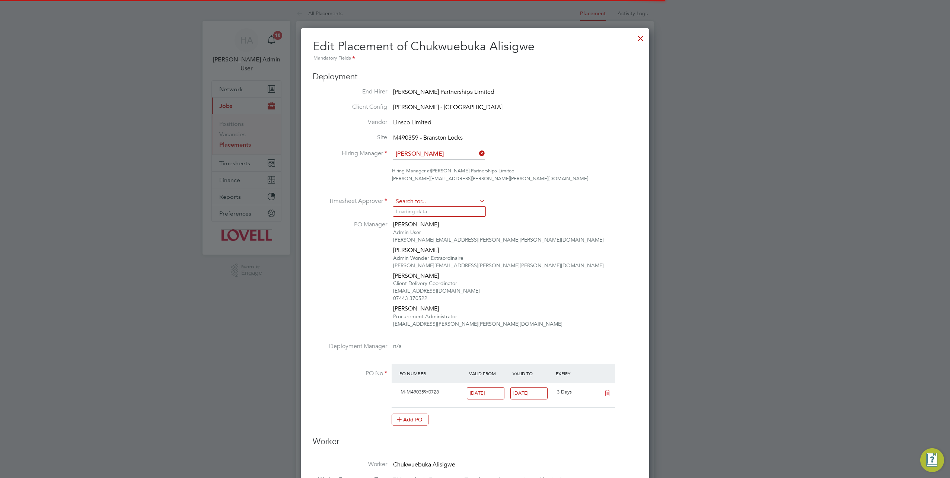
click at [477, 202] on input at bounding box center [439, 201] width 92 height 11
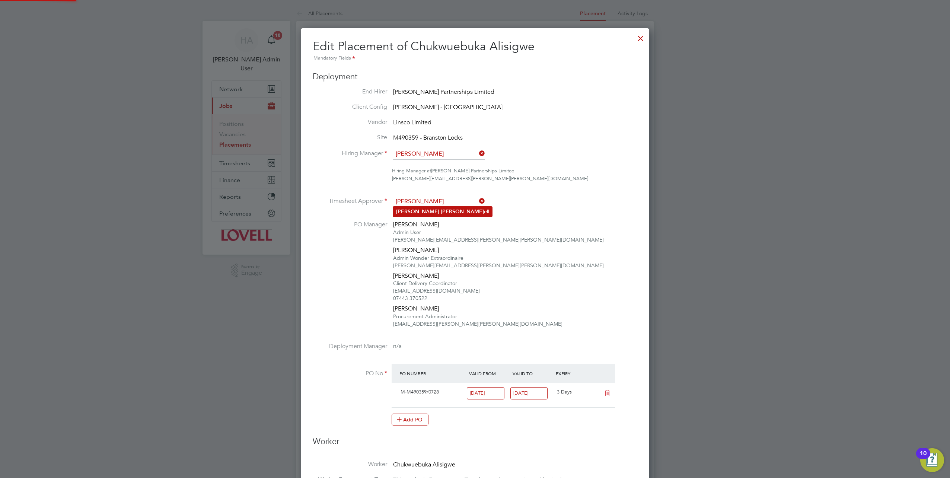
click at [450, 211] on li "[PERSON_NAME] ell" at bounding box center [442, 212] width 99 height 10
type input "[PERSON_NAME]"
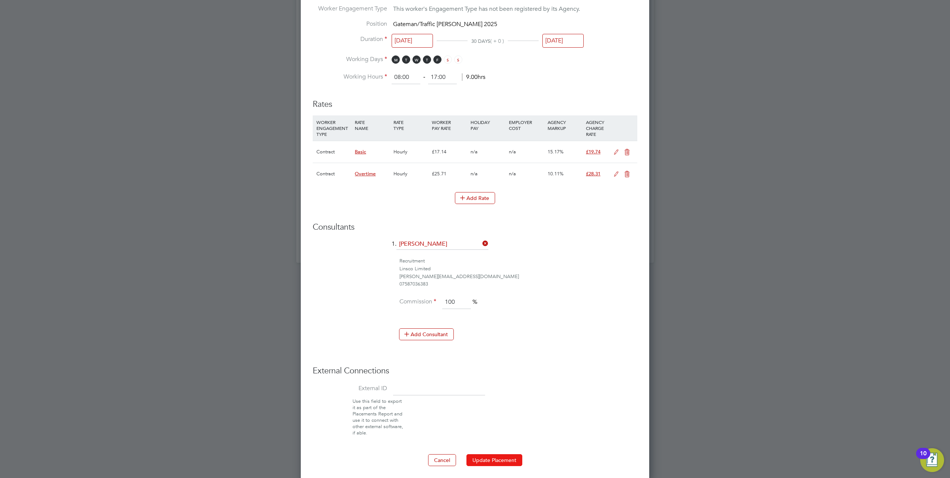
click at [499, 460] on button "Update Placement" at bounding box center [494, 460] width 56 height 12
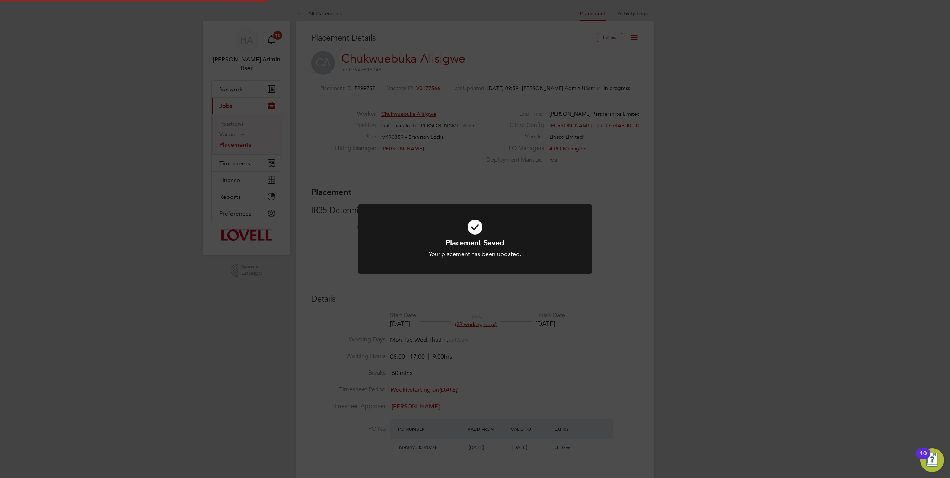
click at [231, 170] on div "Placement Saved Your placement has been updated. Cancel Okay" at bounding box center [475, 239] width 950 height 478
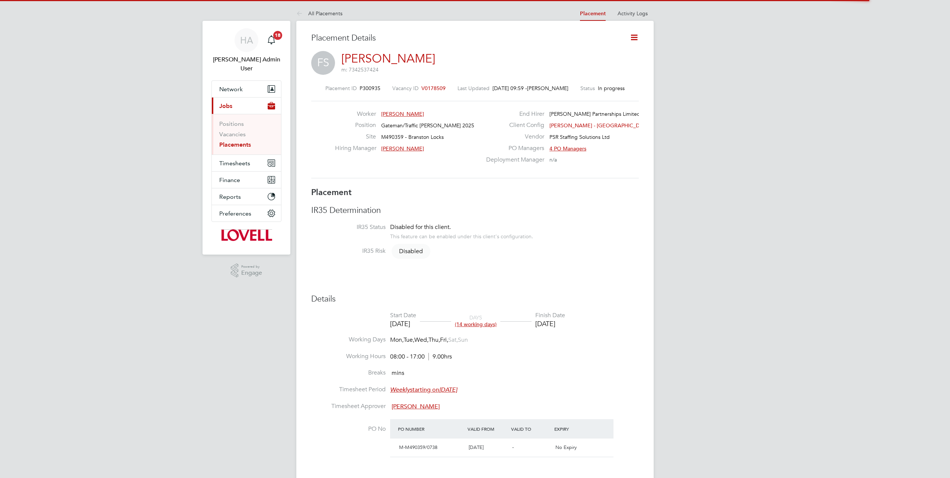
click at [633, 35] on icon at bounding box center [633, 37] width 9 height 9
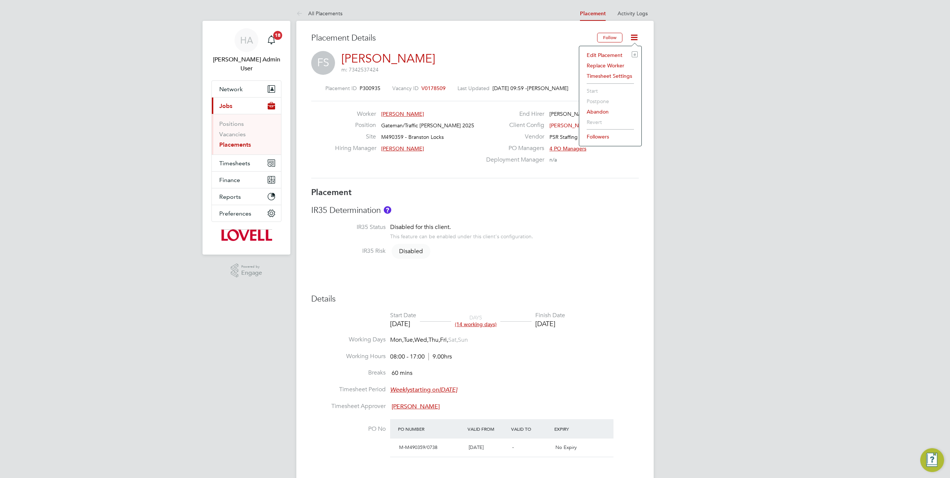
click at [609, 52] on li "Edit Placement e" at bounding box center [610, 55] width 55 height 10
type input "[PERSON_NAME]"
type input "14 Aug 2025"
type input "02 Sep 2025"
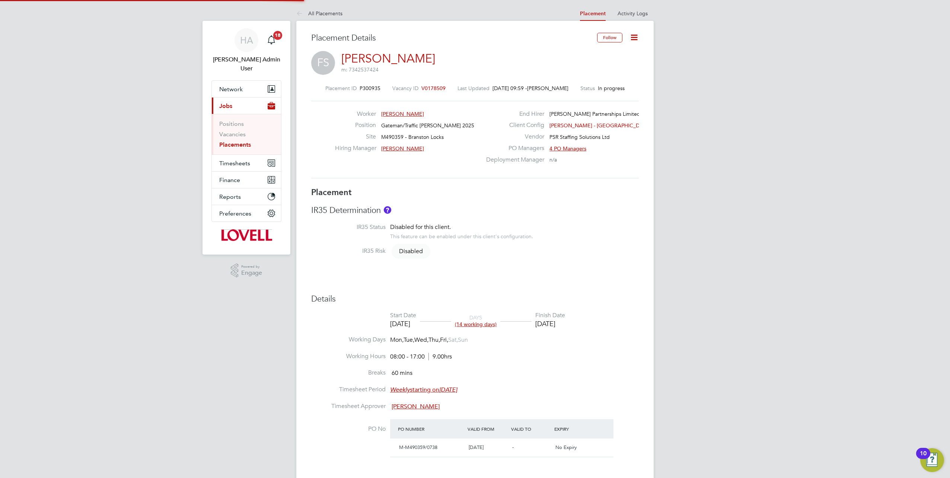
type input "08:00"
type input "17:00"
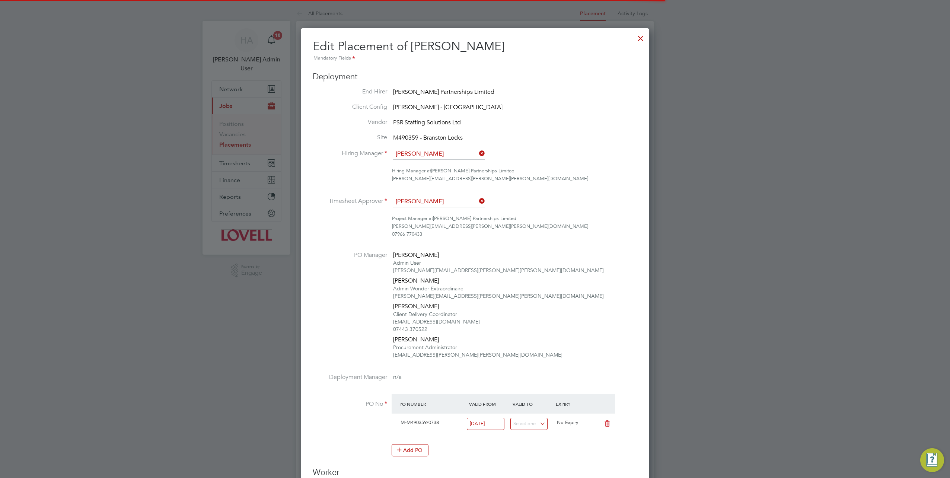
click at [477, 200] on icon at bounding box center [477, 201] width 0 height 10
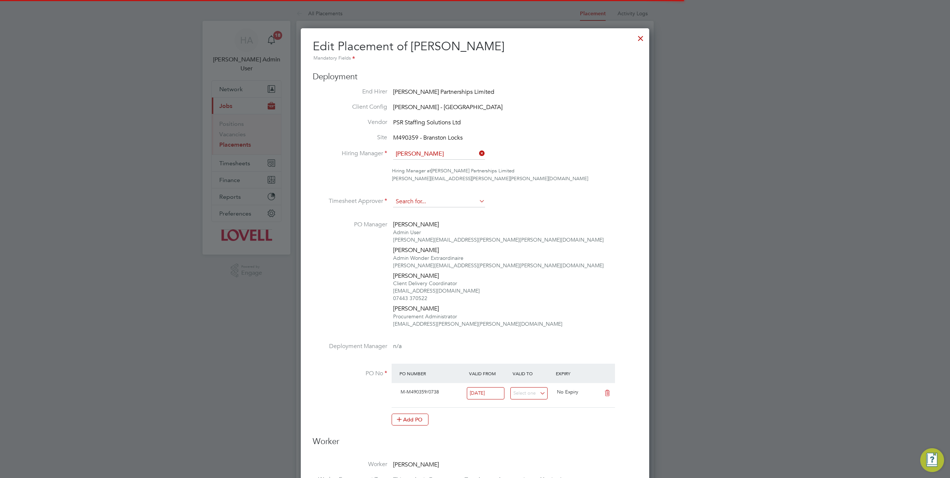
click at [443, 202] on input at bounding box center [439, 201] width 92 height 11
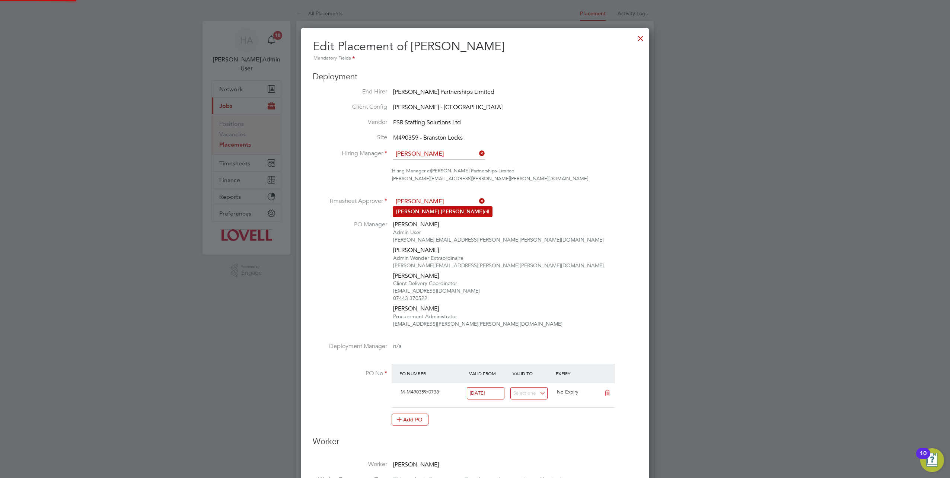
click li "Andy Russ ell"
type input "Andy Russell"
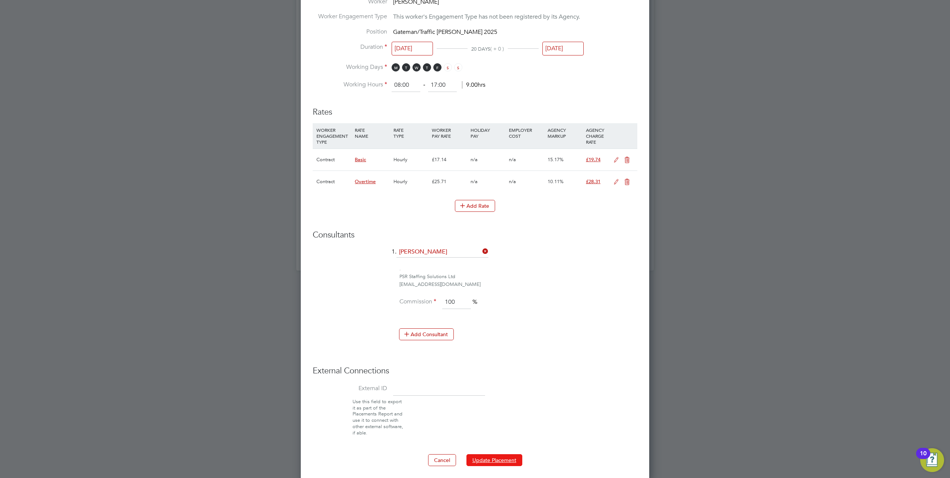
click button "Update Placement"
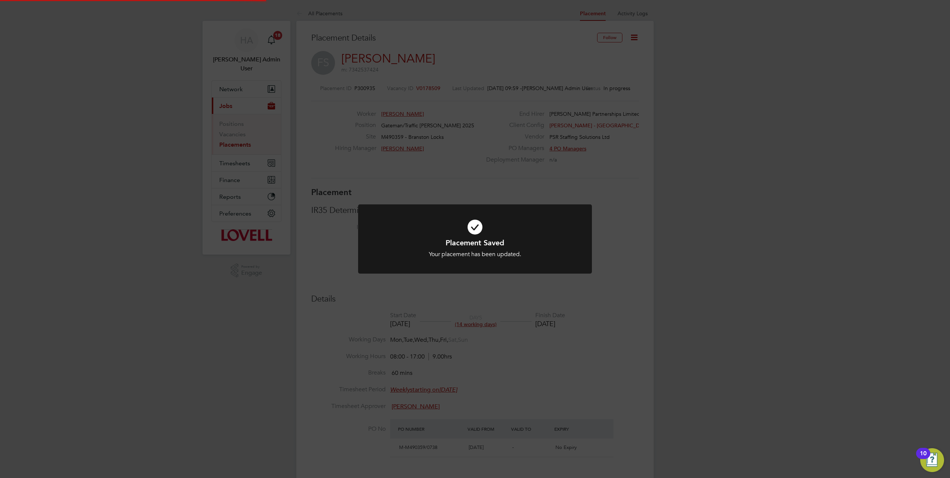
click div "Placement Saved Your placement has been updated. Cancel Okay"
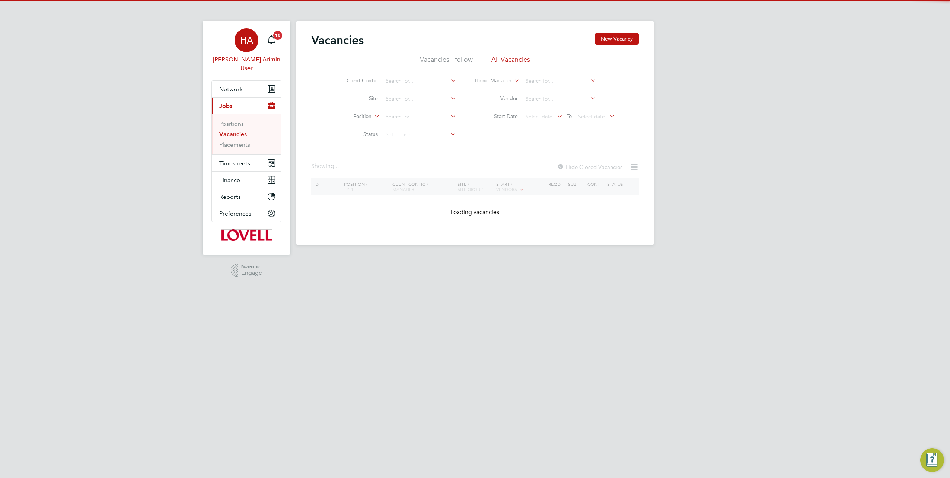
click at [241, 46] on div "HA" at bounding box center [246, 40] width 24 height 24
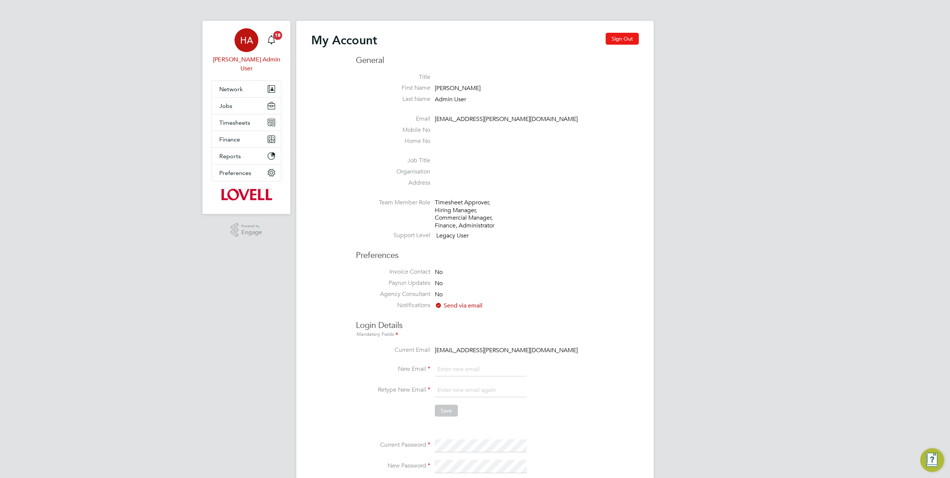
click at [627, 40] on button "Sign Out" at bounding box center [621, 39] width 33 height 12
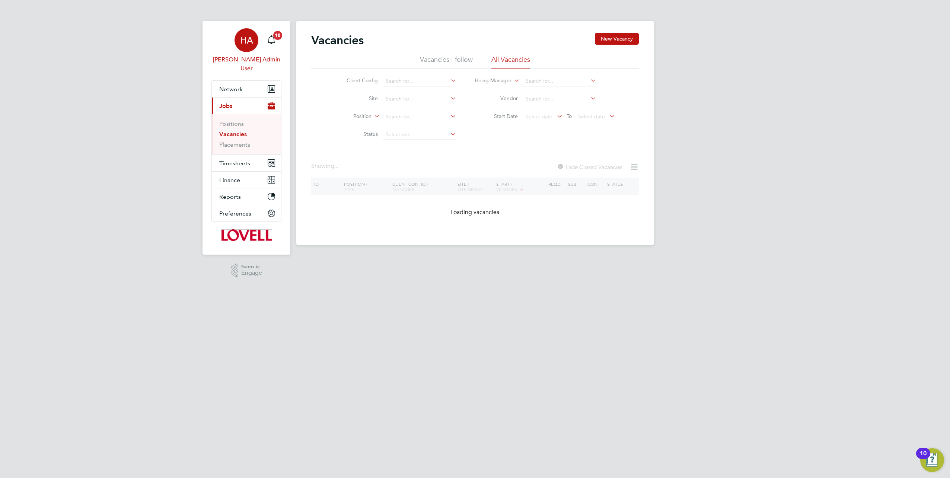
click at [243, 38] on span "HA" at bounding box center [246, 40] width 13 height 10
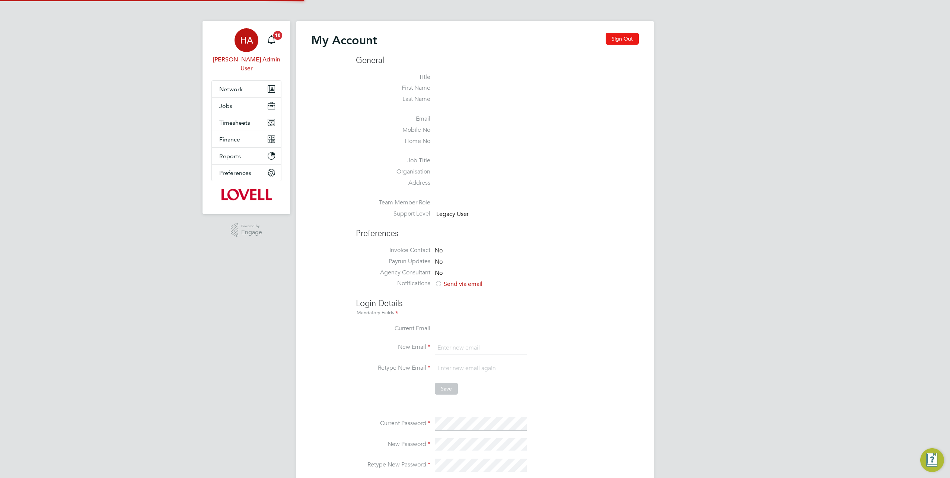
click at [610, 38] on button "Sign Out" at bounding box center [621, 39] width 33 height 12
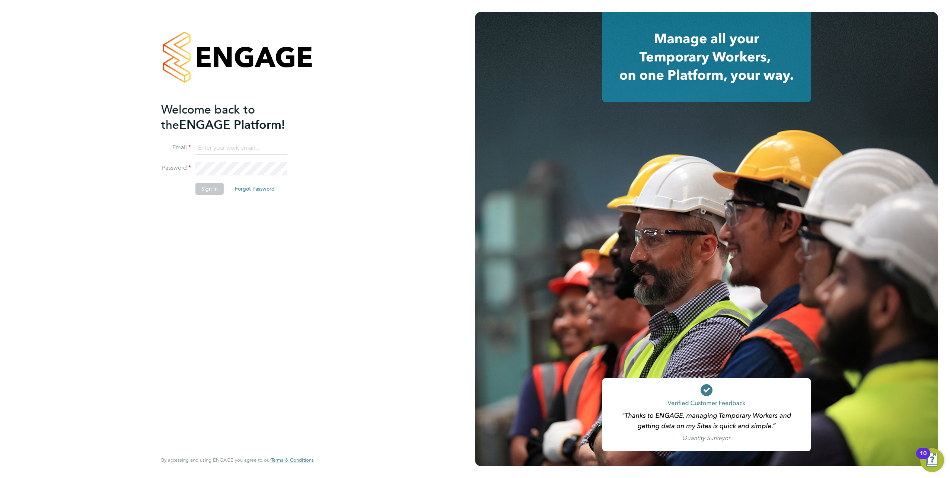
click at [265, 150] on input at bounding box center [241, 147] width 92 height 13
type input "samreet.thandi@hays.com"
click at [265, 160] on li "Email samreet.thandi@hays.com" at bounding box center [233, 151] width 145 height 21
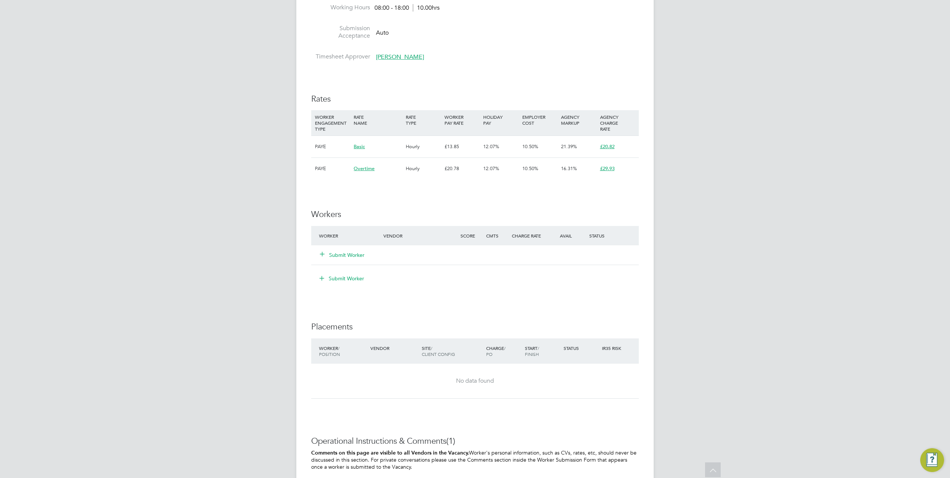
scroll to position [447, 0]
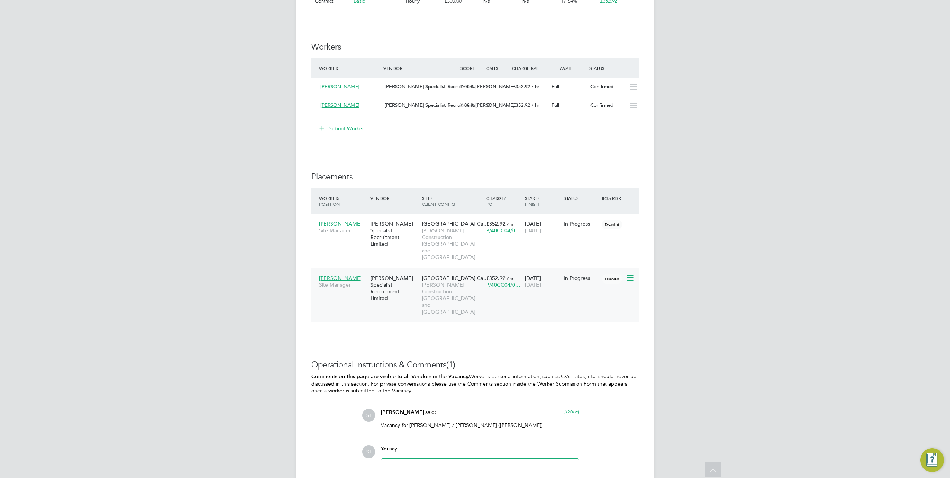
scroll to position [485, 0]
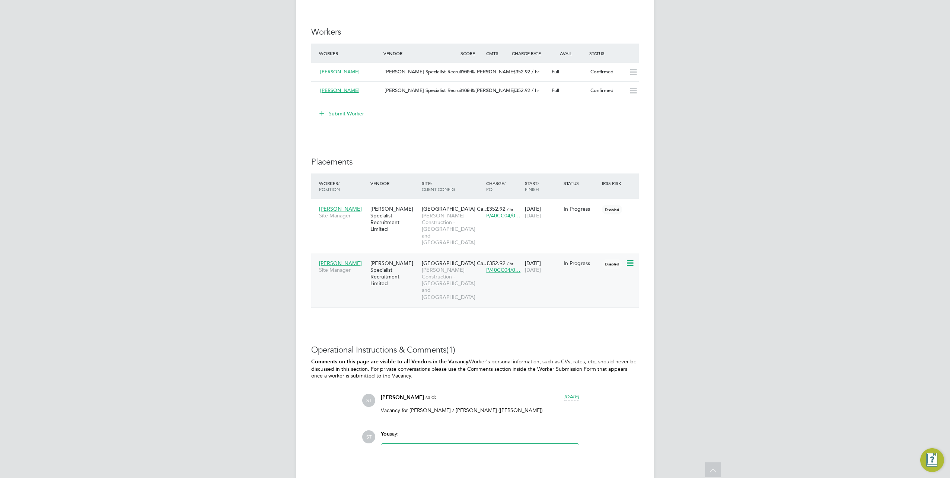
click at [343, 260] on span "Paul Ngene" at bounding box center [340, 263] width 43 height 7
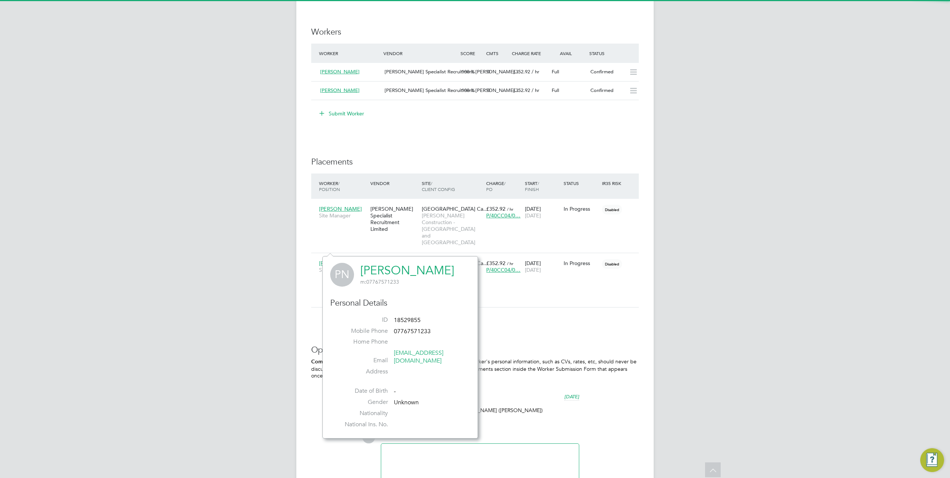
click at [383, 269] on link "Paul Ngene" at bounding box center [407, 270] width 94 height 15
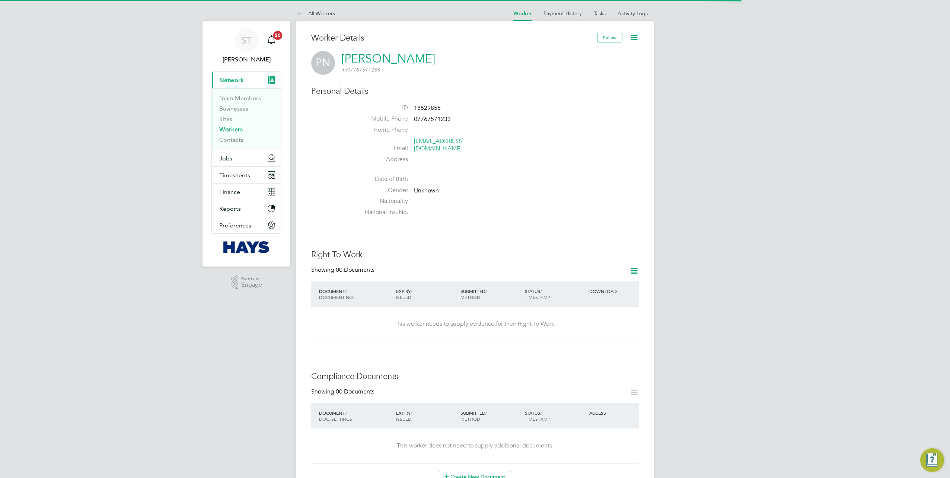
scroll to position [186, 0]
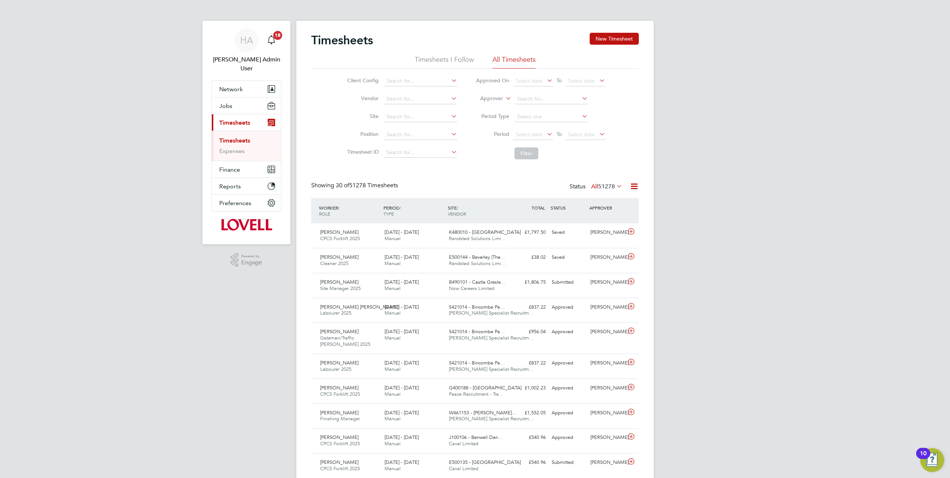
click at [504, 98] on icon at bounding box center [504, 96] width 0 height 7
click at [491, 107] on li "Worker" at bounding box center [484, 107] width 36 height 10
click at [531, 103] on input at bounding box center [550, 99] width 73 height 10
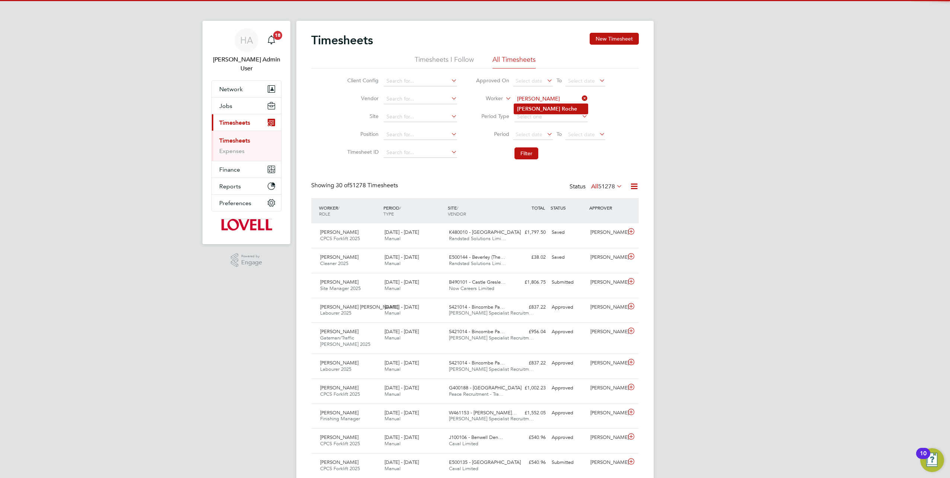
type input "[PERSON_NAME]"
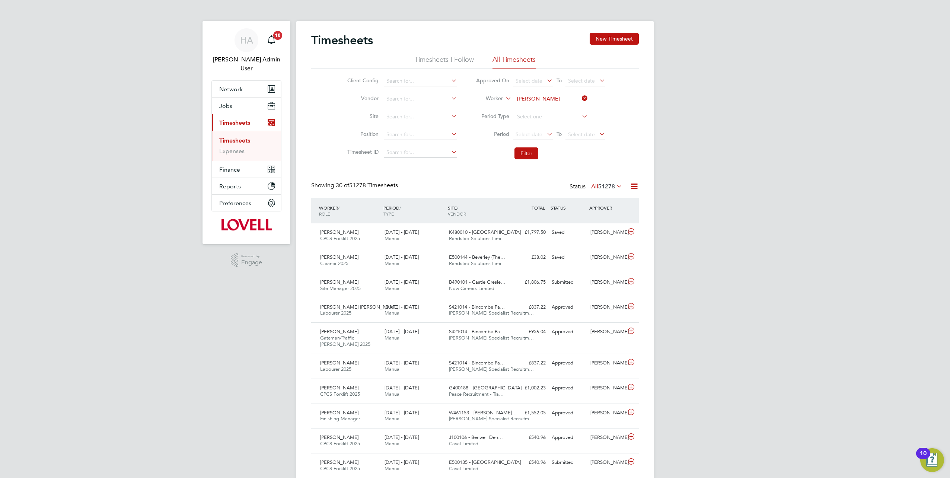
click at [534, 106] on b "[PERSON_NAME]" at bounding box center [538, 109] width 43 height 6
click at [525, 151] on button "Filter" at bounding box center [526, 153] width 24 height 12
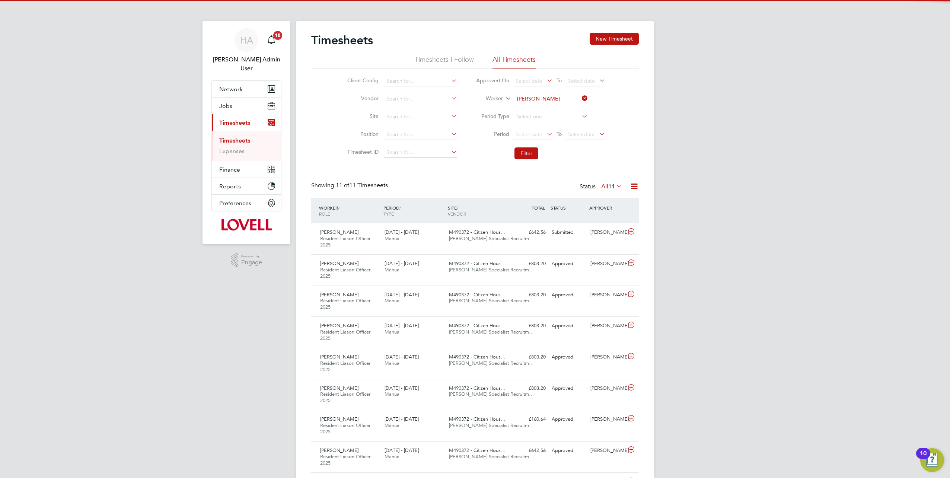
click at [604, 188] on label "All 11" at bounding box center [611, 186] width 21 height 7
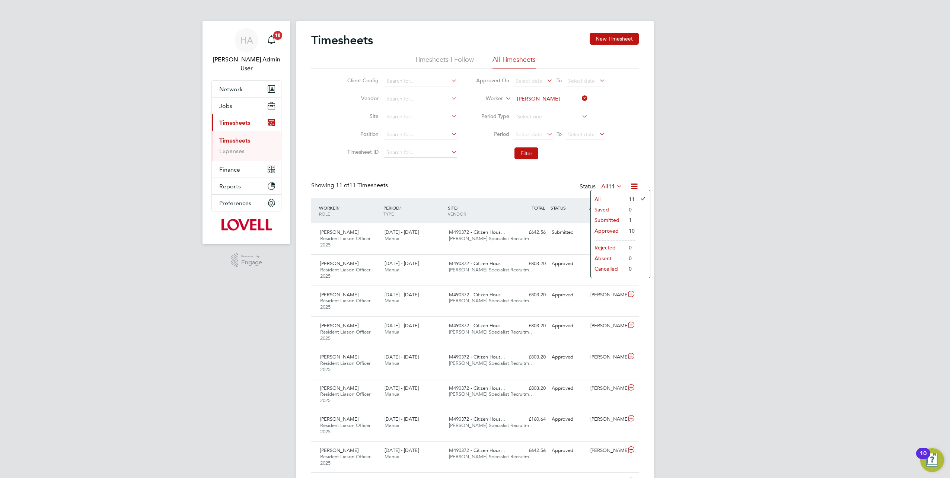
click at [601, 219] on li "Submitted" at bounding box center [608, 220] width 34 height 10
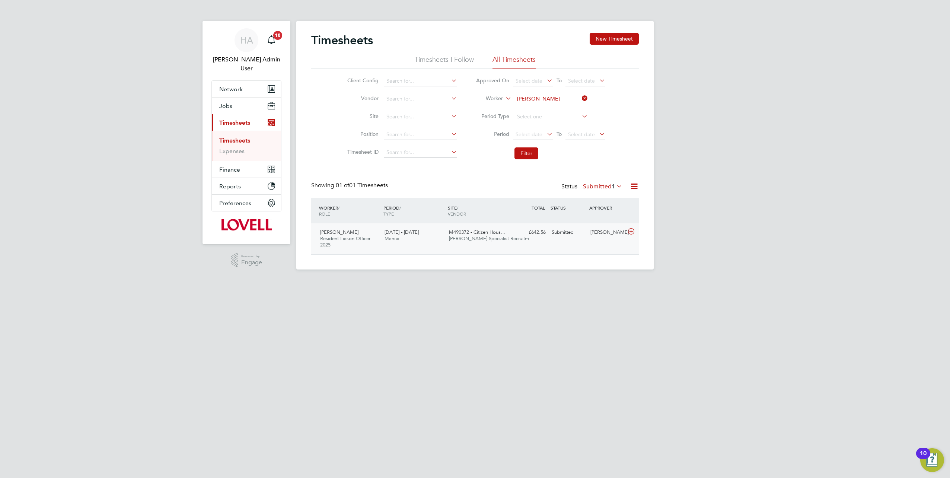
click at [445, 236] on div "16 - 22 Aug 2025 Manual" at bounding box center [413, 235] width 64 height 19
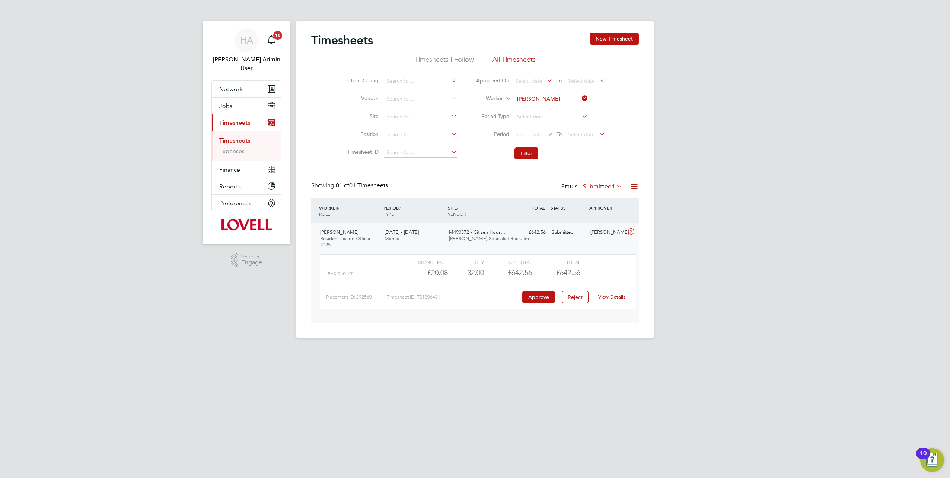
click at [618, 299] on link "View Details" at bounding box center [611, 297] width 27 height 6
click at [580, 99] on icon at bounding box center [580, 98] width 0 height 10
click at [551, 98] on input at bounding box center [550, 99] width 73 height 10
type input "Lucian Bale"
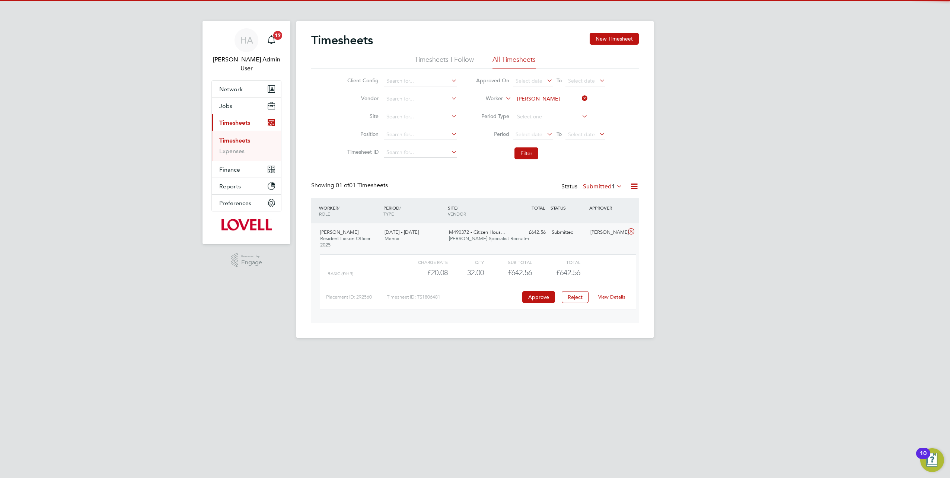
click at [546, 110] on li "Lucian Bale" at bounding box center [551, 109] width 74 height 10
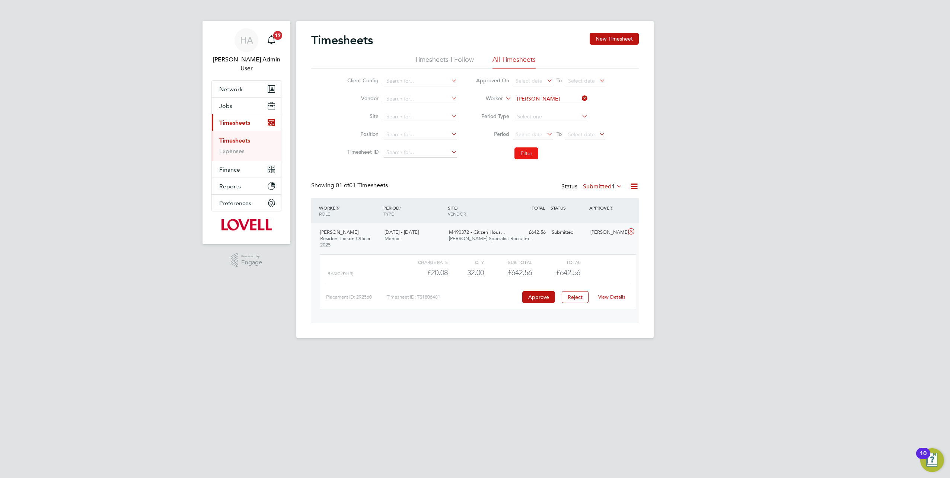
click at [521, 154] on button "Filter" at bounding box center [526, 153] width 24 height 12
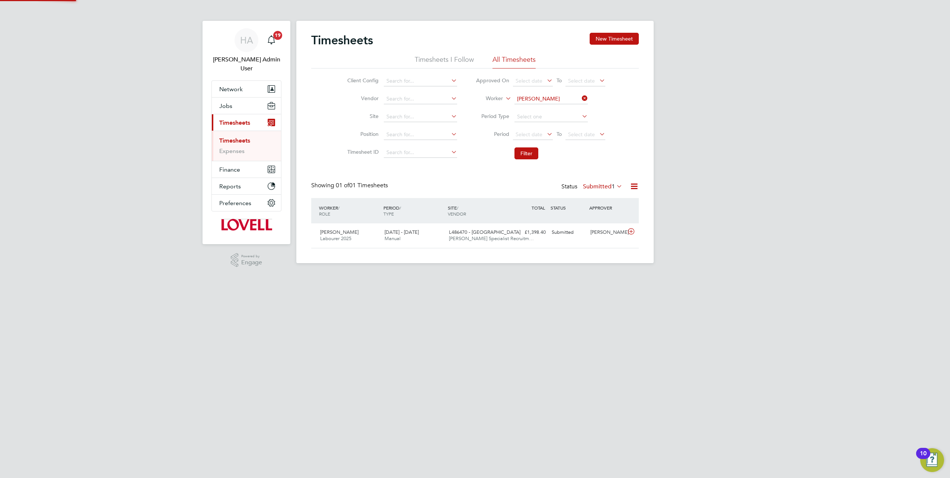
scroll to position [19, 64]
drag, startPoint x: 587, startPoint y: 97, endPoint x: 562, endPoint y: 101, distance: 25.6
click at [580, 99] on icon at bounding box center [580, 98] width 0 height 10
click at [562, 101] on input at bounding box center [550, 99] width 73 height 10
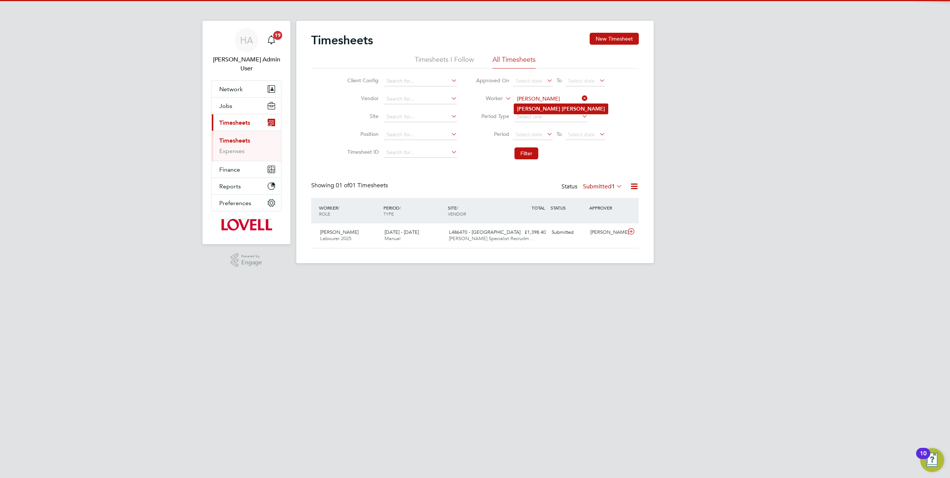
type input "James Seward"
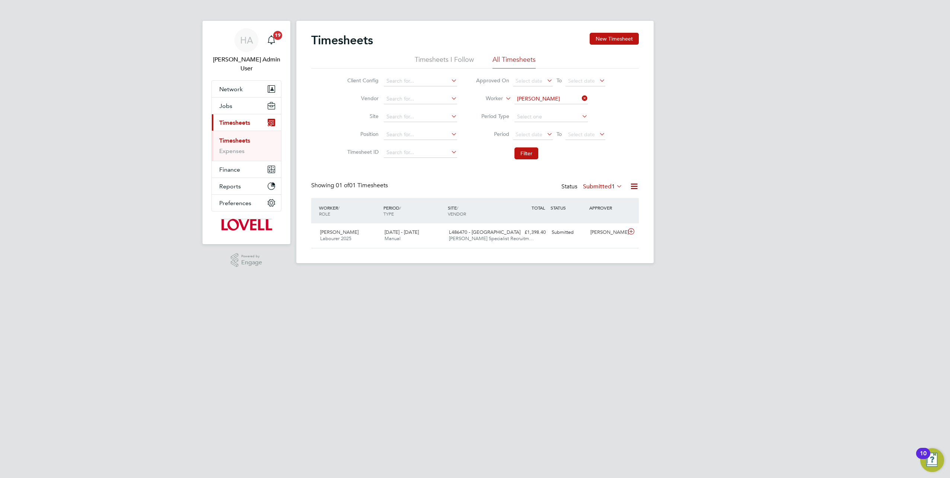
click at [562, 108] on b "Seward" at bounding box center [583, 109] width 43 height 6
click at [530, 147] on li "Filter" at bounding box center [540, 153] width 148 height 19
click at [527, 149] on button "Filter" at bounding box center [526, 153] width 24 height 12
click at [580, 100] on icon at bounding box center [580, 98] width 0 height 10
click at [559, 100] on input at bounding box center [550, 99] width 73 height 10
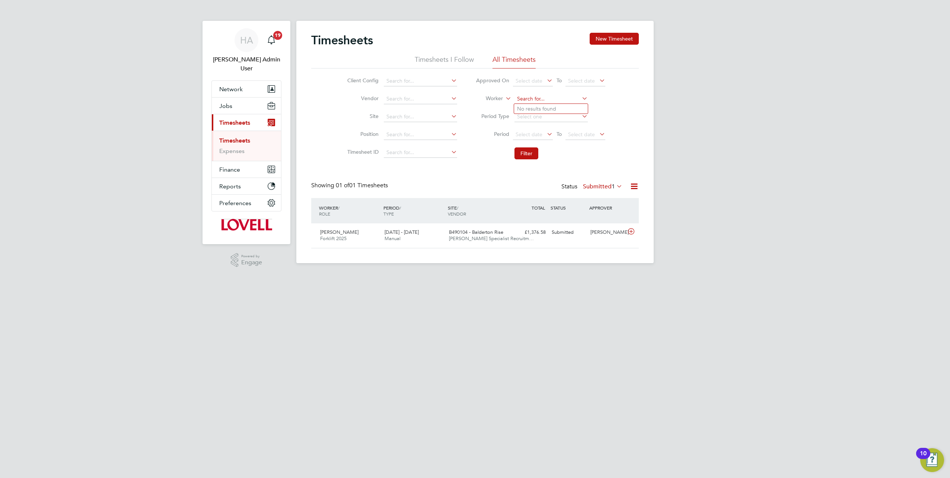
paste input "Georgios Tsakalos Tsakalos"
type input "Georgios Tsakalos Tsakalos"
click at [554, 107] on b "Tsakalos" at bounding box center [551, 109] width 20 height 6
click at [517, 154] on button "Filter" at bounding box center [526, 153] width 24 height 12
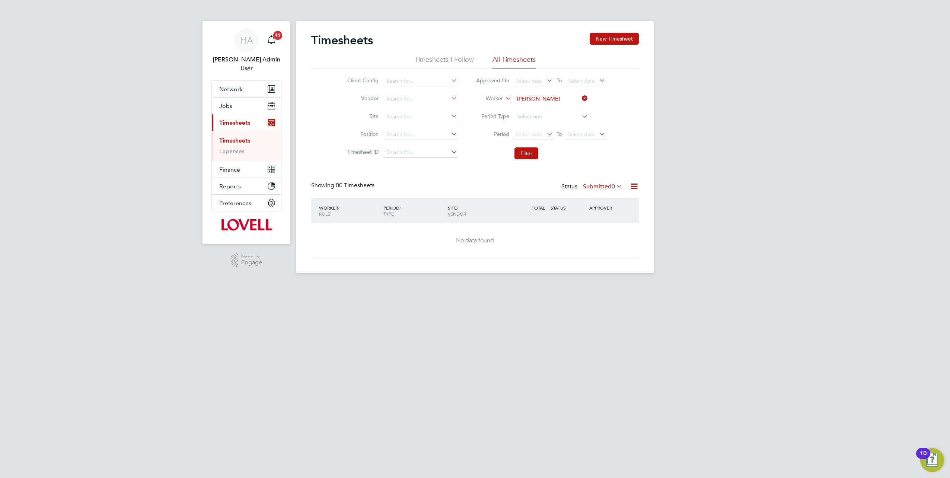
click at [580, 99] on icon at bounding box center [580, 98] width 0 height 10
click at [564, 100] on input at bounding box center [550, 99] width 73 height 10
paste input "Minsusera Gumba"
type input "Minsusera Gumba"
click at [547, 109] on b "Gumba" at bounding box center [552, 109] width 18 height 6
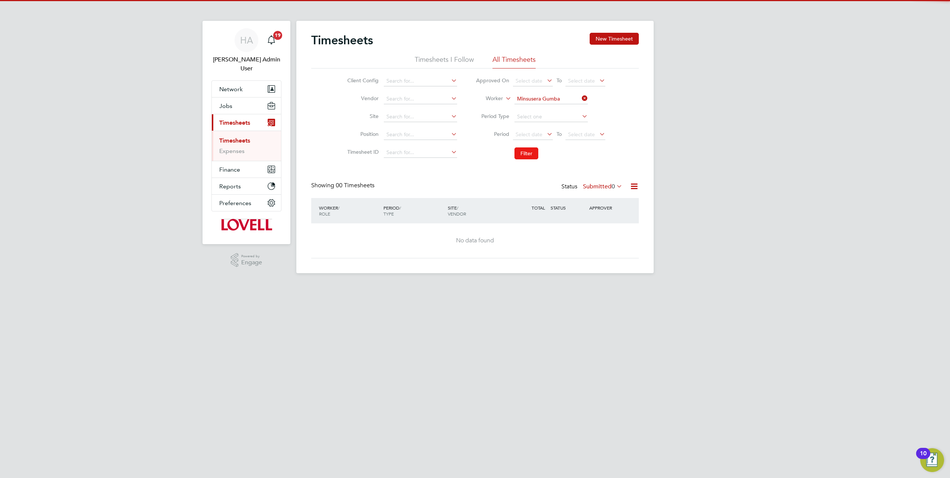
click at [521, 153] on button "Filter" at bounding box center [526, 153] width 24 height 12
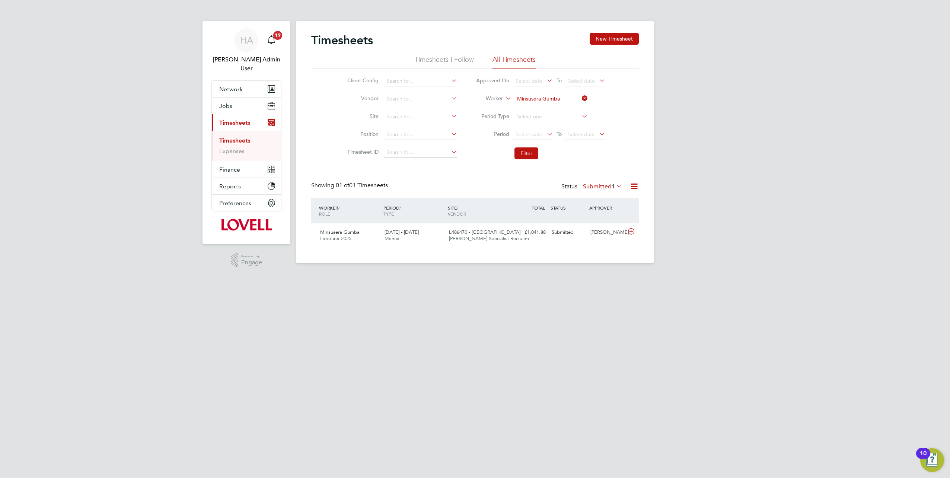
click at [580, 96] on icon at bounding box center [580, 98] width 0 height 10
click at [550, 100] on input at bounding box center [550, 99] width 73 height 10
paste input "Mark Daffern"
type input "Mark Daffern"
click at [544, 110] on b "Daffern" at bounding box center [552, 109] width 43 height 6
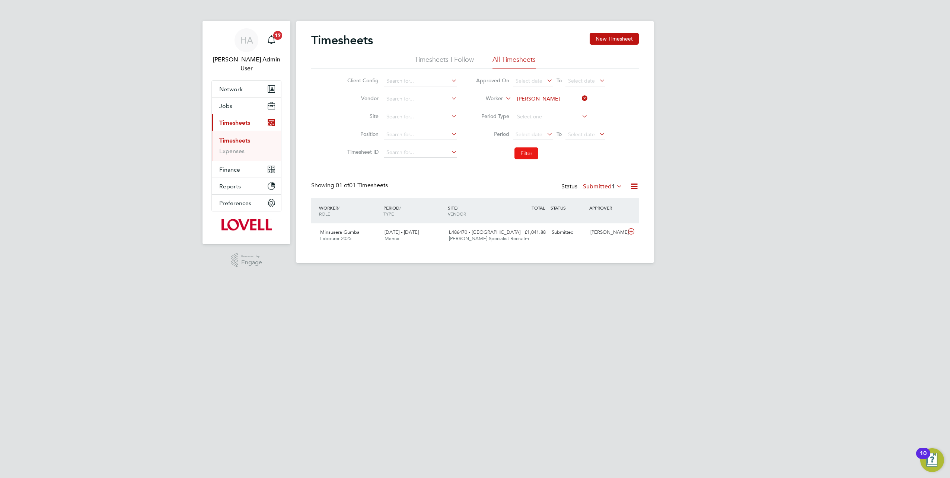
click at [520, 158] on button "Filter" at bounding box center [526, 153] width 24 height 12
click at [580, 96] on icon at bounding box center [580, 98] width 0 height 10
click at [555, 98] on input at bounding box center [550, 99] width 73 height 10
paste input "Robert Whitehouse"
type input "Robert Whitehouse"
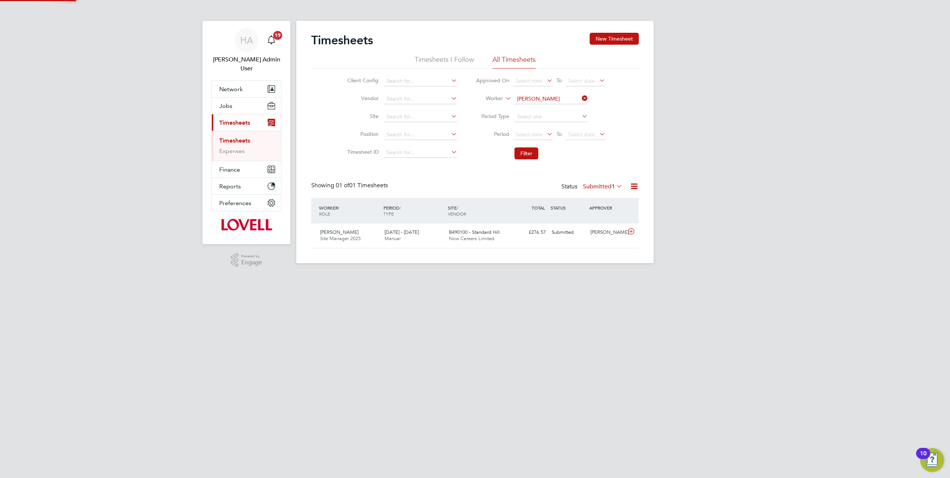
click at [562, 109] on b "Whitehouse" at bounding box center [576, 109] width 29 height 6
click at [524, 154] on button "Filter" at bounding box center [526, 153] width 24 height 12
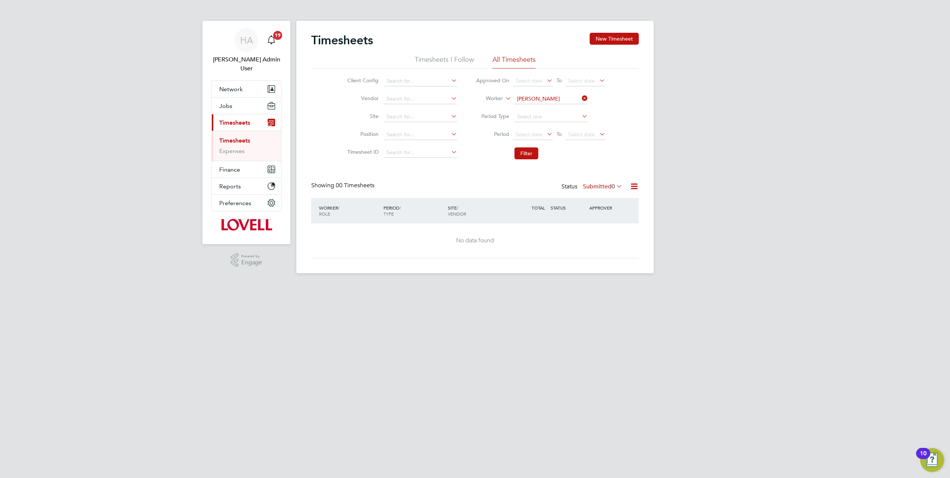
click at [580, 99] on icon at bounding box center [580, 98] width 0 height 10
click at [560, 100] on input at bounding box center [550, 99] width 73 height 10
click at [545, 148] on li "[PERSON_NAME]" at bounding box center [568, 149] width 109 height 10
type input "[PERSON_NAME]"
click at [524, 149] on button "Filter" at bounding box center [526, 153] width 24 height 12
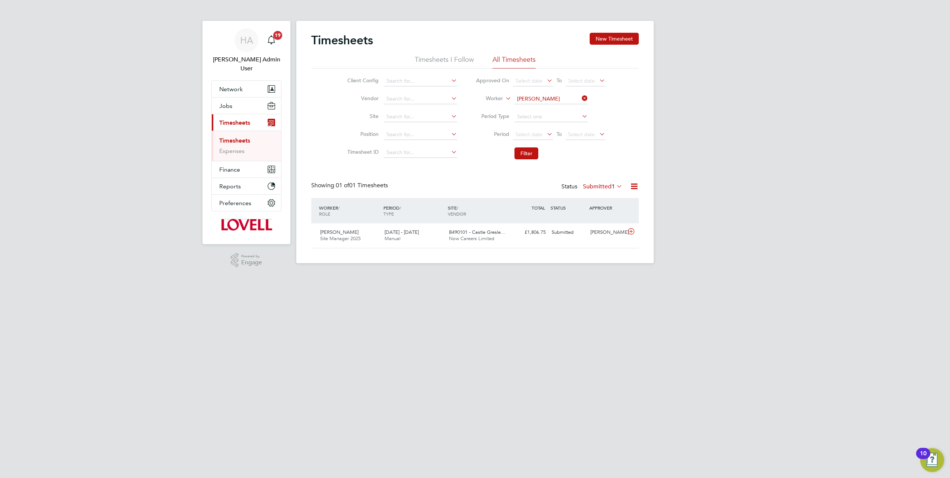
click at [580, 95] on icon at bounding box center [580, 98] width 0 height 10
click at [569, 95] on input at bounding box center [550, 99] width 73 height 10
paste input "Martin Kabbath"
type input "Martin Kabbath"
click at [555, 108] on li "Martin Kabbath" at bounding box center [569, 109] width 110 height 10
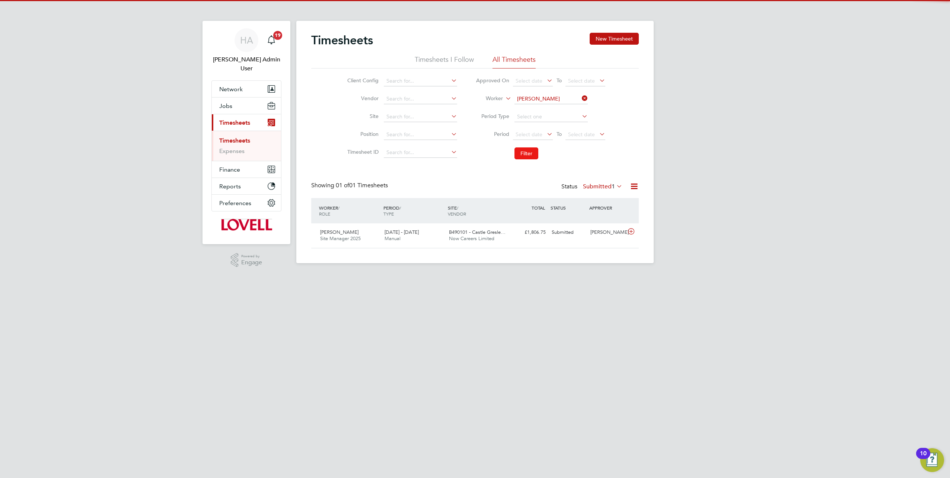
click at [528, 153] on button "Filter" at bounding box center [526, 153] width 24 height 12
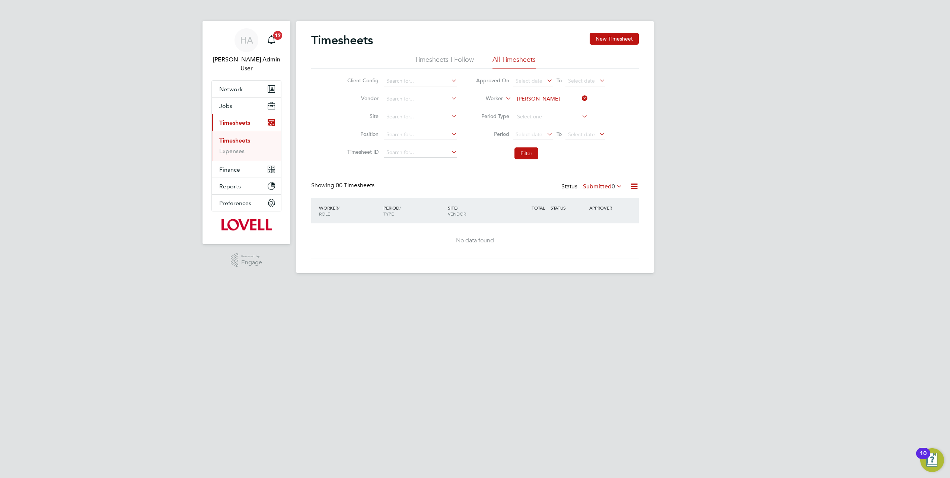
drag, startPoint x: 584, startPoint y: 96, endPoint x: 569, endPoint y: 99, distance: 15.6
click at [580, 96] on icon at bounding box center [580, 98] width 0 height 10
click at [561, 99] on input at bounding box center [550, 99] width 73 height 10
paste input "[PERSON_NAME]"
type input "[PERSON_NAME]"
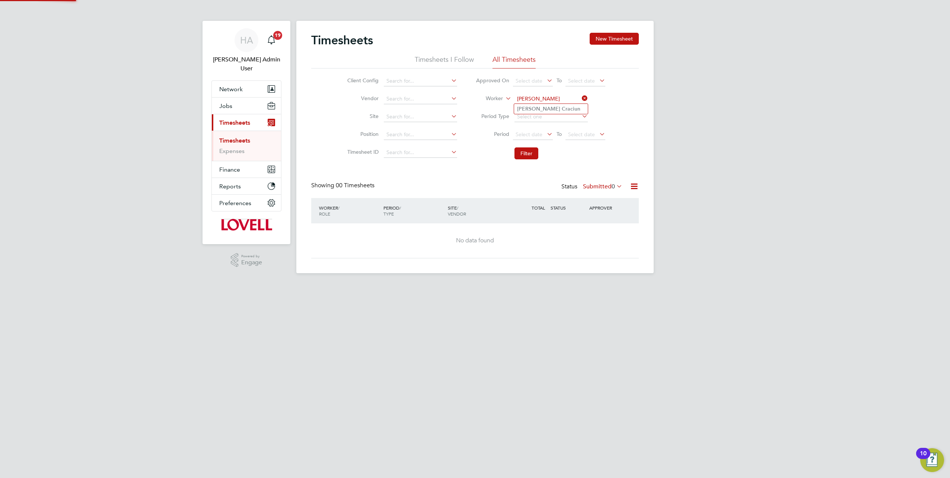
click at [562, 109] on b "Craciun" at bounding box center [571, 109] width 19 height 6
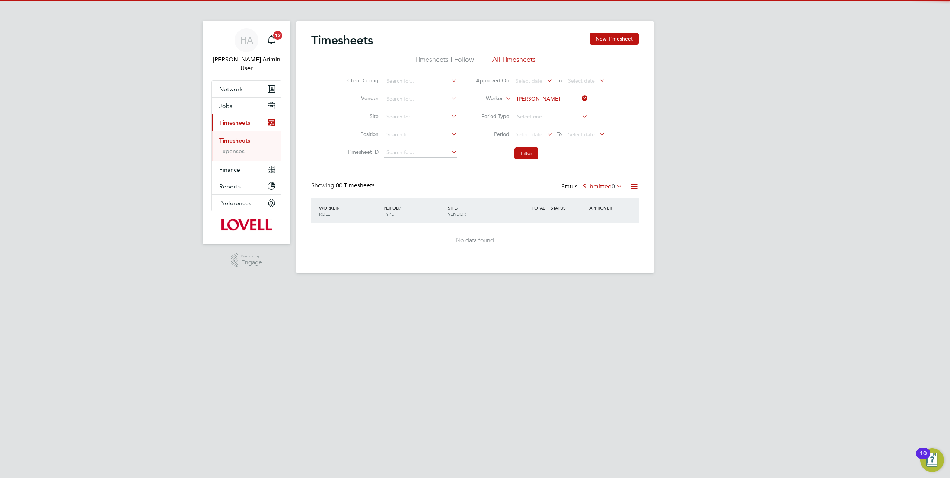
click at [520, 159] on li "Filter" at bounding box center [540, 153] width 148 height 19
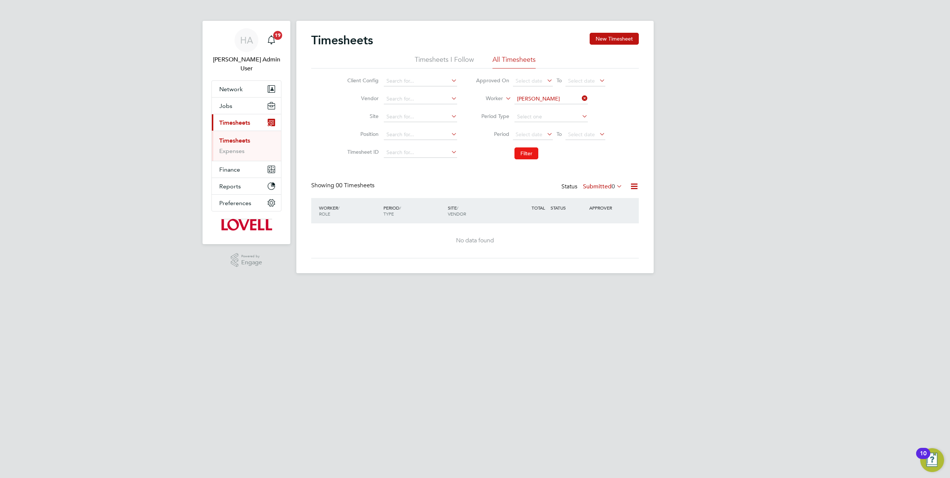
click at [523, 157] on button "Filter" at bounding box center [526, 153] width 24 height 12
click at [580, 99] on icon at bounding box center [580, 98] width 0 height 10
click at [561, 99] on input at bounding box center [550, 99] width 73 height 10
paste input "[PERSON_NAME]"
type input "[PERSON_NAME]"
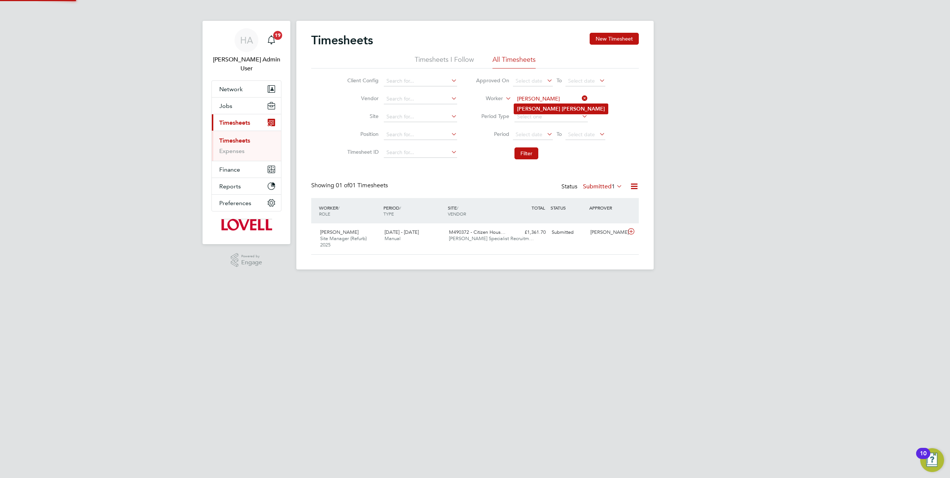
click at [551, 105] on li "[PERSON_NAME]" at bounding box center [561, 109] width 94 height 10
click at [536, 148] on button "Filter" at bounding box center [526, 153] width 24 height 12
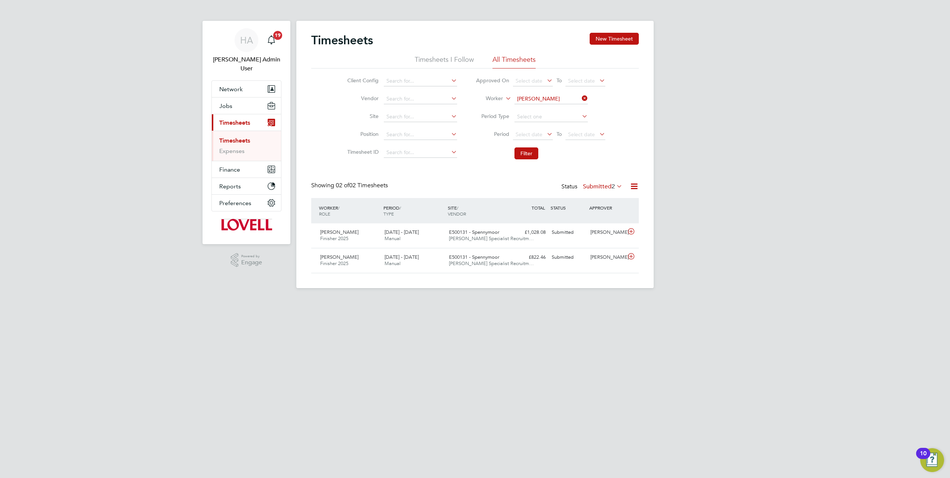
drag, startPoint x: 582, startPoint y: 99, endPoint x: 557, endPoint y: 99, distance: 24.9
click at [580, 99] on icon at bounding box center [580, 98] width 0 height 10
click at [553, 99] on input at bounding box center [550, 99] width 73 height 10
paste input "[PERSON_NAME]"
type input "[PERSON_NAME]"
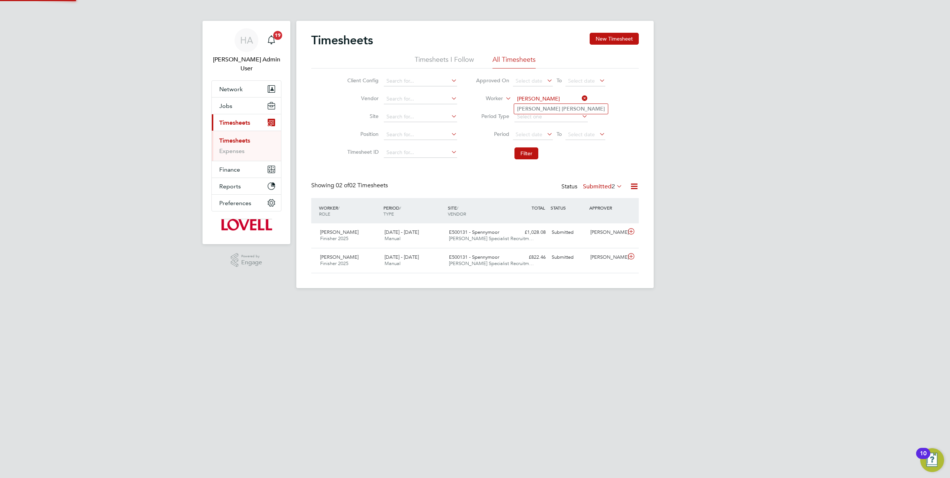
click at [542, 112] on li "Marcus Spreadborough" at bounding box center [561, 109] width 94 height 10
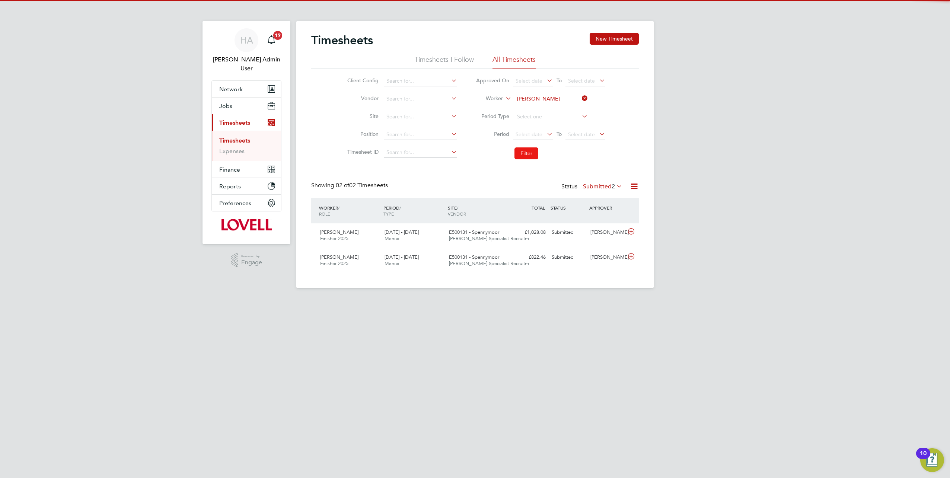
click at [531, 150] on button "Filter" at bounding box center [526, 153] width 24 height 12
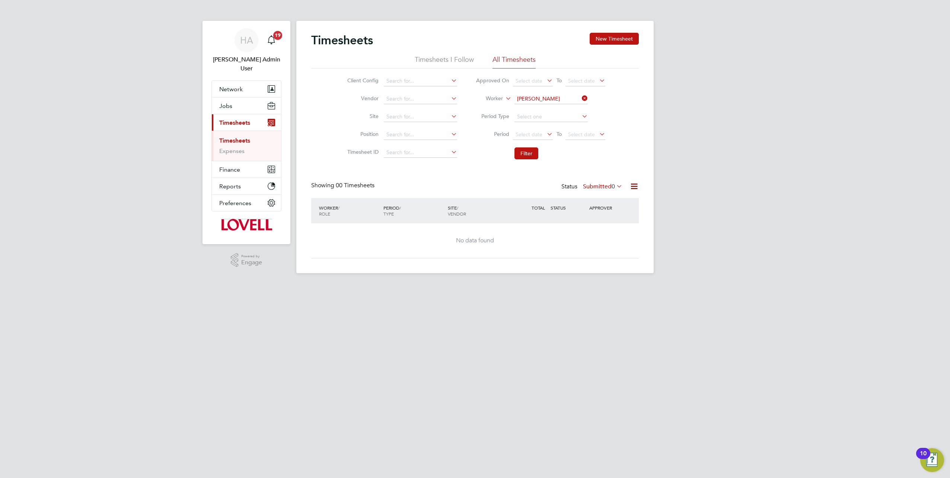
click at [580, 98] on icon at bounding box center [580, 98] width 0 height 10
click at [550, 98] on input at bounding box center [550, 99] width 73 height 10
paste input "Alan Wilson"
type input "Alan Wilson"
click at [552, 109] on li "Alan Wilson" at bounding box center [561, 109] width 94 height 10
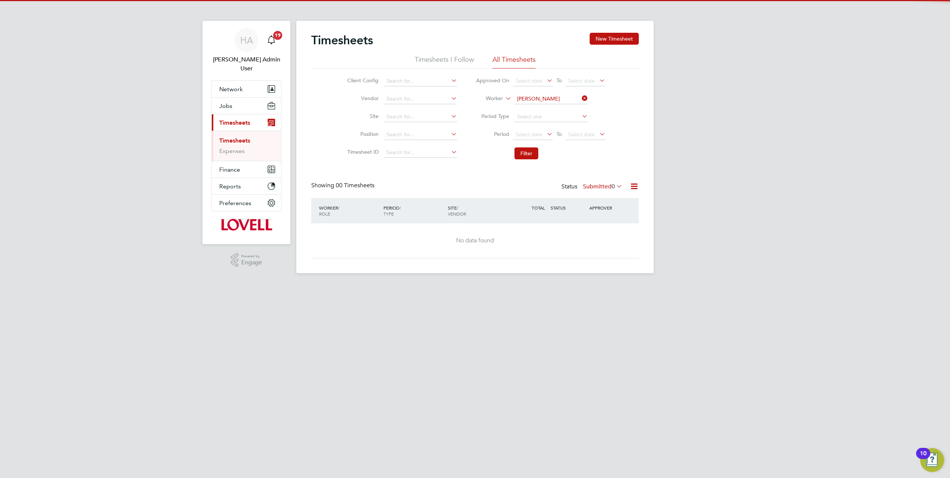
click at [528, 147] on li "Filter" at bounding box center [540, 153] width 148 height 19
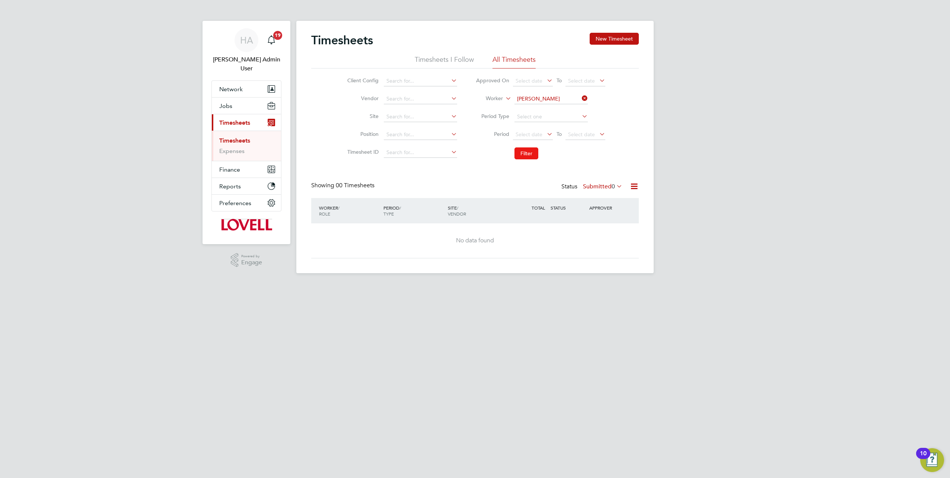
click at [523, 153] on button "Filter" at bounding box center [526, 153] width 24 height 12
click at [580, 98] on icon at bounding box center [580, 98] width 0 height 10
click at [559, 95] on input at bounding box center [550, 99] width 73 height 10
paste input "Neill Fairgrieve"
type input "Neill Fairgrieve"
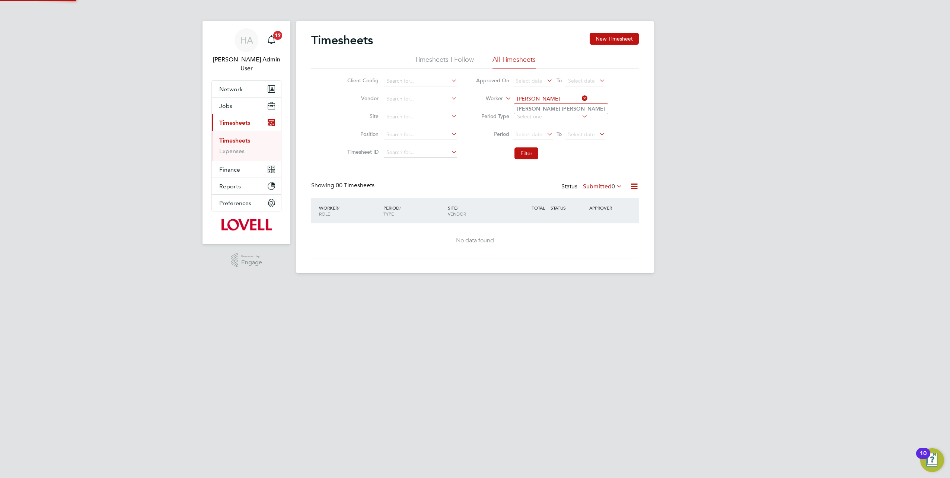
click at [562, 107] on b "Fairgrieve" at bounding box center [583, 109] width 43 height 6
click at [526, 152] on button "Filter" at bounding box center [526, 153] width 24 height 12
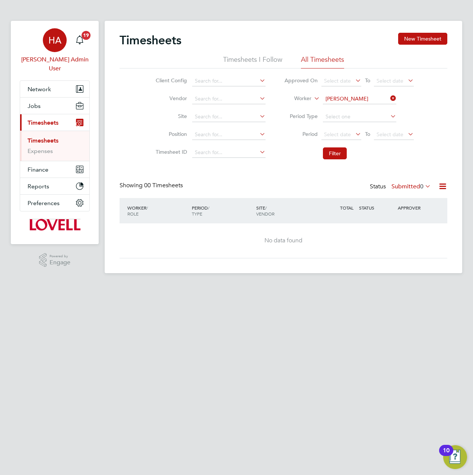
click at [58, 44] on span "HA" at bounding box center [54, 40] width 13 height 10
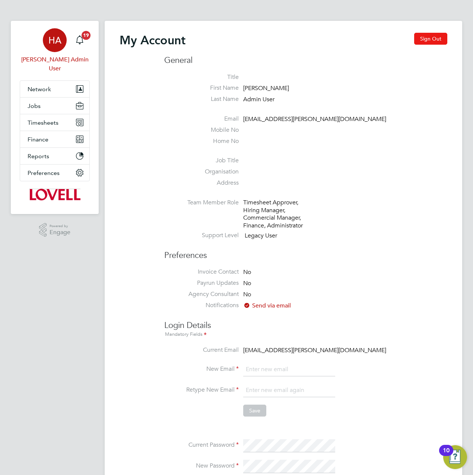
click at [424, 36] on button "Sign Out" at bounding box center [430, 39] width 33 height 12
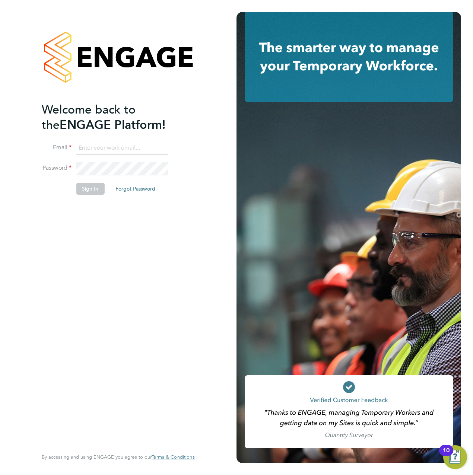
click at [97, 144] on input at bounding box center [122, 147] width 92 height 13
type input "engagemasterlogins@hays.com"
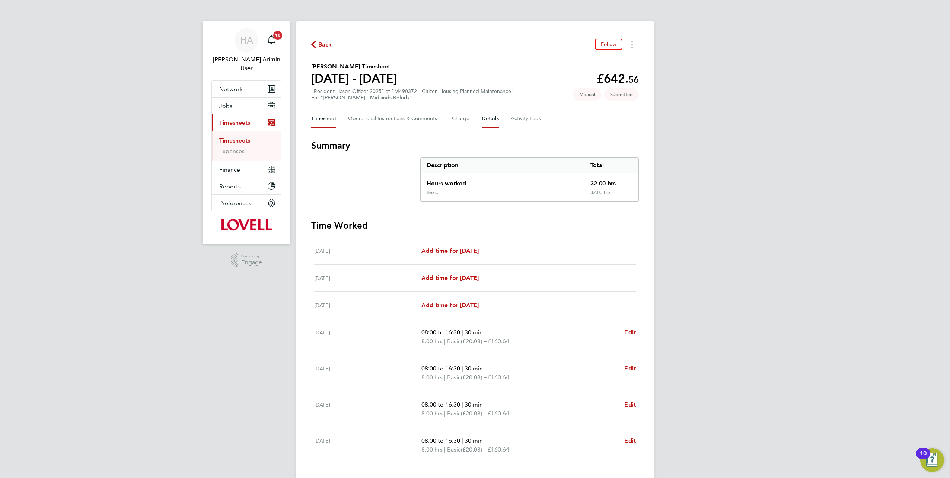
click at [492, 119] on button "Details" at bounding box center [490, 119] width 17 height 18
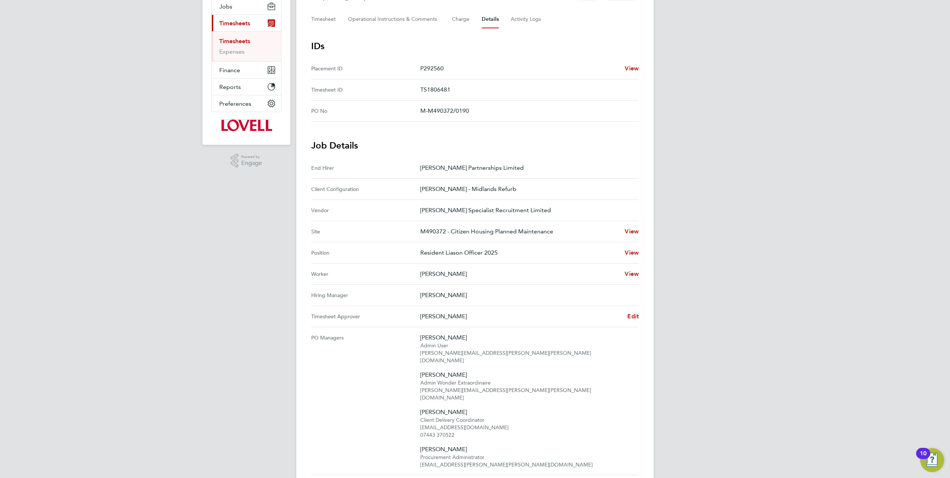
scroll to position [149, 0]
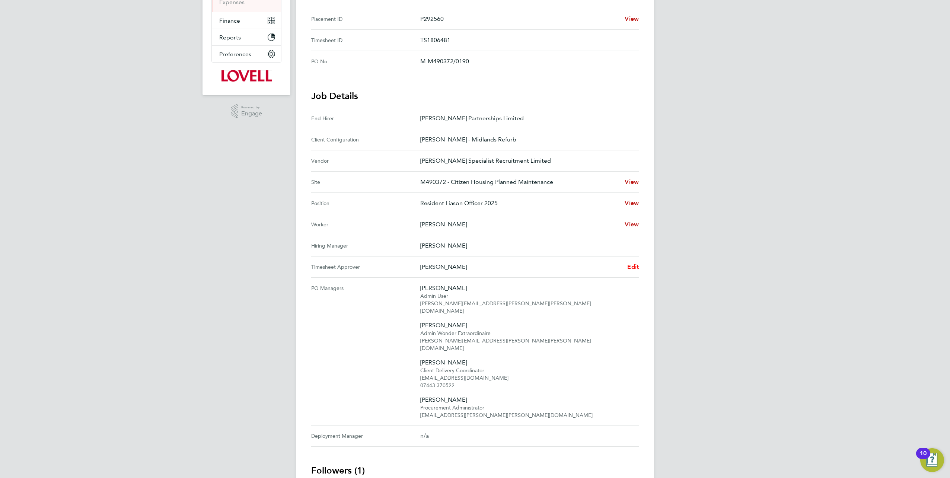
click at [633, 263] on span "Edit" at bounding box center [633, 266] width 12 height 7
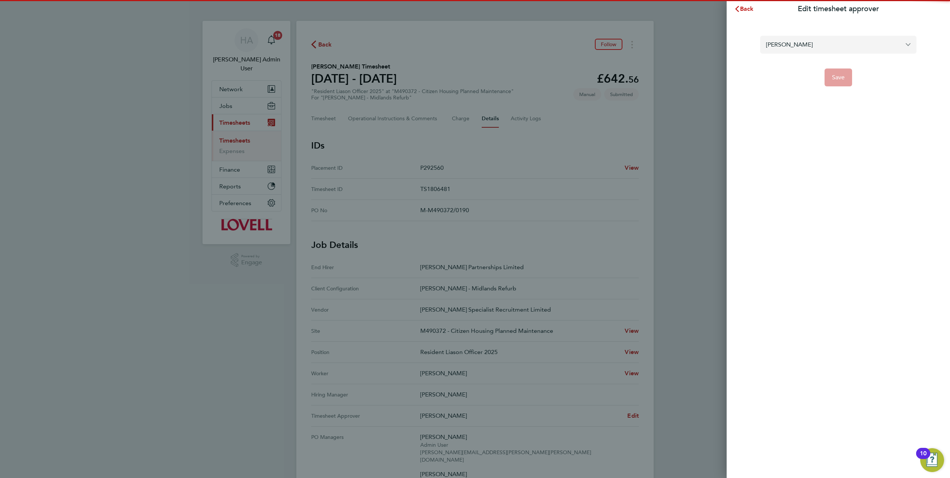
click at [818, 52] on input "[PERSON_NAME]" at bounding box center [838, 44] width 156 height 17
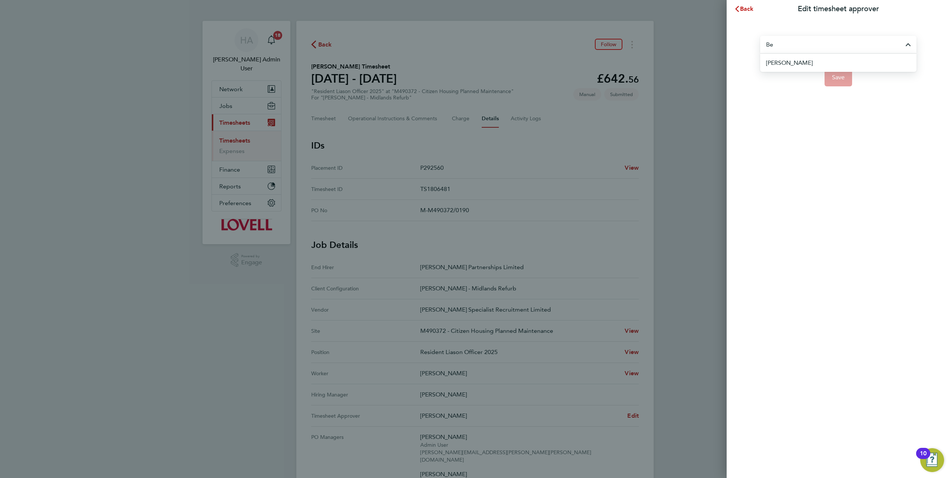
type input "B"
click at [779, 65] on span "[PERSON_NAME]" at bounding box center [790, 62] width 48 height 9
type input "[PERSON_NAME]"
click at [838, 73] on button "Save" at bounding box center [838, 77] width 28 height 18
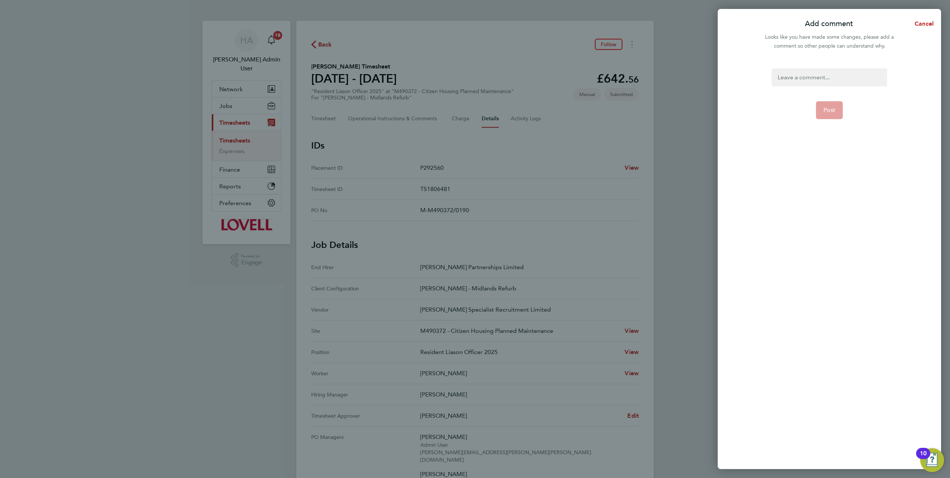
click at [817, 80] on div at bounding box center [828, 77] width 115 height 18
click at [818, 80] on div at bounding box center [828, 77] width 115 height 18
click at [832, 115] on span "Post" at bounding box center [829, 118] width 12 height 7
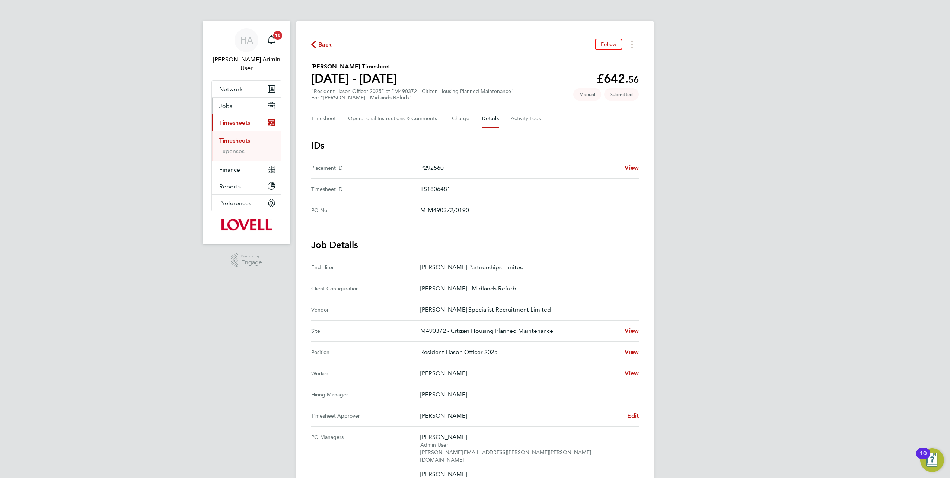
click at [220, 102] on span "Jobs" at bounding box center [225, 105] width 13 height 7
click at [229, 141] on link "Placements" at bounding box center [234, 144] width 31 height 7
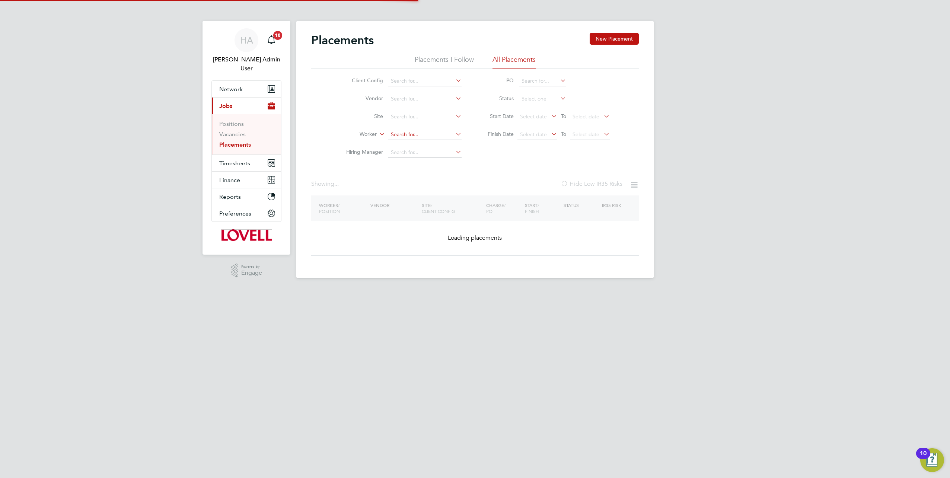
click at [426, 132] on input at bounding box center [424, 135] width 73 height 10
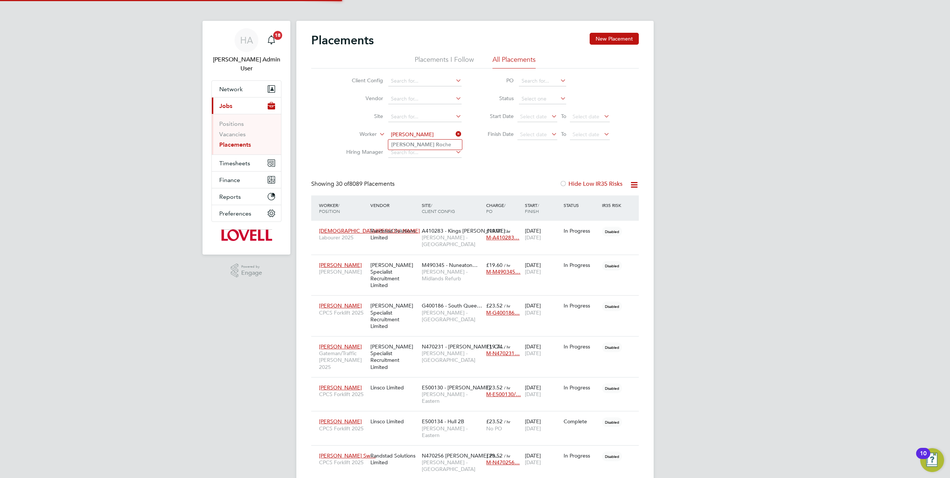
type input "[PERSON_NAME]"
click at [436, 144] on b "Roc" at bounding box center [440, 144] width 9 height 6
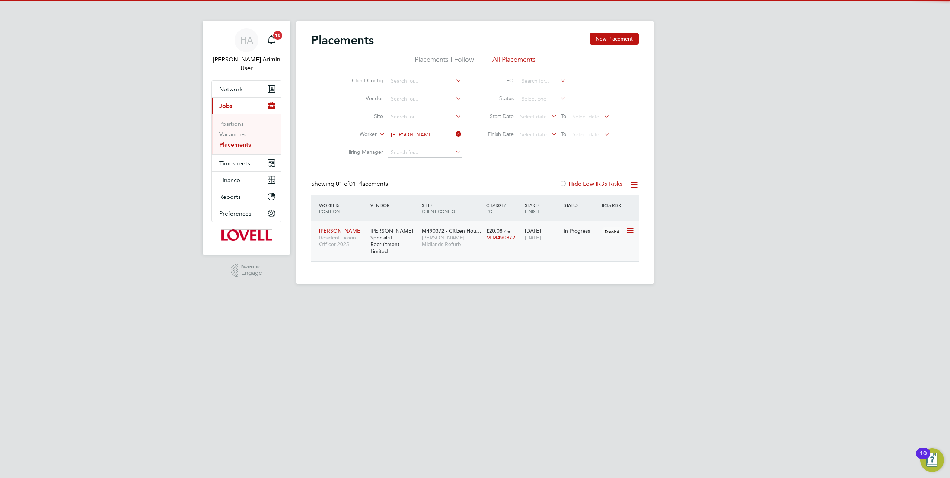
click at [424, 254] on div "Rebecca Roche Resident Liason Officer 2025 Hays Specialist Recruitment Limited …" at bounding box center [474, 241] width 327 height 41
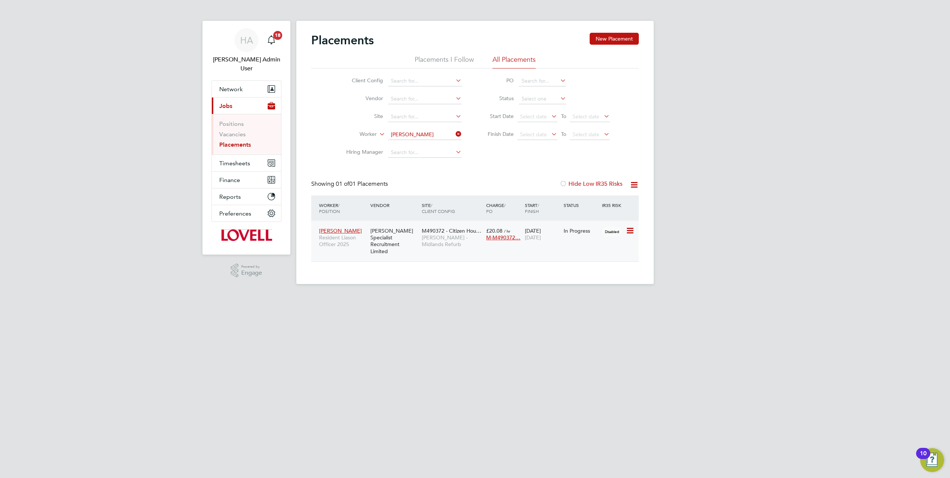
click at [429, 246] on div "Rebecca Roche Resident Liason Officer 2025 Hays Specialist Recruitment Limited …" at bounding box center [474, 241] width 327 height 41
click at [456, 245] on div "Rebecca Roche Resident Liason Officer 2025 Hays Specialist Recruitment Limited …" at bounding box center [474, 241] width 327 height 41
click at [596, 242] on div "Rebecca Roche Resident Liason Officer 2025 Hays Specialist Recruitment Limited …" at bounding box center [474, 241] width 327 height 41
click at [370, 238] on div "[PERSON_NAME] Specialist Recruitment Limited" at bounding box center [393, 241] width 51 height 35
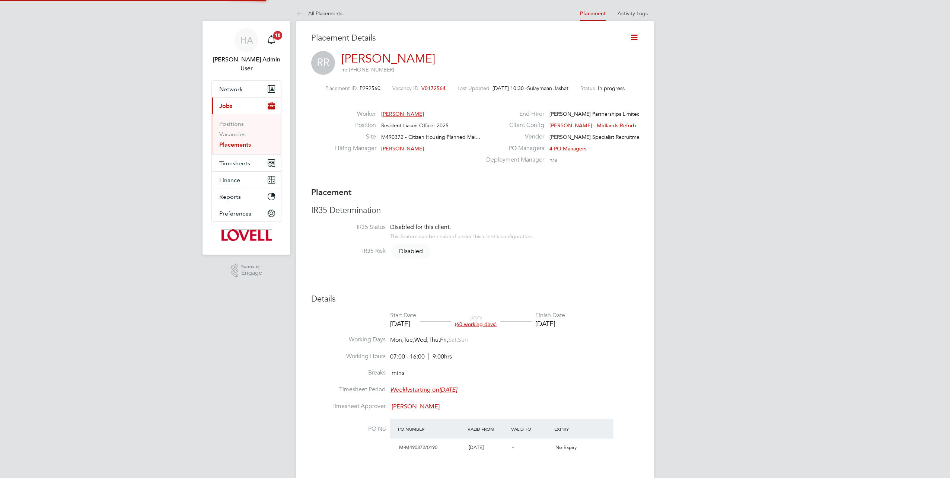
click at [635, 37] on icon at bounding box center [633, 37] width 9 height 9
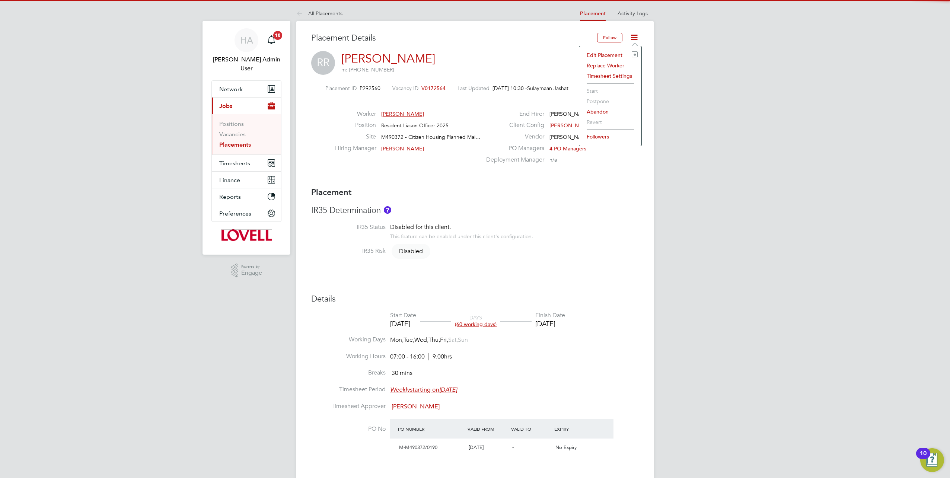
click at [611, 55] on li "Edit Placement e" at bounding box center [610, 55] width 55 height 10
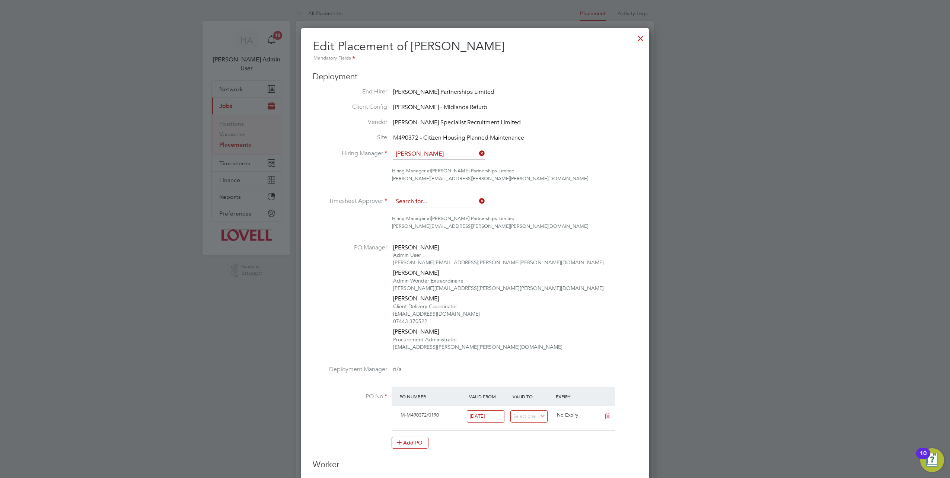
click at [477, 201] on input at bounding box center [439, 201] width 92 height 11
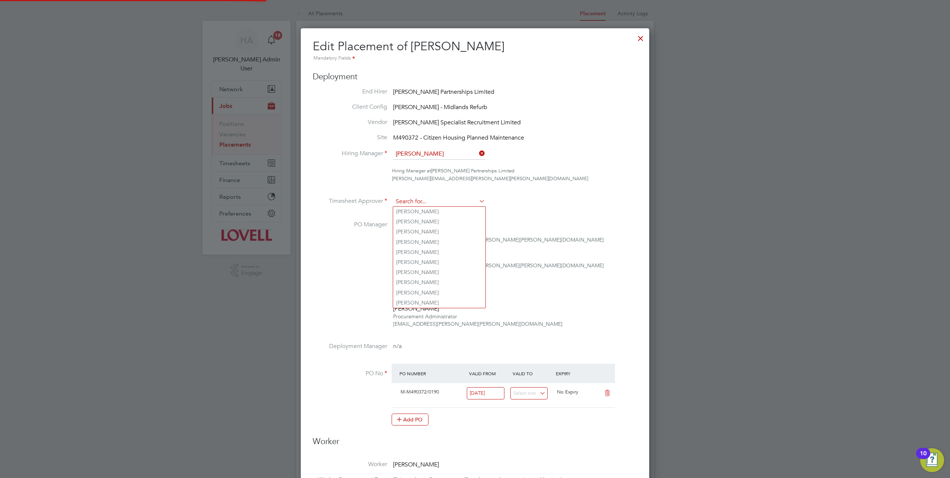
click at [443, 201] on input at bounding box center [439, 201] width 92 height 11
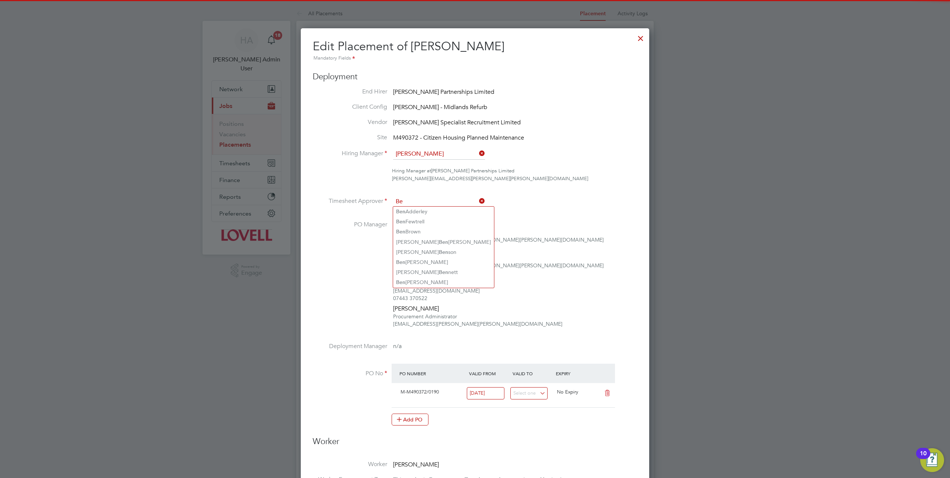
type input "B"
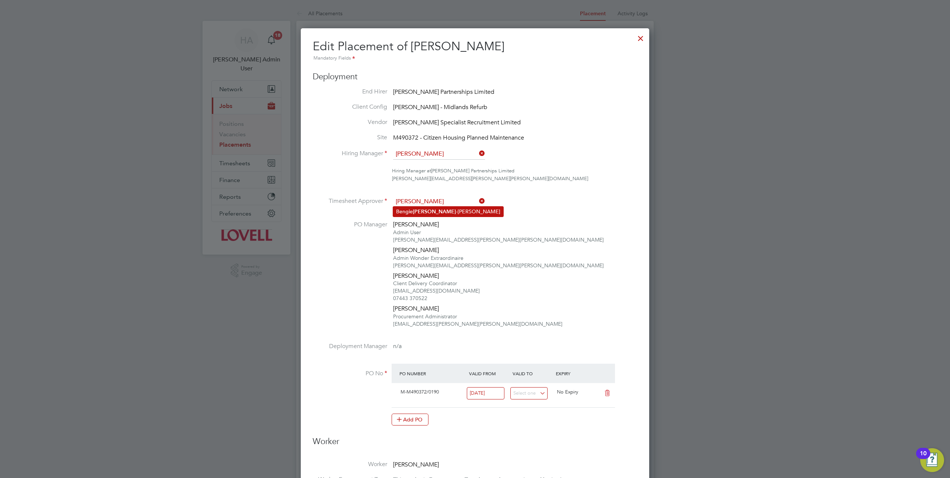
click at [436, 210] on li "Bengie Harper -Pittman" at bounding box center [448, 212] width 110 height 10
type input "Bengie Harper-Pittman"
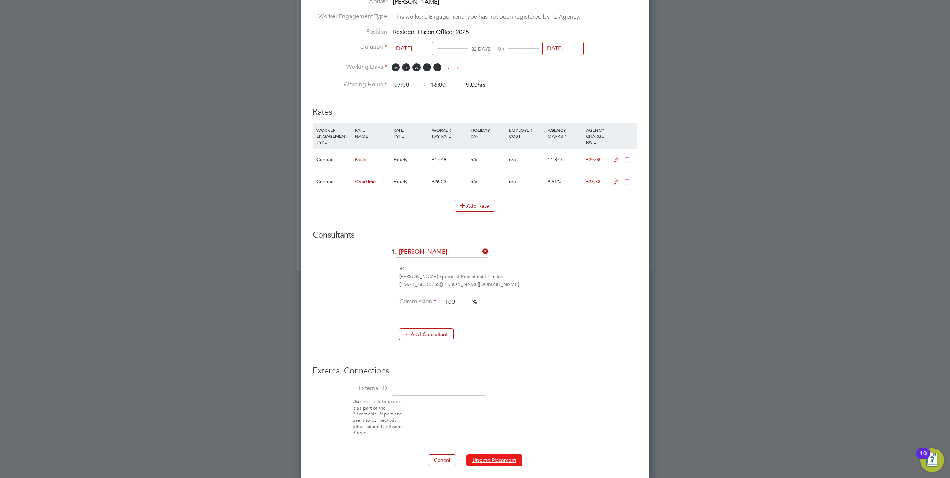
click at [480, 454] on button "Update Placement" at bounding box center [494, 460] width 56 height 12
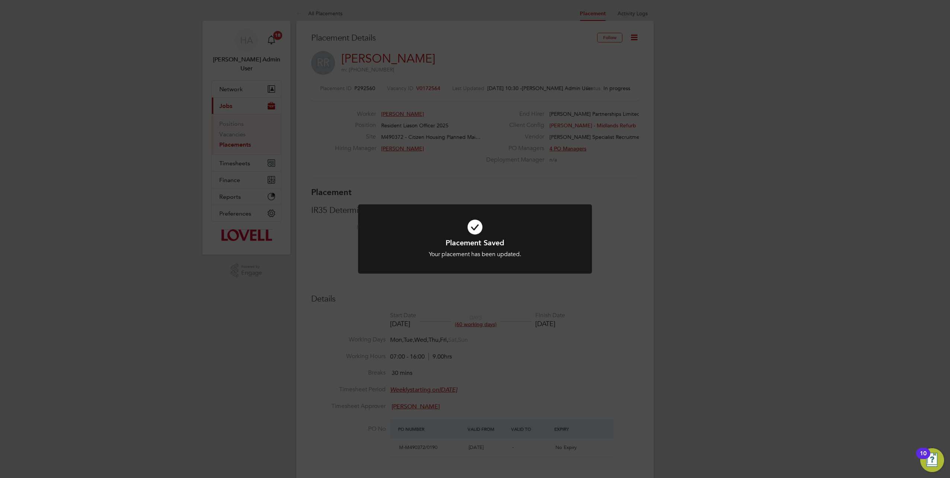
click at [616, 350] on div "Placement Saved Your placement has been updated. Cancel Okay" at bounding box center [475, 239] width 950 height 478
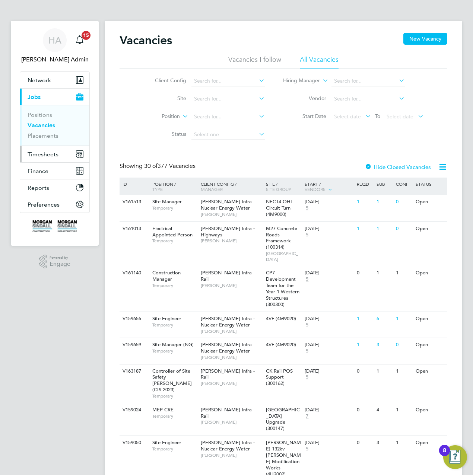
click at [41, 151] on span "Timesheets" at bounding box center [43, 154] width 31 height 7
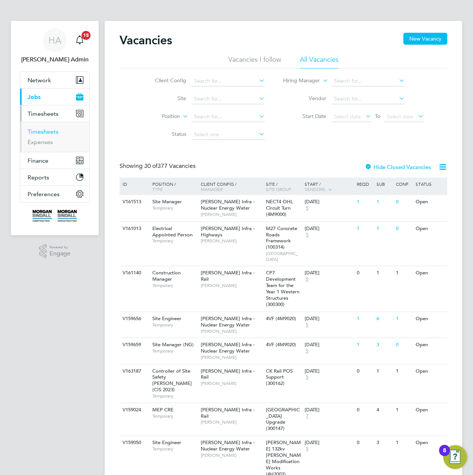
drag, startPoint x: 36, startPoint y: 132, endPoint x: 41, endPoint y: 131, distance: 5.1
click at [36, 132] on link "Timesheets" at bounding box center [43, 131] width 31 height 7
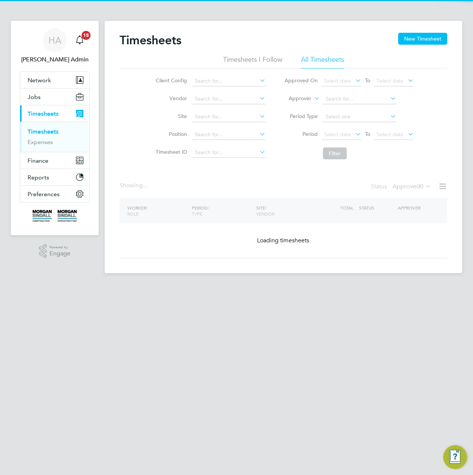
click at [312, 99] on icon at bounding box center [312, 96] width 0 height 7
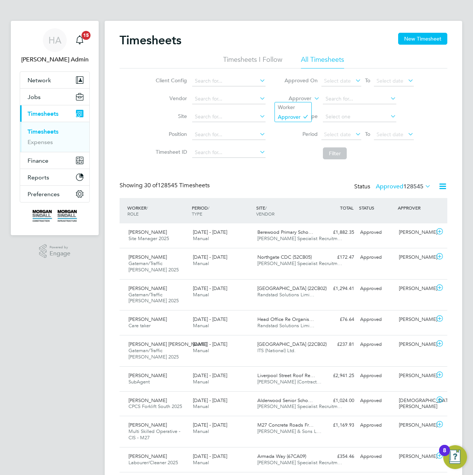
click at [303, 99] on label "Approver" at bounding box center [294, 98] width 33 height 7
click at [291, 105] on li "Worker" at bounding box center [293, 107] width 36 height 10
click at [332, 95] on input at bounding box center [359, 99] width 73 height 10
click at [336, 96] on input at bounding box center [359, 99] width 73 height 10
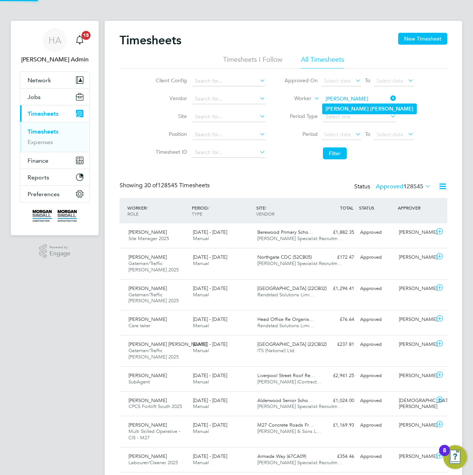
type input "Olivia Dudley"
click at [339, 106] on li "Olivia Dudley" at bounding box center [369, 109] width 94 height 10
click at [337, 152] on button "Filter" at bounding box center [335, 153] width 24 height 12
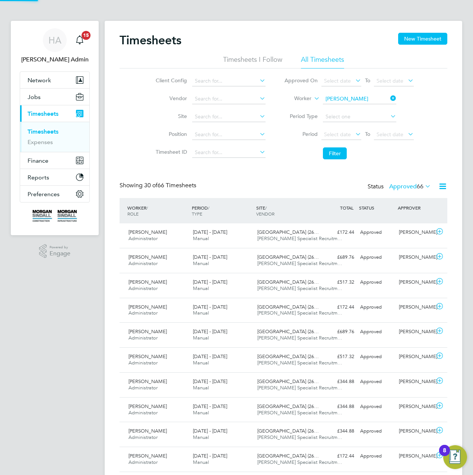
click at [422, 185] on span "66" at bounding box center [419, 186] width 7 height 7
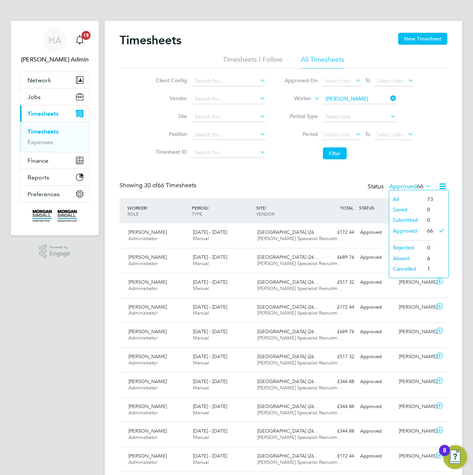
click at [405, 220] on li "Submitted" at bounding box center [406, 220] width 34 height 10
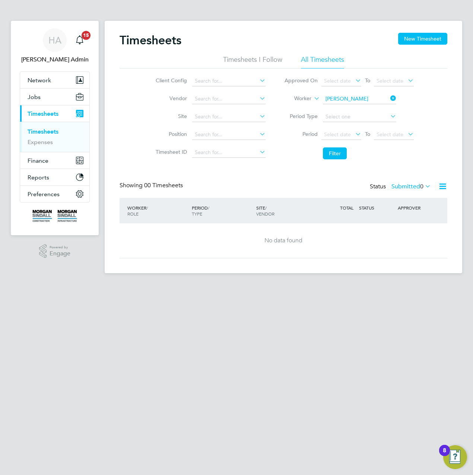
drag, startPoint x: 392, startPoint y: 96, endPoint x: 363, endPoint y: 100, distance: 29.3
click at [389, 96] on icon at bounding box center [389, 98] width 0 height 10
click at [363, 100] on input at bounding box center [359, 99] width 73 height 10
paste input "Stephen Mcshane"
type input "Stephen Mcshane"
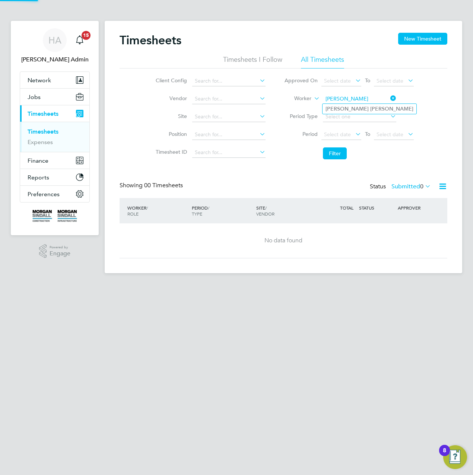
click at [370, 107] on b "Mcshane" at bounding box center [391, 109] width 43 height 6
click at [333, 151] on button "Filter" at bounding box center [335, 153] width 24 height 12
drag, startPoint x: 391, startPoint y: 95, endPoint x: 380, endPoint y: 99, distance: 11.9
click at [389, 95] on icon at bounding box center [389, 98] width 0 height 10
click at [368, 99] on input at bounding box center [359, 99] width 73 height 10
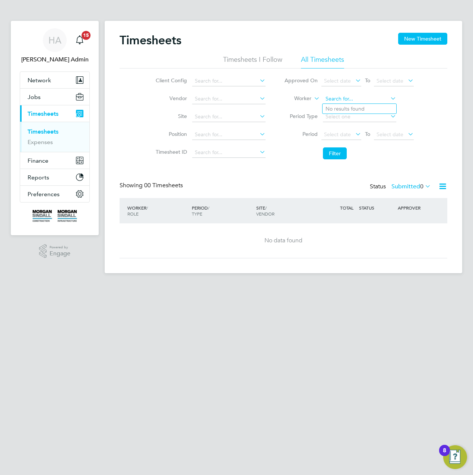
paste input "Karl Webb"
type input "Karl Webb"
click at [370, 109] on b "Webb" at bounding box center [391, 109] width 43 height 6
click at [337, 155] on button "Filter" at bounding box center [335, 153] width 24 height 12
drag, startPoint x: 390, startPoint y: 99, endPoint x: 383, endPoint y: 100, distance: 6.7
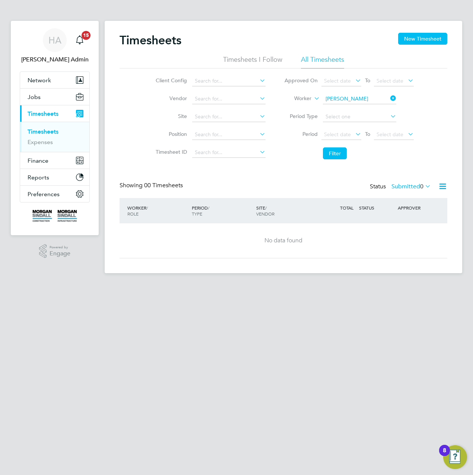
click at [389, 99] on icon at bounding box center [389, 98] width 0 height 10
click at [365, 100] on input at bounding box center [359, 99] width 73 height 10
paste input "Ndonjang-Edit Ndumbe"
type input "Ndonjang-Edit Ndumbe"
click at [341, 108] on b "Ndonjang-Edit" at bounding box center [343, 109] width 36 height 6
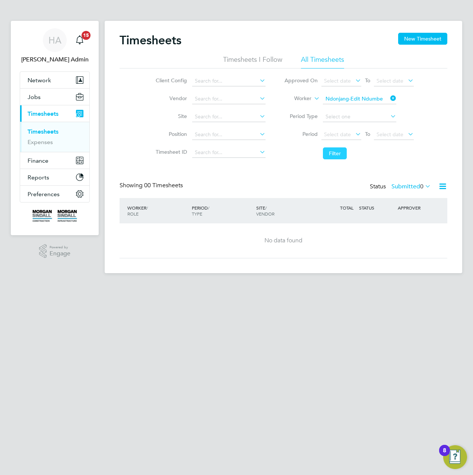
click at [338, 150] on button "Filter" at bounding box center [335, 153] width 24 height 12
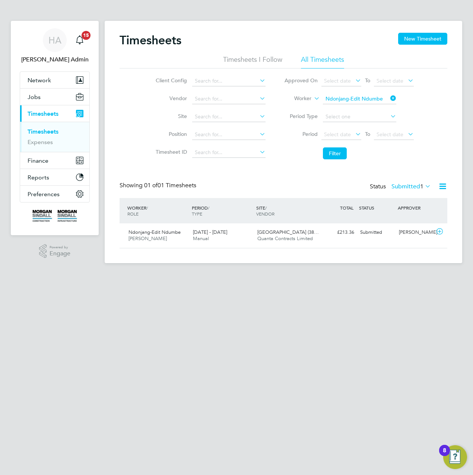
drag, startPoint x: 395, startPoint y: 100, endPoint x: 385, endPoint y: 100, distance: 10.4
click at [389, 100] on icon at bounding box center [389, 98] width 0 height 10
click at [369, 99] on input at bounding box center [359, 99] width 73 height 10
paste input "Bogdan Mitescu"
type input "Bogdan Mitescu"
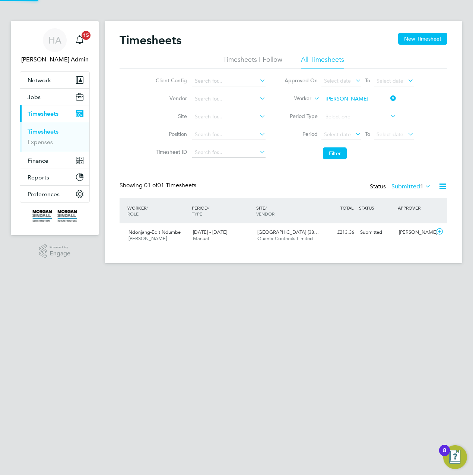
click at [370, 109] on b "Mitescu" at bounding box center [391, 109] width 43 height 6
click at [332, 152] on button "Filter" at bounding box center [335, 153] width 24 height 12
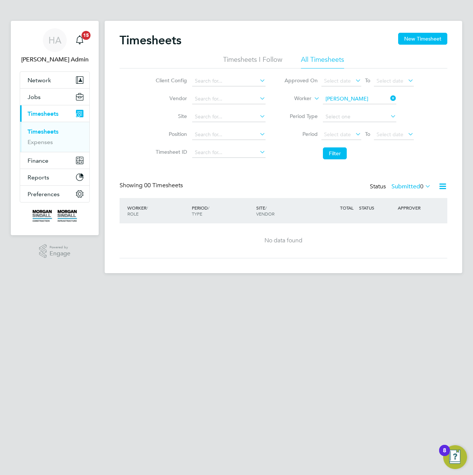
drag, startPoint x: 390, startPoint y: 99, endPoint x: 369, endPoint y: 99, distance: 20.8
click at [389, 99] on icon at bounding box center [389, 98] width 0 height 10
click at [368, 99] on input at bounding box center [359, 99] width 73 height 10
paste input "Greg Pascoe"
type input "Greg Pascoe"
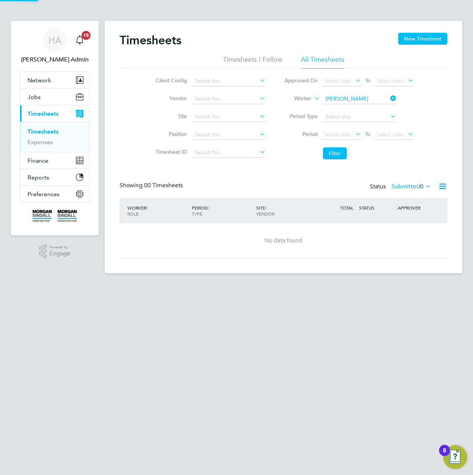
click at [370, 108] on b "Pascoe" at bounding box center [391, 109] width 43 height 6
click at [330, 152] on button "Filter" at bounding box center [335, 153] width 24 height 12
drag, startPoint x: 391, startPoint y: 100, endPoint x: 384, endPoint y: 100, distance: 7.4
click at [389, 100] on icon at bounding box center [389, 98] width 0 height 10
click at [354, 103] on div "Timesheets New Timesheet Timesheets I Follow All Timesheets Client Config Vendo…" at bounding box center [283, 147] width 357 height 252
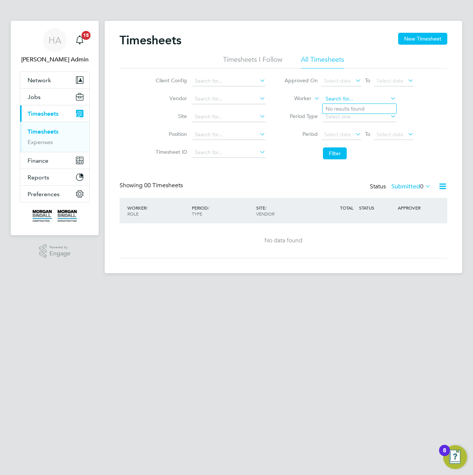
paste input "Ricky Wagstaff"
type input "Ricky Wagstaff"
click at [370, 110] on b "Wagstaff" at bounding box center [391, 109] width 43 height 6
click at [336, 150] on button "Filter" at bounding box center [335, 153] width 24 height 12
click at [389, 102] on icon at bounding box center [389, 98] width 0 height 10
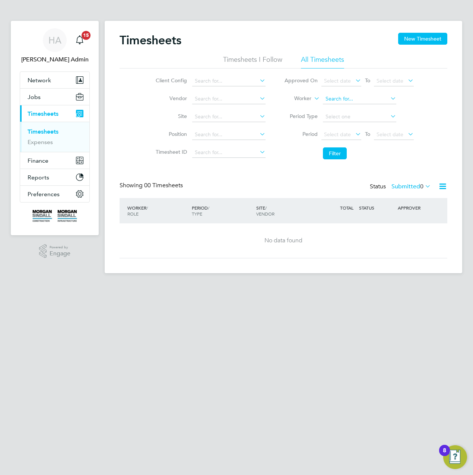
click at [365, 100] on input at bounding box center [359, 99] width 73 height 10
paste input "Eriks Andza"
type input "Eriks Andza"
click at [354, 107] on li "Eriks Andza" at bounding box center [359, 109] width 74 height 10
click at [330, 155] on button "Filter" at bounding box center [335, 153] width 24 height 12
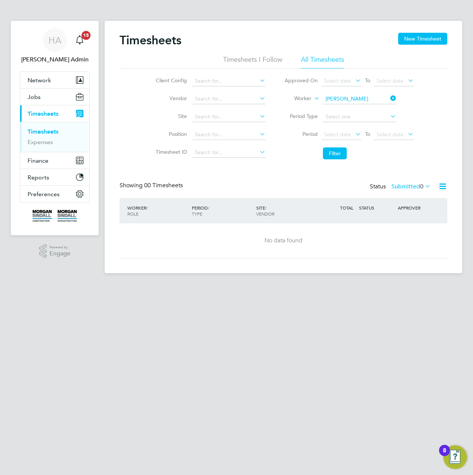
click at [389, 95] on icon at bounding box center [389, 98] width 0 height 10
click at [359, 98] on input at bounding box center [359, 99] width 73 height 10
paste input "Ashley Lloyd"
type input "Ashley Lloyd"
click at [370, 109] on b "Lloyd" at bounding box center [391, 109] width 43 height 6
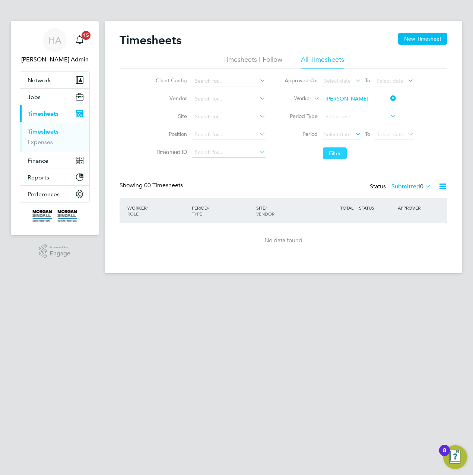
click at [338, 150] on button "Filter" at bounding box center [335, 153] width 24 height 12
drag, startPoint x: 397, startPoint y: 96, endPoint x: 373, endPoint y: 99, distance: 24.1
click at [396, 96] on li "Worker Ashley Lloyd" at bounding box center [349, 99] width 148 height 18
click at [372, 99] on input at bounding box center [359, 99] width 73 height 10
click at [375, 97] on input at bounding box center [359, 99] width 73 height 10
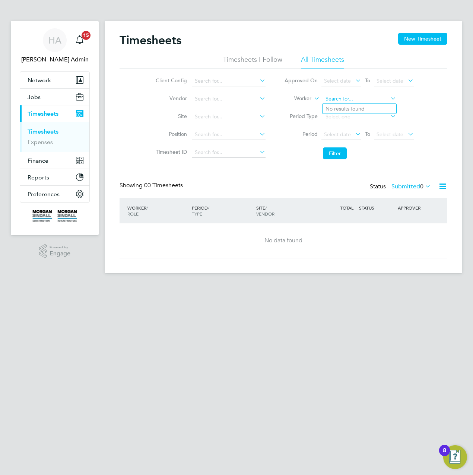
paste input "Leeanne Ridgway"
type input "Leeanne Ridgway"
click at [370, 108] on b "Ridgway" at bounding box center [391, 109] width 43 height 6
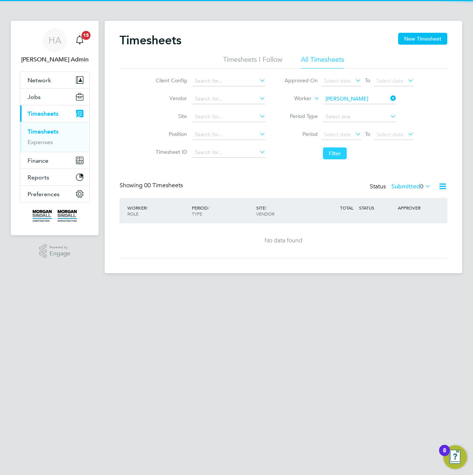
click at [335, 154] on button "Filter" at bounding box center [335, 153] width 24 height 12
drag, startPoint x: 397, startPoint y: 98, endPoint x: 387, endPoint y: 99, distance: 9.9
click at [397, 98] on li "Worker Leeanne Ridgway" at bounding box center [349, 99] width 148 height 18
click at [387, 99] on input at bounding box center [359, 99] width 73 height 10
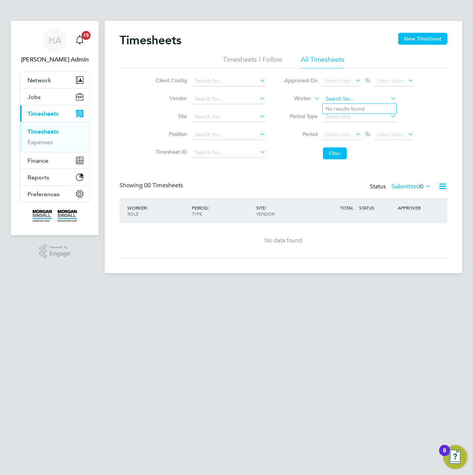
click at [371, 99] on input at bounding box center [359, 99] width 73 height 10
paste input "Carwyn Edwards"
type input "Carwyn Edwards"
click at [362, 108] on b "Edwards" at bounding box center [366, 109] width 43 height 6
click at [333, 148] on button "Filter" at bounding box center [335, 153] width 24 height 12
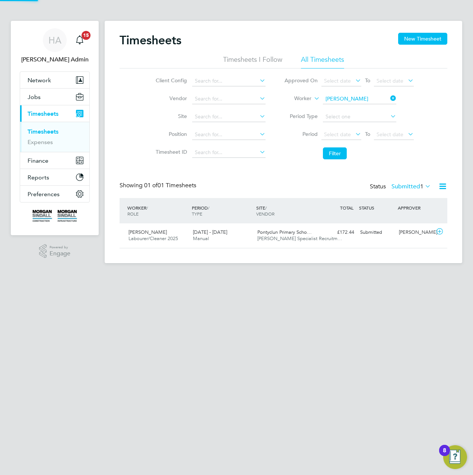
scroll to position [19, 64]
drag, startPoint x: 390, startPoint y: 100, endPoint x: 366, endPoint y: 99, distance: 23.8
click at [389, 100] on icon at bounding box center [389, 98] width 0 height 10
click at [366, 99] on input at bounding box center [359, 99] width 73 height 10
paste input "Sidi Mohammed"
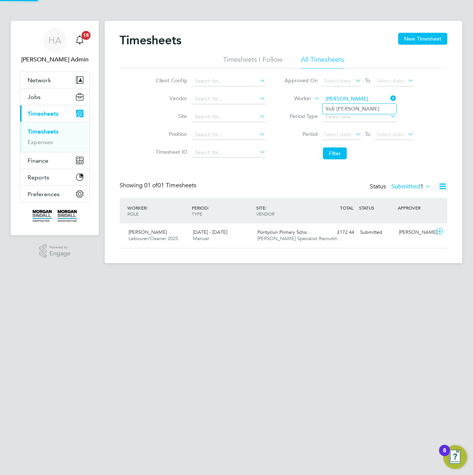
type input "Sidi Mohammed"
click at [353, 109] on b "Mohammed" at bounding box center [357, 109] width 43 height 6
click at [335, 150] on button "Filter" at bounding box center [335, 153] width 24 height 12
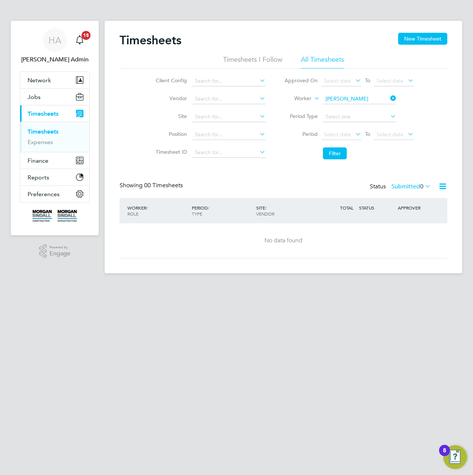
drag, startPoint x: 392, startPoint y: 94, endPoint x: 371, endPoint y: 98, distance: 21.6
click at [389, 94] on icon at bounding box center [389, 98] width 0 height 10
click at [370, 98] on input at bounding box center [359, 99] width 73 height 10
paste input "Craig Taylor"
type input "Craig Taylor"
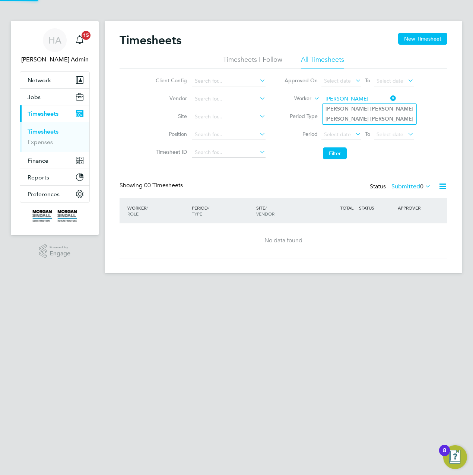
click at [356, 109] on li "Craig Taylor" at bounding box center [369, 109] width 94 height 10
click at [334, 151] on button "Filter" at bounding box center [335, 153] width 24 height 12
click at [386, 101] on input at bounding box center [359, 99] width 73 height 10
type input "c"
paste input "Craig Taylor"
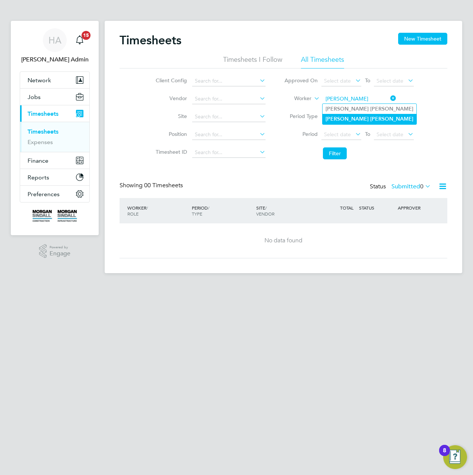
type input "Craig Taylor"
click at [370, 120] on b "Taylor" at bounding box center [391, 119] width 43 height 6
click at [330, 155] on button "Filter" at bounding box center [335, 153] width 24 height 12
click at [389, 99] on icon at bounding box center [389, 98] width 0 height 10
click at [362, 99] on input at bounding box center [359, 99] width 73 height 10
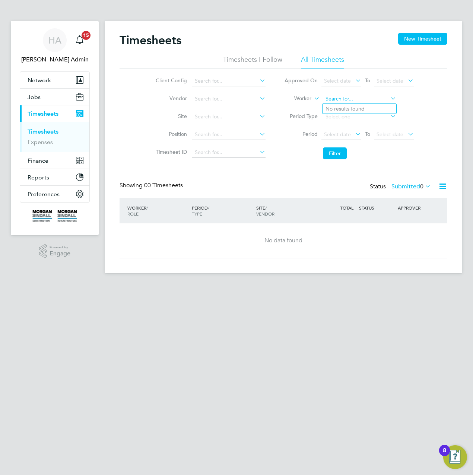
paste input "Elaine Sandall"
type input "Elaine Sandall"
click at [370, 108] on b "Sandall" at bounding box center [391, 109] width 43 height 6
click at [336, 150] on button "Filter" at bounding box center [335, 153] width 24 height 12
drag, startPoint x: 392, startPoint y: 102, endPoint x: 350, endPoint y: 103, distance: 42.1
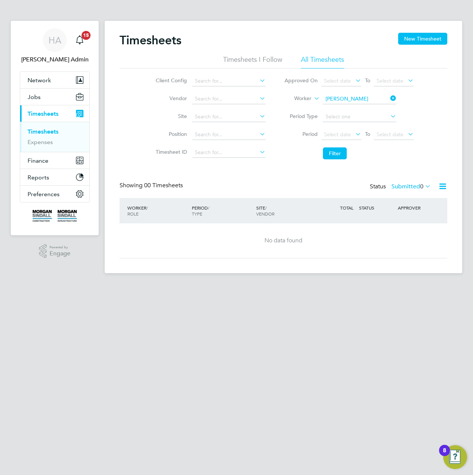
click at [389, 102] on icon at bounding box center [389, 98] width 0 height 10
click at [350, 103] on div "Timesheets New Timesheet Timesheets I Follow All Timesheets Client Config Vendo…" at bounding box center [283, 147] width 357 height 252
paste input "Craig Pitts"
drag, startPoint x: 381, startPoint y: 98, endPoint x: 347, endPoint y: 100, distance: 34.7
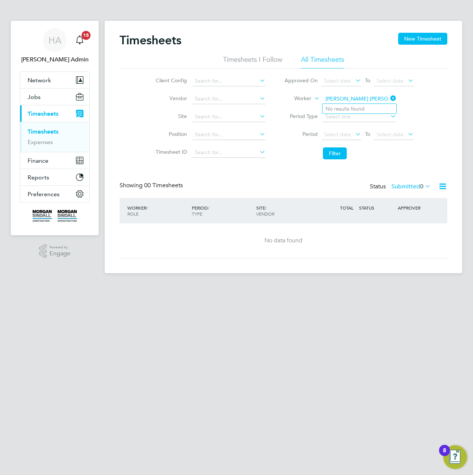
click at [347, 100] on input "Craig PittsCraig Pitts" at bounding box center [359, 99] width 73 height 10
type input "Craig Pitts"
click at [370, 106] on b "Pitts" at bounding box center [391, 109] width 43 height 6
click at [329, 152] on button "Filter" at bounding box center [335, 153] width 24 height 12
click at [389, 99] on icon at bounding box center [389, 98] width 0 height 10
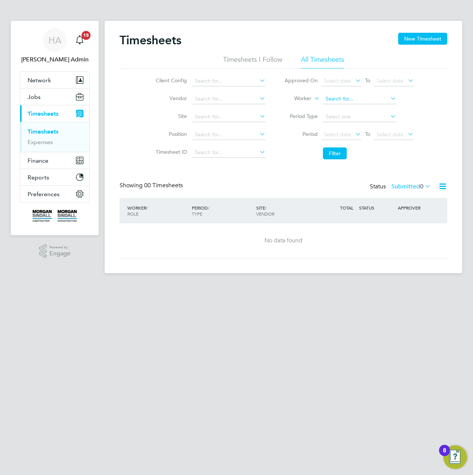
click at [357, 95] on input at bounding box center [359, 99] width 73 height 10
paste input "Joshua Lee"
type input "Joshua Lee"
click at [354, 108] on li "Joshua Lee" at bounding box center [369, 109] width 94 height 10
click at [339, 156] on button "Filter" at bounding box center [335, 153] width 24 height 12
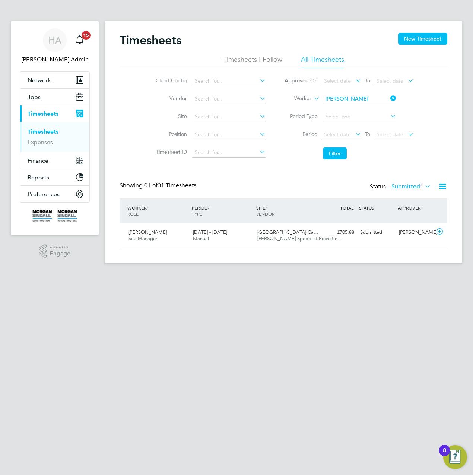
drag, startPoint x: 394, startPoint y: 95, endPoint x: 388, endPoint y: 96, distance: 6.0
click at [389, 95] on icon at bounding box center [389, 98] width 0 height 10
click at [362, 99] on input at bounding box center [359, 99] width 73 height 10
paste input "Taonga Vushe"
type input "Taonga Vushe"
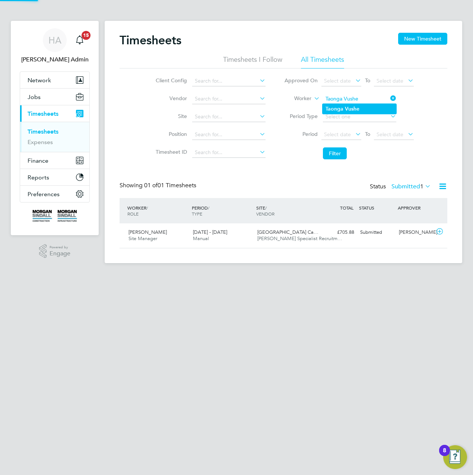
click at [356, 110] on b "Vushe" at bounding box center [352, 109] width 15 height 6
click at [335, 151] on button "Filter" at bounding box center [335, 153] width 24 height 12
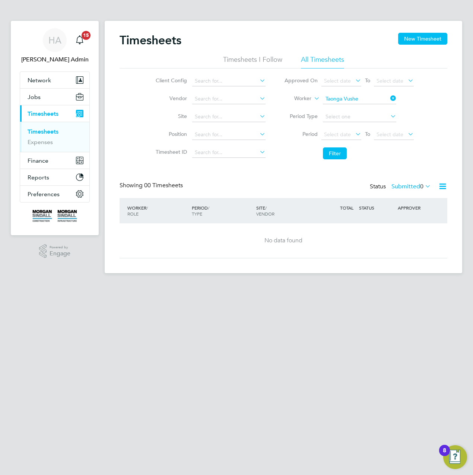
click at [389, 96] on icon at bounding box center [389, 98] width 0 height 10
click at [345, 102] on input at bounding box center [359, 99] width 73 height 10
paste input "Daniel Harrod"
type input "Daniel Harrod"
click at [347, 112] on li "Daniel Harrod" at bounding box center [369, 109] width 94 height 10
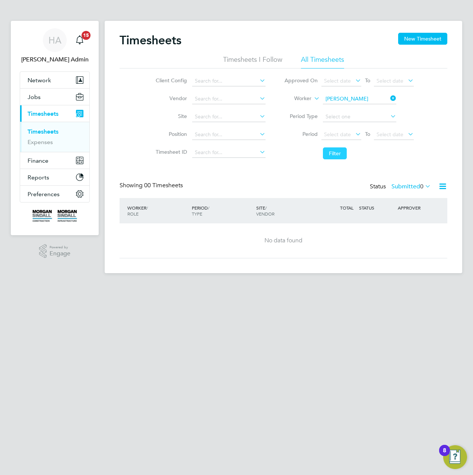
click at [336, 150] on button "Filter" at bounding box center [335, 153] width 24 height 12
drag, startPoint x: 391, startPoint y: 99, endPoint x: 386, endPoint y: 99, distance: 6.0
click at [389, 99] on icon at bounding box center [389, 98] width 0 height 10
click at [365, 101] on input at bounding box center [359, 99] width 73 height 10
paste input "Michael Williams"
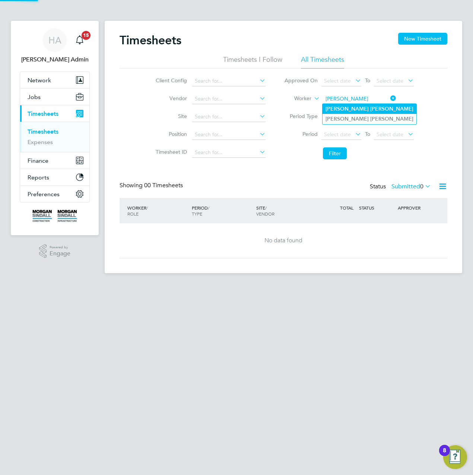
type input "Michael Williams"
click at [370, 110] on b "Williams" at bounding box center [391, 109] width 43 height 6
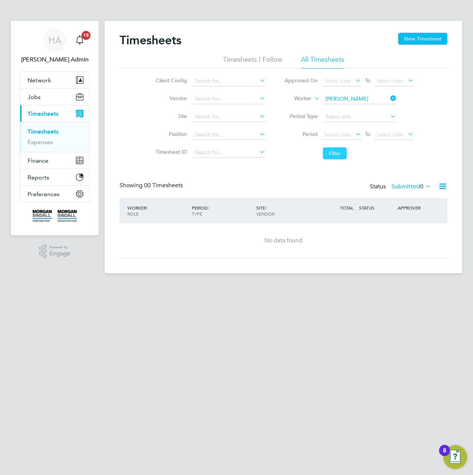
click at [332, 153] on button "Filter" at bounding box center [335, 153] width 24 height 12
click at [389, 98] on icon at bounding box center [389, 98] width 0 height 10
click at [367, 98] on input at bounding box center [359, 99] width 73 height 10
paste input "Michael Williams"
type input "Michael Williams"
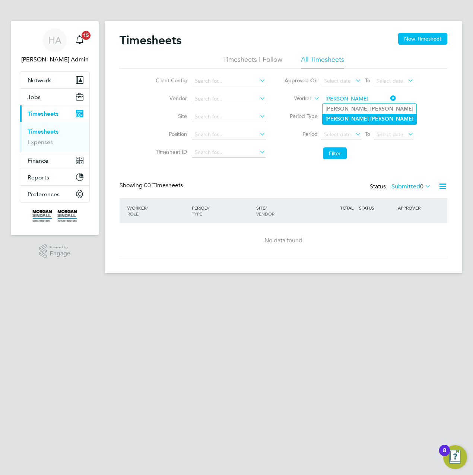
click at [370, 119] on b "Williams" at bounding box center [391, 119] width 43 height 6
click at [332, 152] on button "Filter" at bounding box center [335, 153] width 24 height 12
drag, startPoint x: 386, startPoint y: 98, endPoint x: 366, endPoint y: 99, distance: 19.8
click at [386, 98] on input at bounding box center [359, 99] width 73 height 10
click at [350, 99] on input at bounding box center [359, 99] width 73 height 10
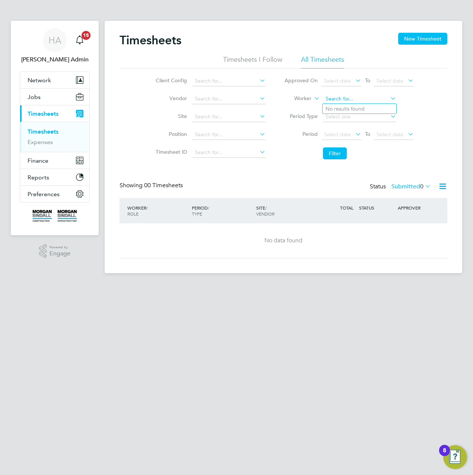
paste input "Ndonjang-Edit Ndumbe"
type input "Ndonjang-Edit Ndumbe"
click at [358, 111] on b "Ndonjang-Edit" at bounding box center [343, 109] width 36 height 6
click at [330, 152] on button "Filter" at bounding box center [335, 153] width 24 height 12
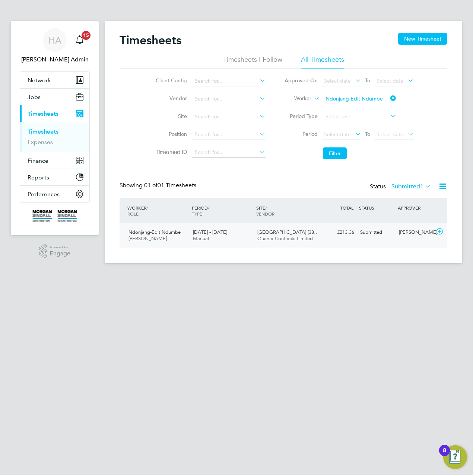
click at [266, 233] on span "Callerton Academy (38…" at bounding box center [287, 232] width 61 height 6
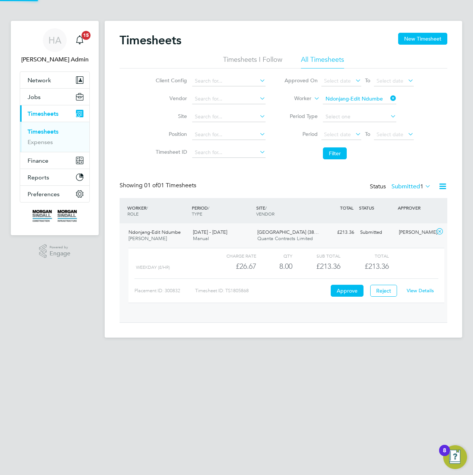
scroll to position [13, 73]
click at [411, 290] on link "View Details" at bounding box center [419, 290] width 27 height 6
click at [389, 99] on icon at bounding box center [389, 98] width 0 height 10
click at [359, 99] on input at bounding box center [359, 99] width 73 height 10
paste input "Carwyn Edwards"
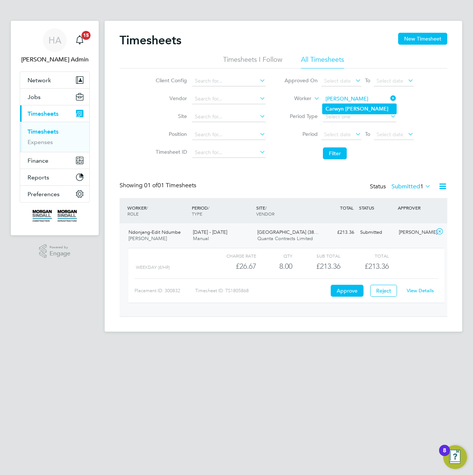
type input "Carwyn Edwards"
click at [352, 108] on b "Edwards" at bounding box center [366, 109] width 43 height 6
click at [328, 153] on button "Filter" at bounding box center [335, 153] width 24 height 12
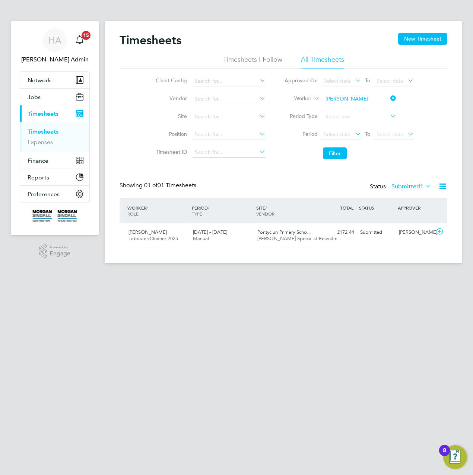
scroll to position [19, 64]
click at [240, 239] on div "16 - 22 Aug 2025 Manual" at bounding box center [222, 235] width 64 height 19
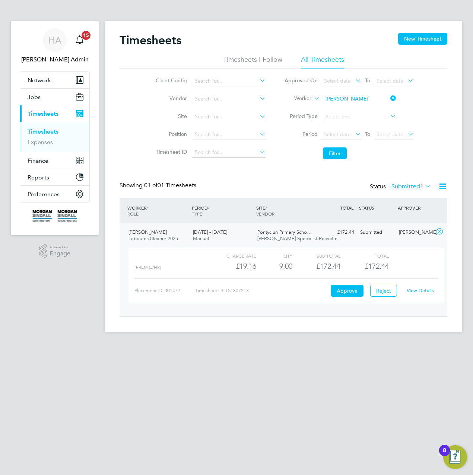
click at [423, 291] on link "View Details" at bounding box center [419, 290] width 27 height 6
click at [389, 100] on icon at bounding box center [389, 98] width 0 height 10
click at [352, 100] on input at bounding box center [359, 99] width 73 height 10
paste input "Joshua Lee"
type input "Joshua Lee"
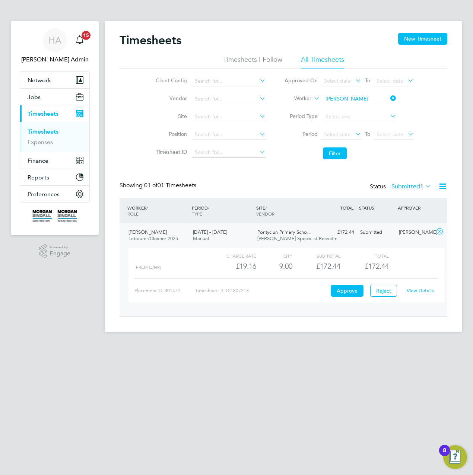
click at [370, 109] on b "Lee" at bounding box center [391, 109] width 43 height 6
click at [333, 151] on button "Filter" at bounding box center [335, 153] width 24 height 12
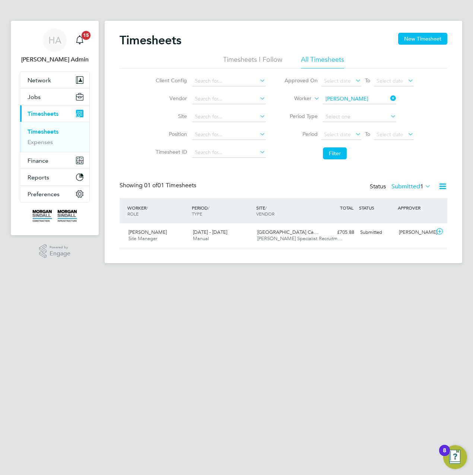
scroll to position [19, 64]
click at [303, 236] on span "Hays Specialist Recruitm…" at bounding box center [299, 238] width 85 height 6
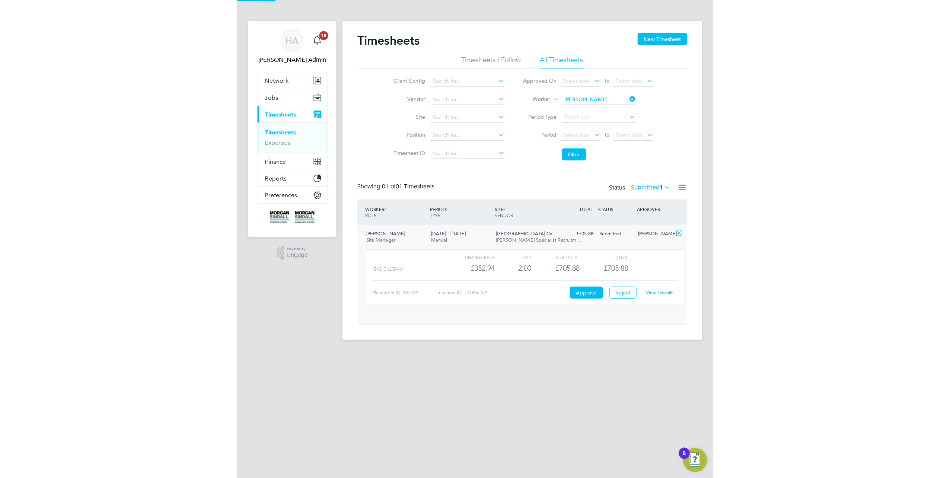
scroll to position [13, 73]
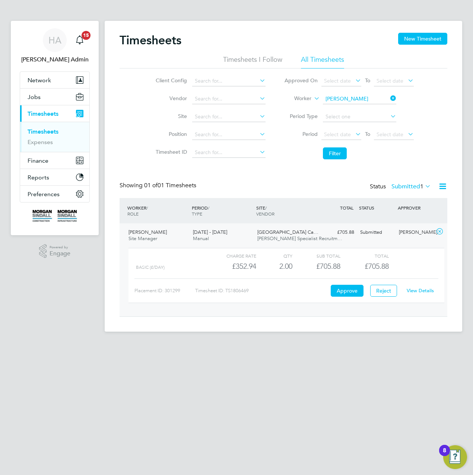
click at [417, 289] on link "View Details" at bounding box center [419, 290] width 27 height 6
click at [33, 79] on span "Network" at bounding box center [39, 80] width 23 height 7
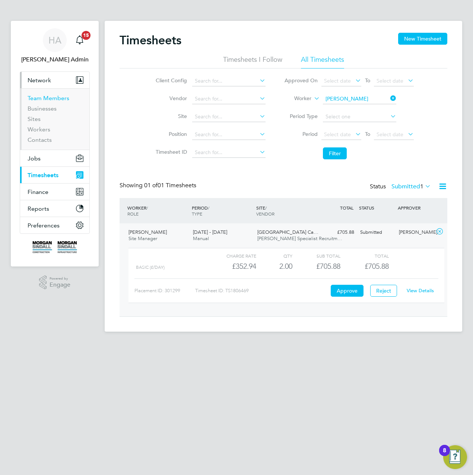
click at [43, 99] on link "Team Members" at bounding box center [49, 98] width 42 height 7
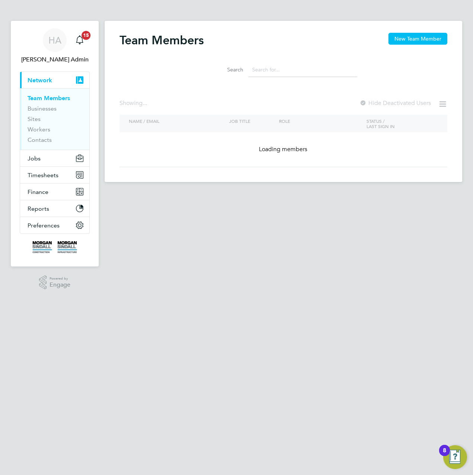
click at [261, 74] on input at bounding box center [302, 70] width 109 height 15
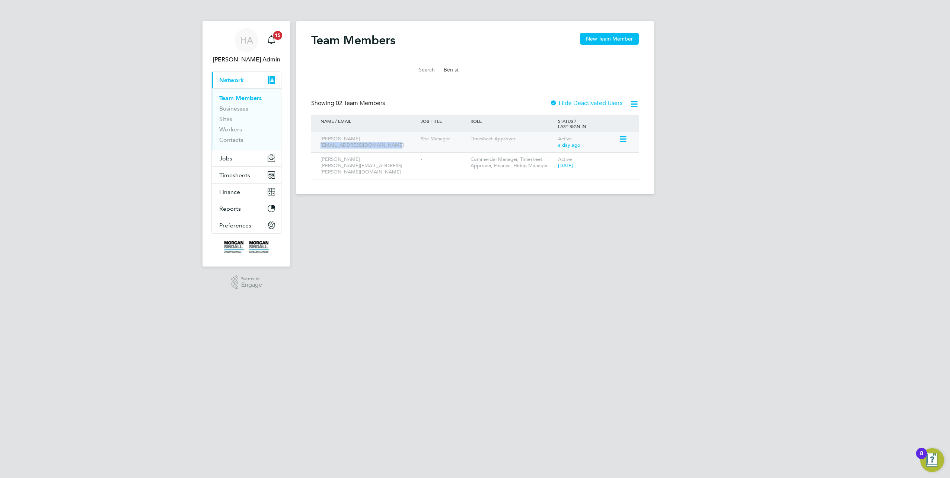
drag, startPoint x: 384, startPoint y: 145, endPoint x: 319, endPoint y: 146, distance: 65.5
click at [319, 146] on div "Ben Steel ben.steel@morgansindall.com" at bounding box center [369, 142] width 100 height 20
copy div "ben.steel@morgansindall.com"
drag, startPoint x: 464, startPoint y: 71, endPoint x: 446, endPoint y: 70, distance: 18.3
click at [446, 70] on input "Ben st" at bounding box center [494, 70] width 109 height 15
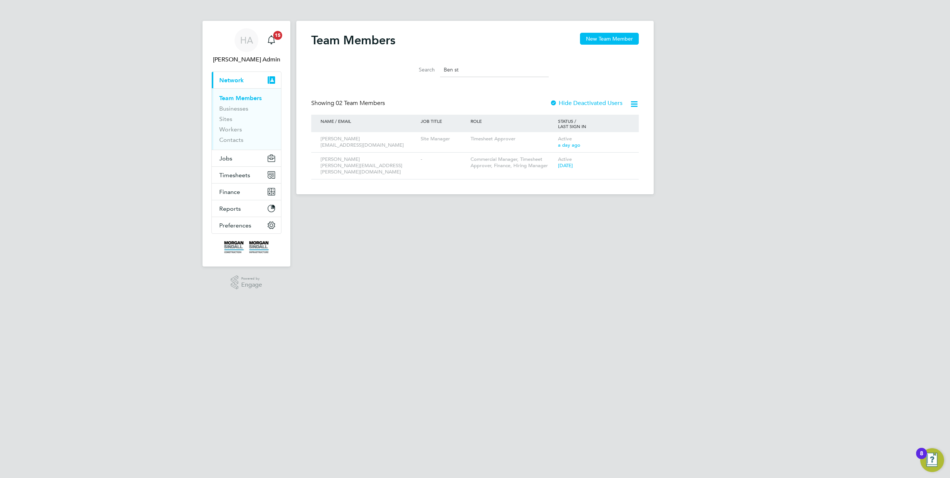
type input "B"
click at [456, 70] on input "gareth morg" at bounding box center [494, 70] width 109 height 15
click at [472, 70] on input "gareth morg" at bounding box center [494, 70] width 109 height 15
click at [453, 70] on input "gareth morg" at bounding box center [494, 70] width 109 height 15
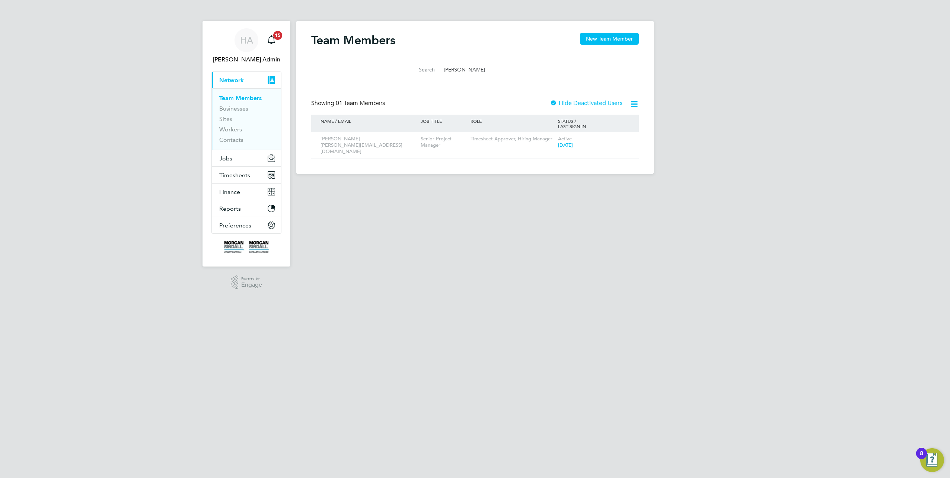
type input "gareth morg"
drag, startPoint x: 409, startPoint y: 147, endPoint x: 319, endPoint y: 147, distance: 89.3
click at [319, 147] on div "Gareth Morgan gareth.morgan@morgansindall.com" at bounding box center [369, 145] width 100 height 26
copy div "gareth.morgan@morgansindall.com"
drag, startPoint x: 483, startPoint y: 71, endPoint x: 332, endPoint y: 48, distance: 153.2
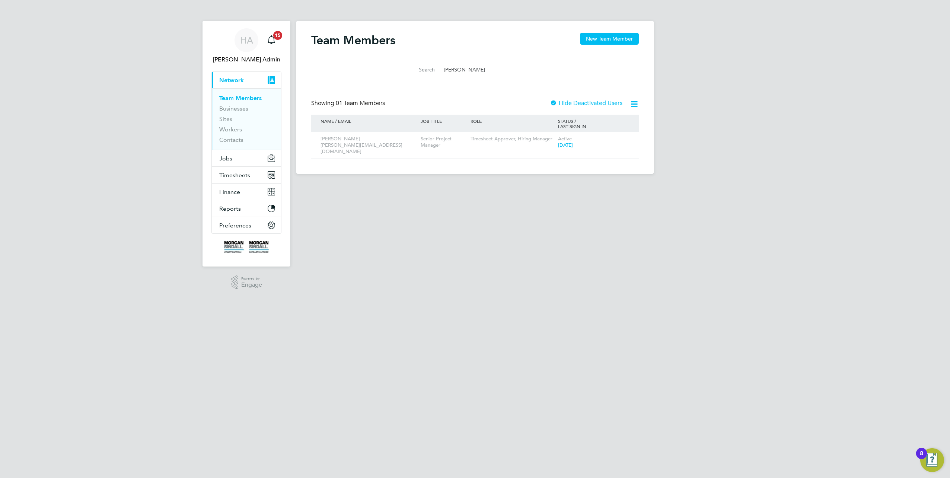
click at [433, 71] on div "Search gareth morg" at bounding box center [474, 70] width 147 height 15
type input "darren w"
click at [357, 144] on div "Darren Woodward darren.woodward@morgansindall.com" at bounding box center [369, 145] width 100 height 26
drag, startPoint x: 415, startPoint y: 146, endPoint x: 318, endPoint y: 152, distance: 97.7
click at [318, 152] on div "Darren Woodward darren.woodward@morgansindall.com Project Manager Timesheet App…" at bounding box center [474, 145] width 327 height 26
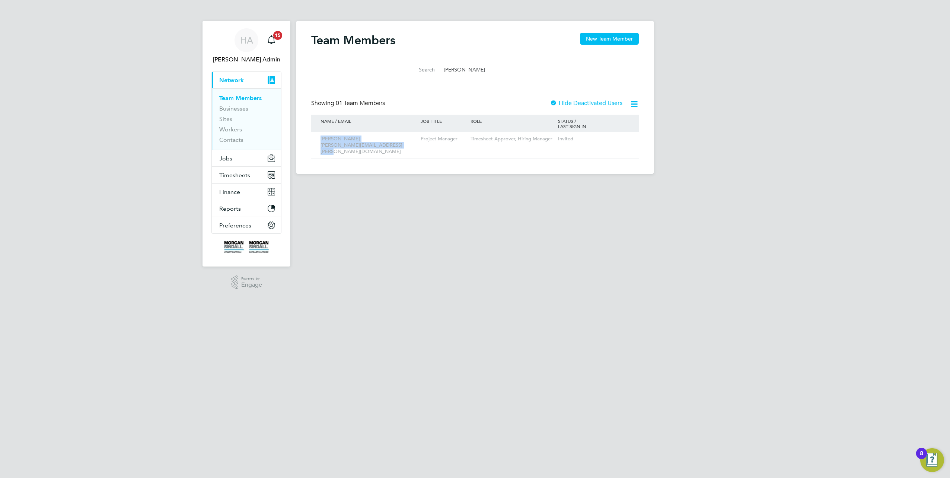
copy div "Darren Woodward darren.woodward@morgansindall.com"
drag, startPoint x: 243, startPoint y: 52, endPoint x: 277, endPoint y: 55, distance: 34.4
click at [243, 52] on app-avatar "HA" at bounding box center [246, 40] width 24 height 24
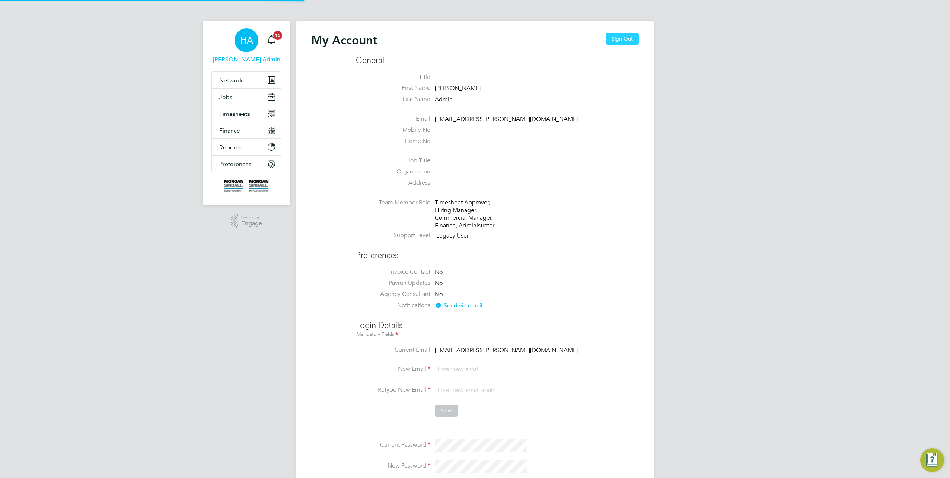
click at [472, 43] on button "Sign Out" at bounding box center [621, 39] width 33 height 12
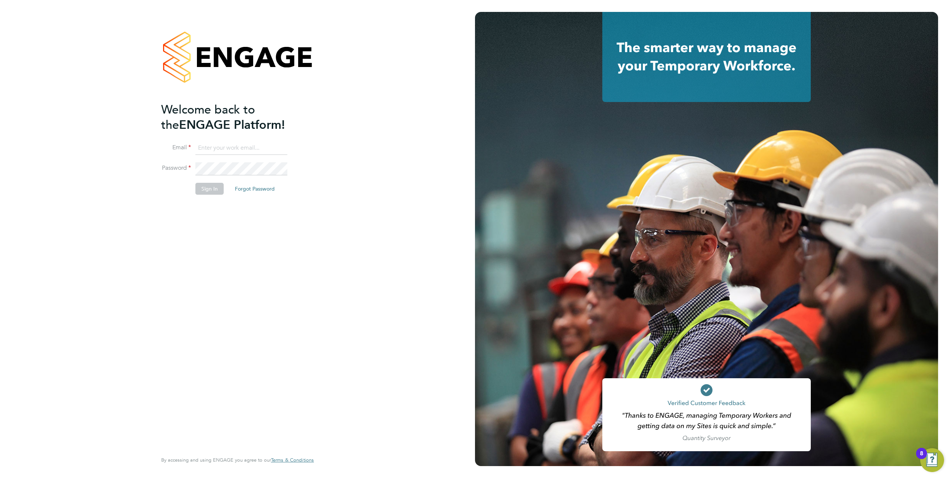
click at [247, 141] on ng-template "Welcome back to the ENGAGE Platform! Email Password Sign In Forgot Password" at bounding box center [233, 152] width 145 height 100
click at [243, 144] on input at bounding box center [241, 147] width 92 height 13
type input "Vendorkeyaccounts2@hays.com"
click at [227, 176] on li "Password" at bounding box center [233, 172] width 145 height 20
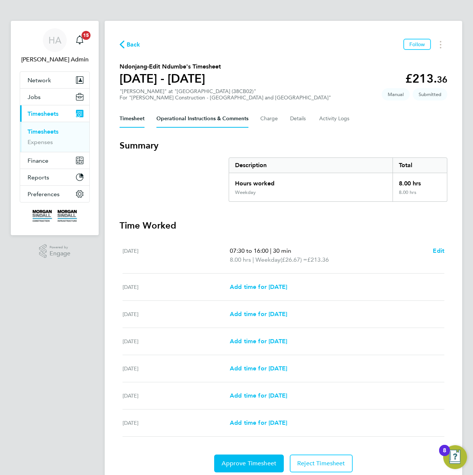
click at [207, 122] on Comments-tab "Operational Instructions & Comments" at bounding box center [202, 119] width 92 height 18
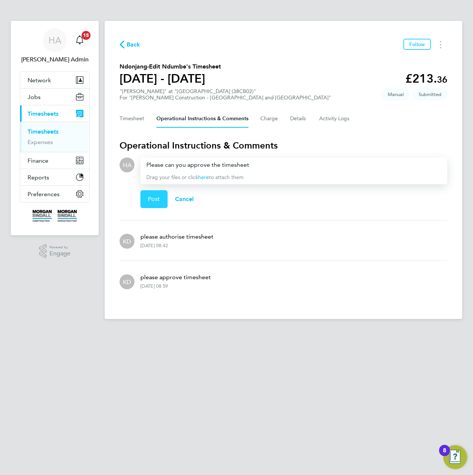
click at [152, 207] on button "Post" at bounding box center [153, 199] width 27 height 18
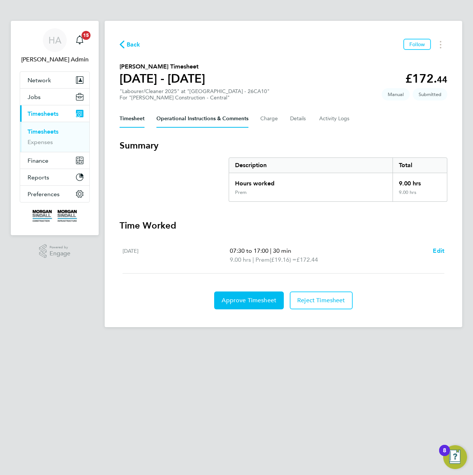
click at [223, 119] on Comments-tab "Operational Instructions & Comments" at bounding box center [202, 119] width 92 height 18
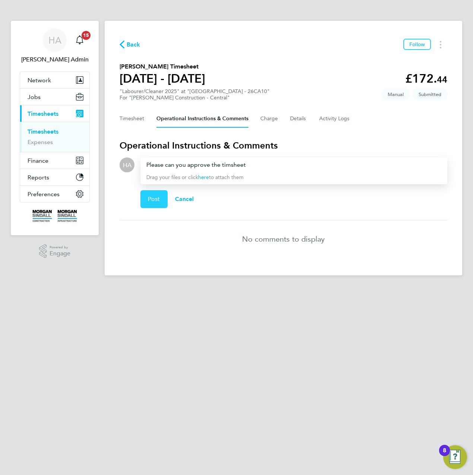
click at [154, 196] on span "Post" at bounding box center [154, 198] width 12 height 7
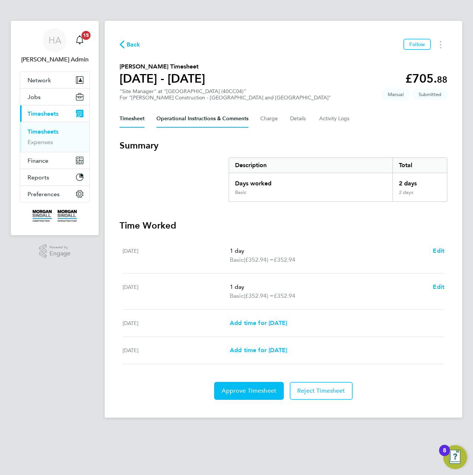
click at [214, 122] on Comments-tab "Operational Instructions & Comments" at bounding box center [202, 119] width 92 height 18
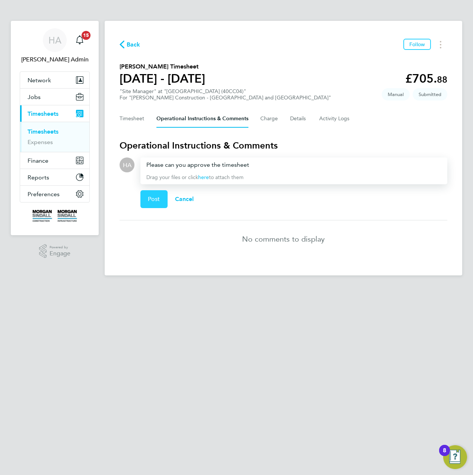
click at [145, 198] on button "Post" at bounding box center [153, 199] width 27 height 18
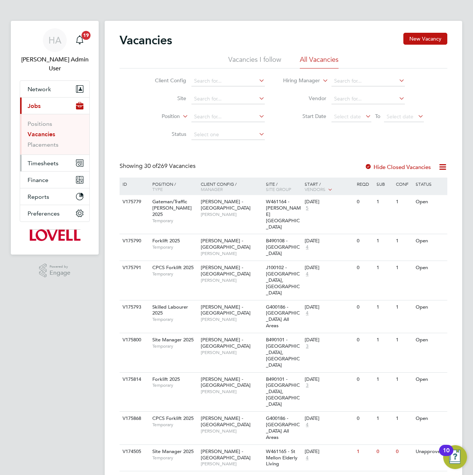
drag, startPoint x: 33, startPoint y: 151, endPoint x: 36, endPoint y: 154, distance: 4.8
click at [33, 160] on span "Timesheets" at bounding box center [43, 163] width 31 height 7
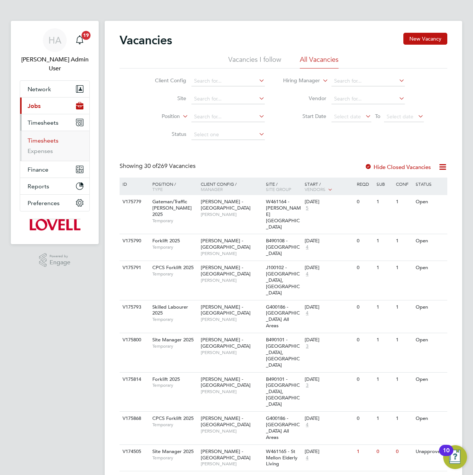
click at [45, 137] on link "Timesheets" at bounding box center [43, 140] width 31 height 7
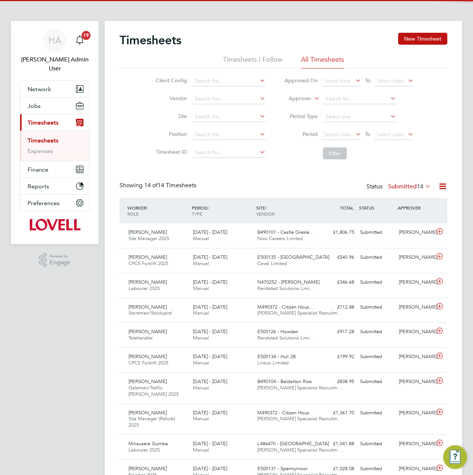
click at [311, 100] on li "Approver" at bounding box center [349, 99] width 148 height 18
click at [310, 99] on label "Approver" at bounding box center [294, 98] width 33 height 7
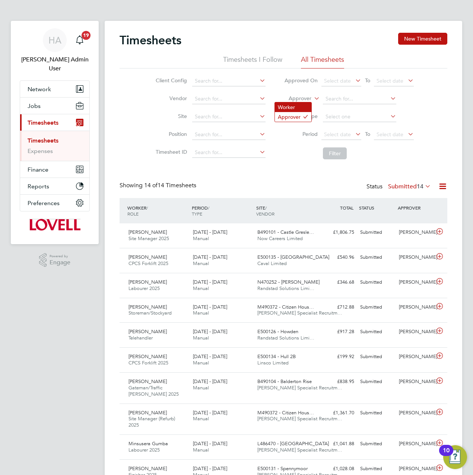
click at [290, 106] on li "Worker" at bounding box center [293, 107] width 36 height 10
click at [337, 101] on input at bounding box center [359, 99] width 73 height 10
paste input "[PERSON_NAME]"
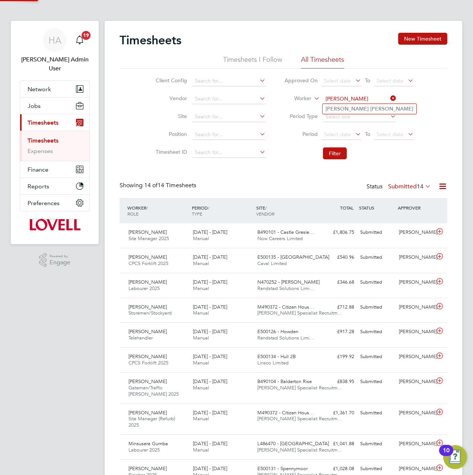
type input "[PERSON_NAME]"
click at [370, 109] on b "[PERSON_NAME]" at bounding box center [391, 109] width 43 height 6
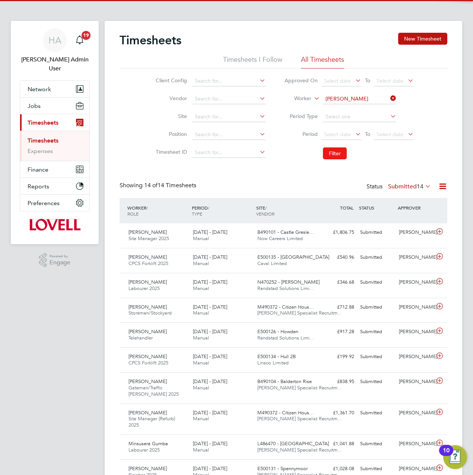
click at [332, 151] on button "Filter" at bounding box center [335, 153] width 24 height 12
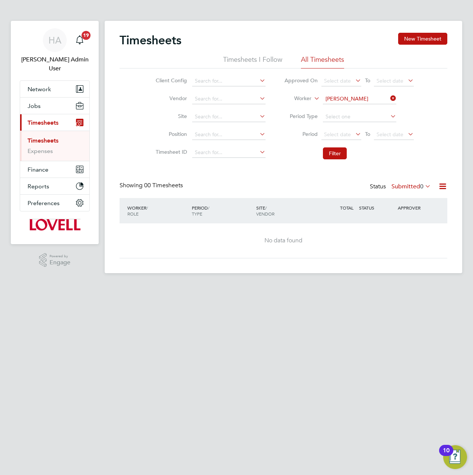
drag, startPoint x: 390, startPoint y: 95, endPoint x: 385, endPoint y: 98, distance: 6.0
click at [389, 95] on icon at bounding box center [389, 98] width 0 height 10
click at [367, 98] on input at bounding box center [359, 99] width 73 height 10
paste input "[PERSON_NAME]"
type input "[PERSON_NAME]"
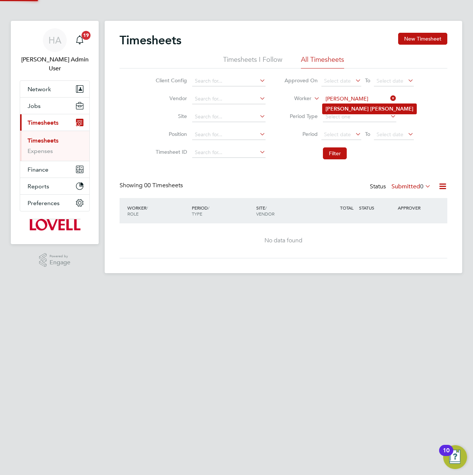
click at [370, 108] on b "[PERSON_NAME]" at bounding box center [391, 109] width 43 height 6
click at [331, 154] on button "Filter" at bounding box center [335, 153] width 24 height 12
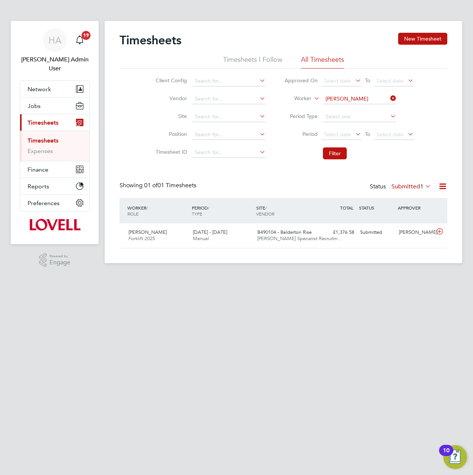
click at [389, 96] on icon at bounding box center [389, 98] width 0 height 10
click at [359, 96] on input at bounding box center [359, 99] width 73 height 10
paste input "[PERSON_NAME]"
type input "[PERSON_NAME]"
click at [354, 114] on li "[PERSON_NAME]" at bounding box center [369, 109] width 94 height 10
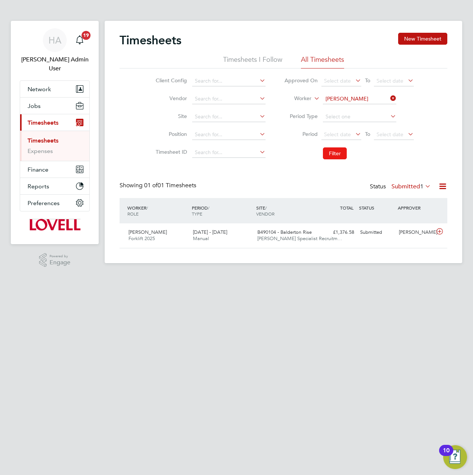
click at [333, 154] on button "Filter" at bounding box center [335, 153] width 24 height 12
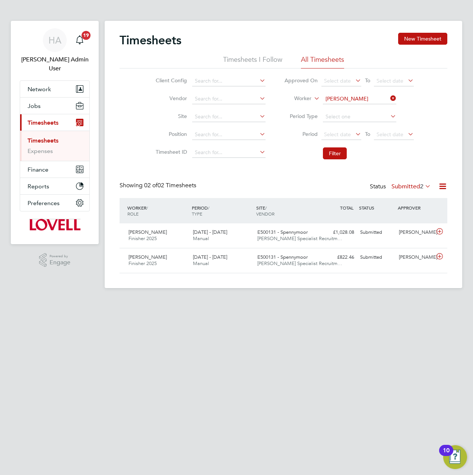
drag, startPoint x: 391, startPoint y: 97, endPoint x: 382, endPoint y: 98, distance: 9.0
click at [389, 97] on icon at bounding box center [389, 98] width 0 height 10
click at [363, 98] on input at bounding box center [359, 99] width 73 height 10
paste input "[PERSON_NAME]"
type input "[PERSON_NAME]"
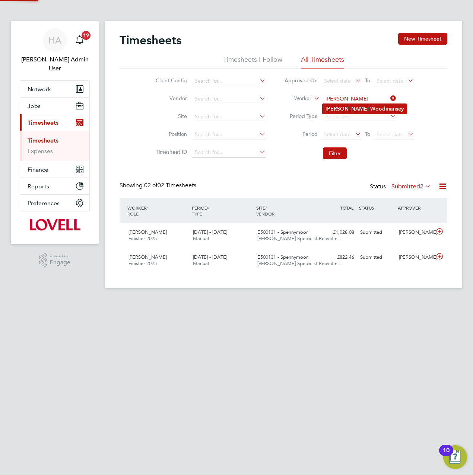
click at [370, 108] on b "Woodmansey" at bounding box center [386, 109] width 33 height 6
click at [332, 154] on button "Filter" at bounding box center [335, 153] width 24 height 12
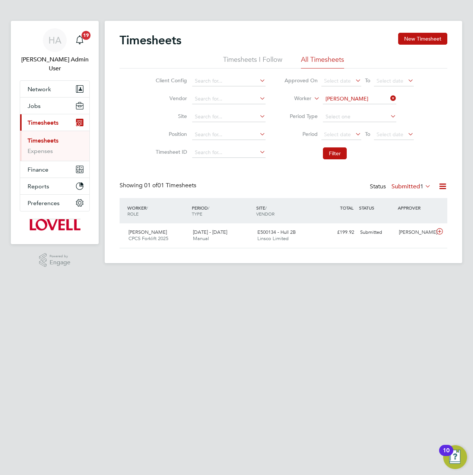
click at [389, 98] on icon at bounding box center [389, 98] width 0 height 10
click at [358, 99] on input at bounding box center [359, 99] width 73 height 10
paste input "[PERSON_NAME]"
type input "[PERSON_NAME]"
click at [353, 107] on b "[PERSON_NAME]" at bounding box center [362, 109] width 43 height 6
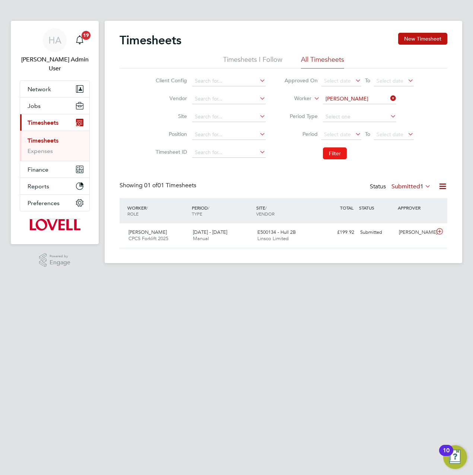
click at [331, 154] on button "Filter" at bounding box center [335, 153] width 24 height 12
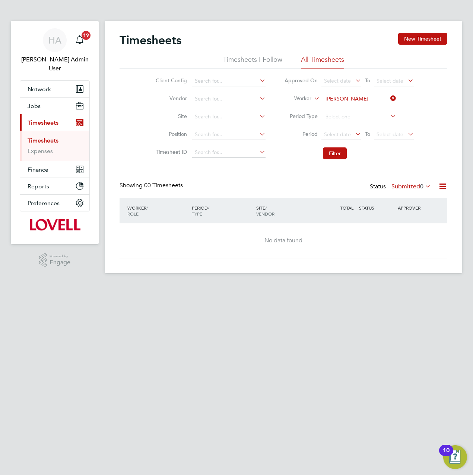
drag, startPoint x: 391, startPoint y: 98, endPoint x: 370, endPoint y: 99, distance: 22.0
click at [389, 98] on icon at bounding box center [389, 98] width 0 height 10
click at [356, 98] on input at bounding box center [359, 99] width 73 height 10
paste input "[PERSON_NAME]"
type input "[PERSON_NAME]"
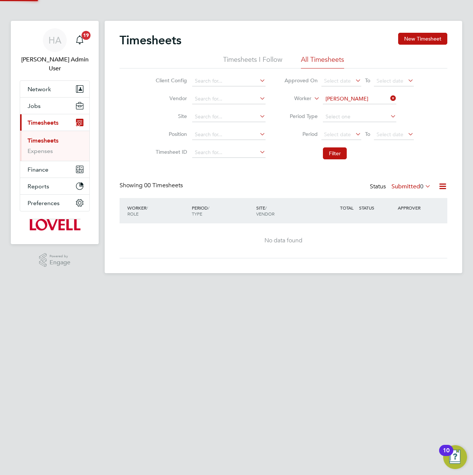
click at [351, 111] on b "Grace" at bounding box center [355, 109] width 15 height 6
click at [334, 148] on button "Filter" at bounding box center [335, 153] width 24 height 12
click at [389, 97] on icon at bounding box center [389, 98] width 0 height 10
click at [368, 100] on input at bounding box center [359, 99] width 73 height 10
paste input "[PERSON_NAME]"
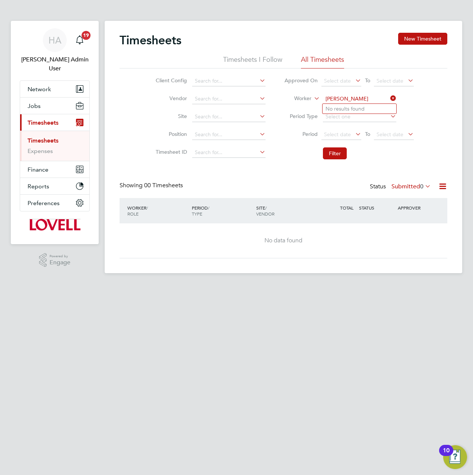
drag, startPoint x: 370, startPoint y: 100, endPoint x: 341, endPoint y: 100, distance: 29.4
click at [341, 100] on input "[PERSON_NAME]" at bounding box center [359, 99] width 73 height 10
click at [334, 119] on b "Asad" at bounding box center [331, 118] width 12 height 6
type input "[PERSON_NAME]"
click at [329, 150] on button "Filter" at bounding box center [335, 153] width 24 height 12
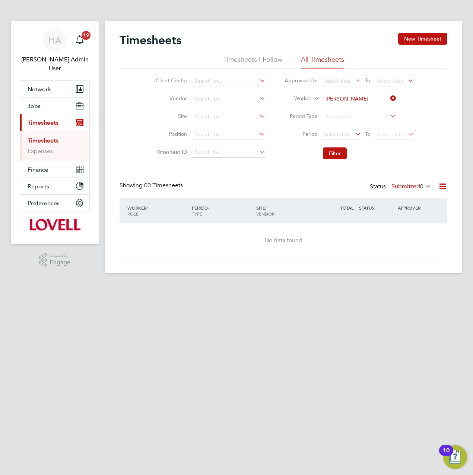
click at [389, 97] on icon at bounding box center [389, 98] width 0 height 10
click at [356, 101] on input at bounding box center [359, 99] width 73 height 10
paste input "Minsusera Gumba"
type input "Minsusera Gumba"
click at [354, 108] on b "Gumba" at bounding box center [360, 109] width 18 height 6
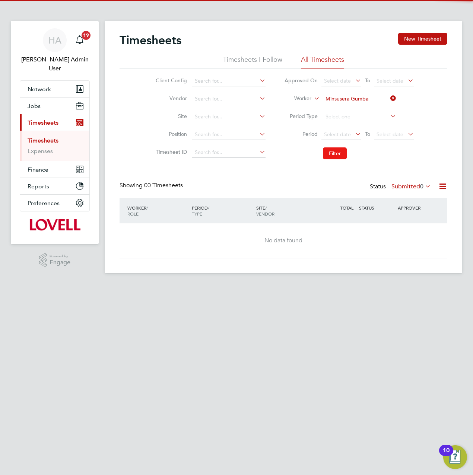
click at [333, 151] on button "Filter" at bounding box center [335, 153] width 24 height 12
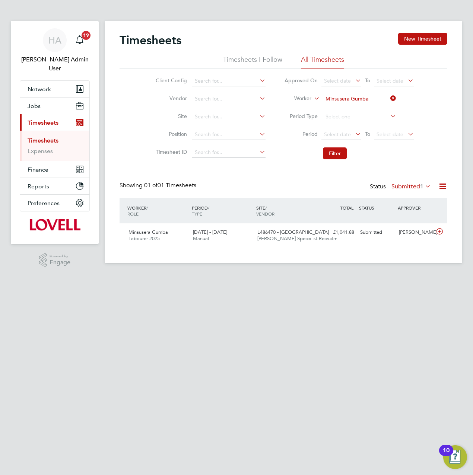
scroll to position [19, 64]
click at [387, 96] on input at bounding box center [359, 99] width 73 height 10
click at [361, 97] on input at bounding box center [359, 99] width 73 height 10
paste input "[PERSON_NAME]"
type input "[PERSON_NAME]"
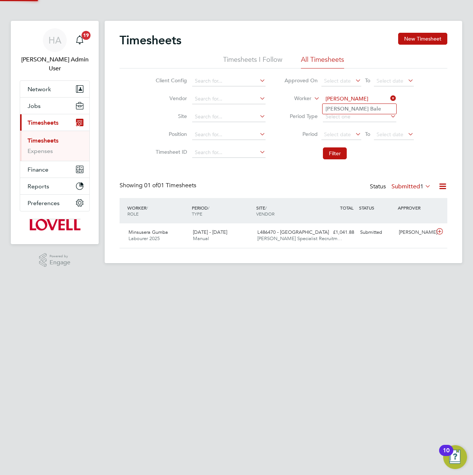
click at [370, 109] on b "Bale" at bounding box center [375, 109] width 11 height 6
click at [332, 149] on button "Filter" at bounding box center [335, 153] width 24 height 12
click at [389, 95] on icon at bounding box center [389, 98] width 0 height 10
click at [352, 96] on input at bounding box center [359, 99] width 73 height 10
paste input "[PERSON_NAME]"
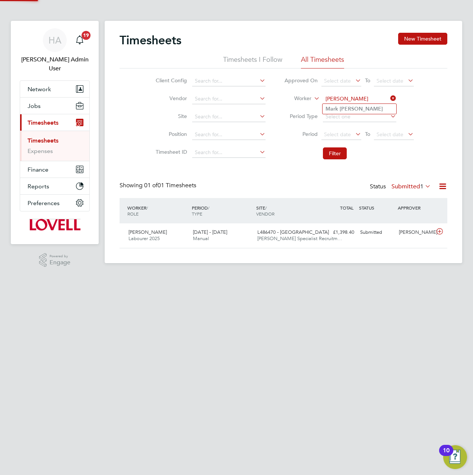
type input "[PERSON_NAME]"
click at [345, 108] on b "[PERSON_NAME]" at bounding box center [360, 109] width 43 height 6
click at [334, 152] on button "Filter" at bounding box center [335, 153] width 24 height 12
click at [387, 98] on input at bounding box center [359, 99] width 73 height 10
click at [353, 99] on input at bounding box center [359, 99] width 73 height 10
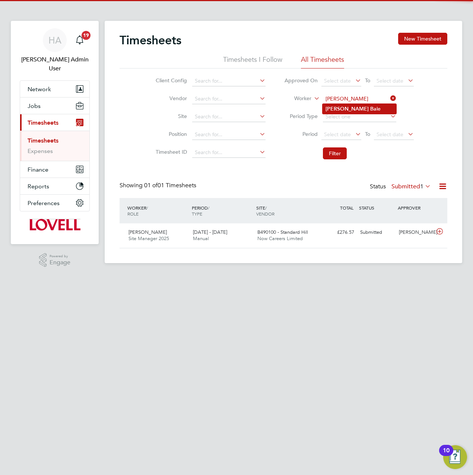
click at [370, 107] on b "Ba" at bounding box center [373, 109] width 6 height 6
type input "[PERSON_NAME]"
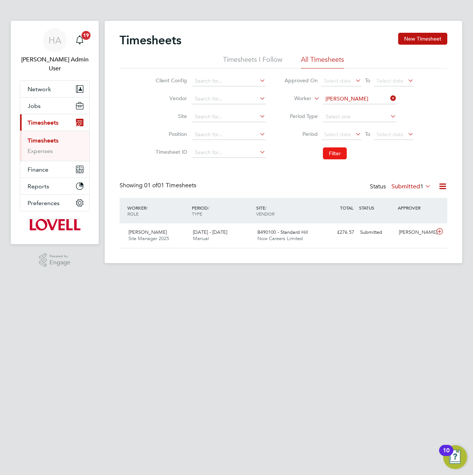
click at [332, 154] on button "Filter" at bounding box center [335, 153] width 24 height 12
drag, startPoint x: 394, startPoint y: 98, endPoint x: 383, endPoint y: 98, distance: 10.4
click at [389, 98] on icon at bounding box center [389, 98] width 0 height 10
click at [354, 97] on input at bounding box center [359, 99] width 73 height 10
paste input "Minsusera Gumba"
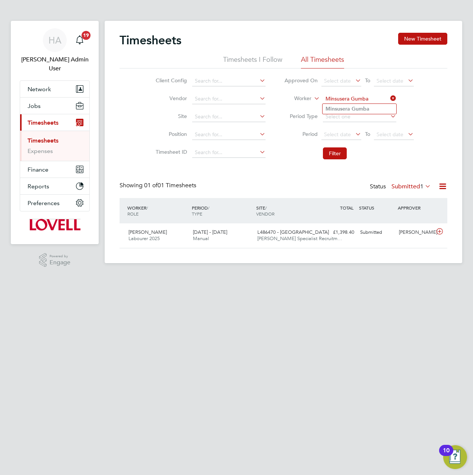
type input "Minsusera Gumba"
click at [354, 108] on b "Gumba" at bounding box center [360, 109] width 18 height 6
click at [336, 150] on button "Filter" at bounding box center [335, 153] width 24 height 12
drag, startPoint x: 396, startPoint y: 97, endPoint x: 368, endPoint y: 97, distance: 27.2
click at [389, 97] on icon at bounding box center [389, 98] width 0 height 10
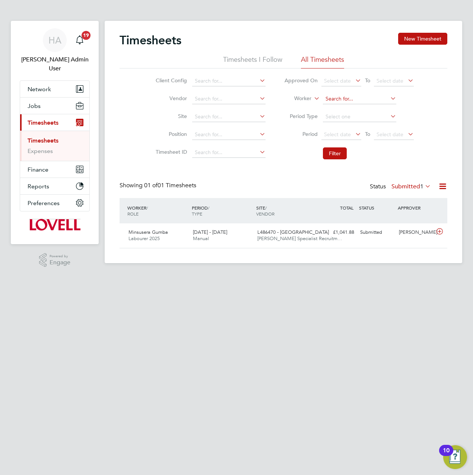
click at [360, 97] on input at bounding box center [359, 99] width 73 height 10
paste input "[PERSON_NAME]"
type input "[PERSON_NAME]"
click at [341, 100] on input at bounding box center [359, 99] width 73 height 10
paste input "[PERSON_NAME]"
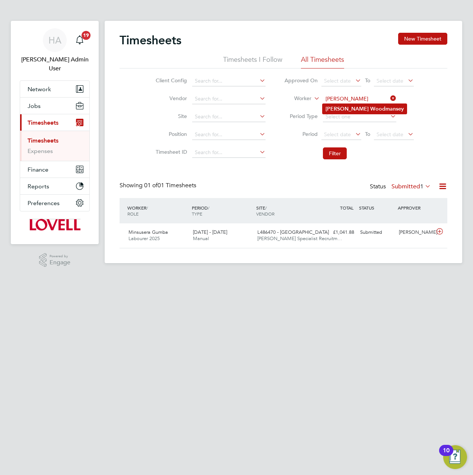
type input "[PERSON_NAME]"
click at [370, 108] on b "Woodmansey" at bounding box center [386, 109] width 33 height 6
click at [335, 153] on button "Filter" at bounding box center [335, 153] width 24 height 12
click at [389, 97] on icon at bounding box center [389, 98] width 0 height 10
click at [354, 98] on input at bounding box center [359, 99] width 73 height 10
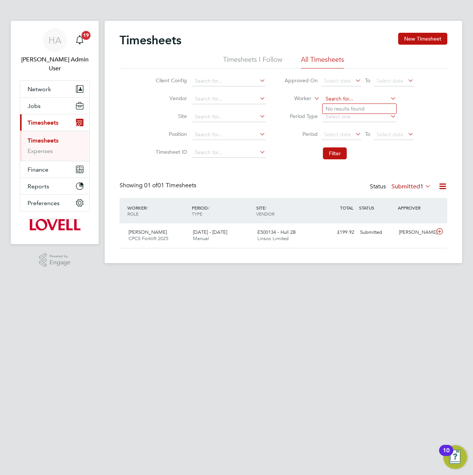
paste input "[PERSON_NAME] Ovat"
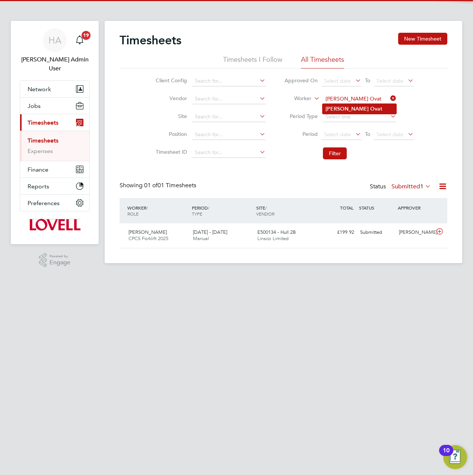
type input "[PERSON_NAME] Ovat"
click at [370, 109] on b "Ovat" at bounding box center [376, 109] width 12 height 6
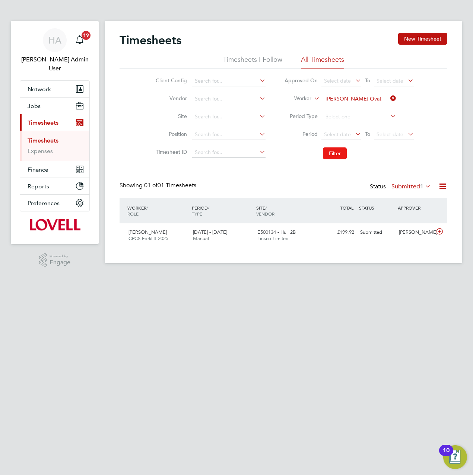
click at [335, 156] on button "Filter" at bounding box center [335, 153] width 24 height 12
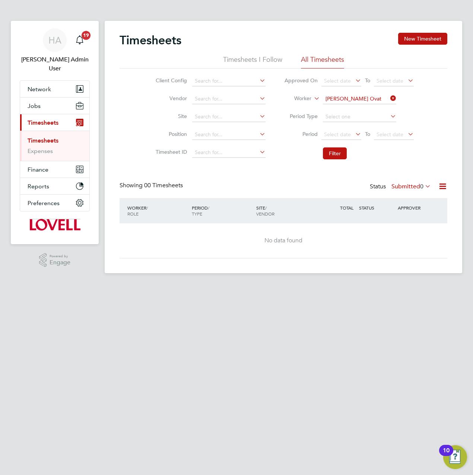
click at [389, 98] on icon at bounding box center [389, 98] width 0 height 10
click at [376, 99] on input at bounding box center [359, 99] width 73 height 10
paste input "[PERSON_NAME]"
type input "[PERSON_NAME]"
click at [370, 108] on b "[PERSON_NAME]" at bounding box center [391, 109] width 43 height 6
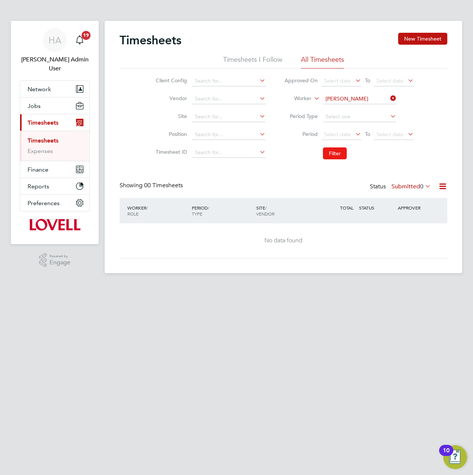
click at [336, 151] on button "Filter" at bounding box center [335, 153] width 24 height 12
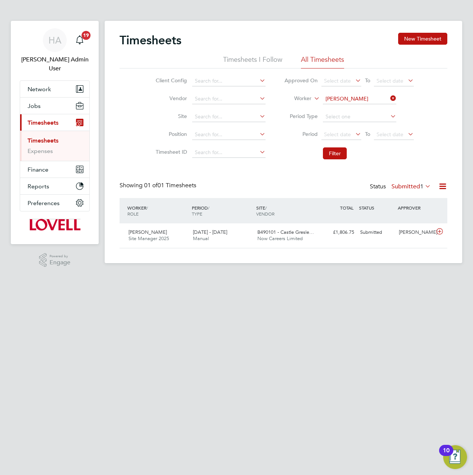
drag, startPoint x: 395, startPoint y: 96, endPoint x: 372, endPoint y: 98, distance: 22.7
click at [389, 96] on icon at bounding box center [389, 98] width 0 height 10
click at [372, 98] on input at bounding box center [359, 99] width 73 height 10
paste input "[PERSON_NAME]"
type input "[PERSON_NAME]"
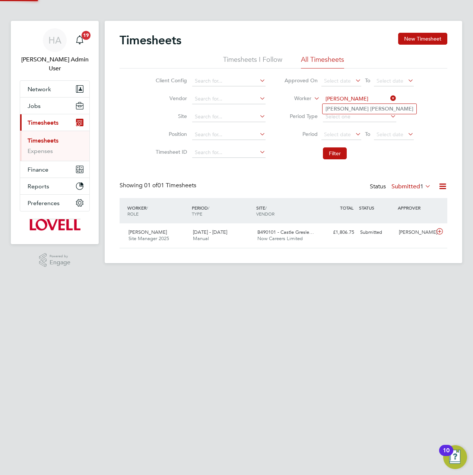
click at [370, 108] on b "[PERSON_NAME]" at bounding box center [391, 109] width 43 height 6
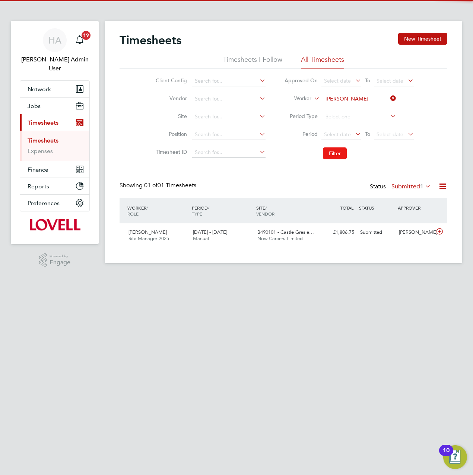
click at [332, 151] on button "Filter" at bounding box center [335, 153] width 24 height 12
click at [383, 99] on input at bounding box center [359, 99] width 73 height 10
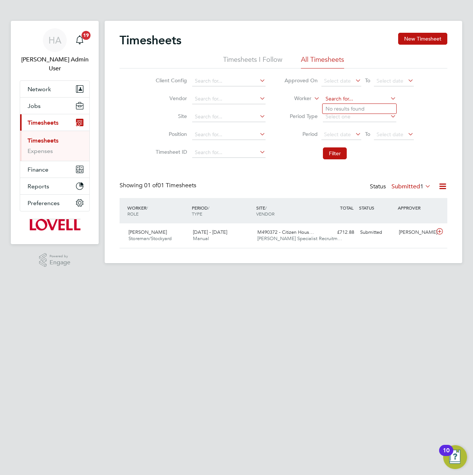
click at [370, 98] on input at bounding box center [359, 99] width 73 height 10
paste input "Cristian Craciun"
type input "Cristian Craciun"
click at [370, 109] on b "Craciun" at bounding box center [379, 109] width 19 height 6
click at [327, 155] on button "Filter" at bounding box center [335, 153] width 24 height 12
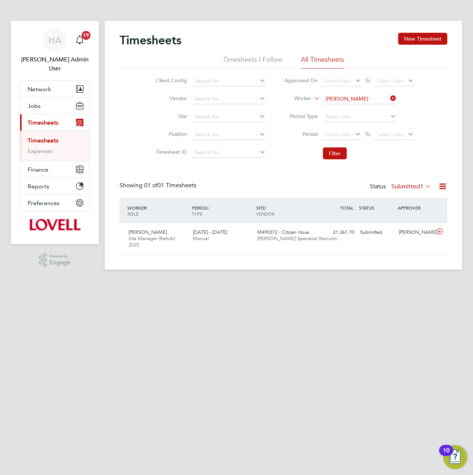
drag, startPoint x: 390, startPoint y: 99, endPoint x: 355, endPoint y: 99, distance: 35.0
click at [389, 99] on icon at bounding box center [389, 98] width 0 height 10
click at [352, 99] on input at bounding box center [359, 99] width 73 height 10
paste input "Rebecca Roche"
type input "Rebecca Roche"
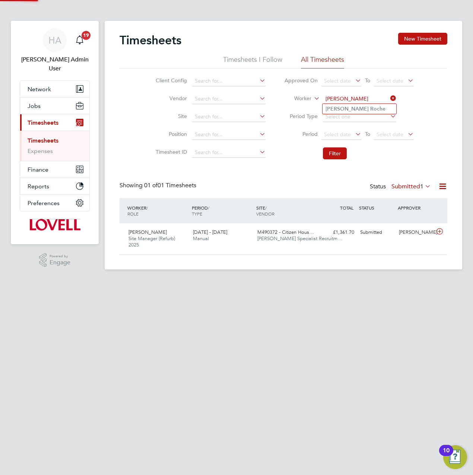
click at [370, 108] on b "Roche" at bounding box center [377, 109] width 15 height 6
click at [333, 149] on button "Filter" at bounding box center [335, 153] width 24 height 12
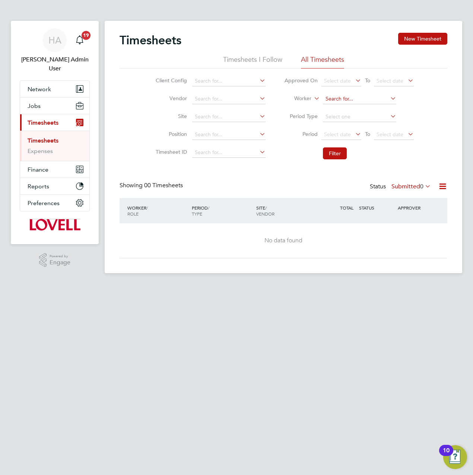
click at [386, 101] on input at bounding box center [359, 99] width 73 height 10
click at [359, 99] on input at bounding box center [359, 99] width 73 height 10
paste input "Cristian Craciun"
type input "Cristian Craciun"
click at [370, 107] on b "Craciun" at bounding box center [379, 109] width 19 height 6
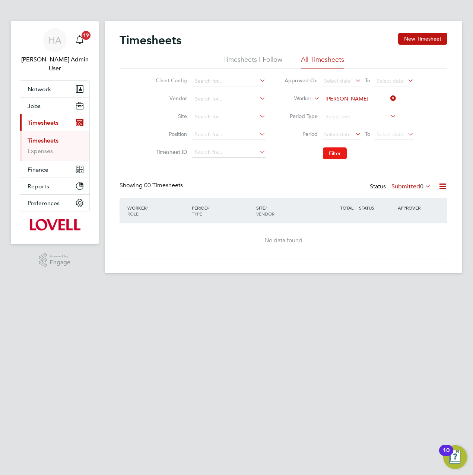
click at [336, 156] on button "Filter" at bounding box center [335, 153] width 24 height 12
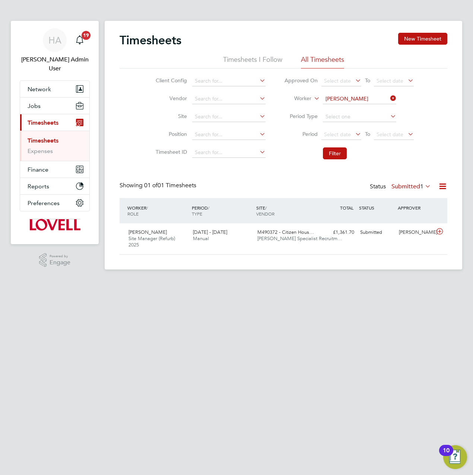
drag, startPoint x: 394, startPoint y: 99, endPoint x: 375, endPoint y: 98, distance: 19.0
click at [389, 99] on icon at bounding box center [389, 98] width 0 height 10
click at [368, 98] on input at bounding box center [359, 99] width 73 height 10
paste input "Rebecca Roche"
type input "Rebecca Roche"
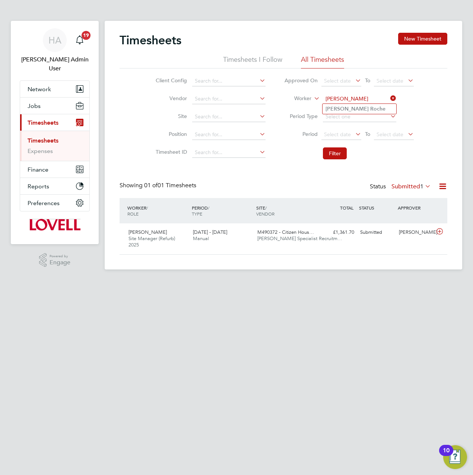
click at [370, 108] on b "Roche" at bounding box center [377, 109] width 15 height 6
click at [326, 150] on button "Filter" at bounding box center [335, 153] width 24 height 12
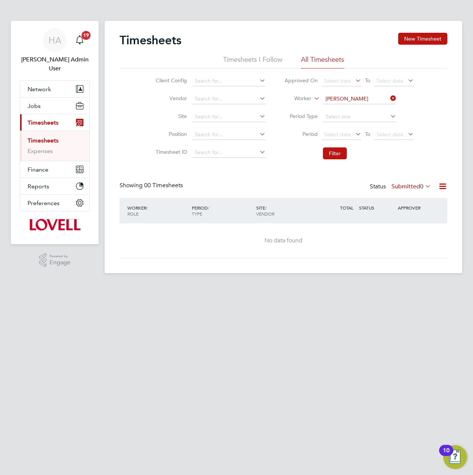
drag, startPoint x: 389, startPoint y: 102, endPoint x: 381, endPoint y: 102, distance: 7.8
click at [389, 102] on icon at bounding box center [389, 98] width 0 height 10
click at [358, 103] on div "Timesheets New Timesheet Timesheets I Follow All Timesheets Client Config Vendo…" at bounding box center [283, 147] width 357 height 252
paste input "Ian Campbell"
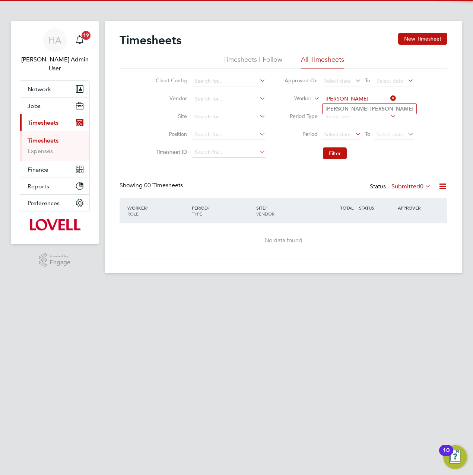
type input "Ian Campbell"
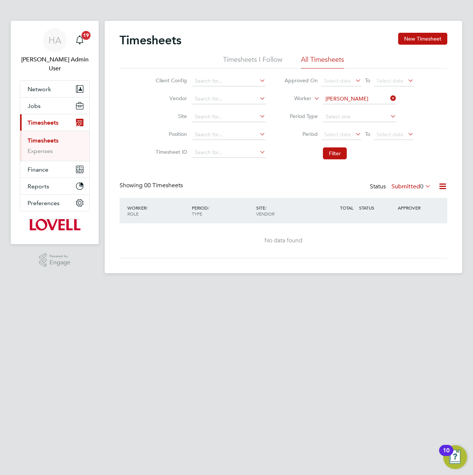
click at [370, 107] on b "Campbell" at bounding box center [391, 109] width 43 height 6
click at [334, 151] on button "Filter" at bounding box center [335, 153] width 24 height 12
click at [386, 96] on input at bounding box center [359, 99] width 73 height 10
click at [361, 100] on input at bounding box center [359, 99] width 73 height 10
paste input "Mark Owen"
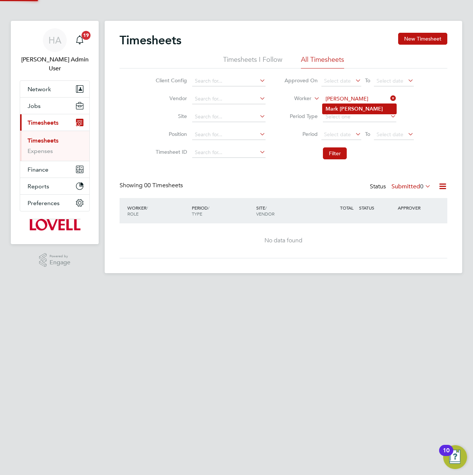
type input "Mark Owen"
click at [348, 108] on b "Owen" at bounding box center [360, 109] width 43 height 6
click at [335, 148] on button "Filter" at bounding box center [335, 153] width 24 height 12
drag, startPoint x: 402, startPoint y: 95, endPoint x: 395, endPoint y: 97, distance: 7.9
click at [402, 95] on li "Worker Mark Owen" at bounding box center [349, 99] width 148 height 18
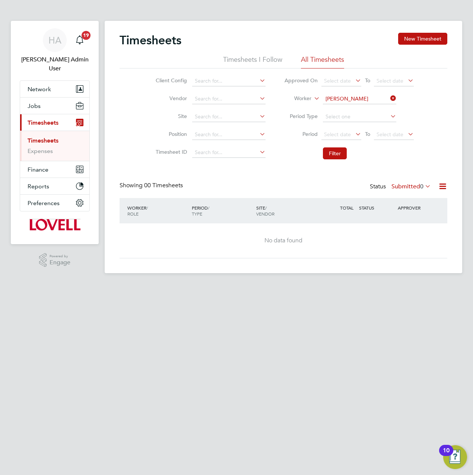
click at [389, 99] on icon at bounding box center [389, 98] width 0 height 10
click at [364, 102] on input at bounding box center [359, 99] width 73 height 10
paste input "Keyon Browne"
type input "Keyon Browne"
click at [351, 109] on b "Browne" at bounding box center [363, 109] width 43 height 6
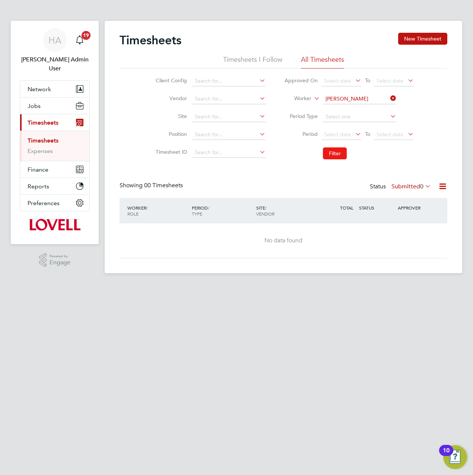
click at [331, 151] on button "Filter" at bounding box center [335, 153] width 24 height 12
drag, startPoint x: 389, startPoint y: 97, endPoint x: 375, endPoint y: 99, distance: 13.6
click at [389, 97] on icon at bounding box center [389, 98] width 0 height 10
click at [375, 99] on input at bounding box center [359, 99] width 73 height 10
paste input "John Crawford"
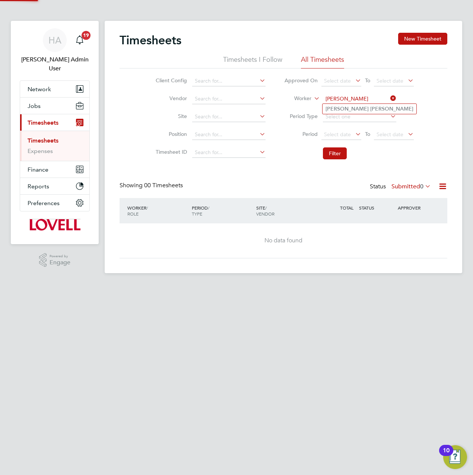
type input "John Crawford"
click at [370, 110] on b "Crawford" at bounding box center [391, 109] width 43 height 6
click at [332, 160] on li "Filter" at bounding box center [349, 153] width 148 height 19
click at [332, 157] on button "Filter" at bounding box center [335, 153] width 24 height 12
click at [393, 93] on li "Worker John Crawford" at bounding box center [349, 99] width 148 height 18
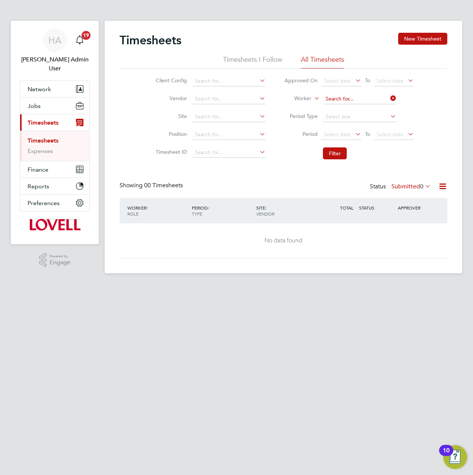
click at [387, 96] on input at bounding box center [359, 99] width 73 height 10
click at [364, 103] on input at bounding box center [359, 99] width 73 height 10
paste input "Gary Vale"
type input "Gary Vale"
click at [350, 109] on li "Gary Vale" at bounding box center [359, 109] width 74 height 10
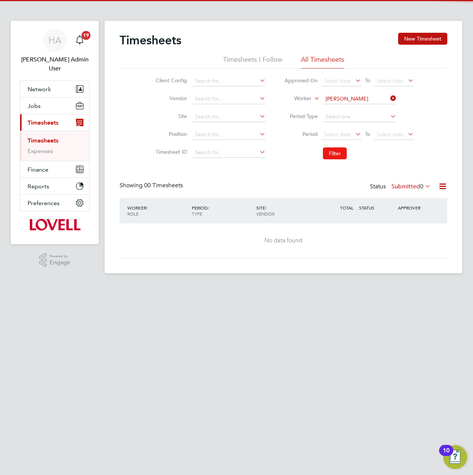
click at [330, 157] on button "Filter" at bounding box center [335, 153] width 24 height 12
drag, startPoint x: 391, startPoint y: 96, endPoint x: 371, endPoint y: 96, distance: 20.1
click at [389, 96] on icon at bounding box center [389, 98] width 0 height 10
click at [371, 96] on input at bounding box center [359, 99] width 73 height 10
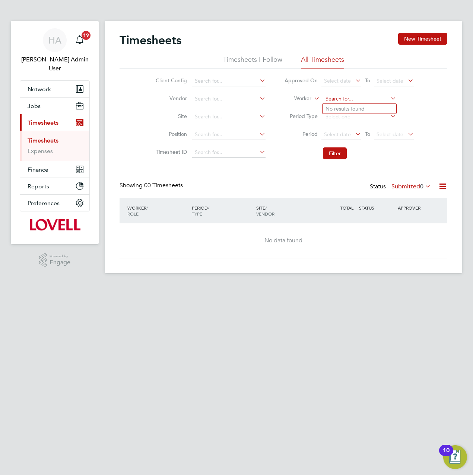
paste input "Andrew Christoforu"
type input "Andrew Christoforu"
click at [361, 105] on li "Andrew Christoforu" at bounding box center [361, 109] width 78 height 10
click at [332, 147] on button "Filter" at bounding box center [335, 153] width 24 height 12
click at [380, 100] on input at bounding box center [359, 99] width 73 height 10
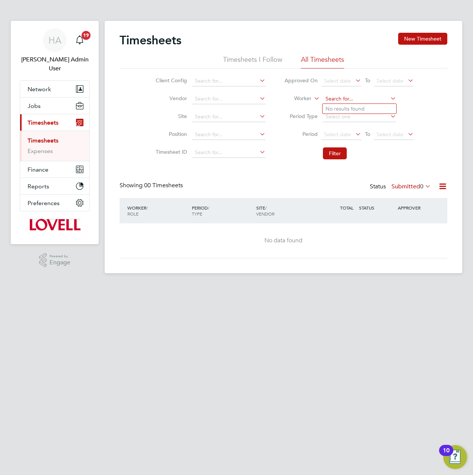
click at [352, 101] on input at bounding box center [359, 99] width 73 height 10
paste input "Ashley Mcallister"
type input "Ashley Mcallister"
click at [370, 106] on b "Mcallister" at bounding box center [391, 109] width 43 height 6
click at [331, 155] on button "Filter" at bounding box center [335, 153] width 24 height 12
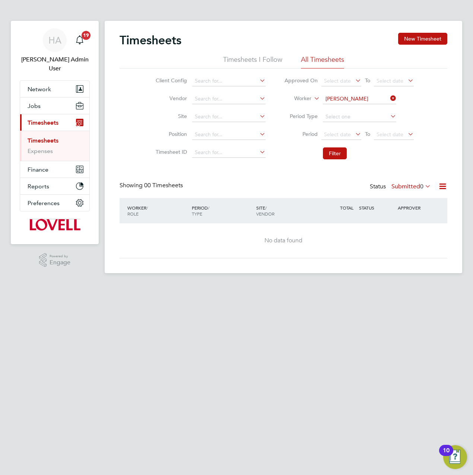
click at [389, 100] on icon at bounding box center [389, 98] width 0 height 10
click at [369, 99] on input at bounding box center [359, 99] width 73 height 10
click at [370, 108] on b "Seward" at bounding box center [391, 109] width 43 height 6
type input "James Seward"
click at [337, 148] on button "Filter" at bounding box center [335, 153] width 24 height 12
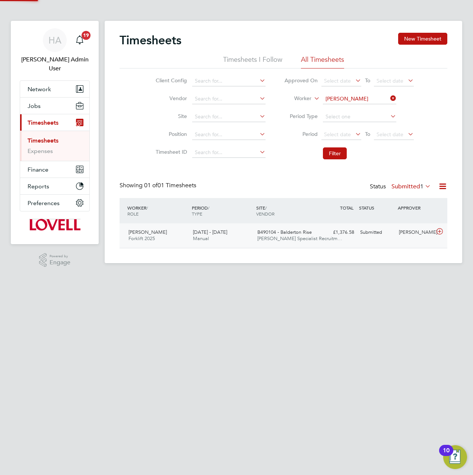
click at [270, 233] on span "B490104 - Balderton Rise" at bounding box center [284, 232] width 54 height 6
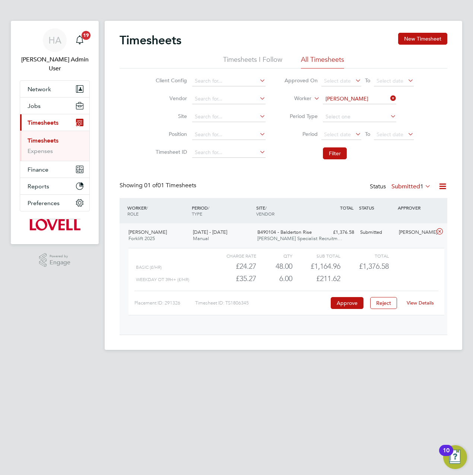
scroll to position [13, 73]
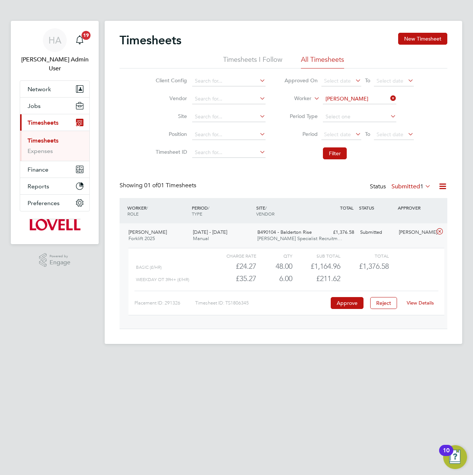
click at [417, 303] on link "View Details" at bounding box center [419, 303] width 27 height 6
click at [389, 99] on icon at bounding box center [389, 98] width 0 height 10
click at [367, 95] on input at bounding box center [359, 99] width 73 height 10
click at [370, 108] on b "Clements" at bounding box center [391, 109] width 43 height 6
type input "Sean Clements"
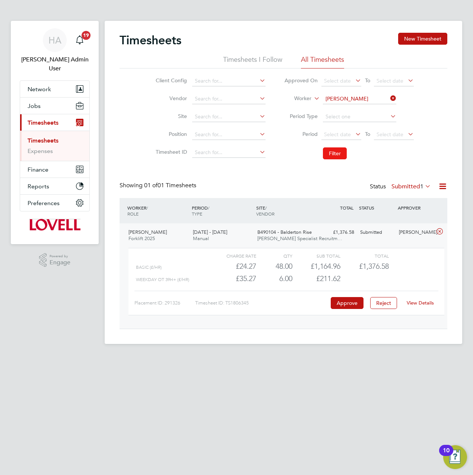
click at [333, 154] on button "Filter" at bounding box center [335, 153] width 24 height 12
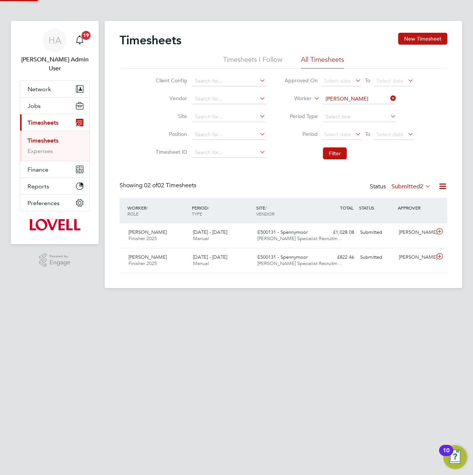
scroll to position [19, 64]
click at [415, 185] on label "Submitted 2" at bounding box center [410, 186] width 39 height 7
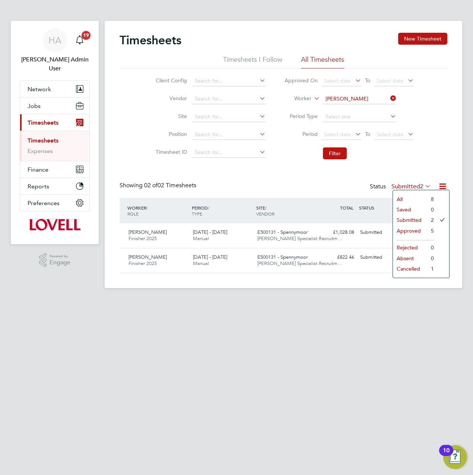
click at [404, 201] on li "All" at bounding box center [410, 199] width 34 height 10
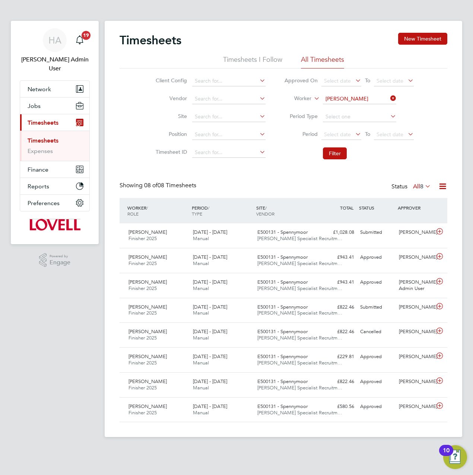
click at [420, 188] on span "8" at bounding box center [421, 186] width 3 height 7
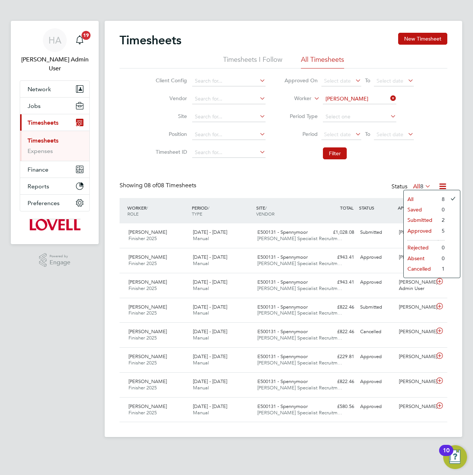
click at [412, 221] on li "Submitted" at bounding box center [420, 220] width 34 height 10
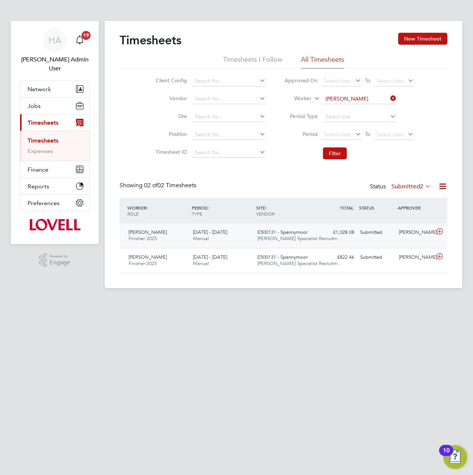
click at [257, 237] on div "E500131 - Spennymoor Hays Specialist Recruitm…" at bounding box center [286, 235] width 64 height 19
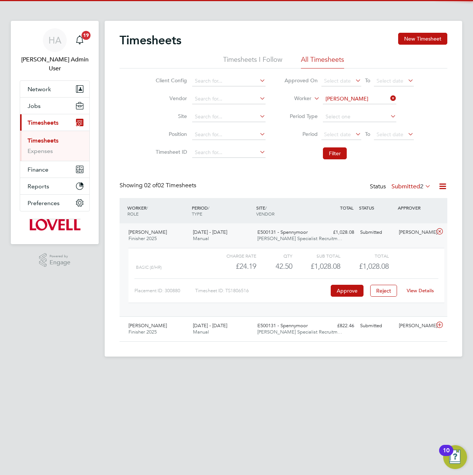
click at [423, 293] on link "View Details" at bounding box center [419, 290] width 27 height 6
click at [389, 98] on icon at bounding box center [389, 98] width 0 height 10
click at [362, 98] on input at bounding box center [359, 99] width 73 height 10
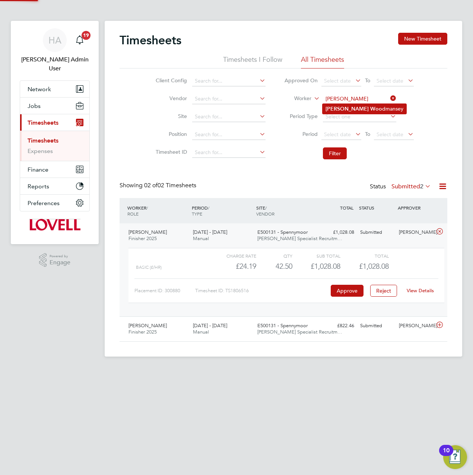
click at [366, 111] on li "Glen Woo dmansey" at bounding box center [364, 109] width 84 height 10
type input "Glen Woodmansey"
click at [337, 156] on button "Filter" at bounding box center [335, 153] width 24 height 12
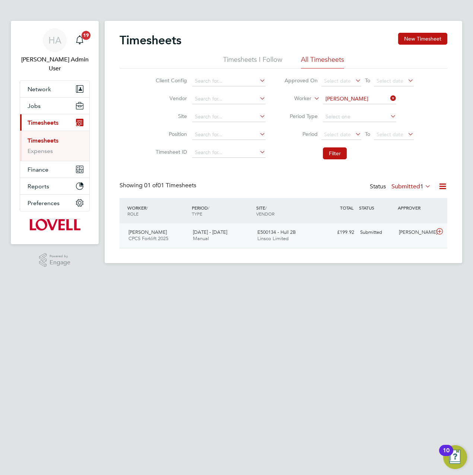
click at [329, 242] on div "Glen Woodmansey CPCS Forklift 2025 16 - 22 Aug 2025 16 - 22 Aug 2025 Manual E50…" at bounding box center [282, 235] width 327 height 25
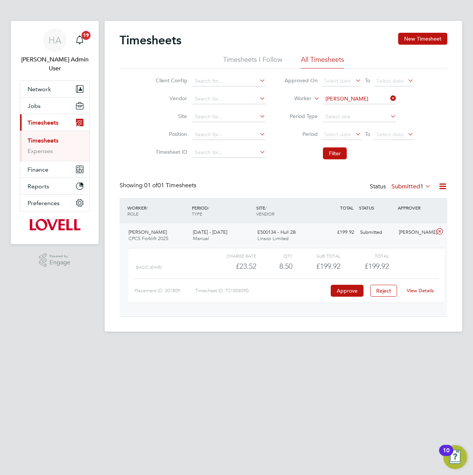
click at [421, 288] on link "View Details" at bounding box center [419, 290] width 27 height 6
click at [389, 95] on icon at bounding box center [389, 98] width 0 height 10
click at [371, 100] on input at bounding box center [359, 99] width 73 height 10
click at [352, 128] on li "Min susera Gumba" at bounding box center [359, 129] width 74 height 10
type input "Minsusera Gumba"
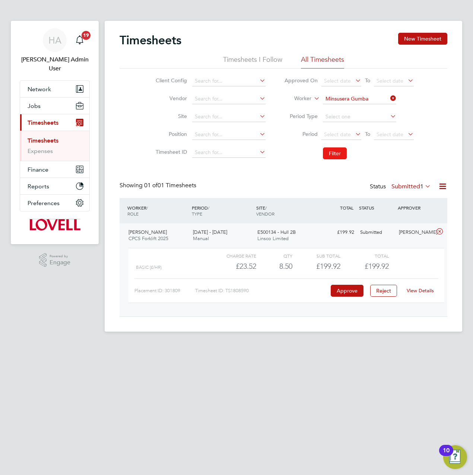
click at [332, 156] on button "Filter" at bounding box center [335, 153] width 24 height 12
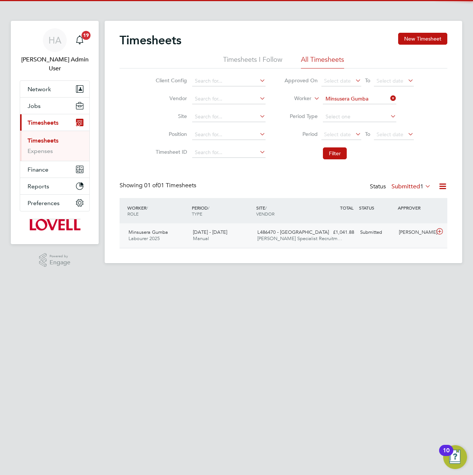
click at [315, 235] on div "L486470 - Loxford Lane Hays Specialist Recruitm…" at bounding box center [286, 235] width 64 height 19
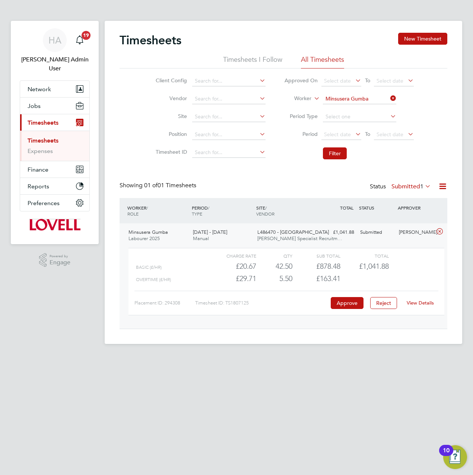
click at [418, 301] on link "View Details" at bounding box center [419, 303] width 27 height 6
click at [389, 99] on icon at bounding box center [389, 98] width 0 height 10
click at [365, 99] on input at bounding box center [359, 99] width 73 height 10
click at [341, 157] on li "Lucian Bale" at bounding box center [368, 159] width 93 height 10
type input "Lucian Bale"
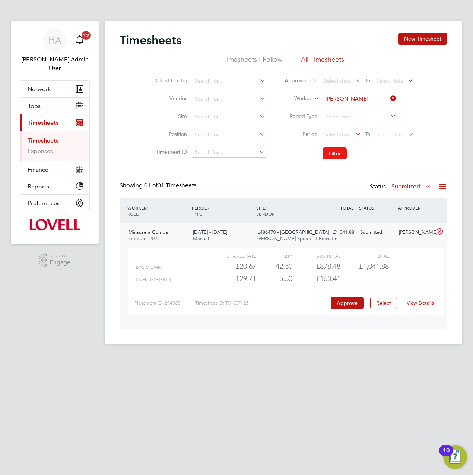
click at [332, 155] on button "Filter" at bounding box center [335, 153] width 24 height 12
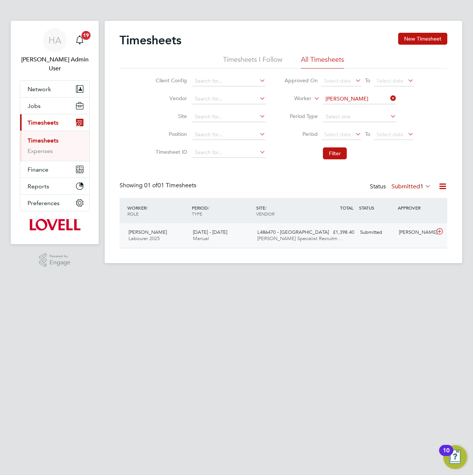
click at [262, 235] on span "Hays Specialist Recruitm…" at bounding box center [299, 238] width 85 height 6
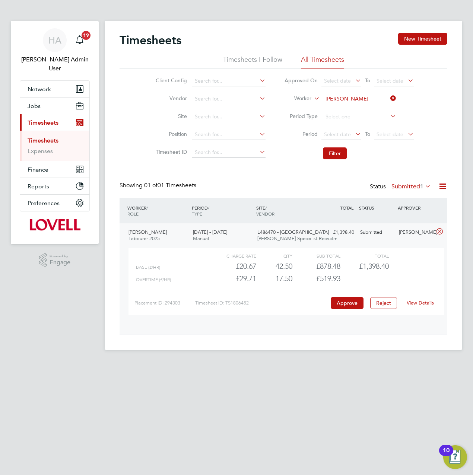
scroll to position [13, 73]
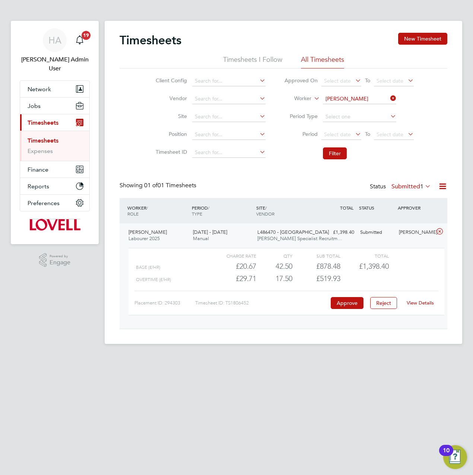
click at [417, 303] on link "View Details" at bounding box center [419, 303] width 27 height 6
click at [389, 102] on icon at bounding box center [389, 98] width 0 height 10
click at [369, 101] on input at bounding box center [359, 99] width 73 height 10
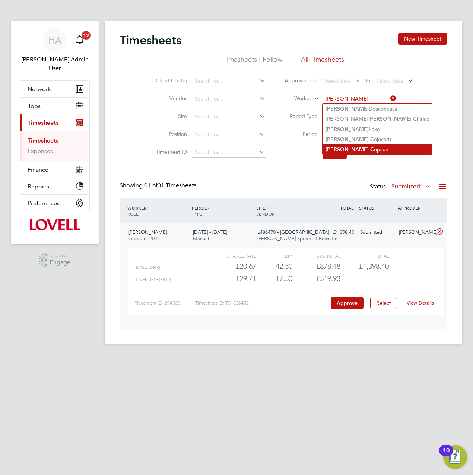
click at [355, 148] on li "Adrian C opson" at bounding box center [376, 149] width 109 height 10
type input "Adrian Copson"
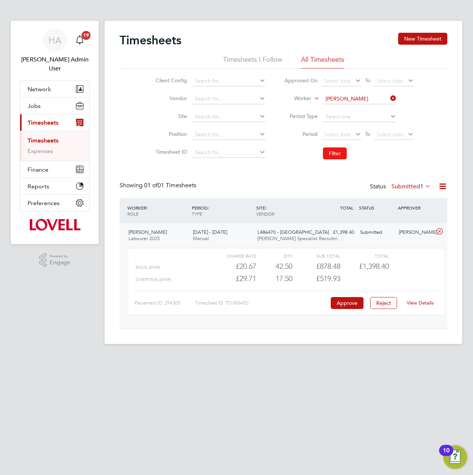
click at [332, 154] on button "Filter" at bounding box center [335, 153] width 24 height 12
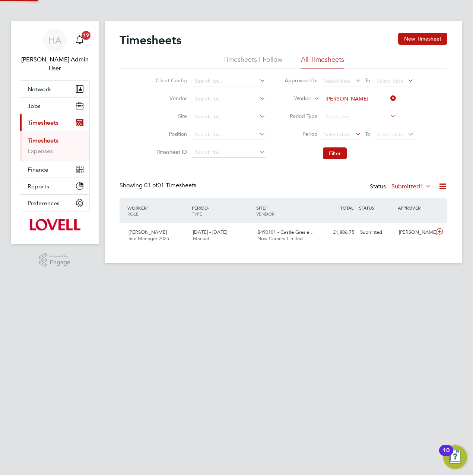
scroll to position [19, 64]
click at [315, 243] on div "B490101 - Castle Gresle… Now Careers Limited" at bounding box center [286, 235] width 64 height 19
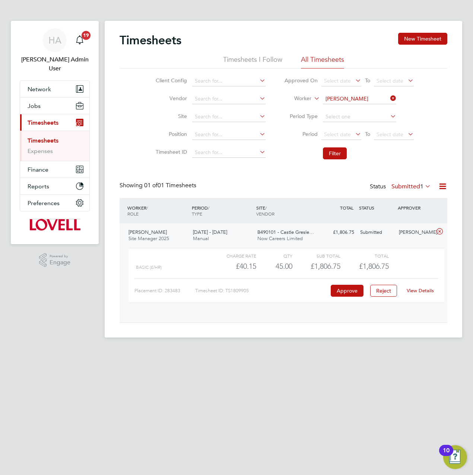
scroll to position [13, 73]
click at [426, 292] on link "View Details" at bounding box center [419, 290] width 27 height 6
click at [387, 98] on input at bounding box center [359, 99] width 73 height 10
click at [362, 100] on input at bounding box center [359, 99] width 73 height 10
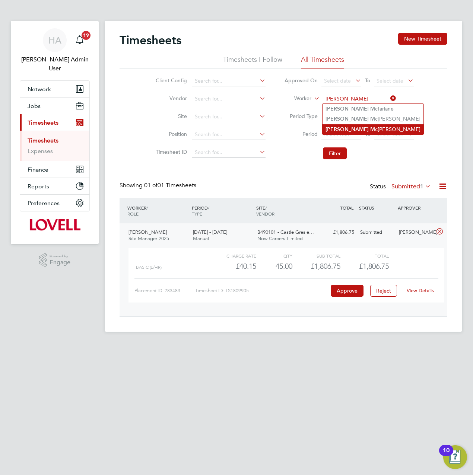
click at [370, 127] on b "Mc" at bounding box center [373, 129] width 7 height 6
type input "Robert Mcclelland"
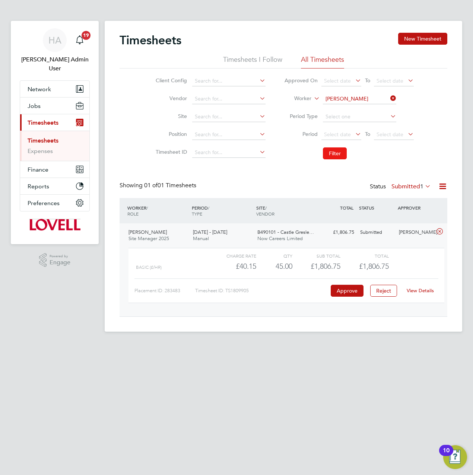
click at [332, 157] on button "Filter" at bounding box center [335, 153] width 24 height 12
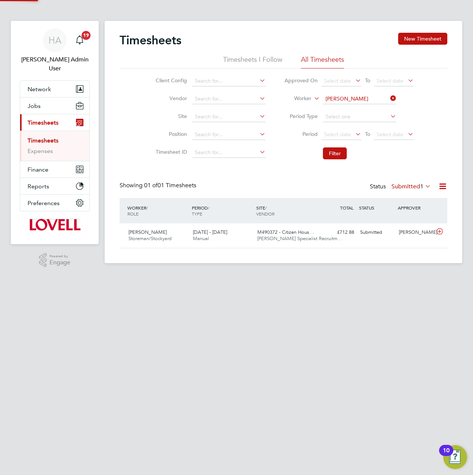
scroll to position [19, 64]
click at [289, 231] on span "M490372 - Citizen Hous…" at bounding box center [285, 232] width 57 height 6
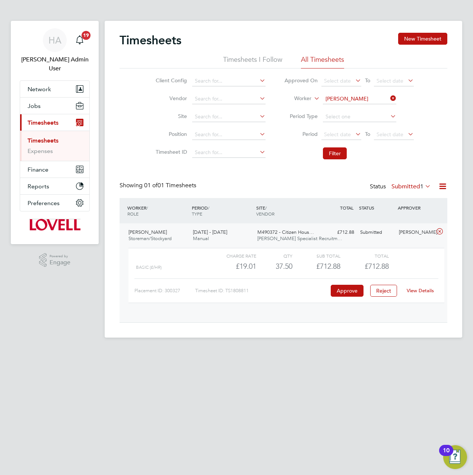
scroll to position [13, 73]
click at [425, 288] on link "View Details" at bounding box center [419, 290] width 27 height 6
click at [389, 98] on icon at bounding box center [389, 98] width 0 height 10
click at [371, 100] on input at bounding box center [359, 99] width 73 height 10
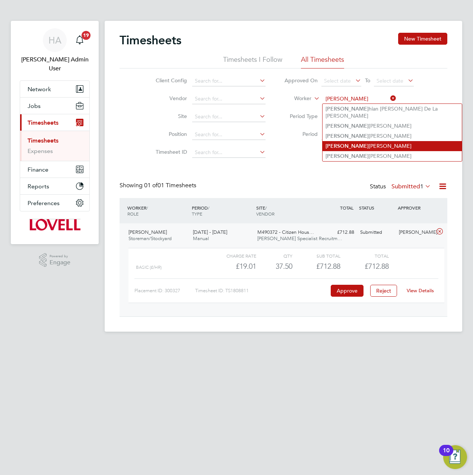
click at [359, 141] on li "Crist ian Craciun" at bounding box center [391, 146] width 139 height 10
type input "Cristian Craciun"
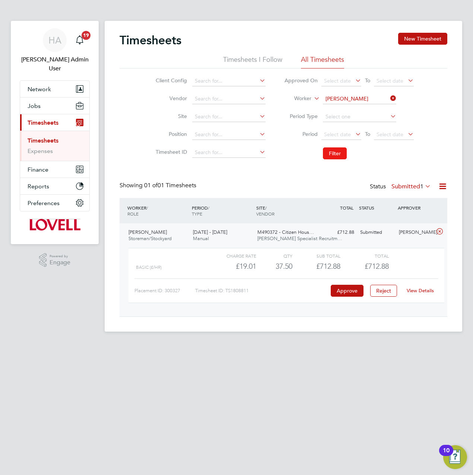
click at [338, 154] on button "Filter" at bounding box center [335, 153] width 24 height 12
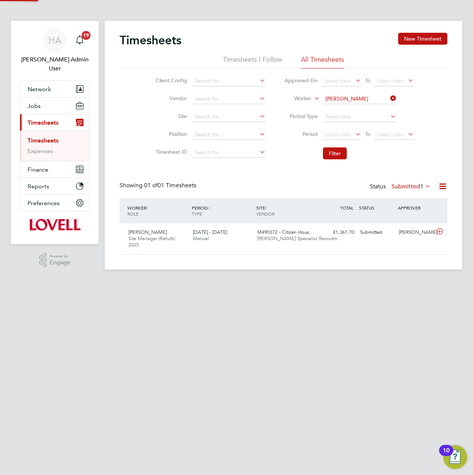
scroll to position [19, 64]
click at [333, 244] on div "Cristian Craciun Site Manager (Refurb) 2025 16 - 22 Aug 2025 16 - 22 Aug 2025 M…" at bounding box center [282, 238] width 327 height 31
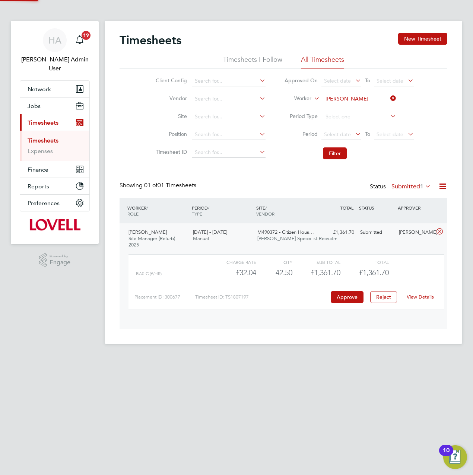
scroll to position [13, 73]
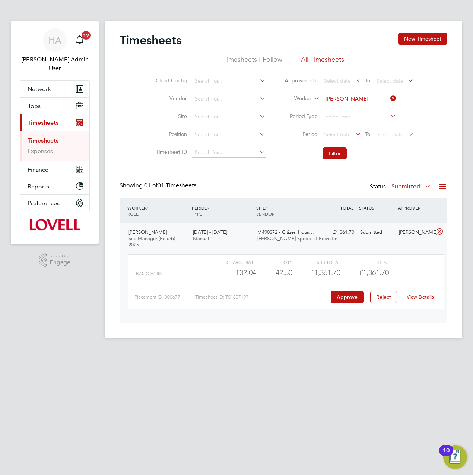
click at [421, 299] on link "View Details" at bounding box center [419, 297] width 27 height 6
click at [47, 85] on button "Network" at bounding box center [54, 89] width 69 height 16
click at [31, 86] on span "Network" at bounding box center [39, 89] width 23 height 7
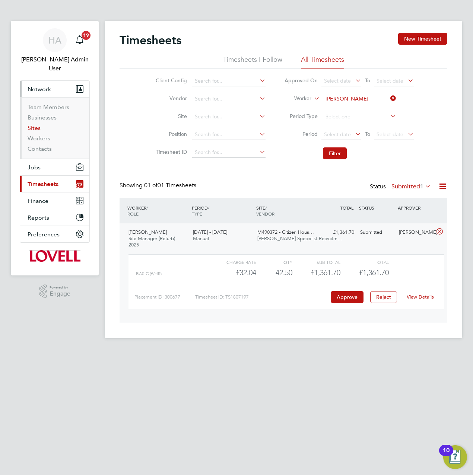
click at [34, 124] on link "Sites" at bounding box center [34, 127] width 13 height 7
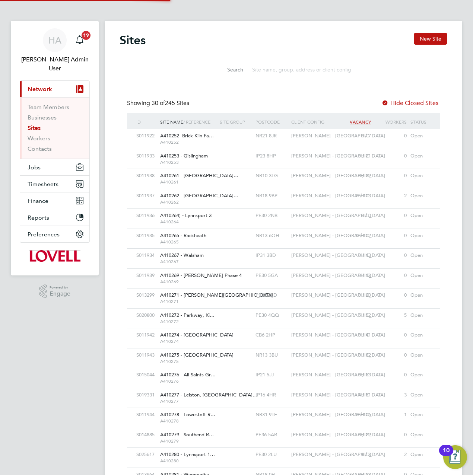
scroll to position [14, 36]
click at [260, 71] on input at bounding box center [302, 70] width 109 height 15
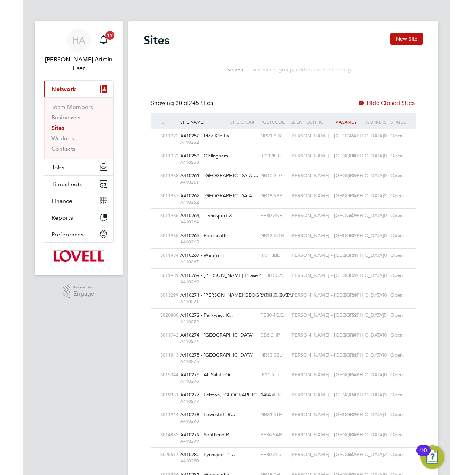
scroll to position [4, 4]
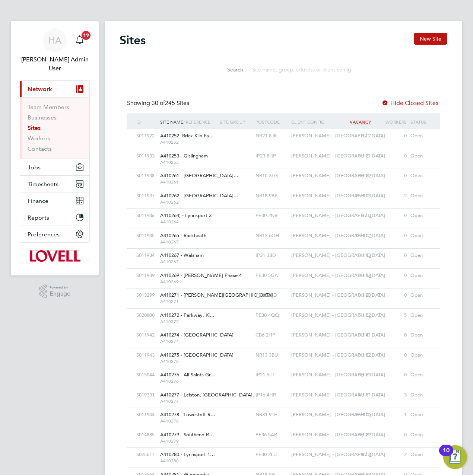
click at [301, 70] on input at bounding box center [302, 70] width 109 height 15
click at [38, 103] on link "Team Members" at bounding box center [49, 106] width 42 height 7
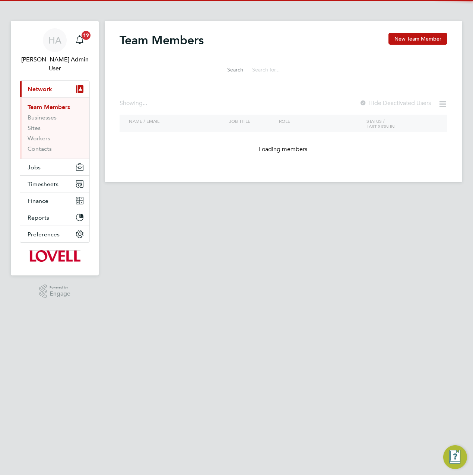
click at [269, 72] on input at bounding box center [302, 70] width 109 height 15
click at [275, 72] on input at bounding box center [302, 70] width 109 height 15
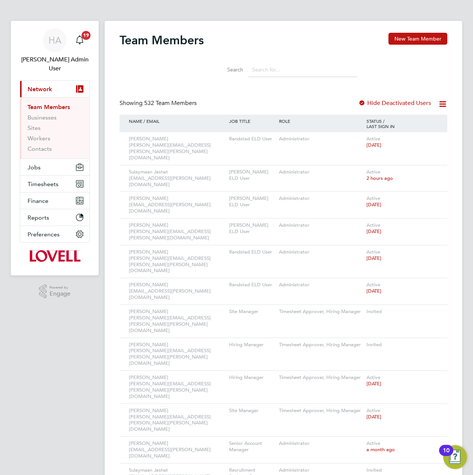
click at [275, 74] on input at bounding box center [302, 70] width 109 height 15
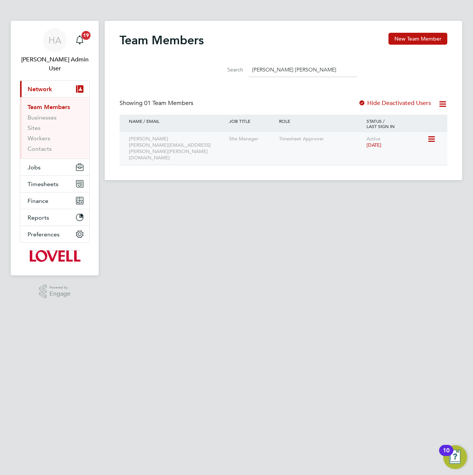
type input "John Jen"
drag, startPoint x: 174, startPoint y: 147, endPoint x: 129, endPoint y: 148, distance: 45.1
click at [129, 148] on div "John Jenkins john.jenkins@lovell.co.uk" at bounding box center [177, 148] width 100 height 33
copy div "john.jenkins@lovell.co.uk"
drag, startPoint x: 284, startPoint y: 69, endPoint x: 242, endPoint y: 66, distance: 42.2
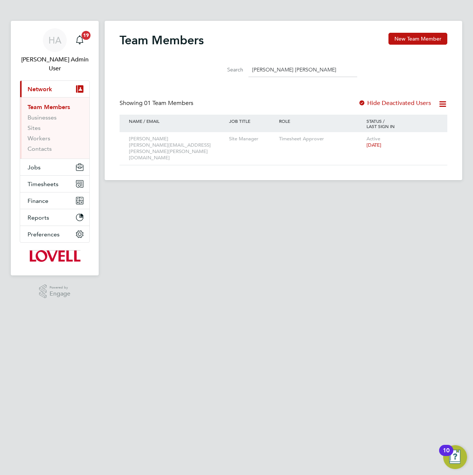
click at [242, 66] on div "Search John Jen" at bounding box center [283, 70] width 147 height 15
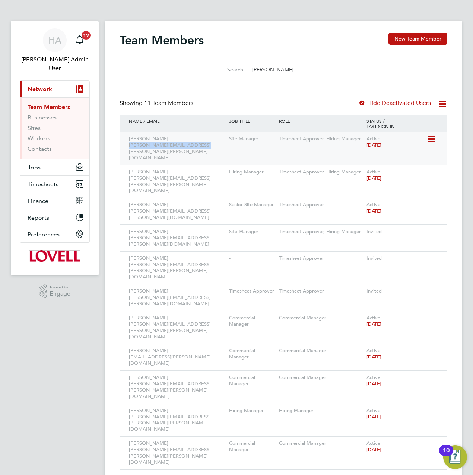
drag, startPoint x: 146, startPoint y: 146, endPoint x: 129, endPoint y: 146, distance: 17.5
click at [129, 146] on div "Chris Alexander chris.alexander@lovell.co.uk" at bounding box center [177, 148] width 100 height 33
copy div "chris.alexander@lovell.co.uk"
click at [266, 69] on input "chris" at bounding box center [302, 70] width 109 height 15
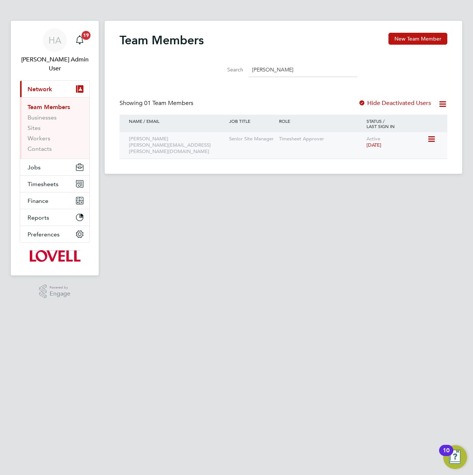
type input "chris du"
drag, startPoint x: 188, startPoint y: 146, endPoint x: 128, endPoint y: 148, distance: 60.3
click at [128, 148] on div "Chris Dungworth chris.dungworth@lovell.co.uk" at bounding box center [177, 145] width 100 height 26
copy div "chris.dungworth@lovell.co.uk"
drag, startPoint x: 288, startPoint y: 70, endPoint x: 236, endPoint y: 70, distance: 52.1
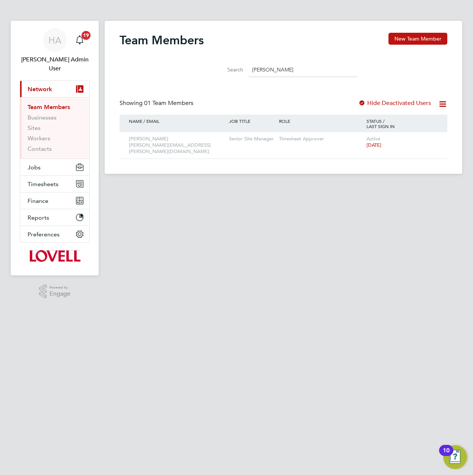
click at [236, 70] on div "Search chris du" at bounding box center [283, 70] width 147 height 15
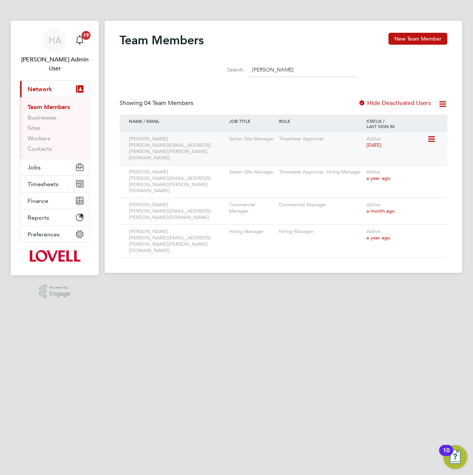
type input "tom s"
drag, startPoint x: 190, startPoint y: 146, endPoint x: 128, endPoint y: 147, distance: 61.4
click at [128, 147] on div "Tom Sadowski tom.sadowski@lovell.co.uk" at bounding box center [177, 148] width 100 height 33
copy div "tom.sadowski@lovell.co.uk"
drag, startPoint x: 287, startPoint y: 70, endPoint x: 244, endPoint y: 70, distance: 42.4
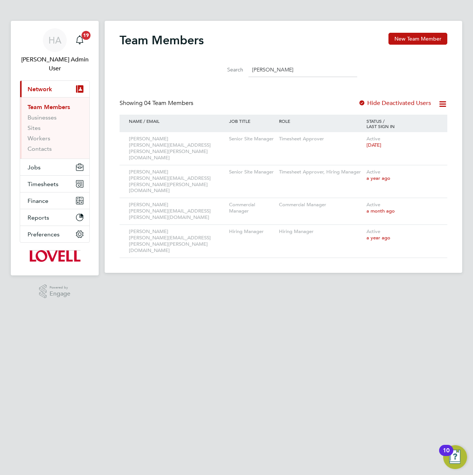
click at [244, 70] on div "Search tom s" at bounding box center [283, 70] width 147 height 15
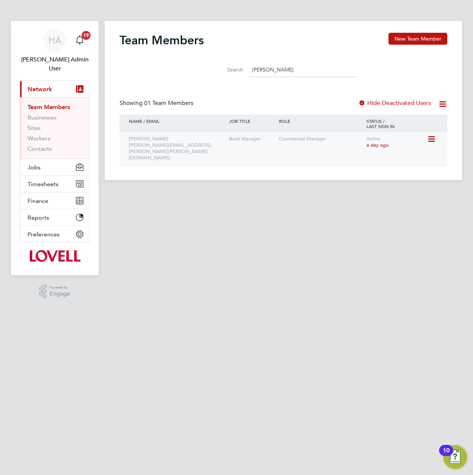
type input "bob nu"
drag, startPoint x: 189, startPoint y: 146, endPoint x: 129, endPoint y: 146, distance: 60.3
click at [129, 146] on div "Bob Nugent bob.nugent@lovell.co.uk" at bounding box center [177, 148] width 100 height 33
copy div "bob.nugent@lovell.co.uk"
drag, startPoint x: 297, startPoint y: 70, endPoint x: 248, endPoint y: 70, distance: 49.1
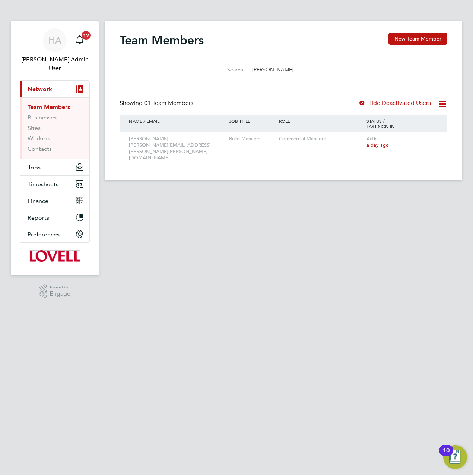
click at [248, 70] on input "bob nu" at bounding box center [302, 70] width 109 height 15
type input "tony gr"
drag, startPoint x: 190, startPoint y: 145, endPoint x: 127, endPoint y: 150, distance: 63.4
click at [127, 150] on div "Tony Grennan tony.grennan@lovell.co.uk" at bounding box center [177, 148] width 100 height 33
copy div "tony.grennan@lovell.co.uk"
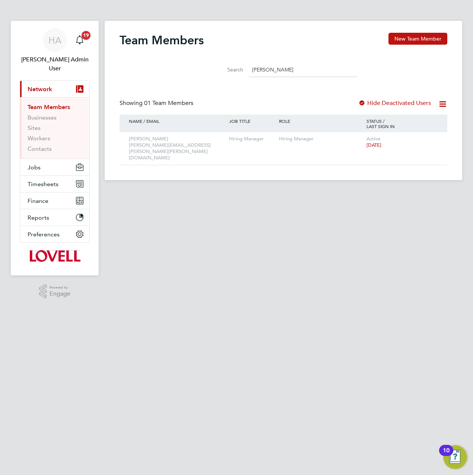
drag, startPoint x: 274, startPoint y: 73, endPoint x: 245, endPoint y: 73, distance: 28.3
click at [245, 73] on div "Search tony gr" at bounding box center [283, 70] width 147 height 15
type input "Mark fe"
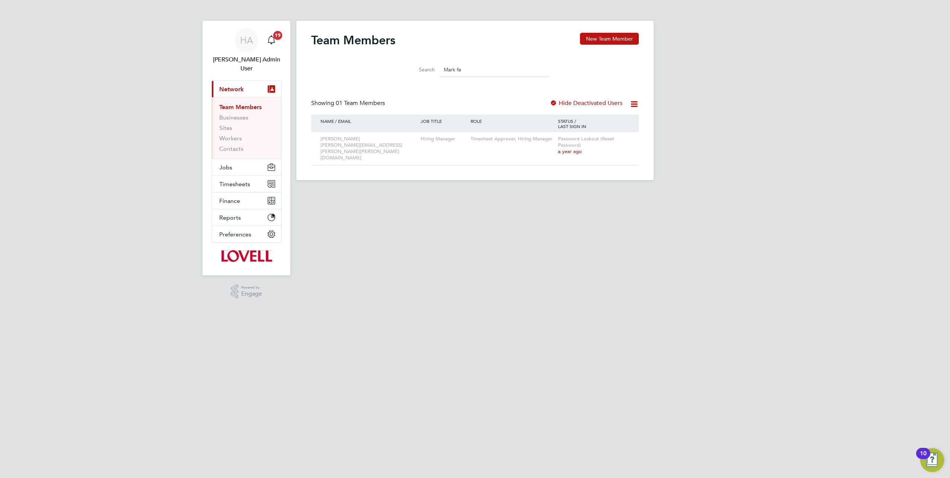
drag, startPoint x: 475, startPoint y: 71, endPoint x: 441, endPoint y: 73, distance: 33.5
click at [441, 73] on input "Mark fe" at bounding box center [494, 70] width 109 height 15
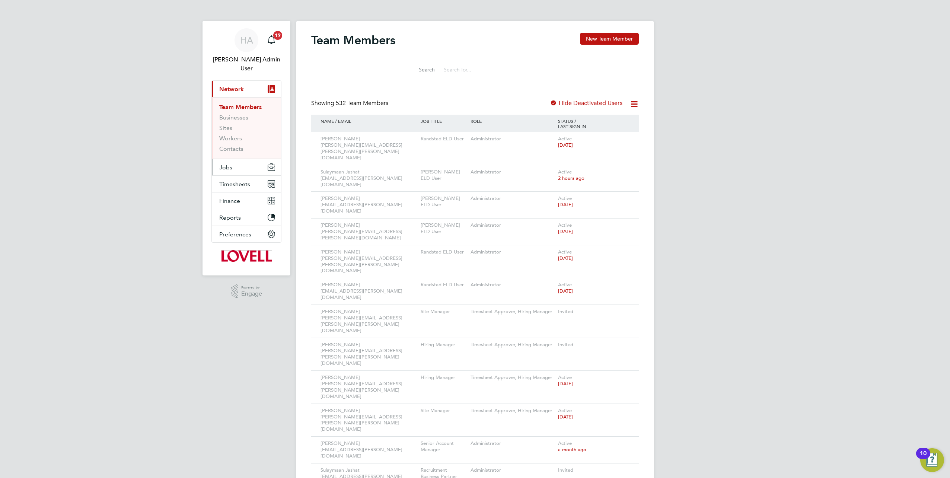
click at [228, 164] on span "Jobs" at bounding box center [225, 167] width 13 height 7
drag, startPoint x: 233, startPoint y: 44, endPoint x: 259, endPoint y: 54, distance: 27.7
click at [233, 44] on link "HA Hays Admin User" at bounding box center [246, 50] width 70 height 45
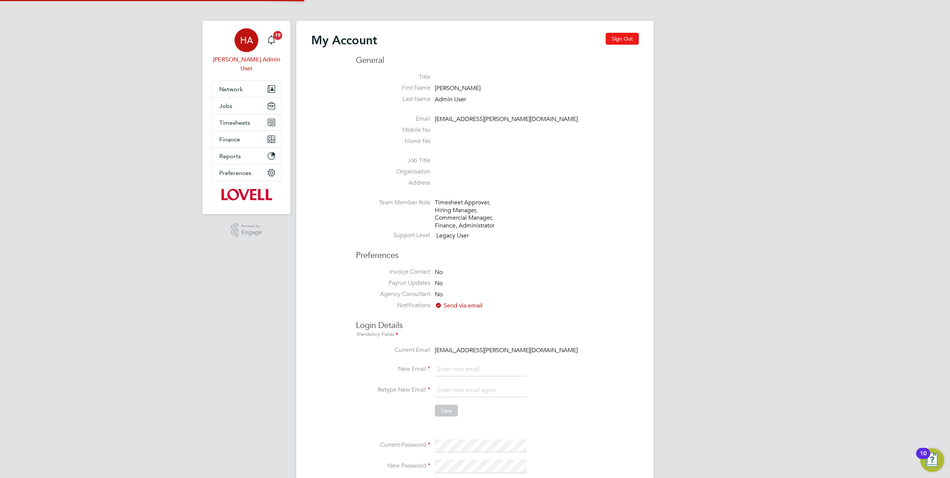
click at [472, 40] on button "Sign Out" at bounding box center [621, 39] width 33 height 12
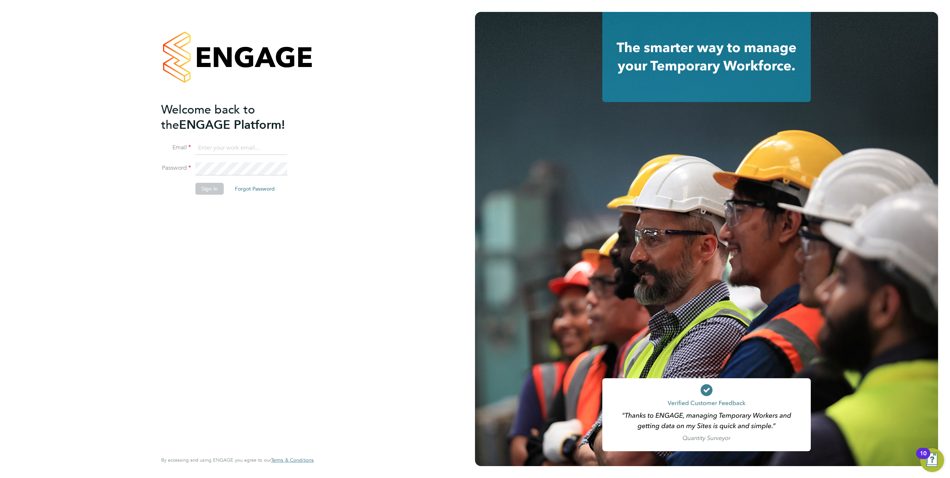
click at [259, 146] on input at bounding box center [241, 147] width 92 height 13
type input "samreet.thandi@hays.com"
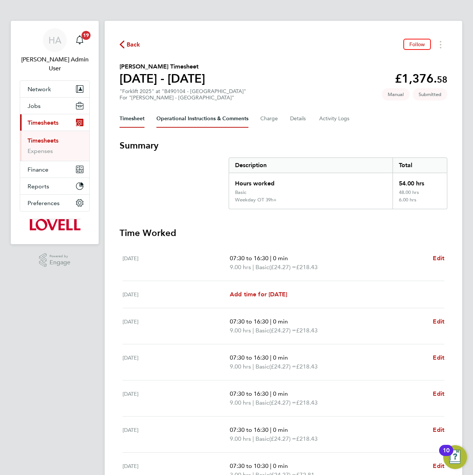
click at [199, 119] on Comments-tab "Operational Instructions & Comments" at bounding box center [202, 119] width 92 height 18
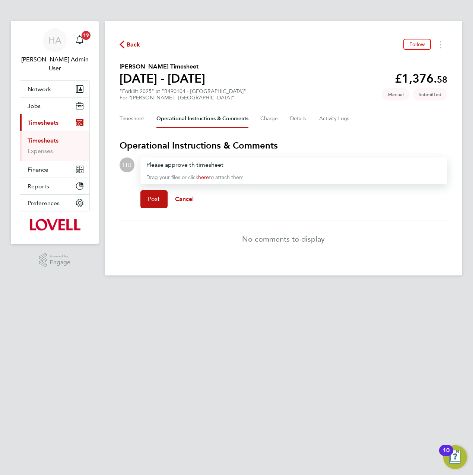
click at [192, 165] on div "Please approve th timesheet" at bounding box center [293, 164] width 295 height 9
click at [195, 164] on div "Please approve th timesheet" at bounding box center [293, 164] width 295 height 9
click at [165, 165] on div "Please approve the timesheet" at bounding box center [293, 164] width 295 height 9
drag, startPoint x: 258, startPoint y: 163, endPoint x: 137, endPoint y: 165, distance: 121.0
click at [137, 165] on div "Drop your files here Supported files: JPG, JPEG, PNG, GIF or PDF Please can you…" at bounding box center [290, 185] width 313 height 57
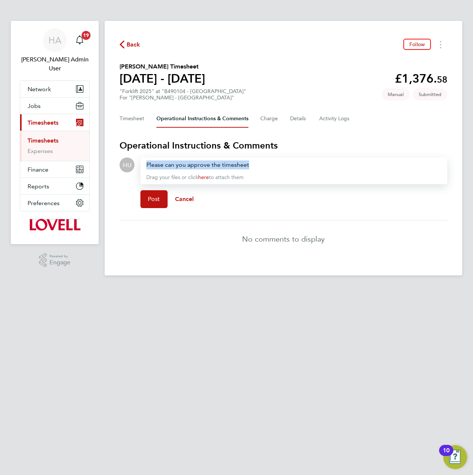
copy div "Please can you approve the timesheet"
click at [180, 228] on li "No comments to display" at bounding box center [282, 238] width 327 height 37
click at [153, 195] on button "Post" at bounding box center [153, 199] width 27 height 18
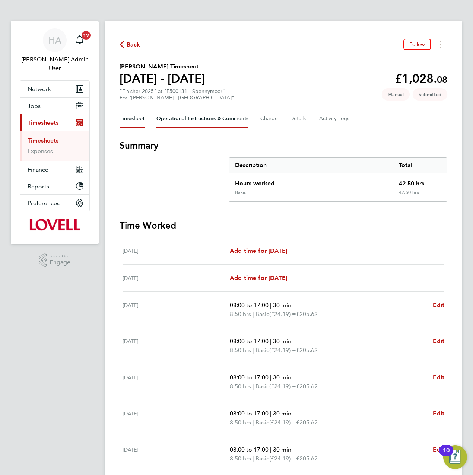
click at [207, 122] on Comments-tab "Operational Instructions & Comments" at bounding box center [202, 119] width 92 height 18
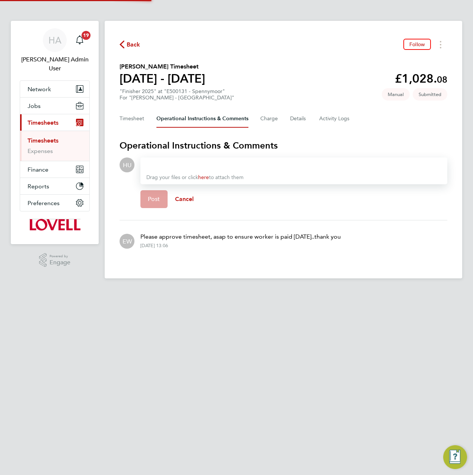
click at [191, 164] on div at bounding box center [293, 164] width 295 height 9
click at [145, 201] on button "Post" at bounding box center [153, 199] width 27 height 18
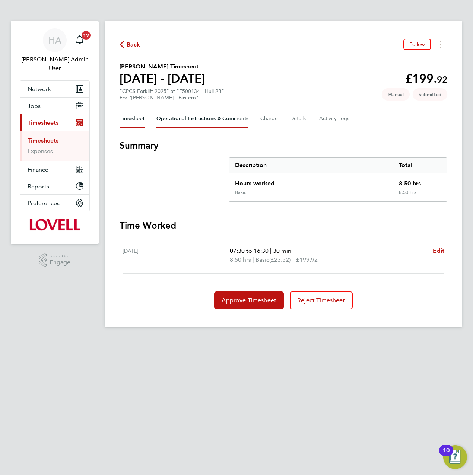
click at [191, 122] on Comments-tab "Operational Instructions & Comments" at bounding box center [202, 119] width 92 height 18
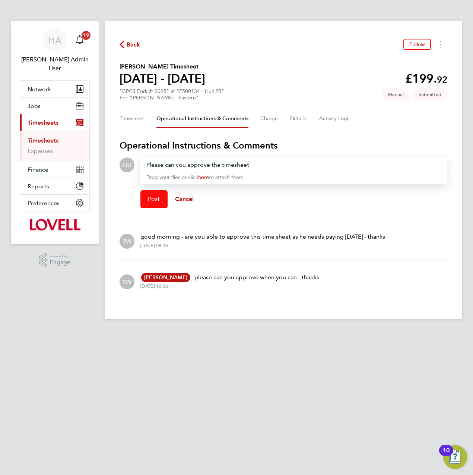
click at [154, 205] on button "Post" at bounding box center [153, 199] width 27 height 18
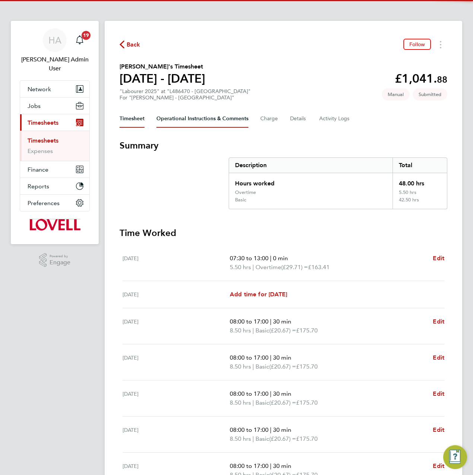
click at [220, 120] on Comments-tab "Operational Instructions & Comments" at bounding box center [202, 119] width 92 height 18
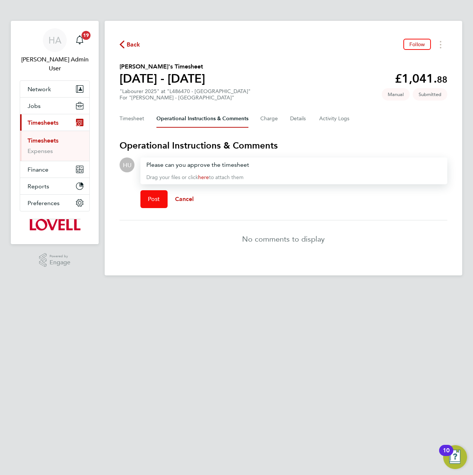
click at [153, 198] on span "Post" at bounding box center [154, 198] width 12 height 7
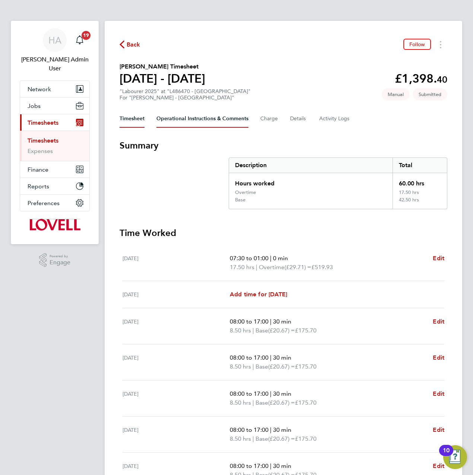
click at [211, 122] on Comments-tab "Operational Instructions & Comments" at bounding box center [202, 119] width 92 height 18
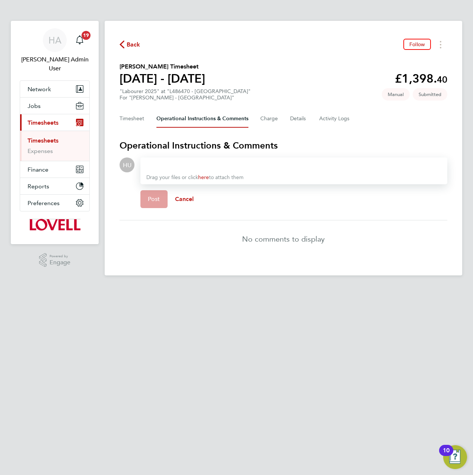
click at [183, 164] on div at bounding box center [293, 164] width 295 height 9
click at [153, 198] on span "Post" at bounding box center [154, 198] width 12 height 7
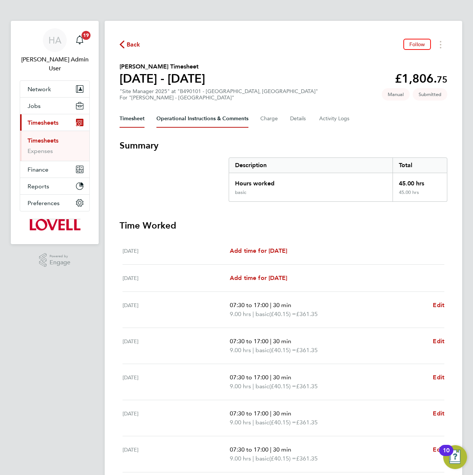
click at [218, 121] on Comments-tab "Operational Instructions & Comments" at bounding box center [202, 119] width 92 height 18
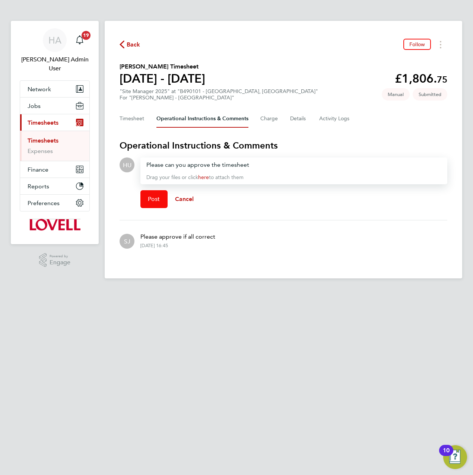
click at [151, 197] on span "Post" at bounding box center [154, 198] width 12 height 7
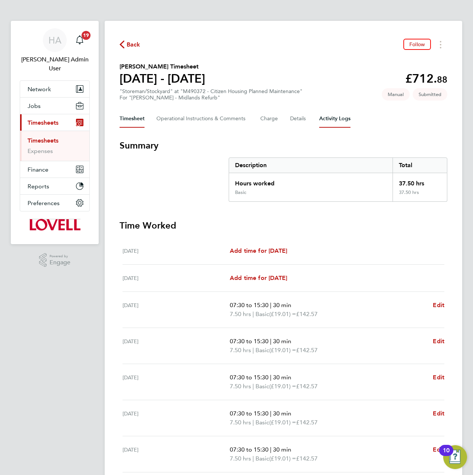
click at [335, 121] on Logs-tab "Activity Logs" at bounding box center [334, 119] width 31 height 18
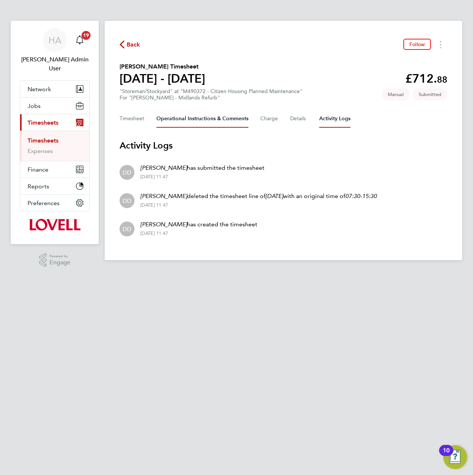
click at [179, 117] on Comments-tab "Operational Instructions & Comments" at bounding box center [202, 119] width 92 height 18
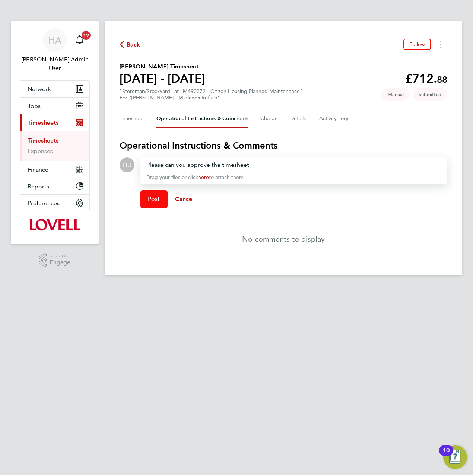
click at [159, 197] on span "Post" at bounding box center [154, 198] width 12 height 7
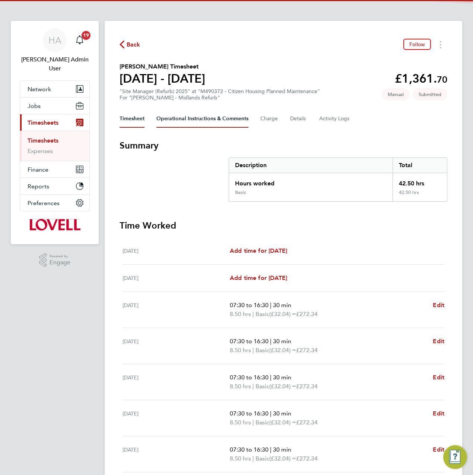
click at [195, 115] on Comments-tab "Operational Instructions & Comments" at bounding box center [202, 119] width 92 height 18
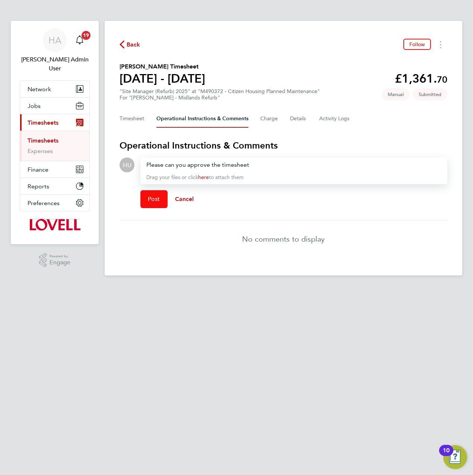
click at [150, 202] on span "Post" at bounding box center [154, 198] width 12 height 7
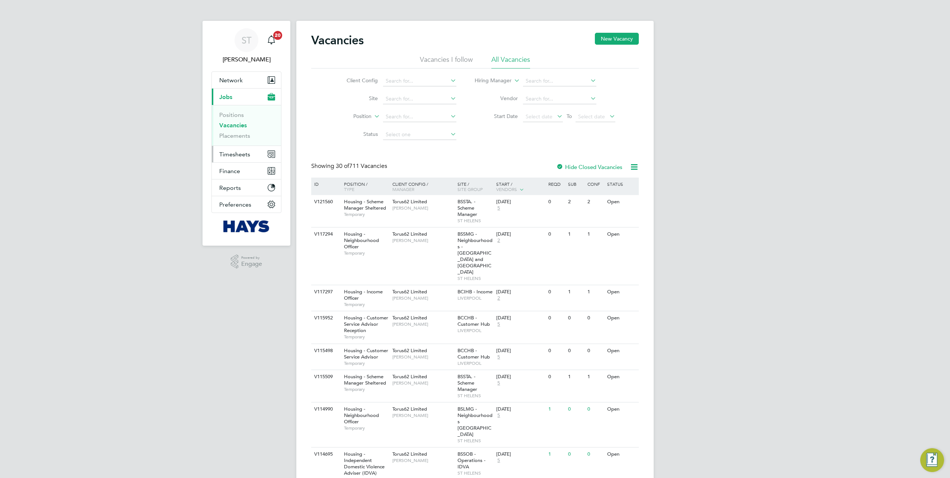
click at [227, 153] on span "Timesheets" at bounding box center [234, 154] width 31 height 7
click at [238, 131] on link "Timesheets" at bounding box center [234, 131] width 31 height 7
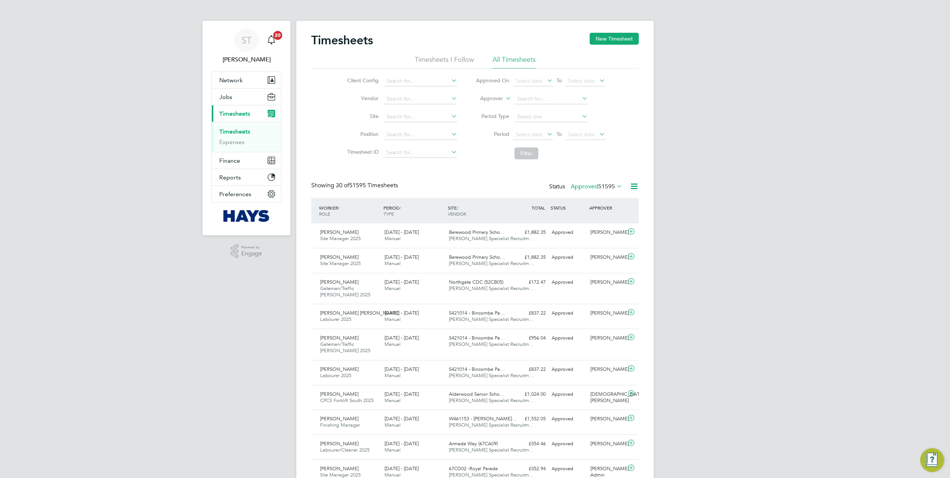
click at [501, 99] on label "Approver" at bounding box center [485, 98] width 33 height 7
click at [487, 107] on li "Worker" at bounding box center [484, 107] width 36 height 10
click at [535, 98] on input at bounding box center [550, 99] width 73 height 10
type input "[PERSON_NAME]"
click at [537, 97] on input at bounding box center [550, 99] width 73 height 10
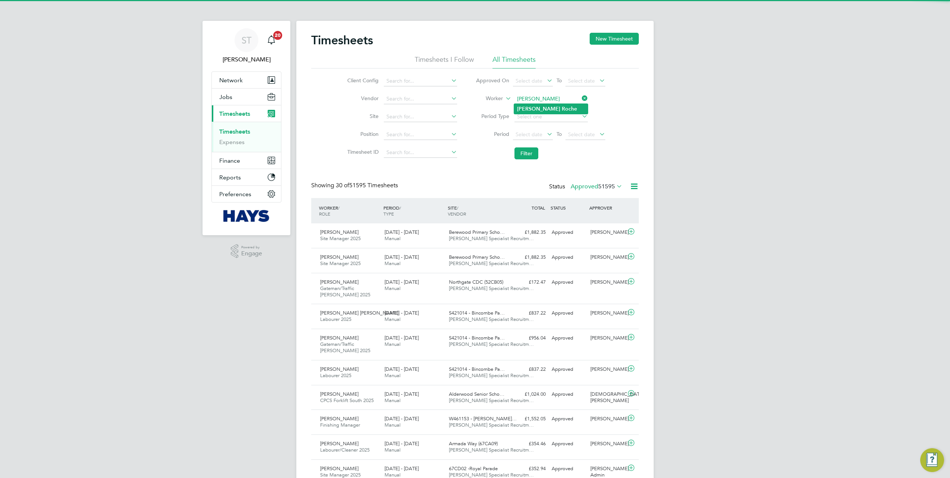
type input "[PERSON_NAME]"
click at [562, 106] on b "Roche" at bounding box center [569, 109] width 15 height 6
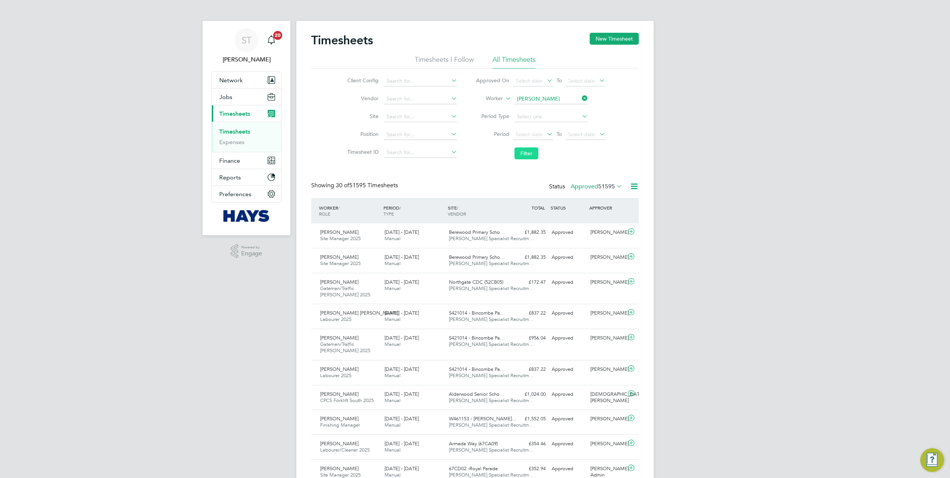
click at [524, 154] on button "Filter" at bounding box center [526, 153] width 24 height 12
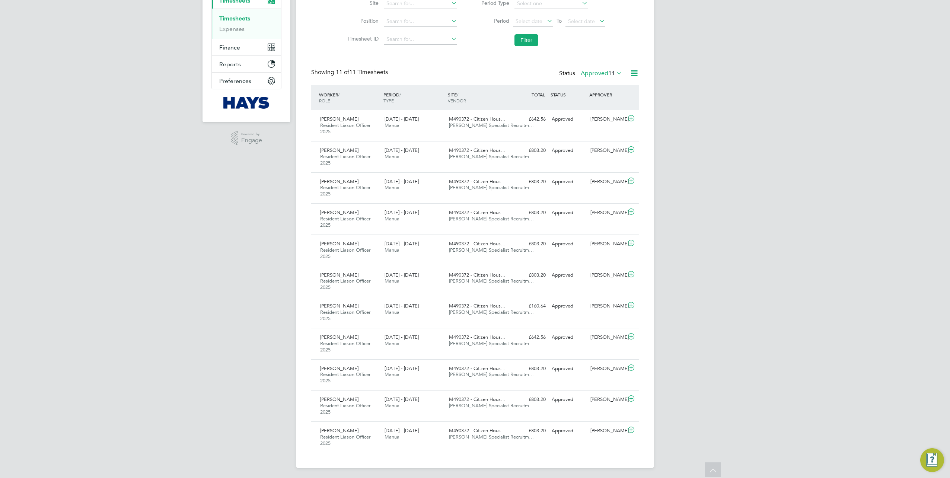
click at [600, 71] on label "Approved 11" at bounding box center [602, 73] width 42 height 7
click at [598, 105] on li "Submitted" at bounding box center [598, 107] width 34 height 10
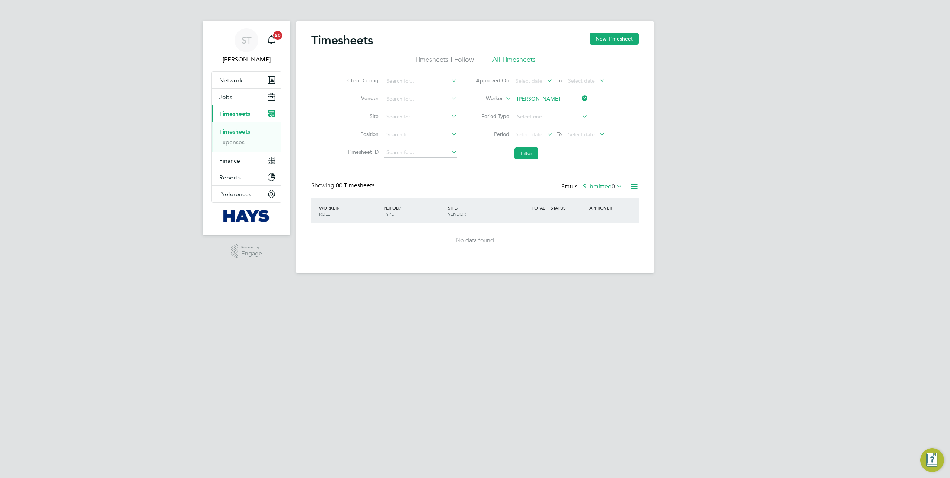
click at [346, 249] on div "No data found" at bounding box center [475, 240] width 313 height 35
click at [598, 185] on label "Submitted 0" at bounding box center [602, 186] width 39 height 7
click at [592, 196] on li "All" at bounding box center [599, 199] width 34 height 10
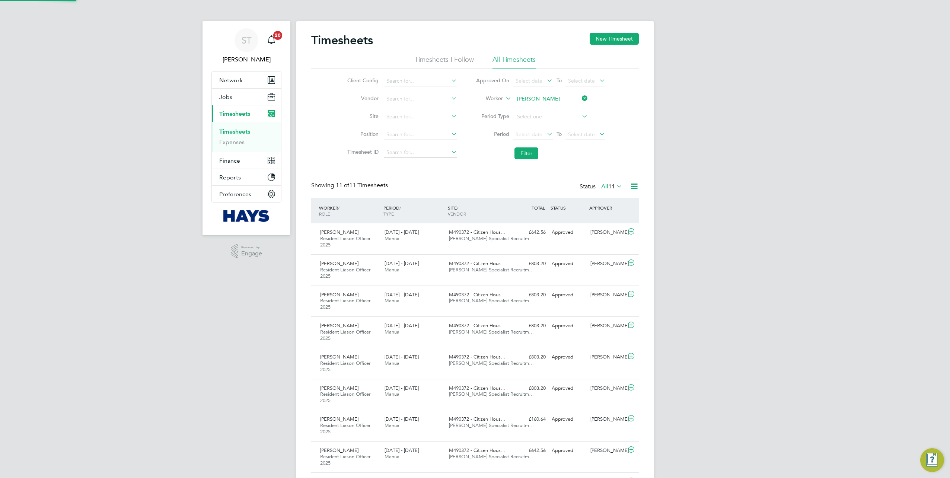
scroll to position [25, 64]
click at [221, 97] on span "Jobs" at bounding box center [225, 96] width 13 height 7
drag, startPoint x: 222, startPoint y: 134, endPoint x: 271, endPoint y: 124, distance: 50.1
click at [222, 134] on link "Placements" at bounding box center [234, 135] width 31 height 7
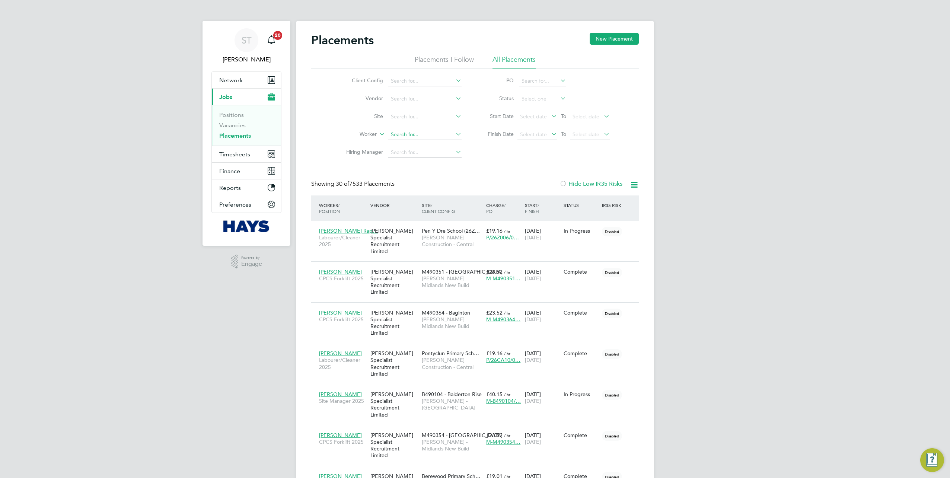
click at [399, 132] on input at bounding box center [424, 135] width 73 height 10
type input "[PERSON_NAME]"
click at [410, 145] on b "[PERSON_NAME]" at bounding box center [412, 144] width 43 height 6
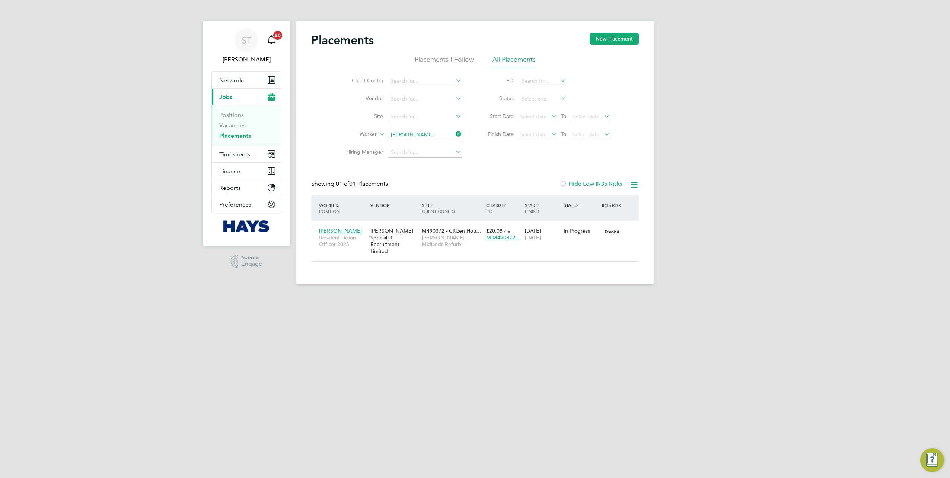
click at [454, 131] on icon at bounding box center [454, 134] width 0 height 10
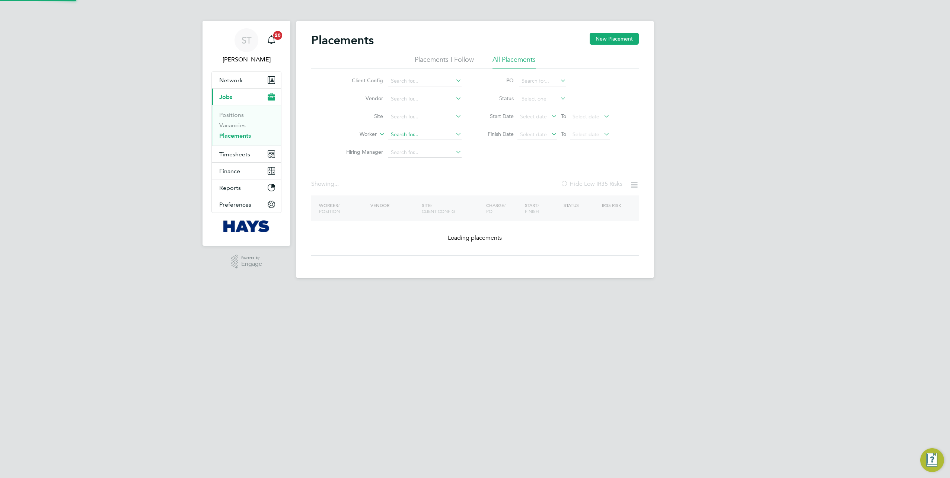
click at [442, 135] on input at bounding box center [424, 135] width 73 height 10
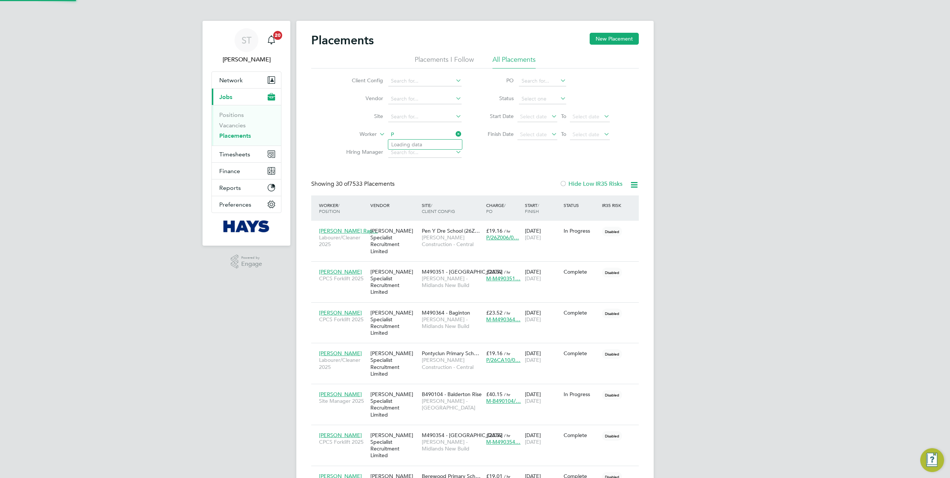
scroll to position [28, 64]
type input "[PERSON_NAME]"
click at [412, 140] on li "Worker" at bounding box center [401, 135] width 140 height 18
click at [414, 138] on input at bounding box center [424, 135] width 73 height 10
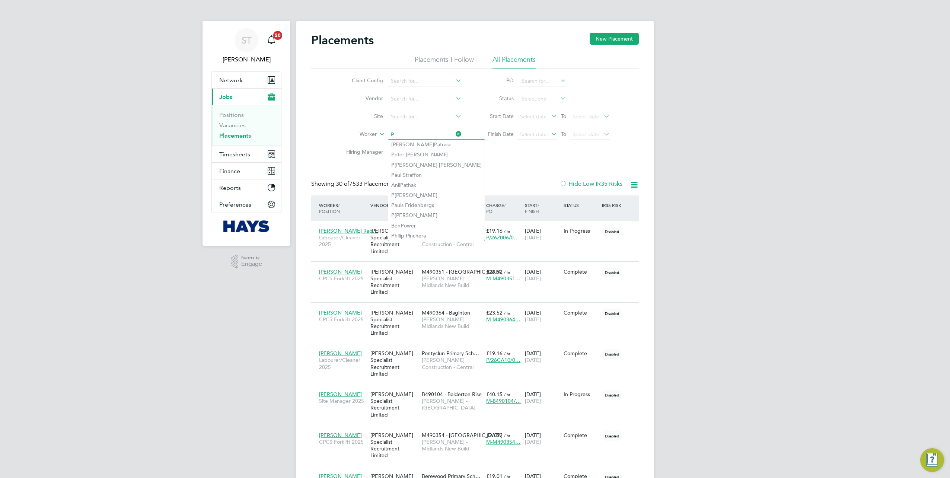
type input "P"
click at [426, 135] on input at bounding box center [424, 135] width 73 height 10
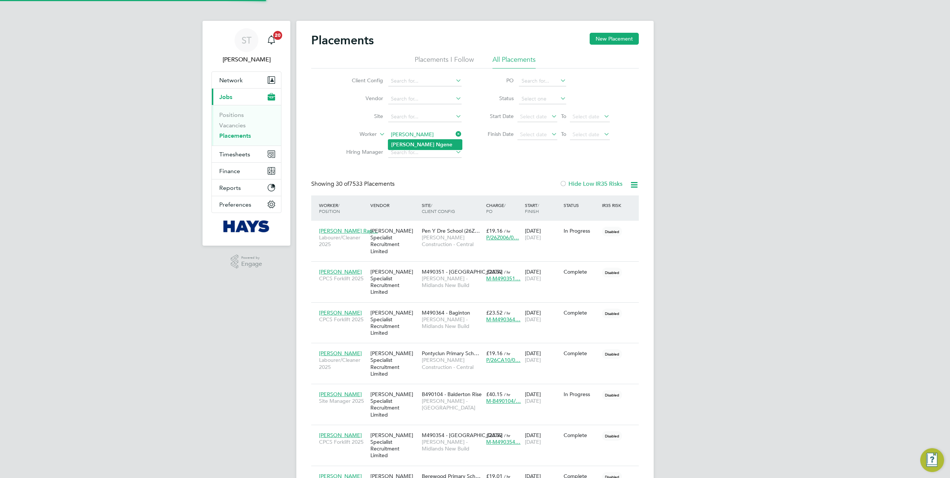
type input "[PERSON_NAME]"
click at [436, 146] on b "Ngene" at bounding box center [444, 144] width 16 height 6
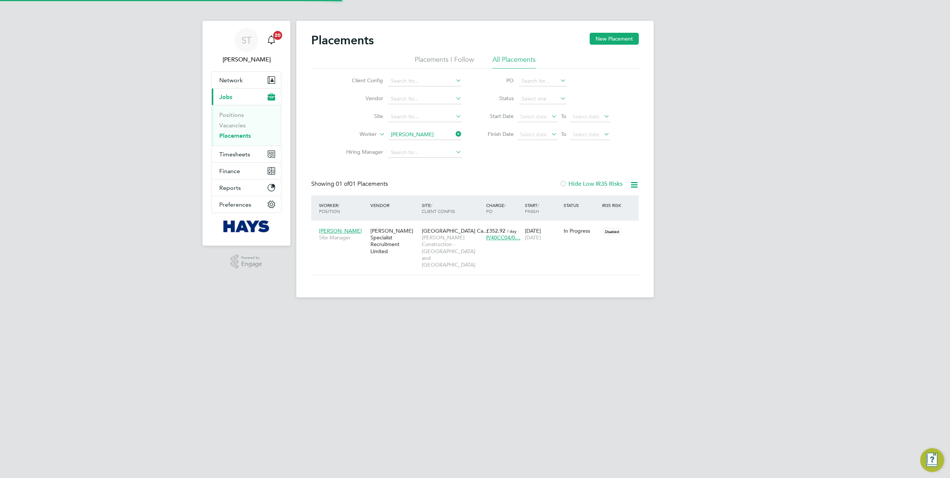
scroll to position [7, 35]
click at [463, 253] on span "[PERSON_NAME] Construction - [GEOGRAPHIC_DATA] and [GEOGRAPHIC_DATA]" at bounding box center [452, 251] width 61 height 34
